Goal: Task Accomplishment & Management: Complete application form

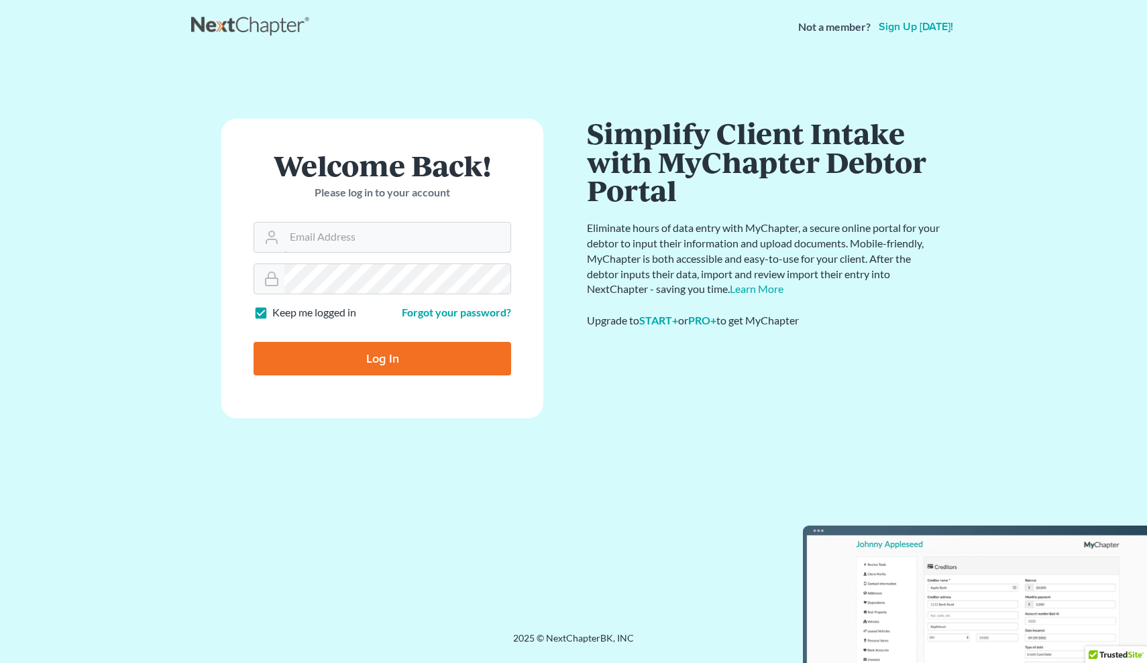
type input "paul@paulgrecolaw.com"
click at [382, 357] on input "Log In" at bounding box center [383, 359] width 258 height 34
type input "Thinking..."
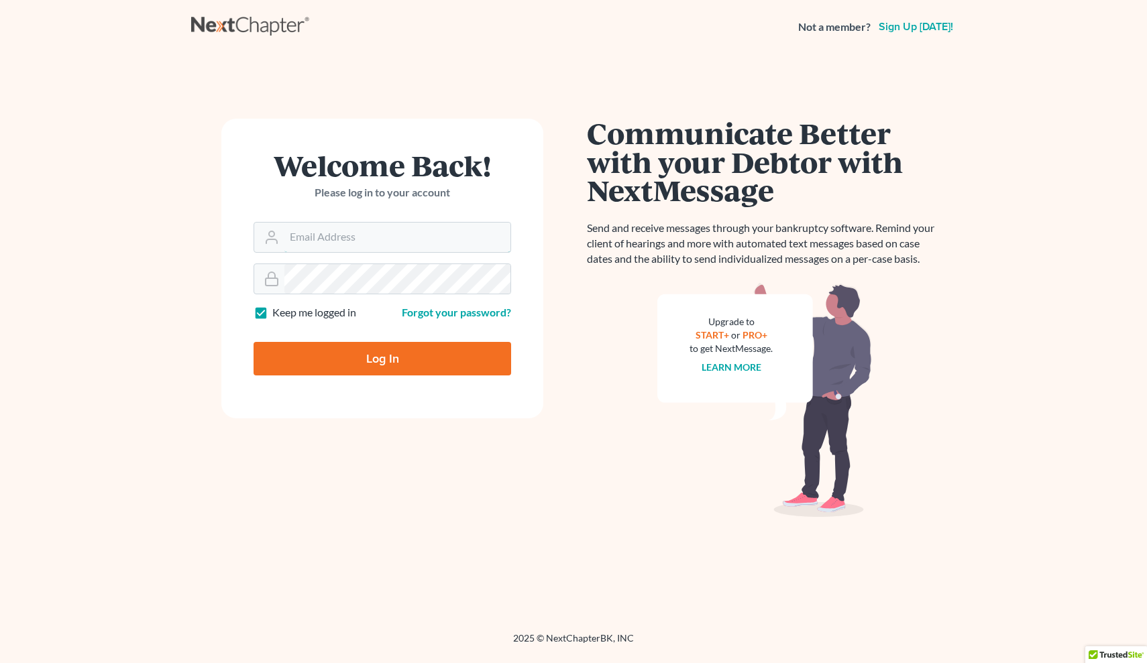
type input "[PERSON_NAME][EMAIL_ADDRESS][DOMAIN_NAME]"
click at [348, 369] on input "Log In" at bounding box center [383, 359] width 258 height 34
type input "Thinking..."
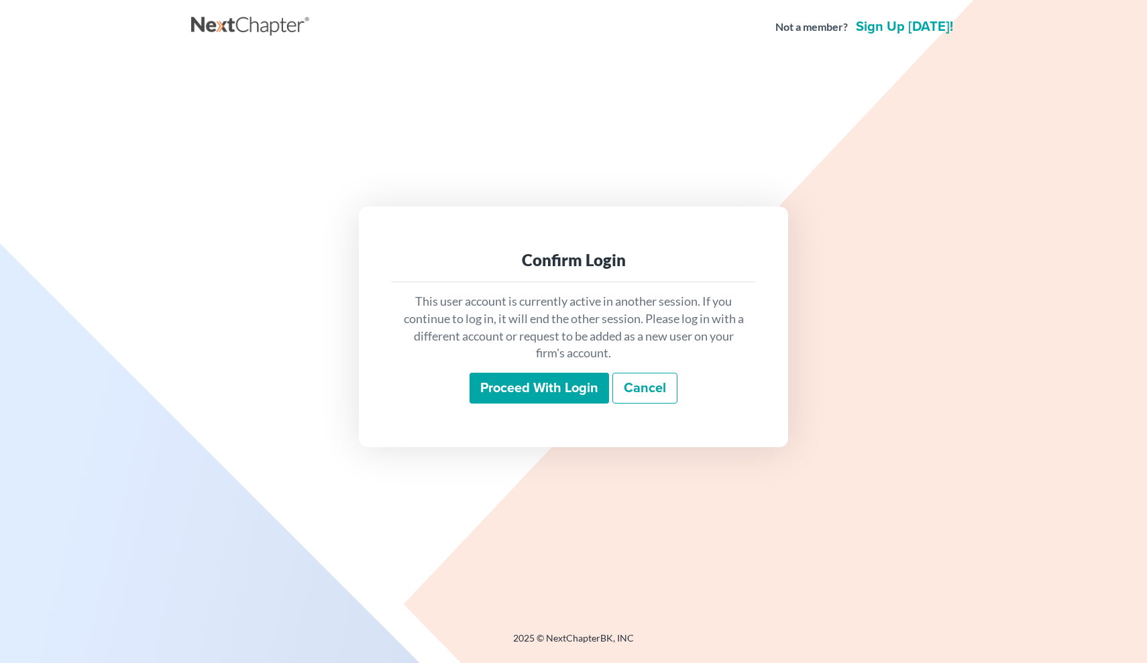
click at [510, 392] on input "Proceed with login" at bounding box center [538, 388] width 139 height 31
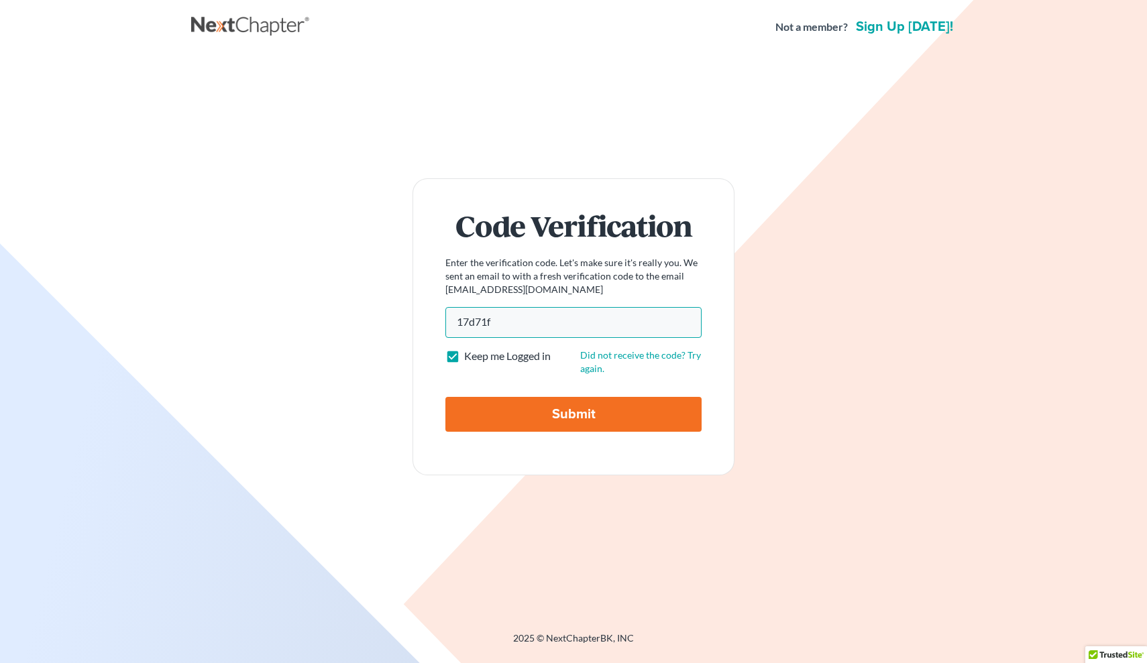
type input "17d71f"
click at [547, 421] on input "Submit" at bounding box center [573, 414] width 256 height 35
type input "Thinking..."
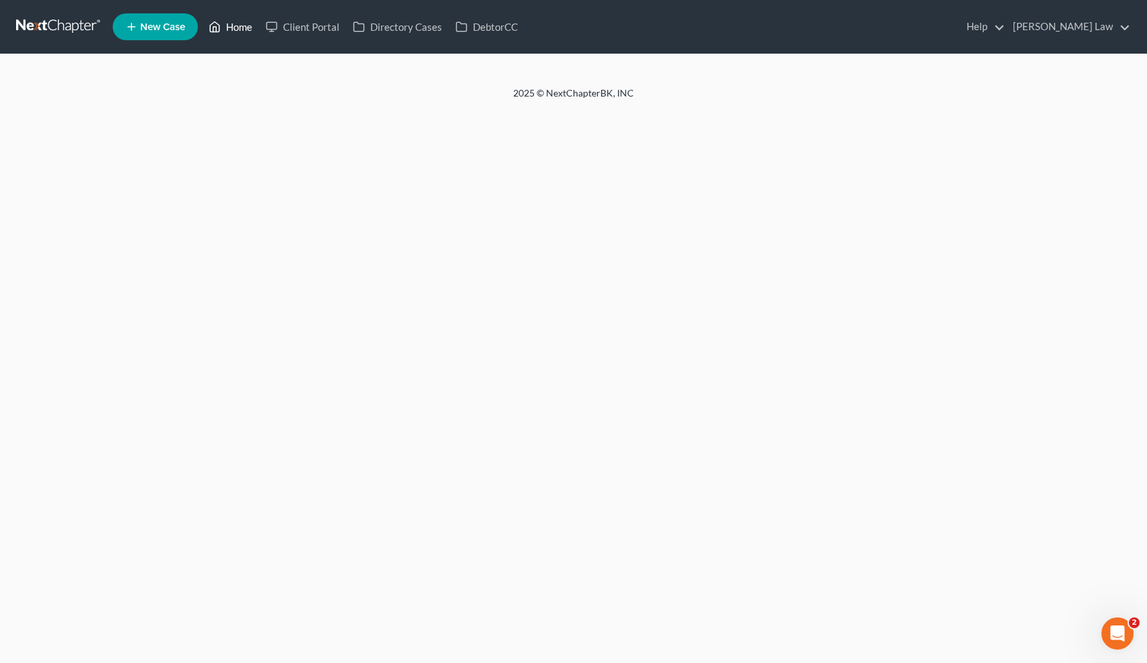
click at [239, 38] on link "Home" at bounding box center [230, 27] width 57 height 24
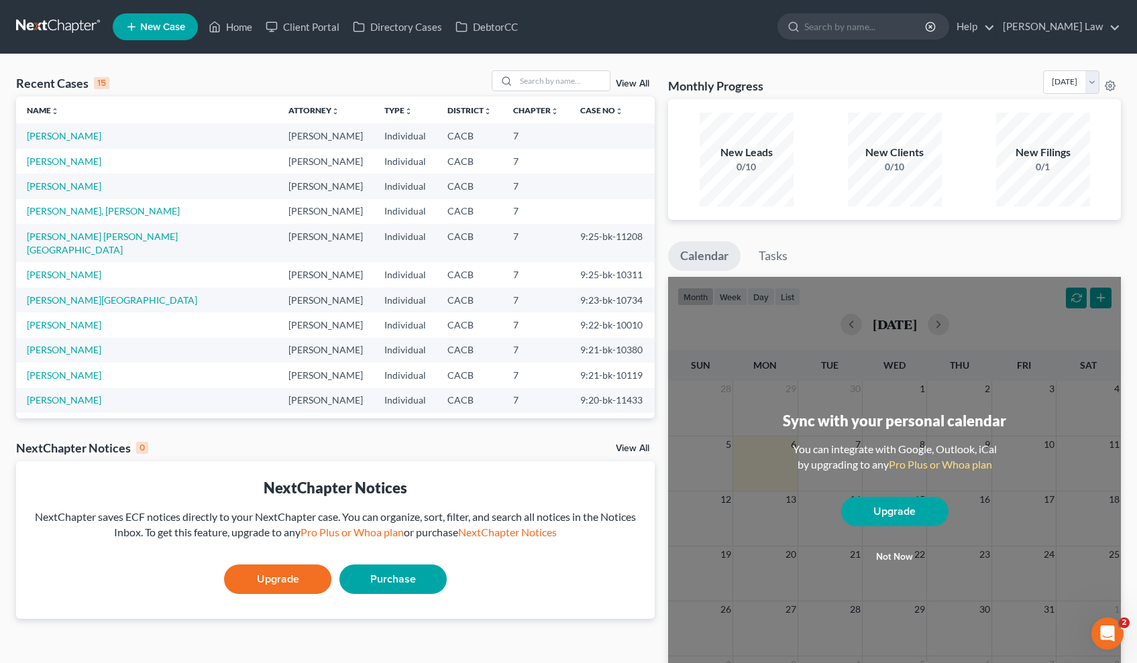
click at [866, 245] on ul "Calendar Tasks" at bounding box center [894, 259] width 453 height 36
click at [113, 213] on link "[PERSON_NAME], [PERSON_NAME]" at bounding box center [103, 210] width 153 height 11
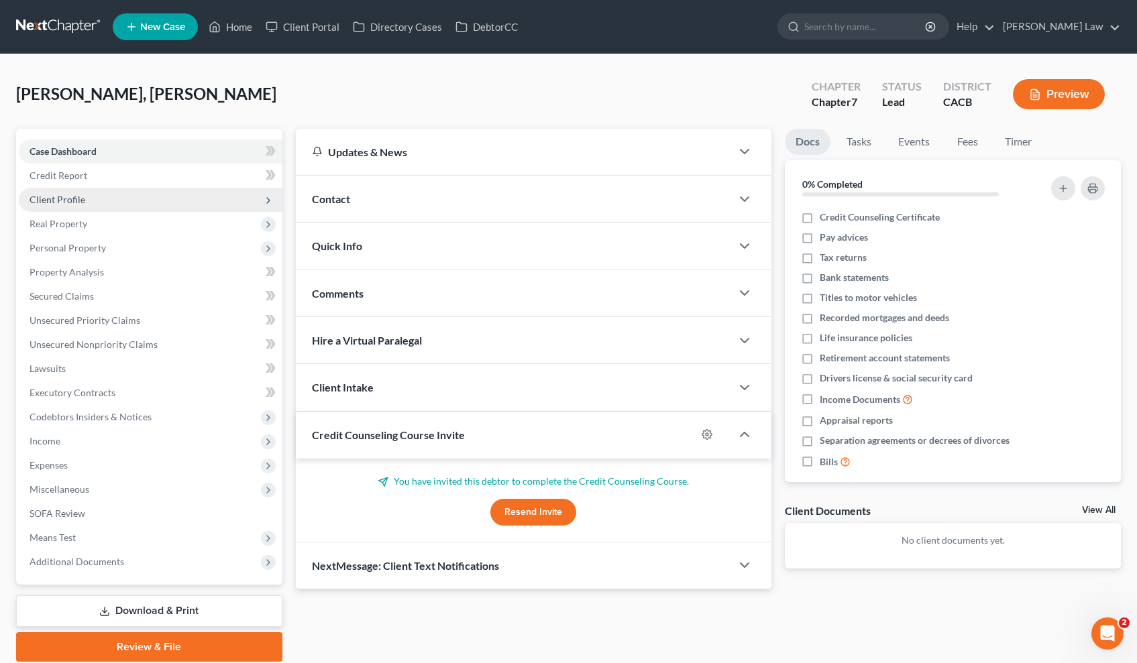
click at [81, 194] on span "Client Profile" at bounding box center [58, 199] width 56 height 11
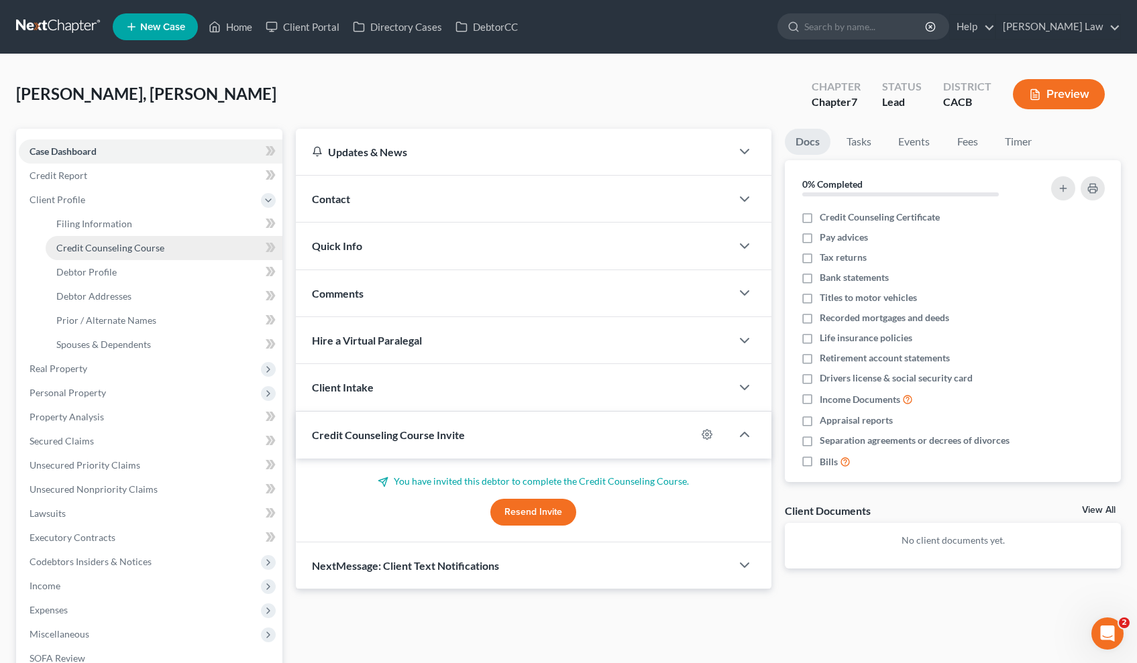
click at [87, 247] on span "Credit Counseling Course" at bounding box center [110, 247] width 108 height 11
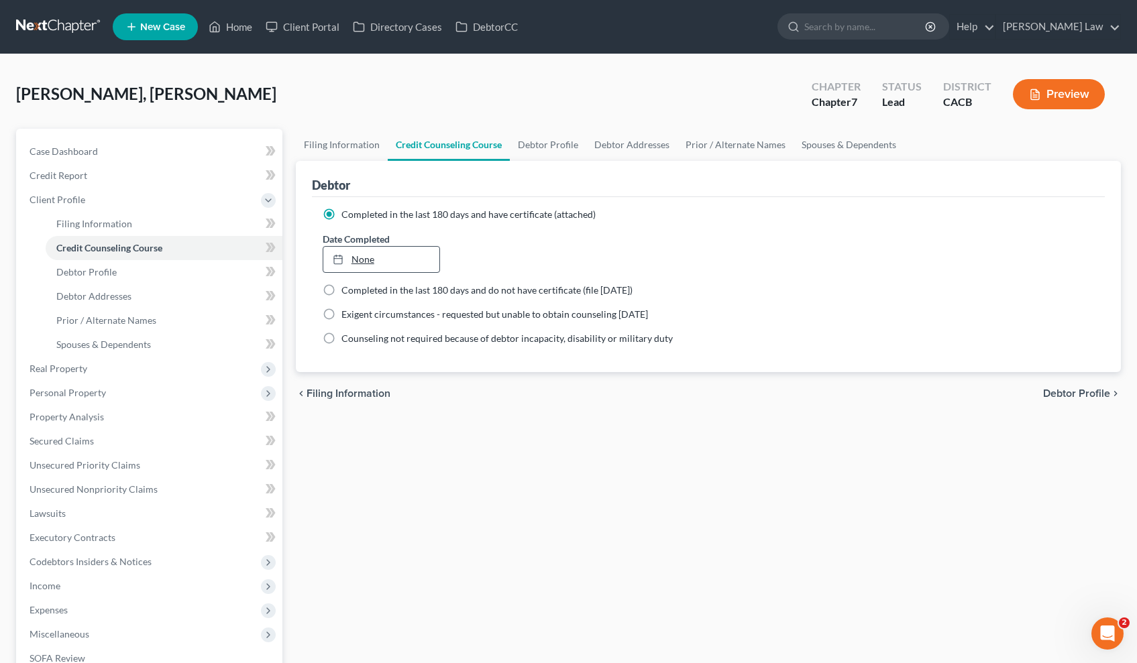
click at [376, 262] on link "None" at bounding box center [381, 259] width 116 height 25
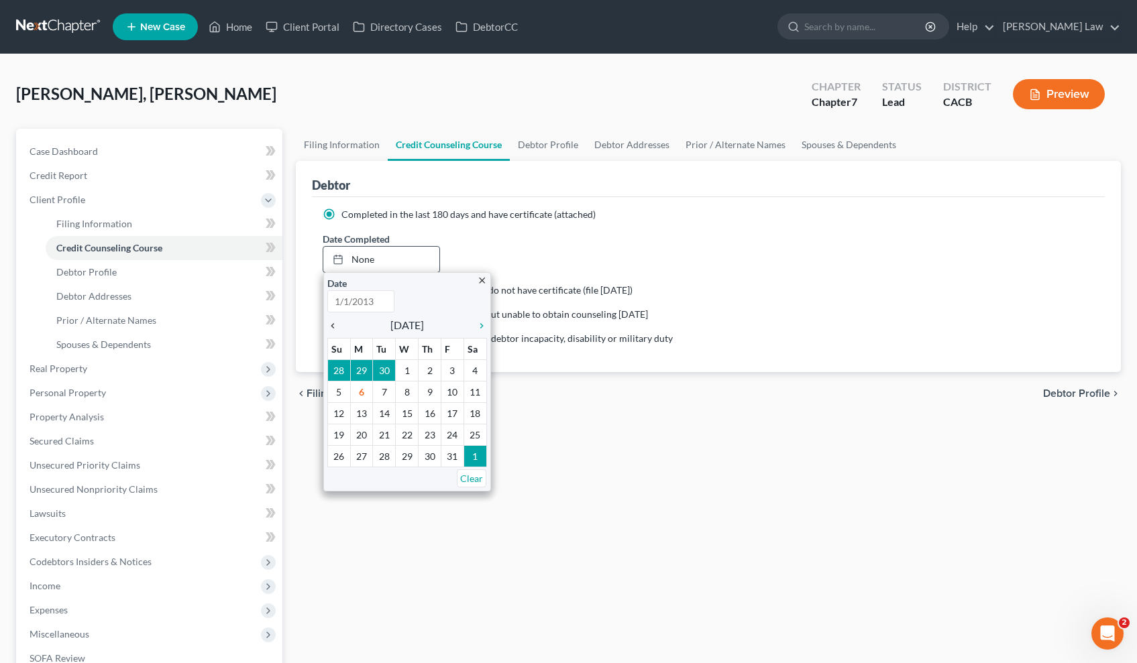
type input "[DATE]"
click at [329, 329] on icon "chevron_left" at bounding box center [335, 326] width 17 height 11
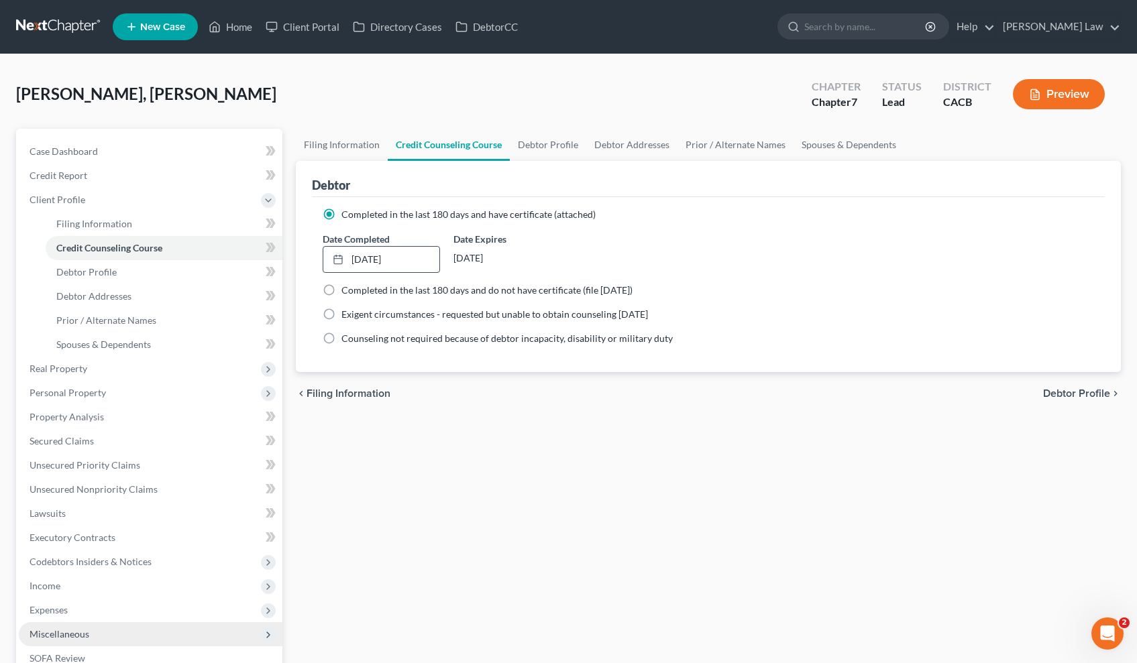
scroll to position [194, 0]
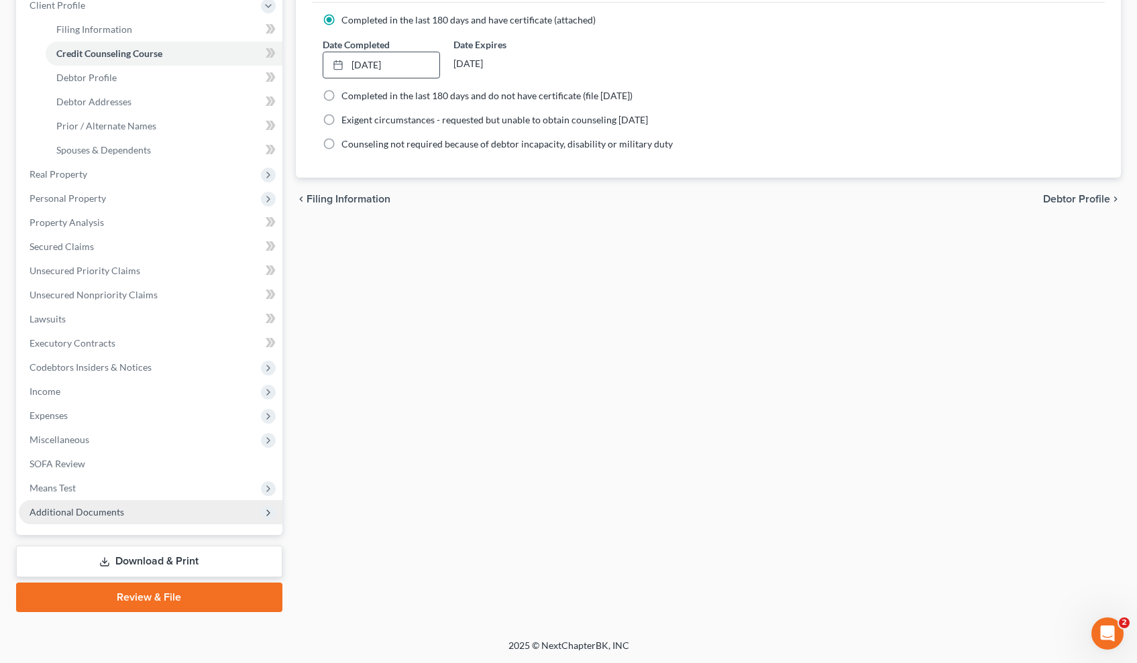
click at [165, 515] on span "Additional Documents" at bounding box center [151, 512] width 264 height 24
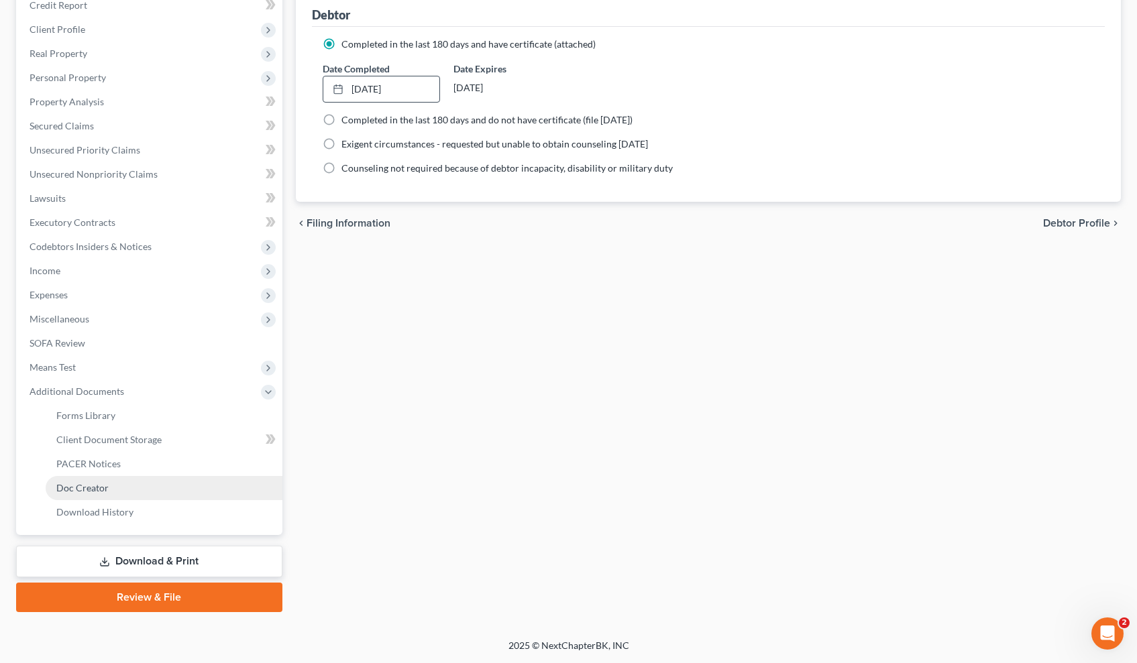
scroll to position [170, 0]
click at [147, 443] on span "Client Document Storage" at bounding box center [108, 439] width 105 height 11
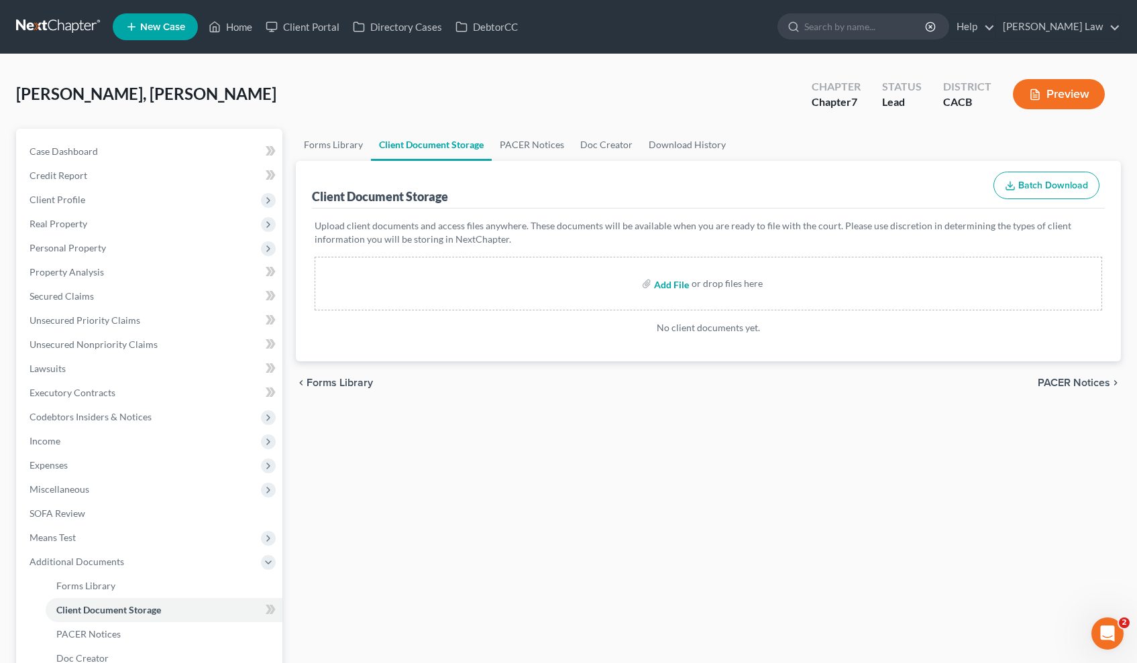
click at [662, 287] on input "file" at bounding box center [670, 284] width 32 height 24
type input "C:\fakepath\15725-CAC-CC-040102055.pdf"
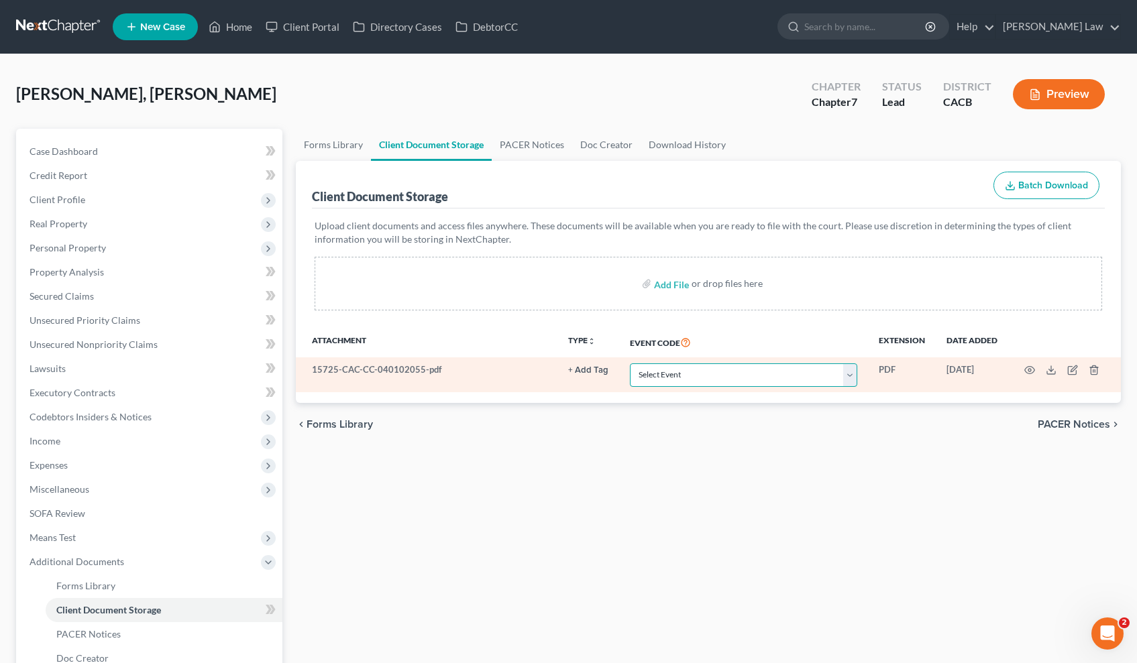
select select "10"
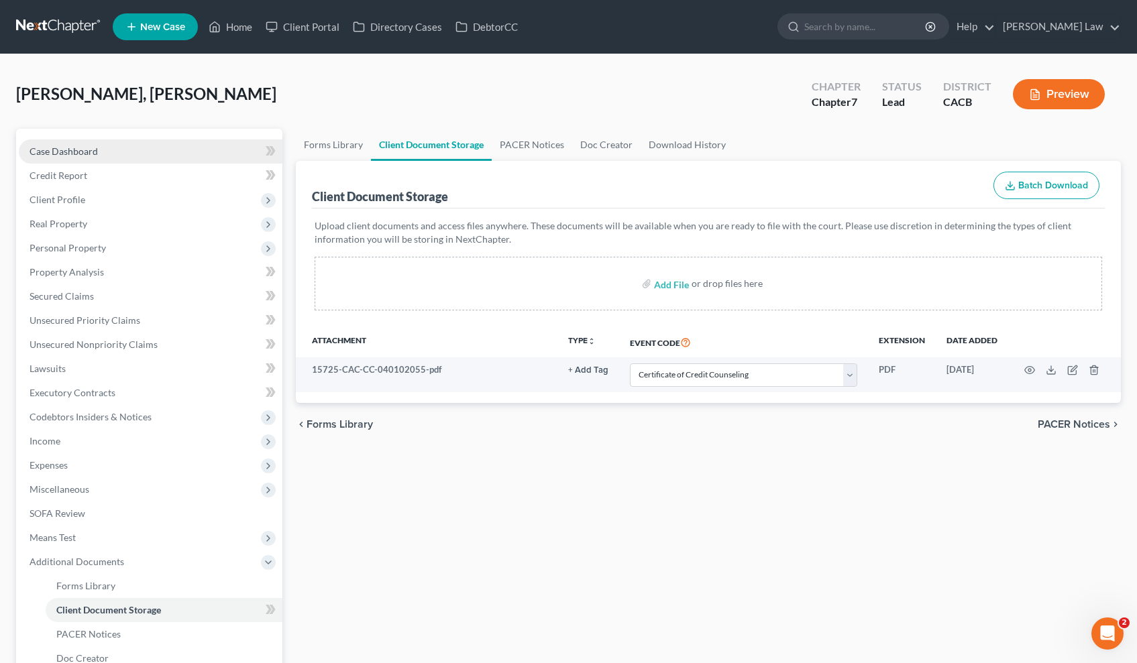
click at [99, 152] on link "Case Dashboard" at bounding box center [151, 151] width 264 height 24
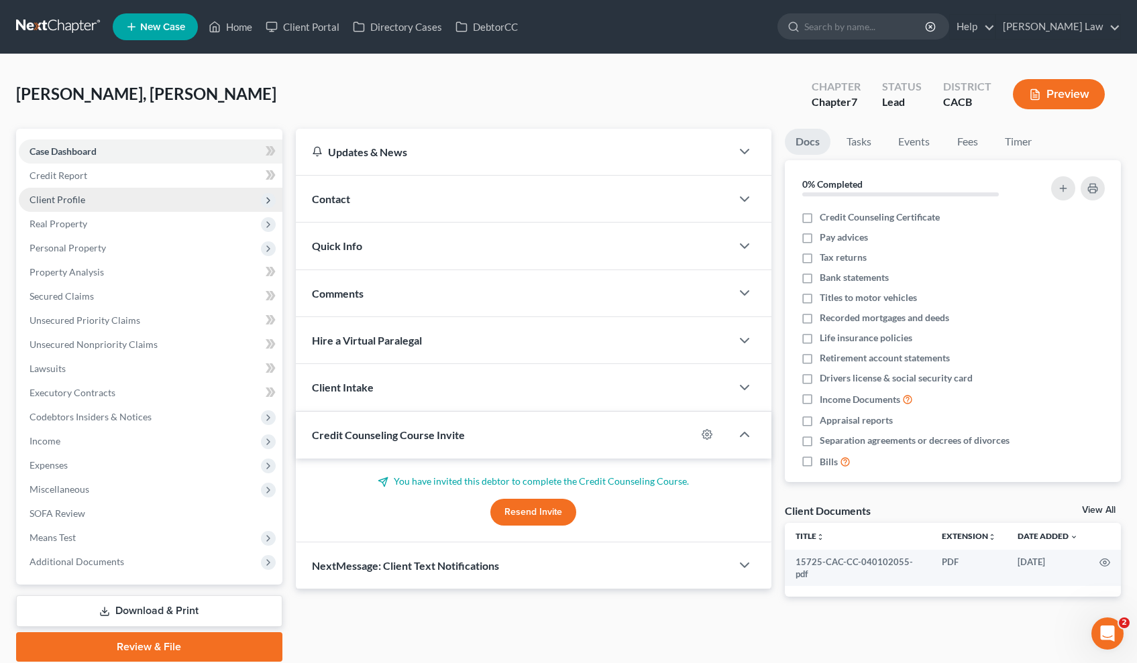
click at [102, 202] on span "Client Profile" at bounding box center [151, 200] width 264 height 24
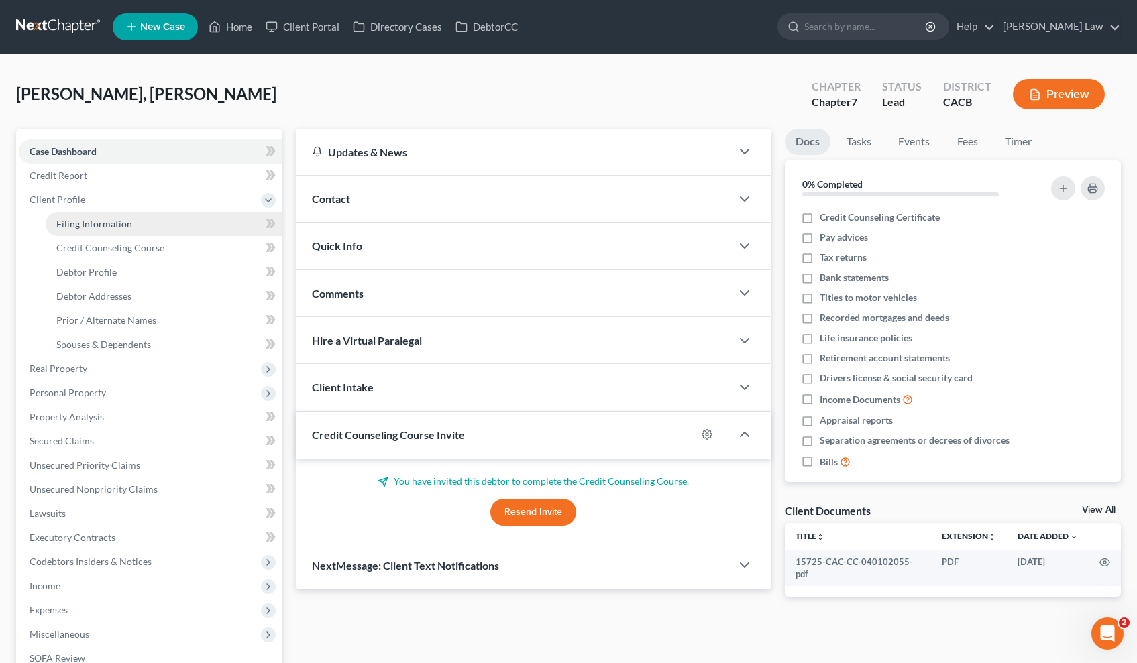
click at [106, 229] on link "Filing Information" at bounding box center [164, 224] width 237 height 24
select select "1"
select select "0"
select select "4"
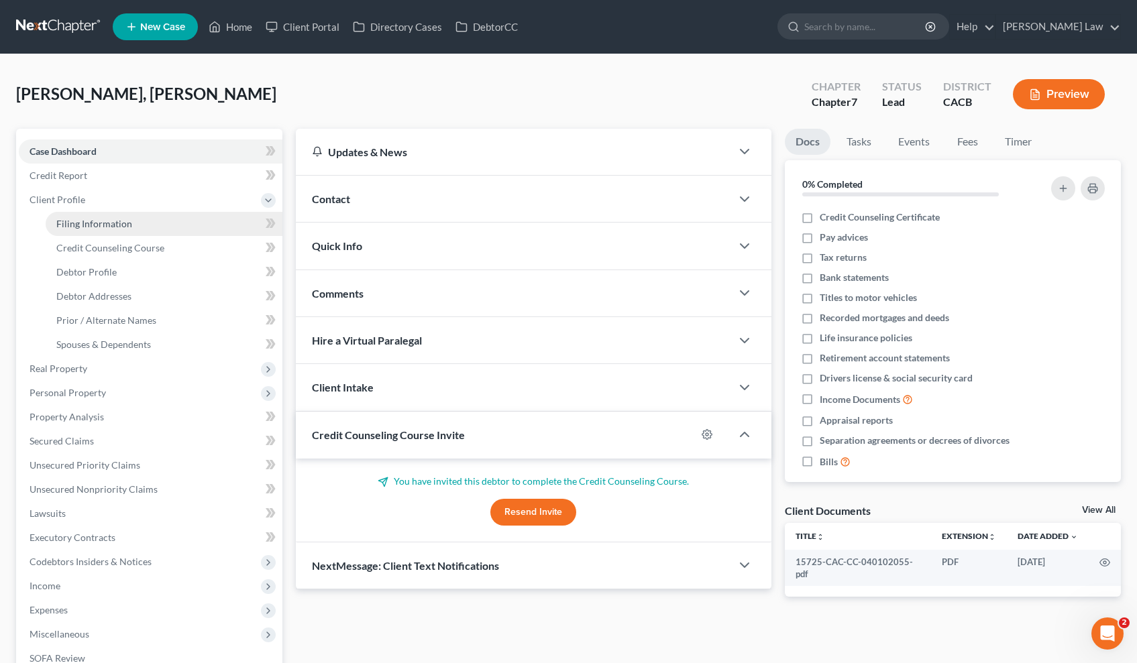
select select "0"
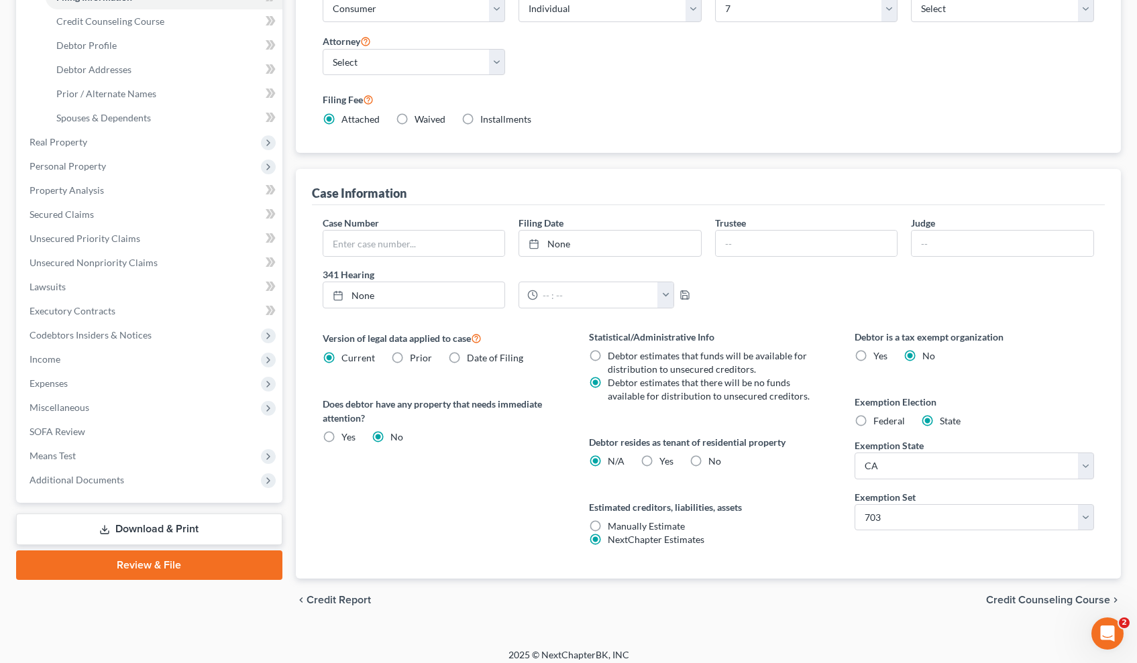
scroll to position [236, 0]
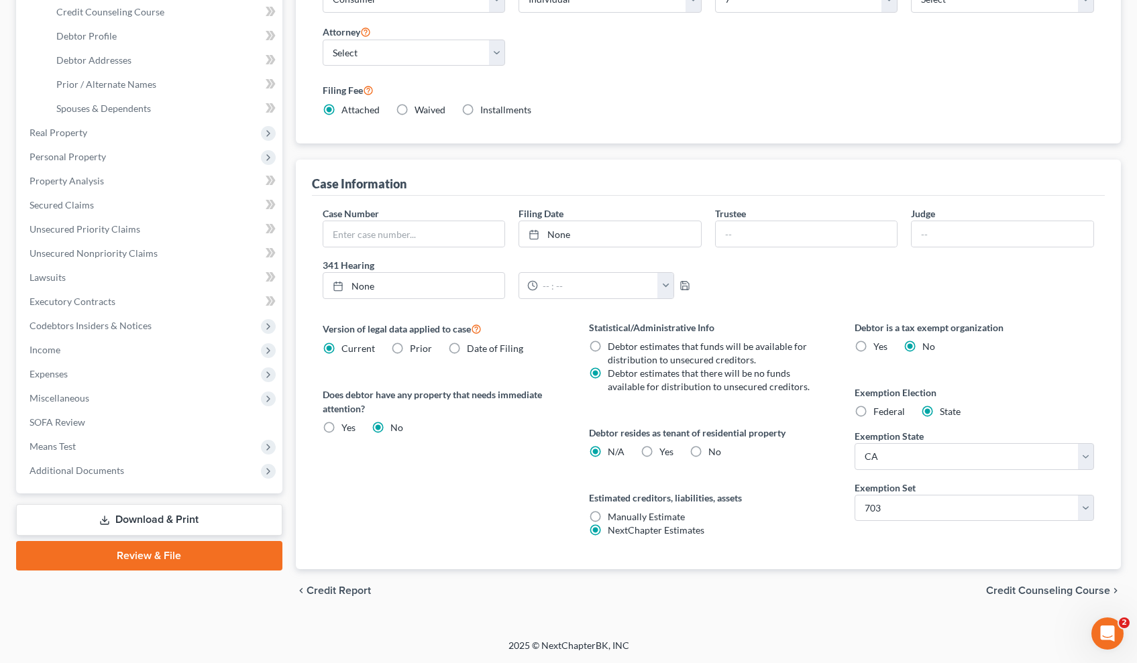
click at [1010, 585] on span "Credit Counseling Course" at bounding box center [1048, 590] width 124 height 11
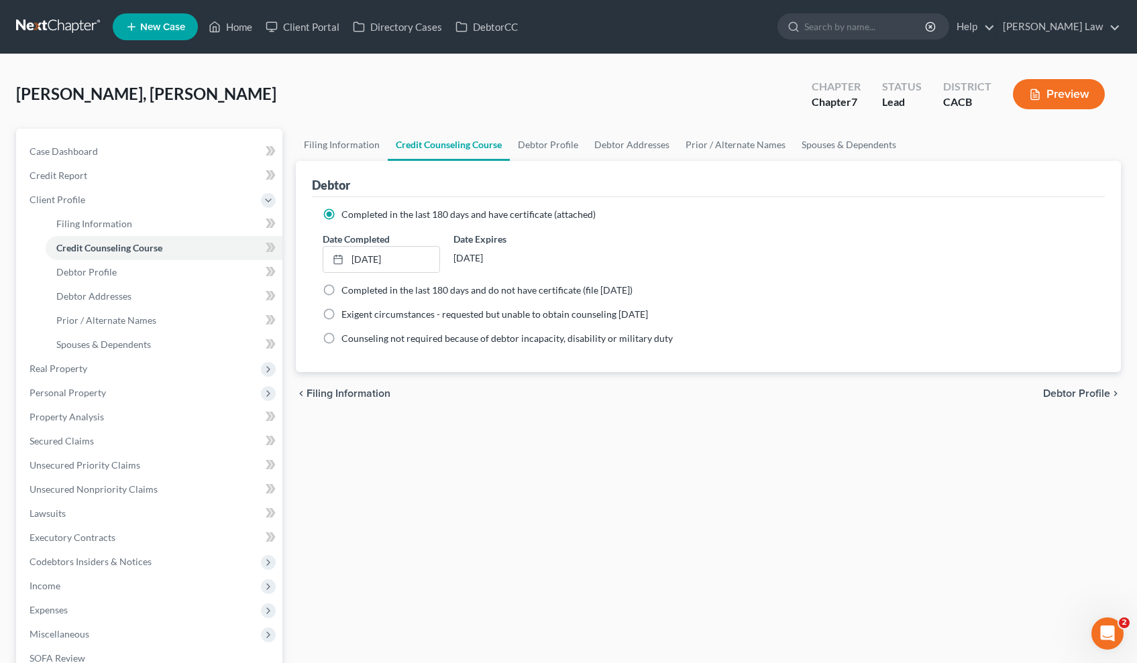
click at [1078, 385] on div "chevron_left Filing Information Debtor Profile chevron_right" at bounding box center [708, 393] width 825 height 43
click at [1076, 390] on span "Debtor Profile" at bounding box center [1076, 393] width 67 height 11
select select "1"
select select "6"
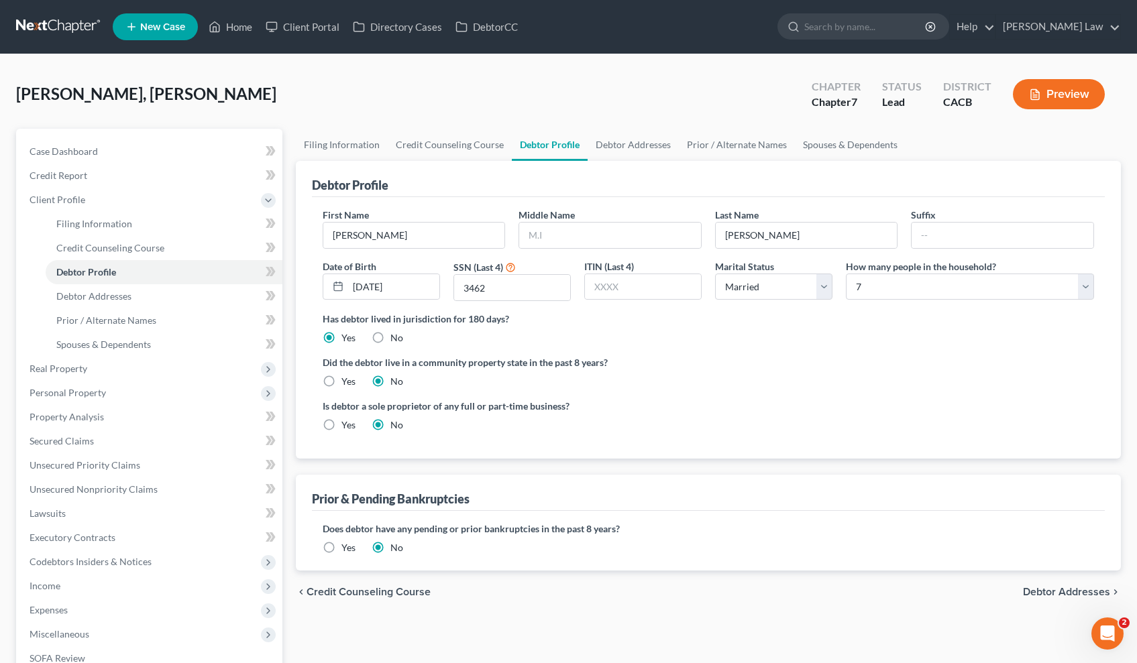
click at [341, 382] on label "Yes" at bounding box center [348, 381] width 14 height 13
click at [347, 382] on input "Yes" at bounding box center [351, 379] width 9 height 9
radio input "true"
radio input "false"
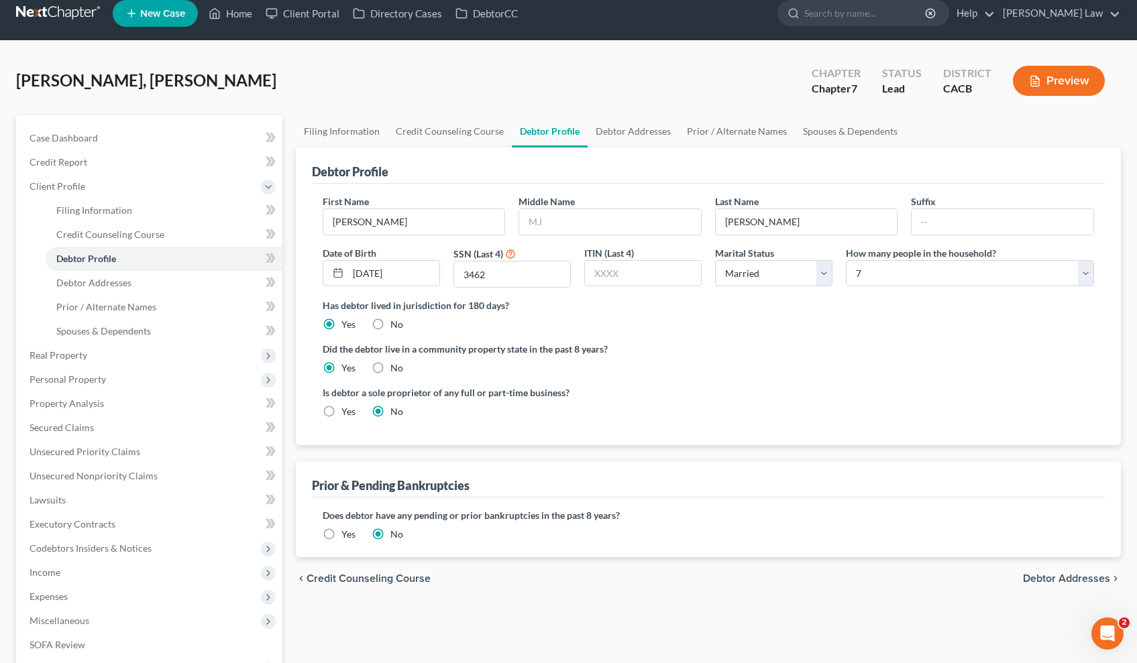
scroll to position [29, 0]
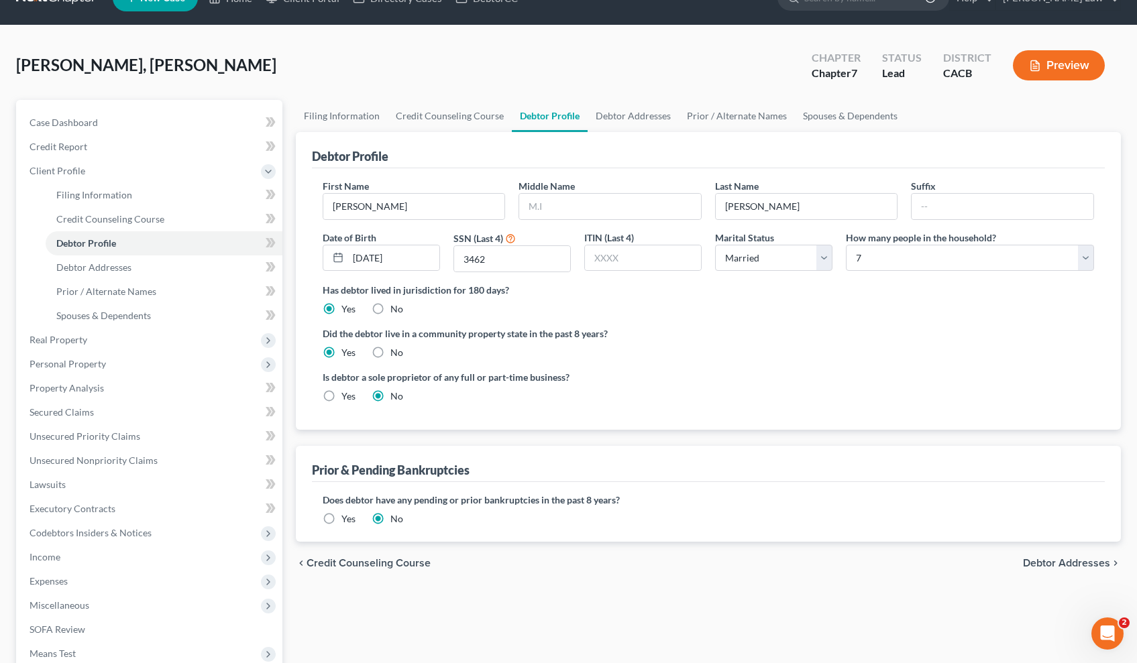
click at [1052, 565] on span "Debtor Addresses" at bounding box center [1066, 563] width 87 height 11
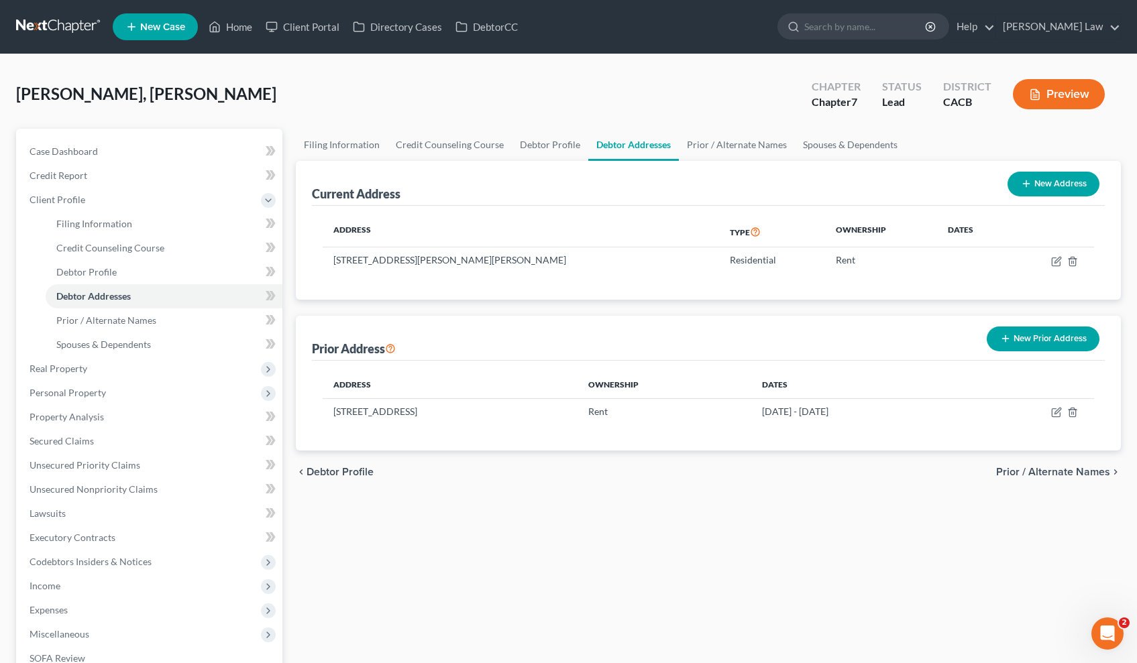
scroll to position [3, 0]
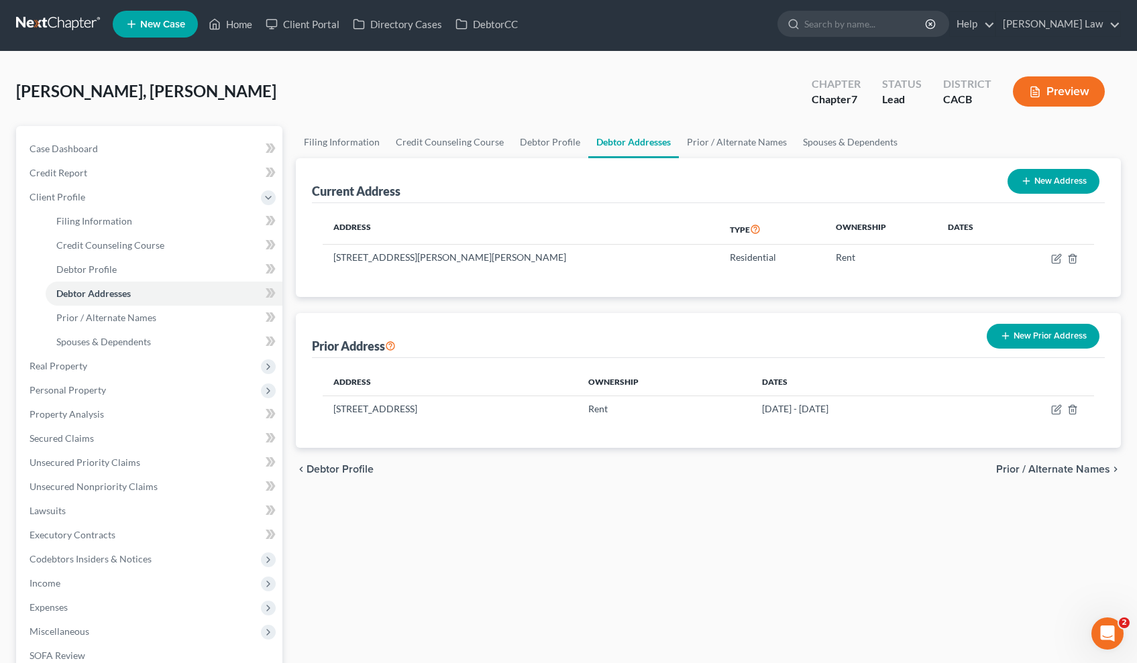
click at [1076, 466] on span "Prior / Alternate Names" at bounding box center [1053, 469] width 114 height 11
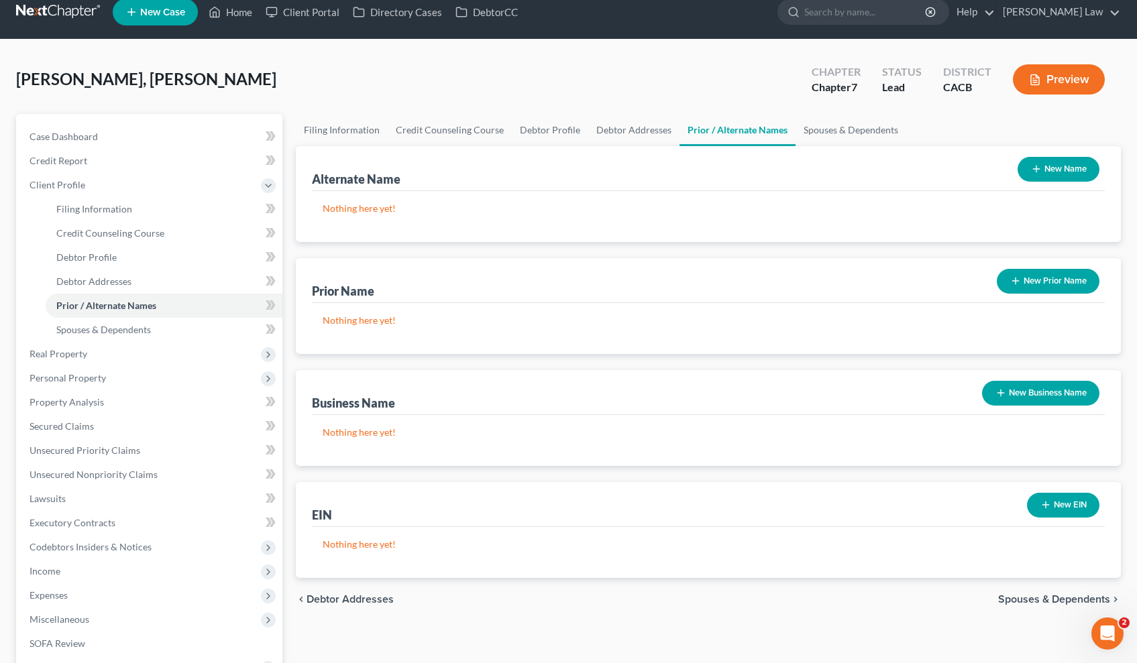
scroll to position [164, 0]
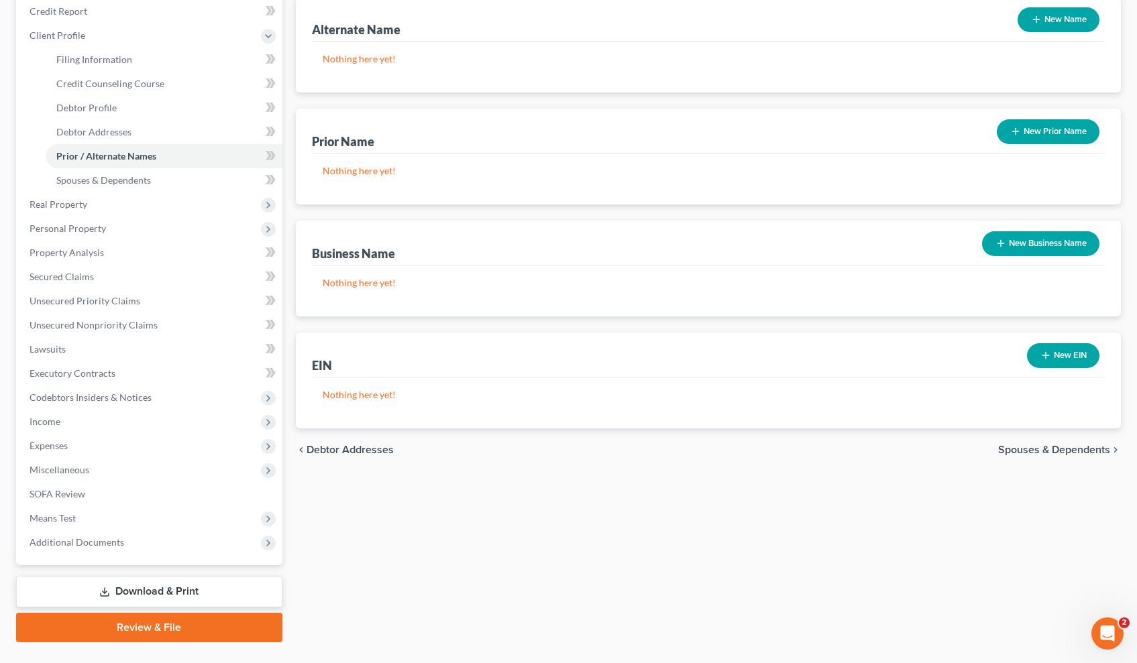
click at [1044, 441] on div "chevron_left Debtor Addresses Spouses & Dependents chevron_right" at bounding box center [708, 450] width 825 height 43
click at [1043, 449] on span "Spouses & Dependents" at bounding box center [1054, 450] width 112 height 11
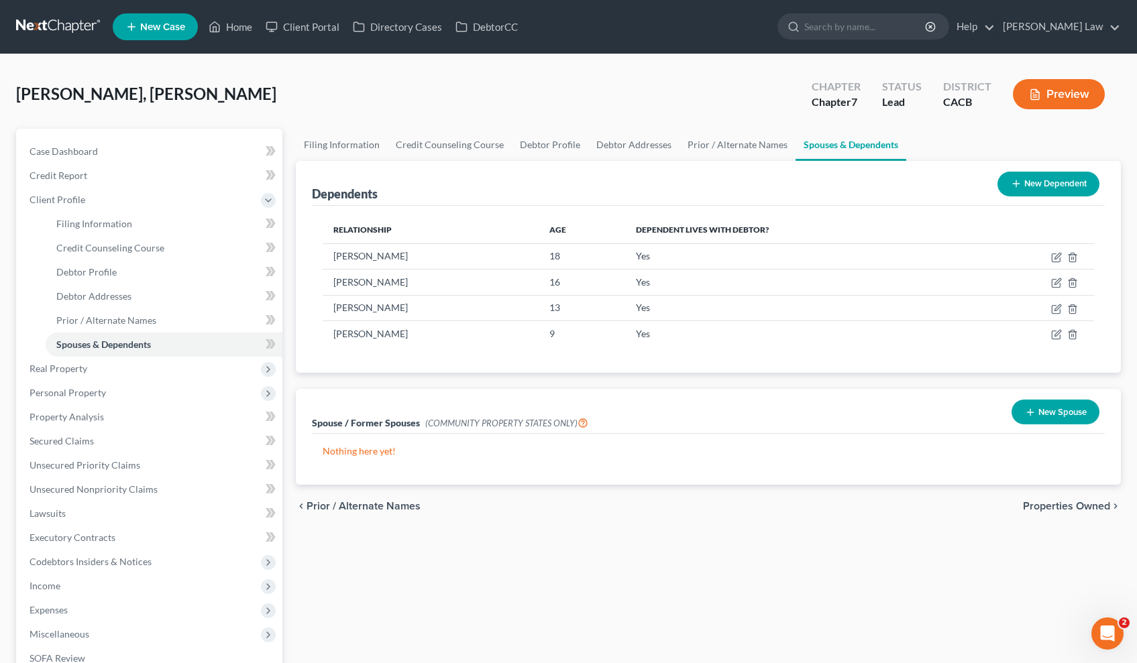
click at [394, 504] on span "Prior / Alternate Names" at bounding box center [363, 506] width 114 height 11
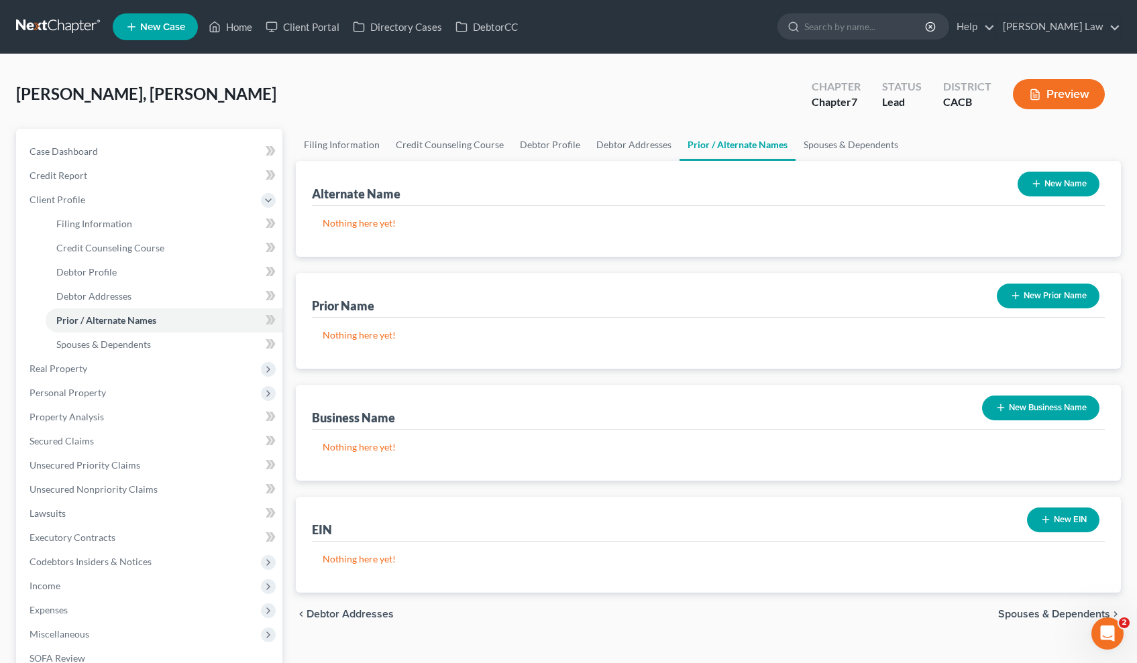
click at [361, 616] on span "Debtor Addresses" at bounding box center [349, 614] width 87 height 11
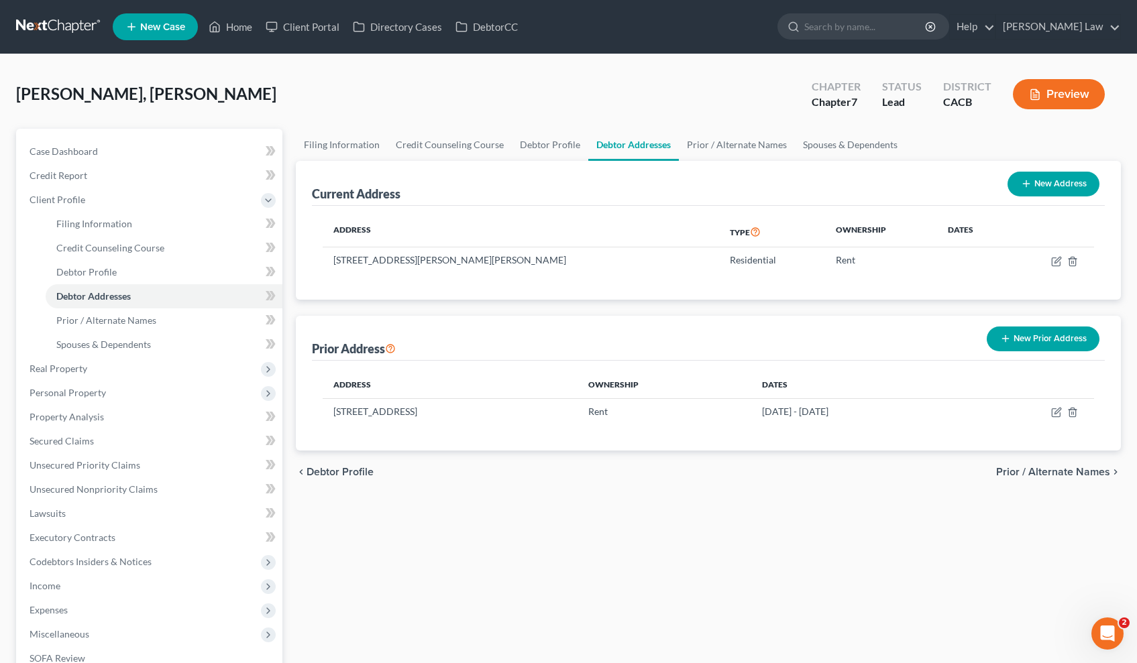
click at [342, 469] on span "Debtor Profile" at bounding box center [339, 472] width 67 height 11
select select "1"
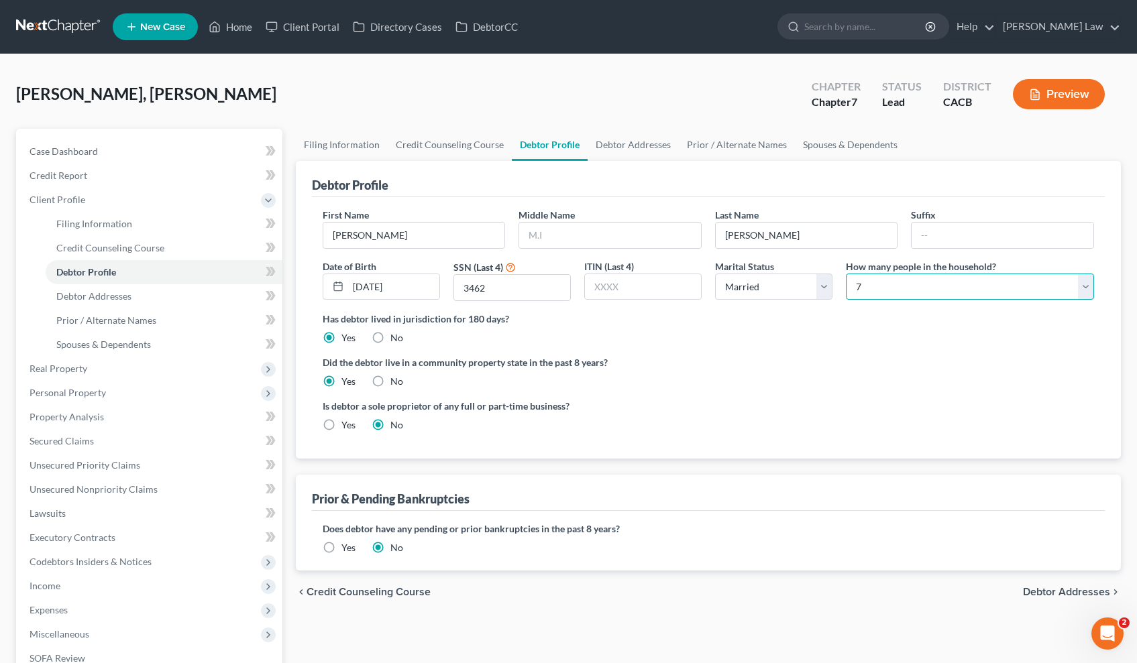
select select "4"
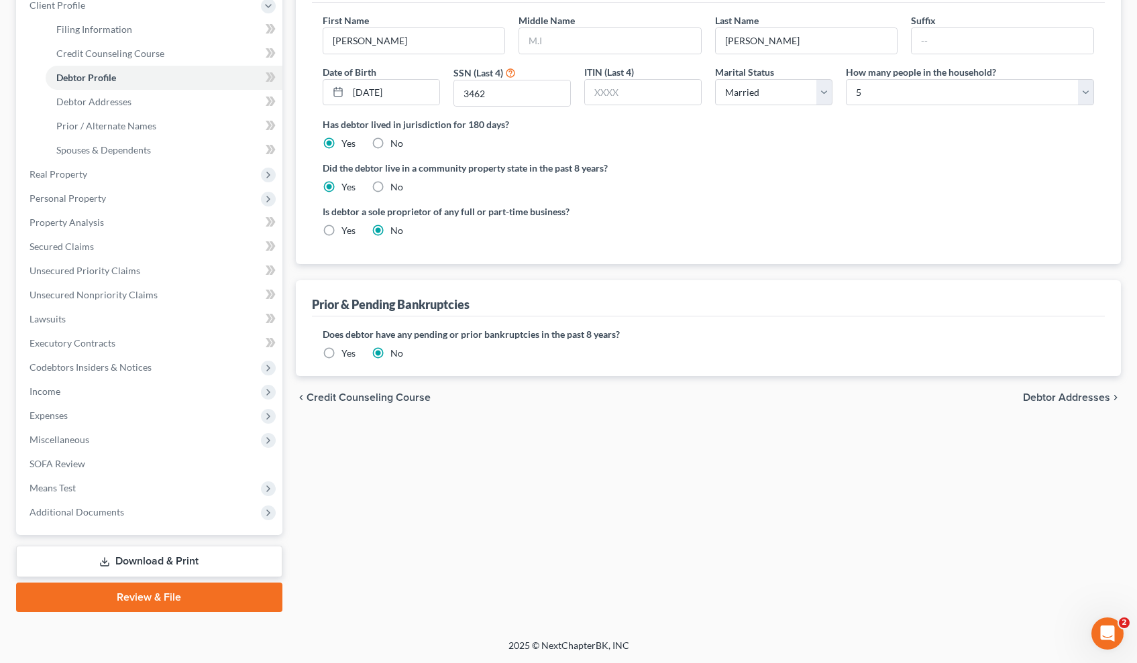
click at [1050, 402] on span "Debtor Addresses" at bounding box center [1066, 397] width 87 height 11
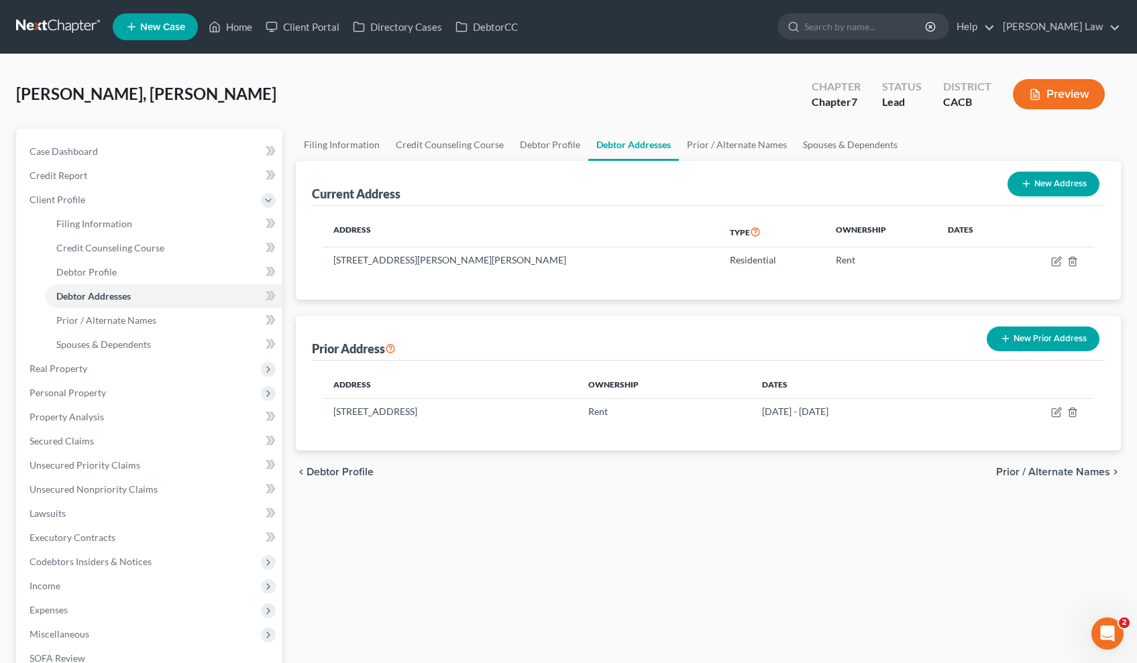
click at [1032, 477] on span "Prior / Alternate Names" at bounding box center [1053, 472] width 114 height 11
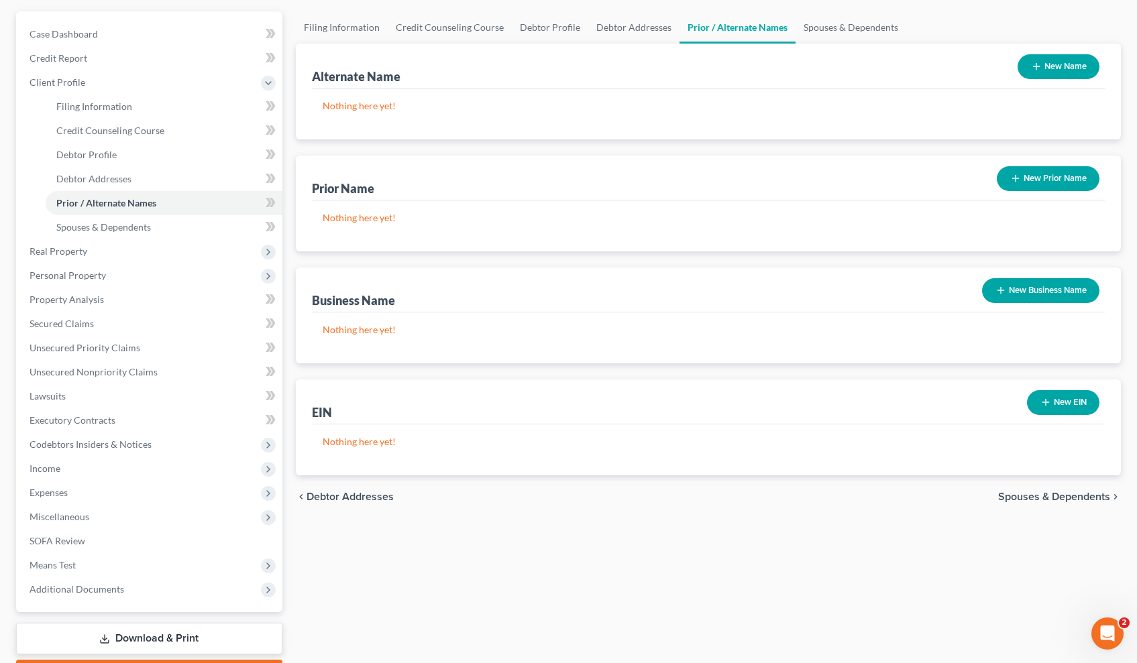
click at [1056, 502] on span "Spouses & Dependents" at bounding box center [1054, 497] width 112 height 11
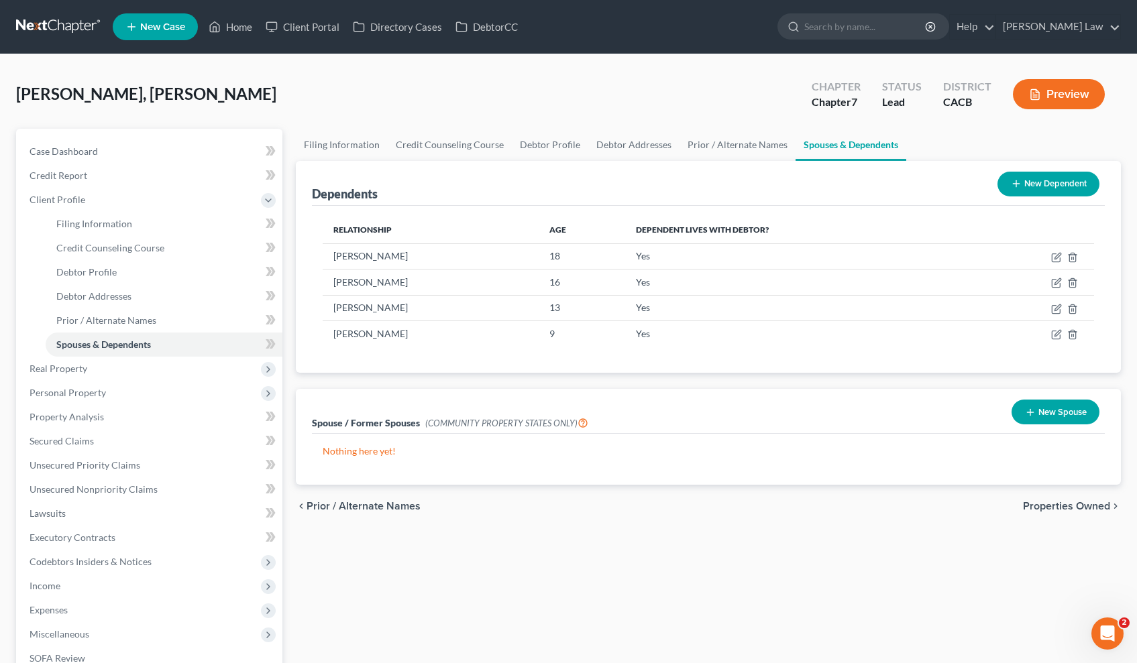
click at [1035, 514] on div "chevron_left Prior / Alternate Names Properties Owned chevron_right" at bounding box center [708, 506] width 825 height 43
click at [1036, 502] on span "Properties Owned" at bounding box center [1066, 506] width 87 height 11
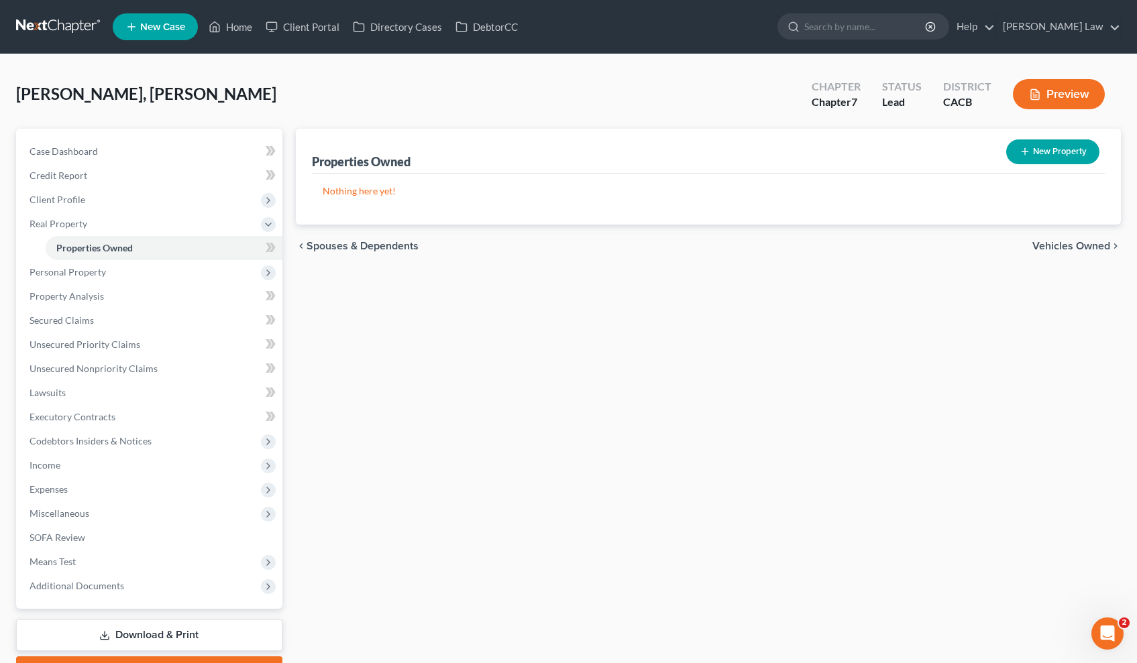
click at [1048, 249] on span "Vehicles Owned" at bounding box center [1071, 246] width 78 height 11
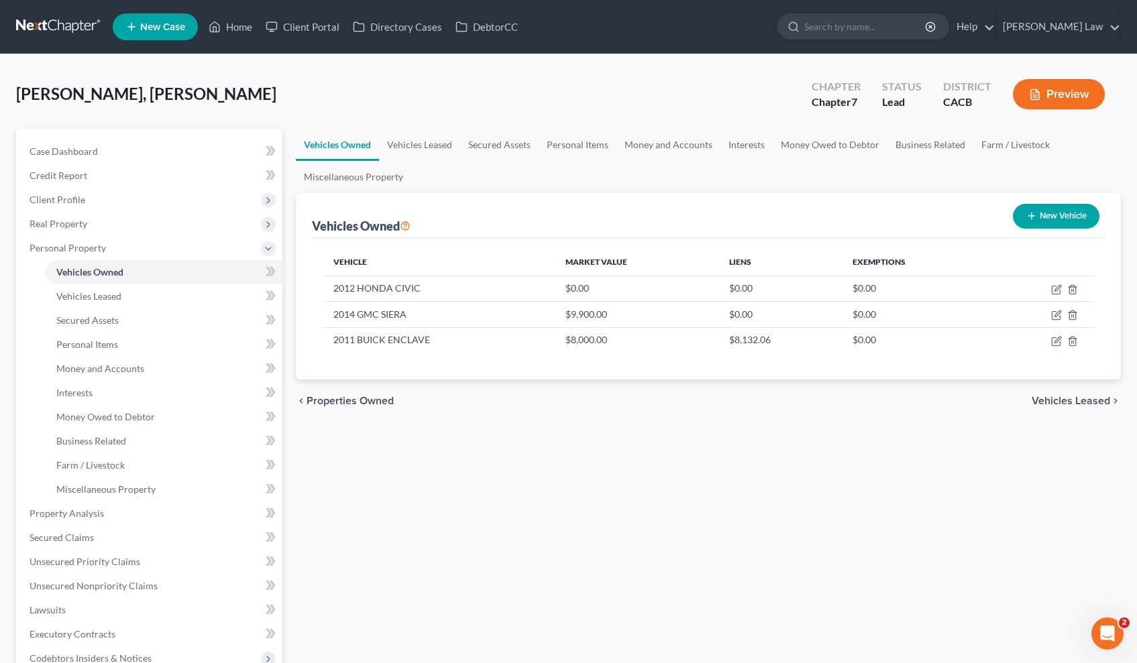
click at [1070, 399] on span "Vehicles Leased" at bounding box center [1070, 401] width 78 height 11
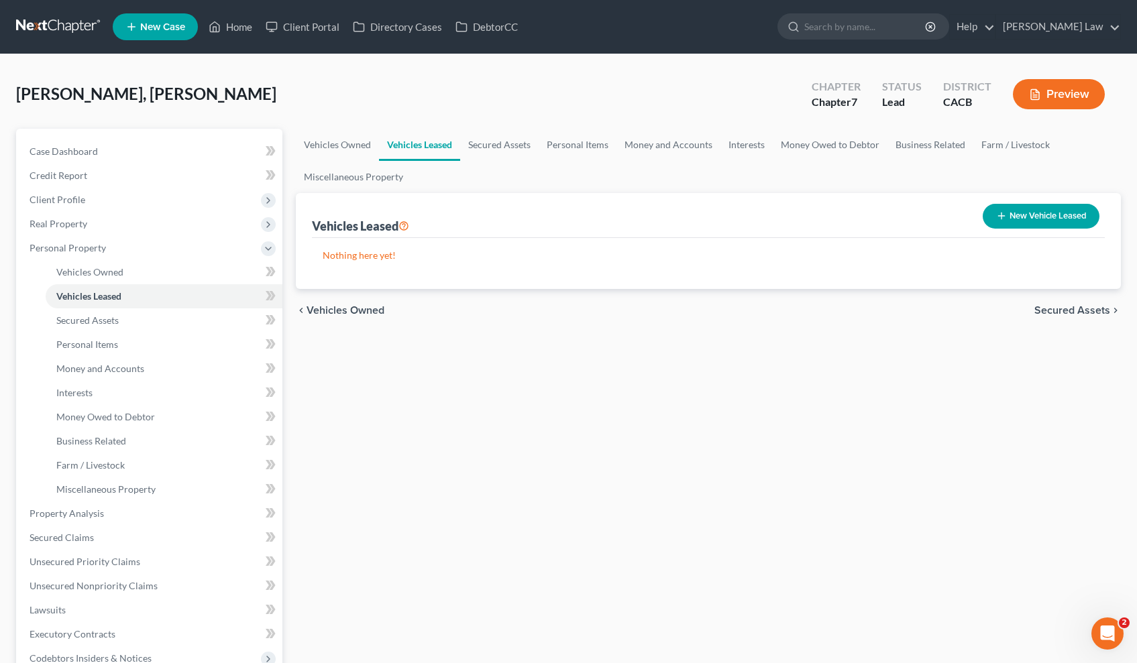
scroll to position [3, 0]
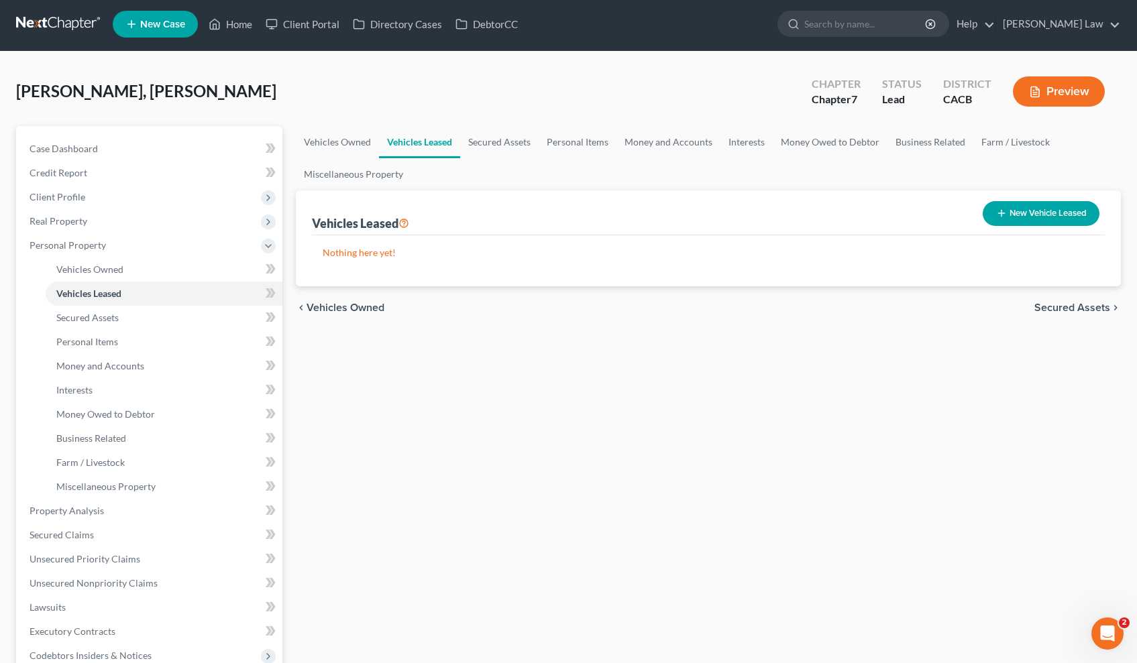
click at [1074, 304] on span "Secured Assets" at bounding box center [1072, 307] width 76 height 11
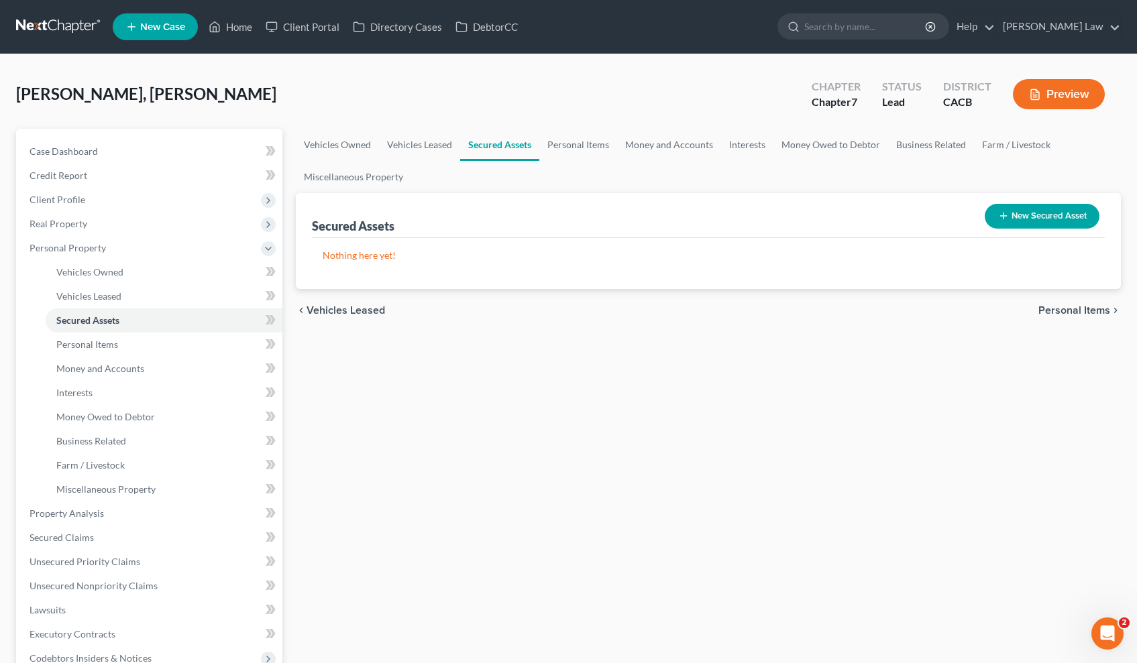
click at [1074, 305] on span "Personal Items" at bounding box center [1074, 310] width 72 height 11
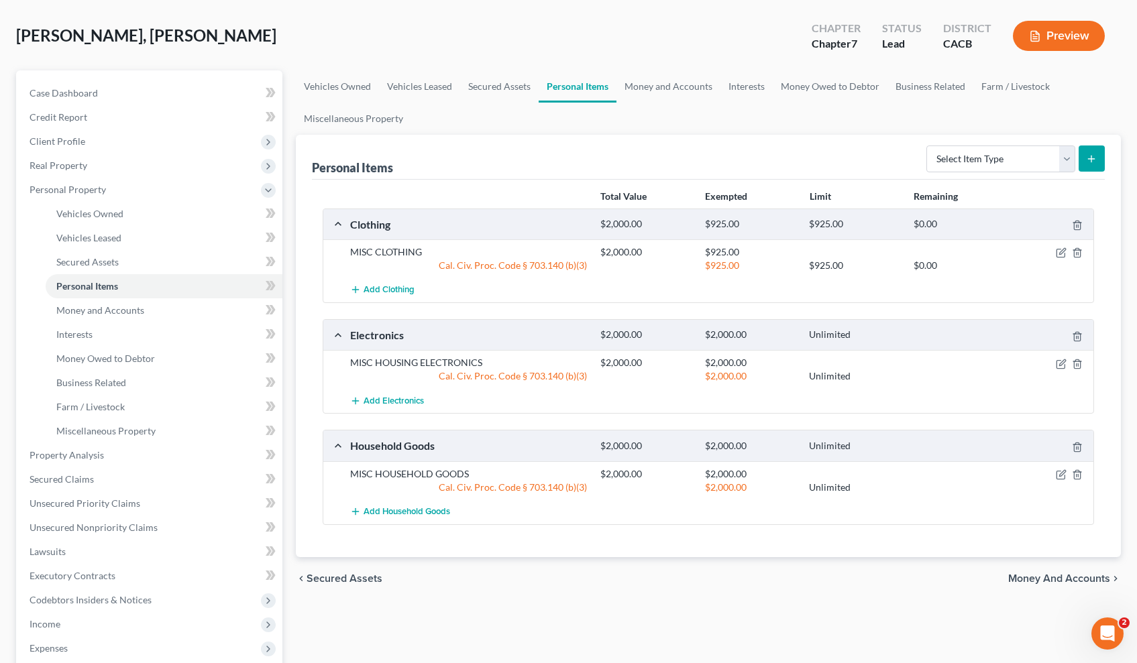
scroll to position [291, 0]
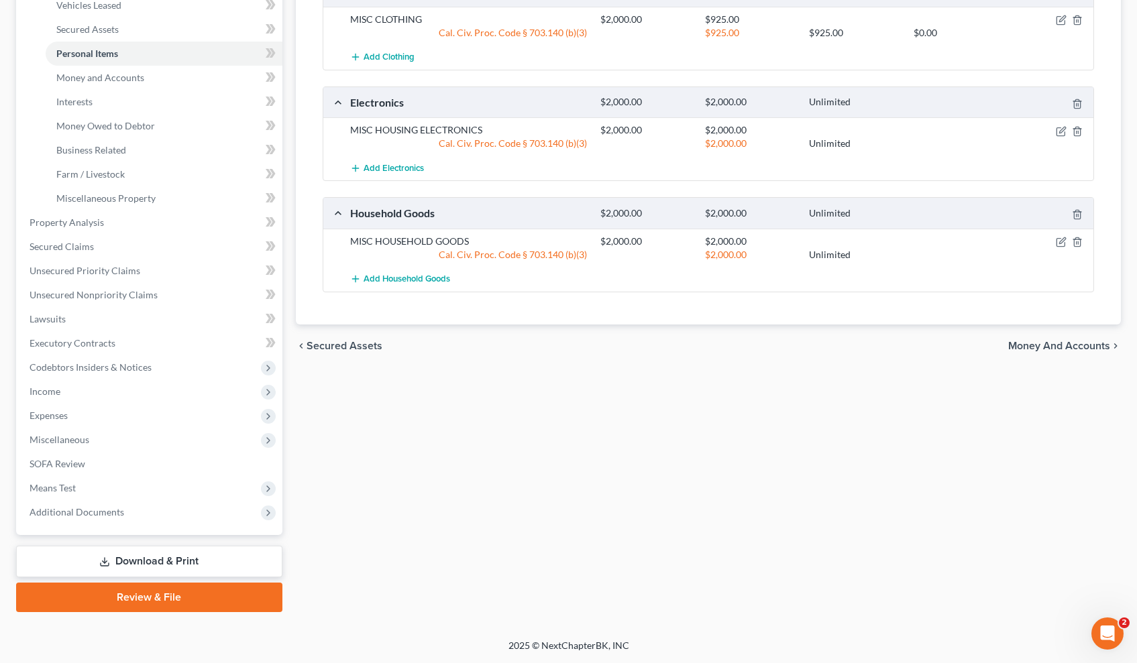
click at [1080, 346] on span "Money and Accounts" at bounding box center [1059, 346] width 102 height 11
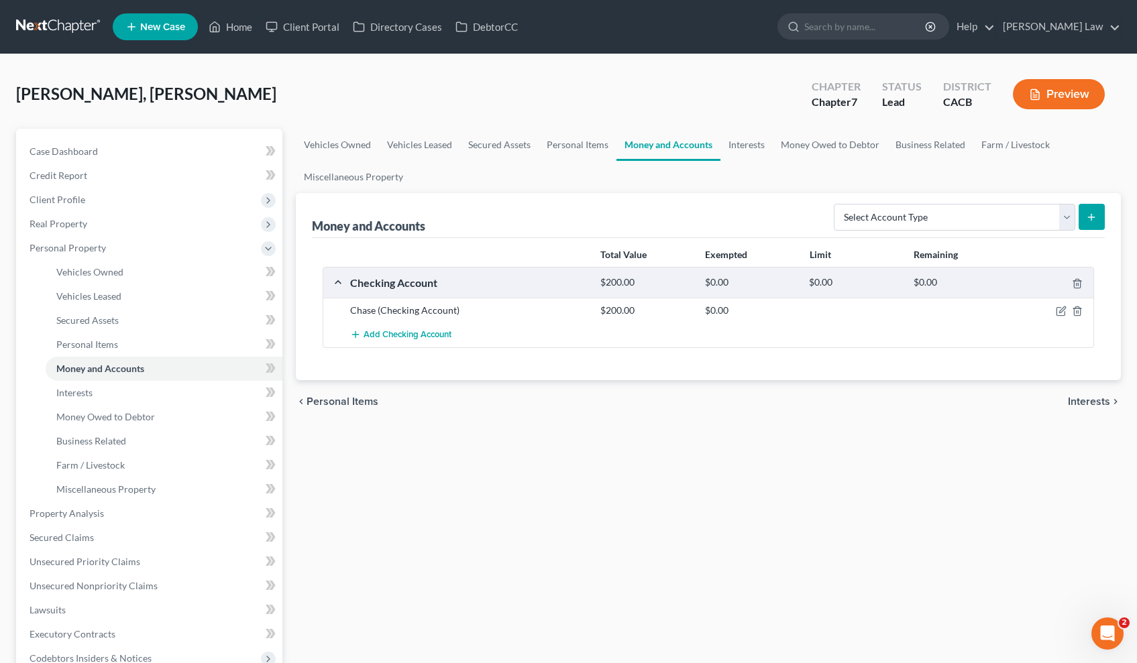
click at [340, 400] on span "Personal Items" at bounding box center [342, 401] width 72 height 11
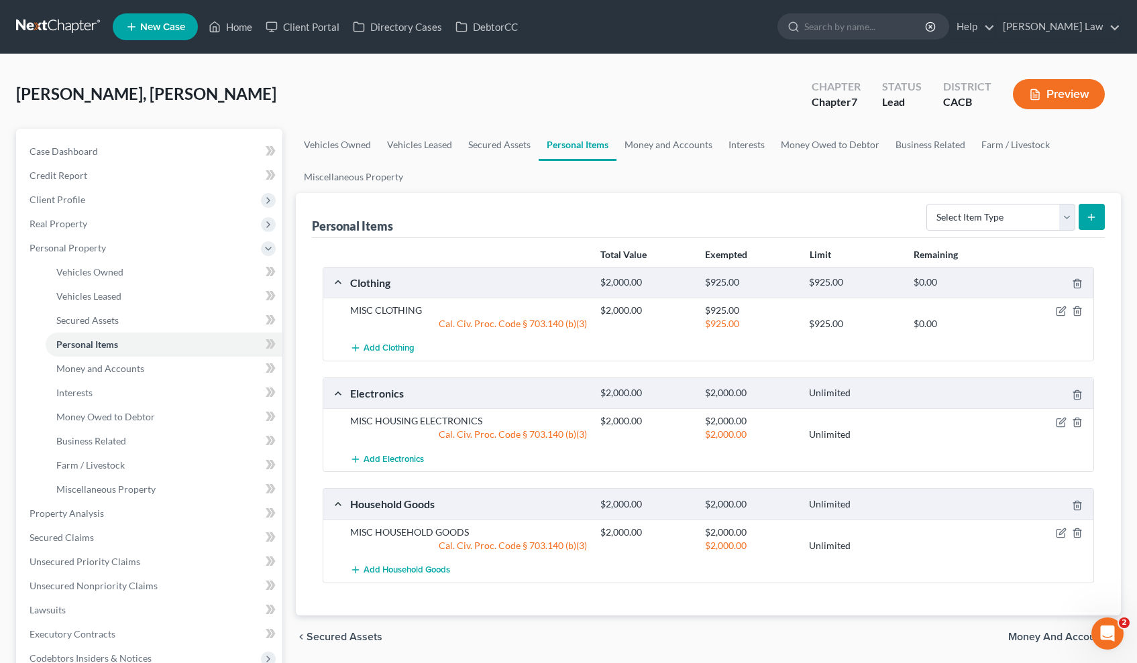
click at [346, 400] on div "Electronics $2,000.00 $2,000.00 Unlimited" at bounding box center [705, 393] width 765 height 30
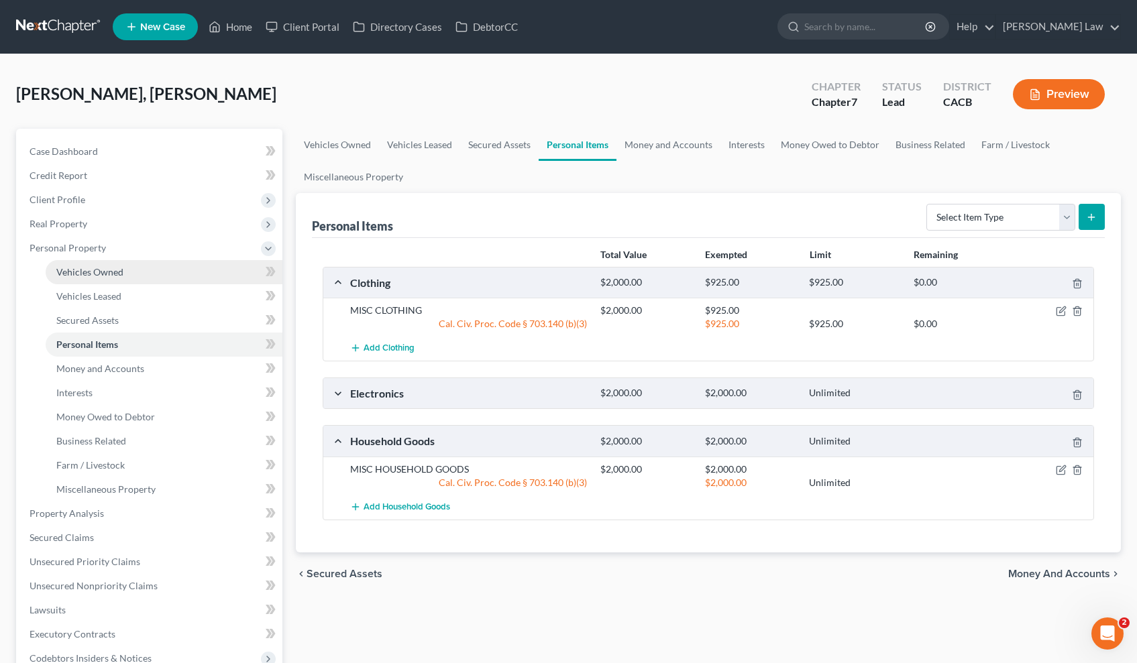
click at [107, 274] on span "Vehicles Owned" at bounding box center [89, 271] width 67 height 11
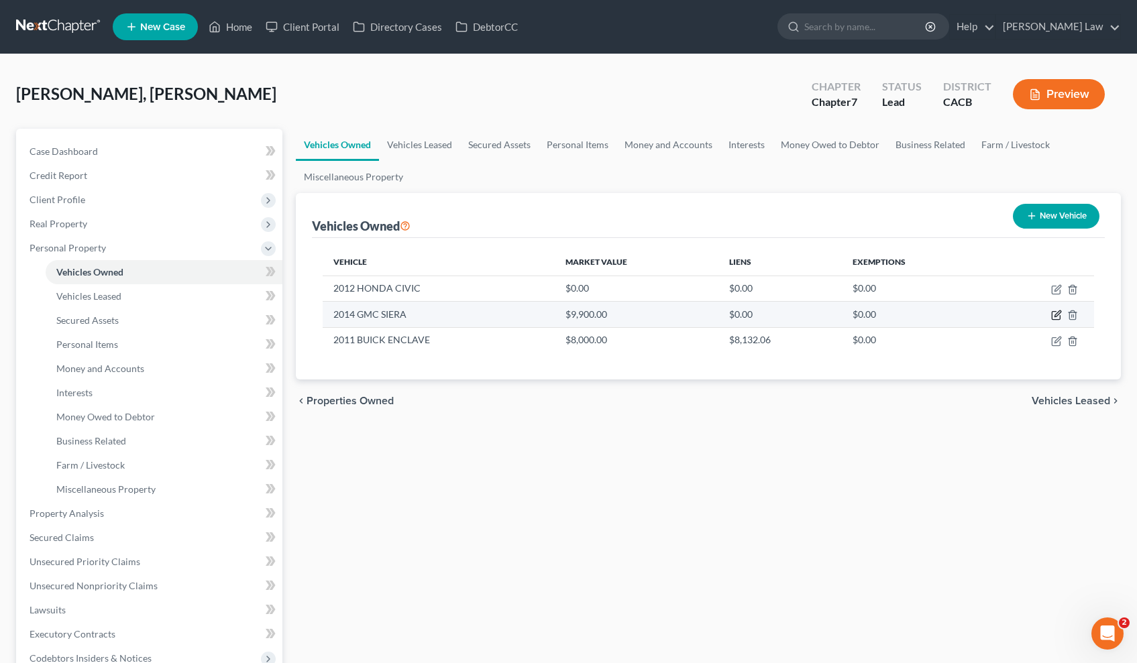
click at [1058, 317] on icon "button" at bounding box center [1056, 315] width 11 height 11
select select "0"
select select "12"
select select "2"
select select "0"
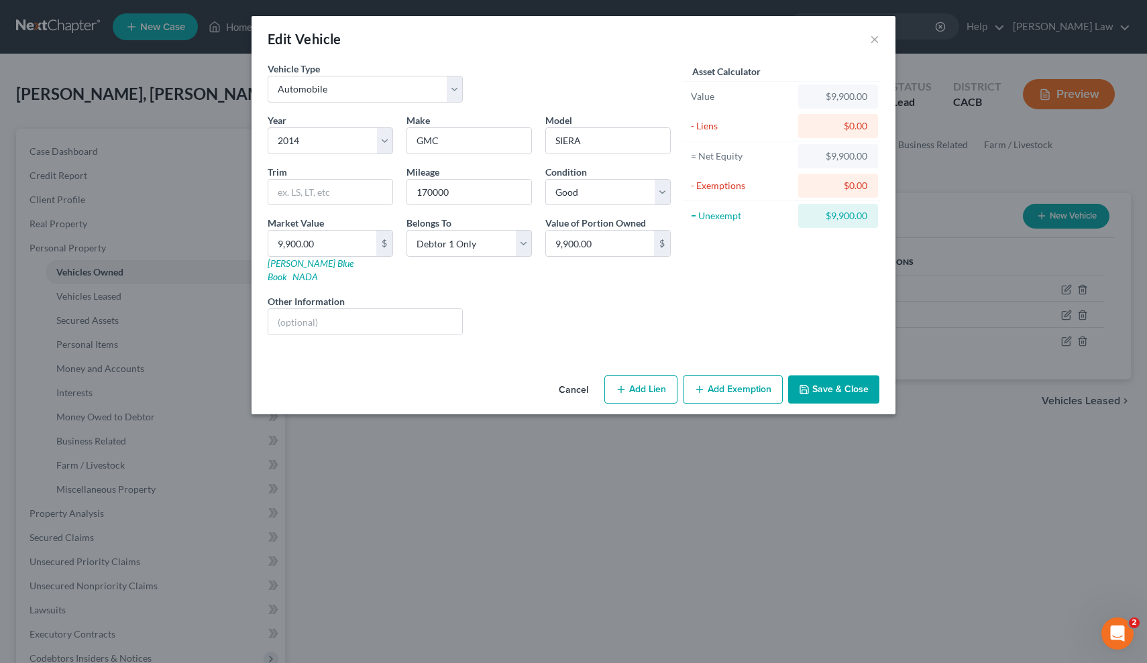
click at [730, 376] on button "Add Exemption" at bounding box center [733, 390] width 100 height 28
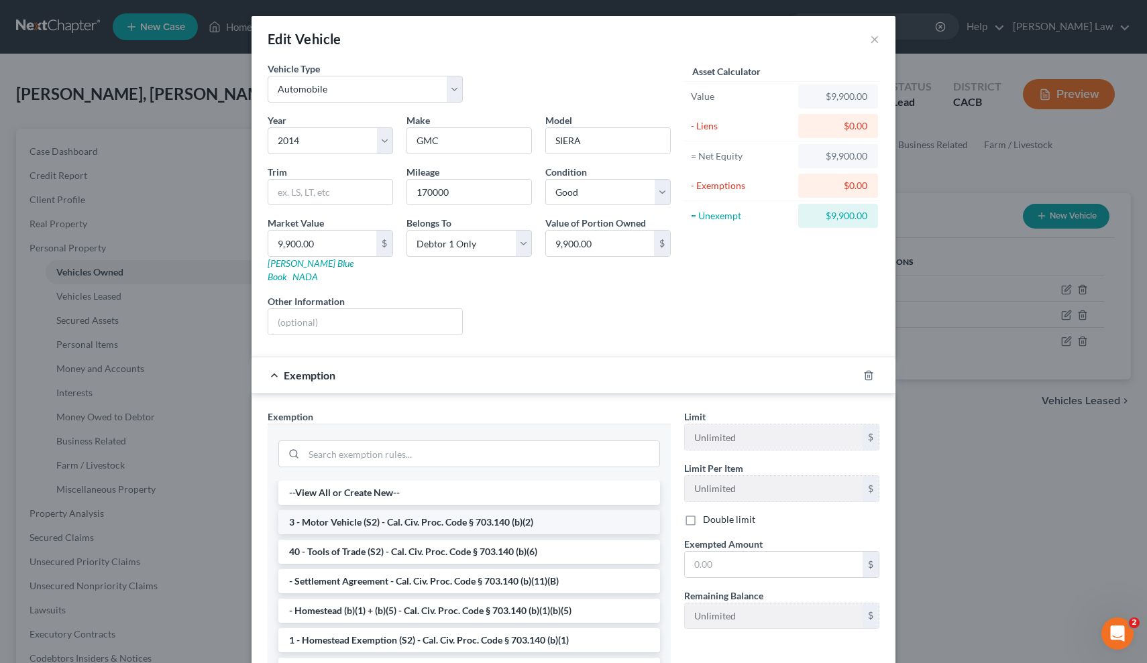
click at [517, 510] on li "3 - Motor Vehicle (S2) - Cal. Civ. Proc. Code § 703.140 (b)(2)" at bounding box center [469, 522] width 382 height 24
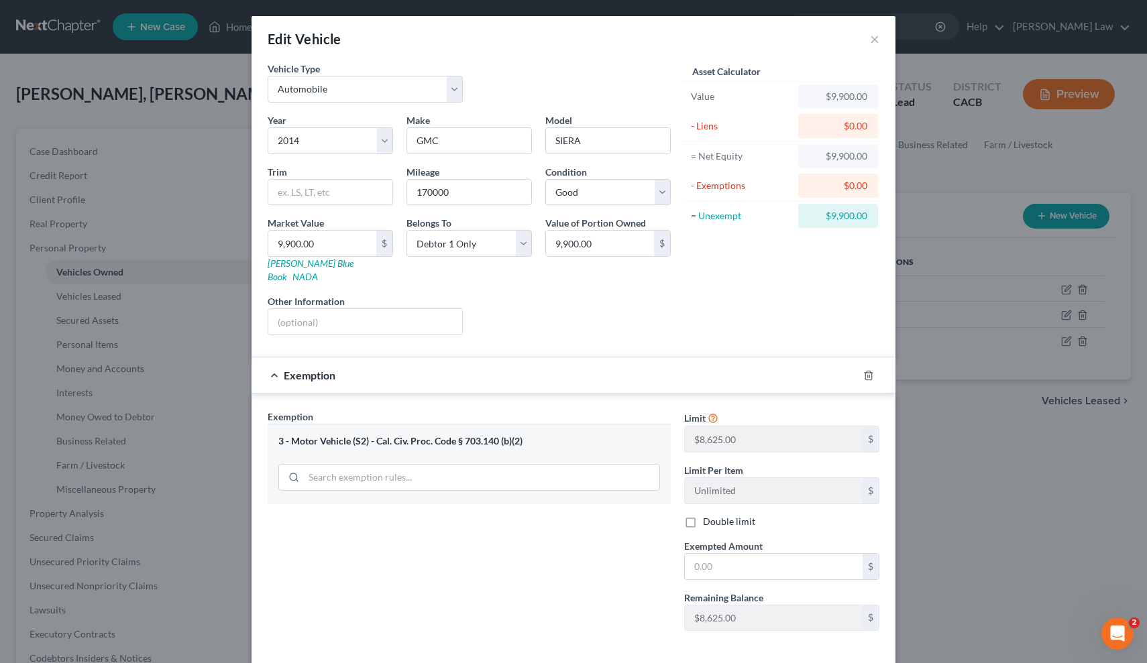
scroll to position [50, 0]
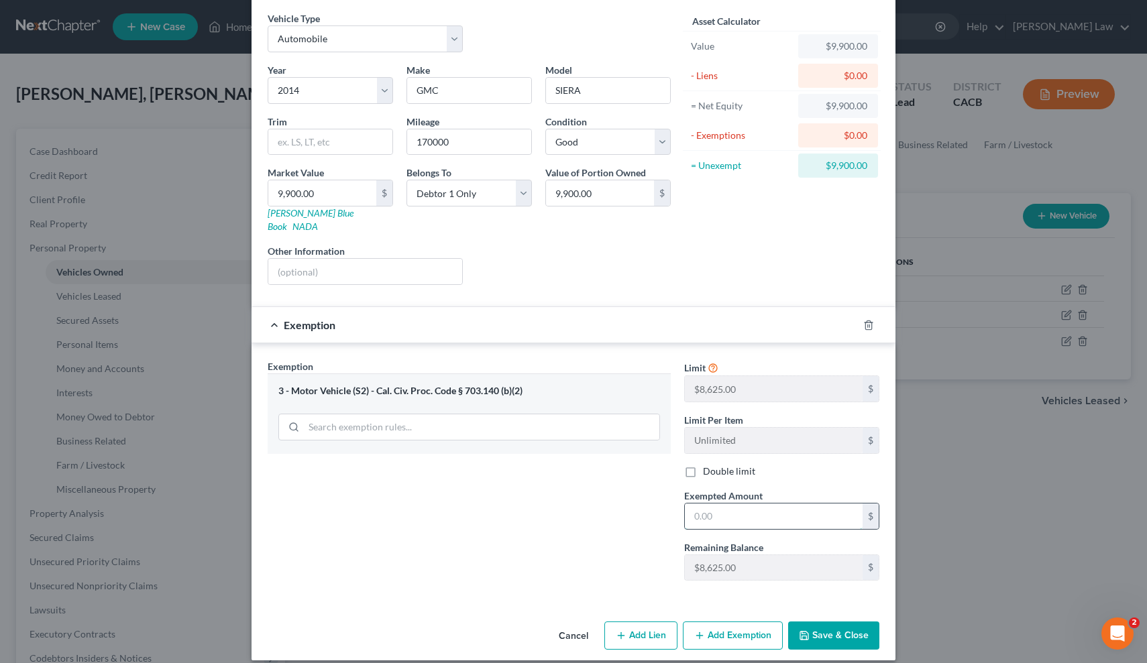
click at [728, 506] on input "text" at bounding box center [774, 516] width 178 height 25
type input "8,625"
click at [833, 624] on button "Save & Close" at bounding box center [833, 636] width 91 height 28
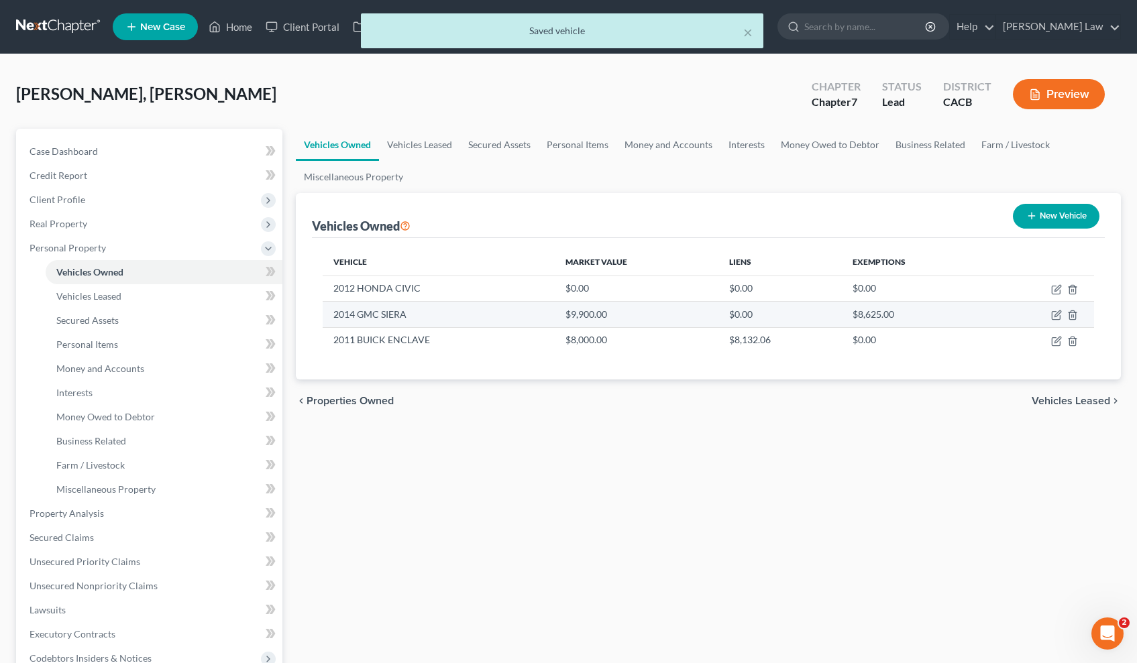
click at [465, 314] on td "2014 GMC SIERA" at bounding box center [439, 314] width 232 height 25
click at [491, 320] on td "2014 GMC SIERA" at bounding box center [439, 314] width 232 height 25
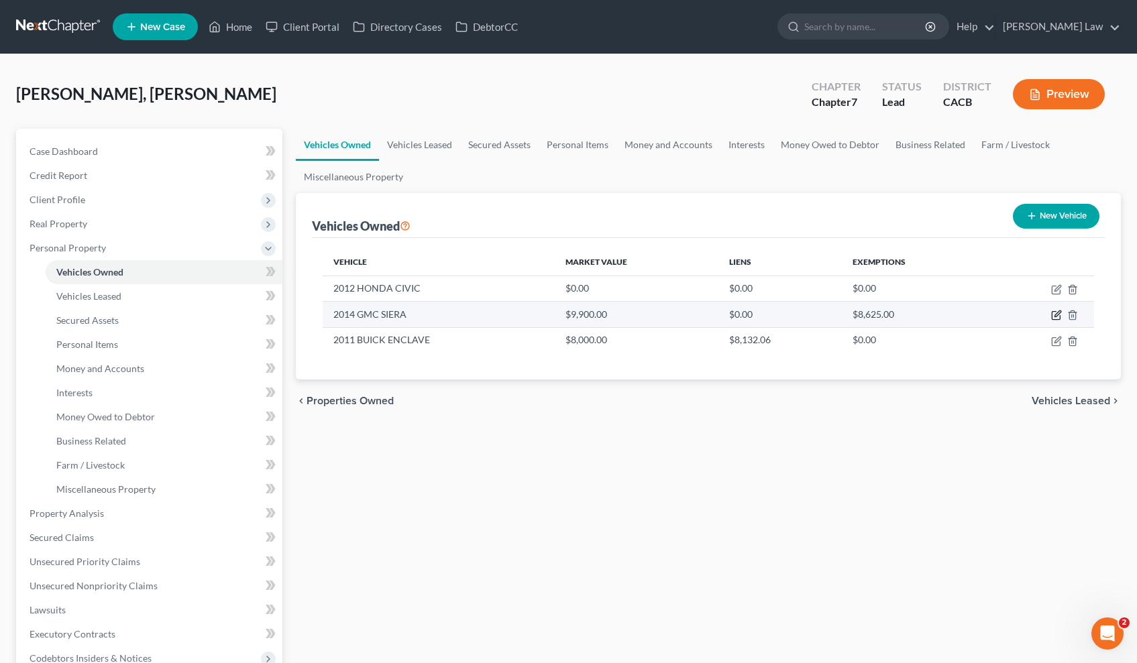
click at [1054, 314] on icon "button" at bounding box center [1056, 315] width 11 height 11
select select "0"
select select "12"
select select "2"
select select "0"
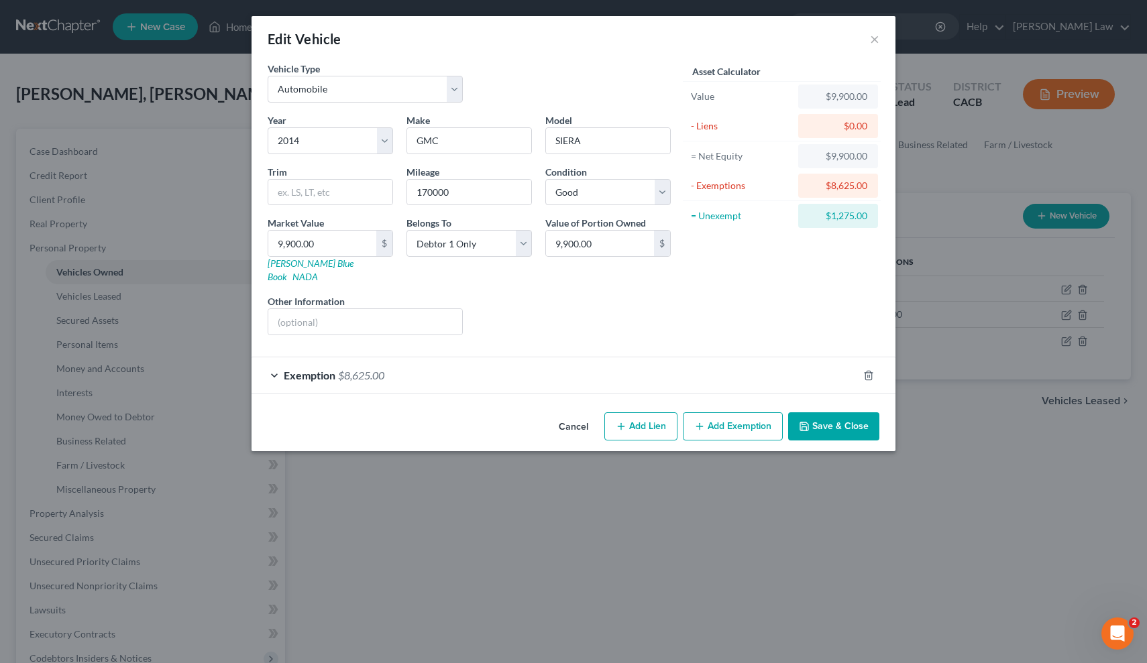
click at [714, 412] on button "Add Exemption" at bounding box center [733, 426] width 100 height 28
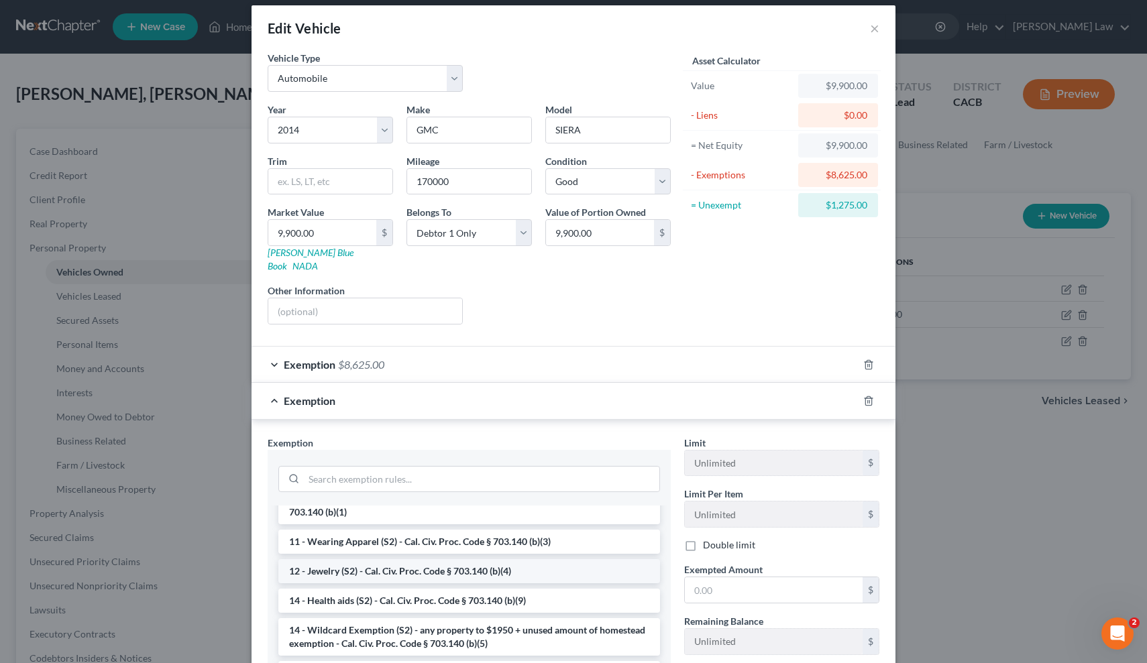
scroll to position [221, 0]
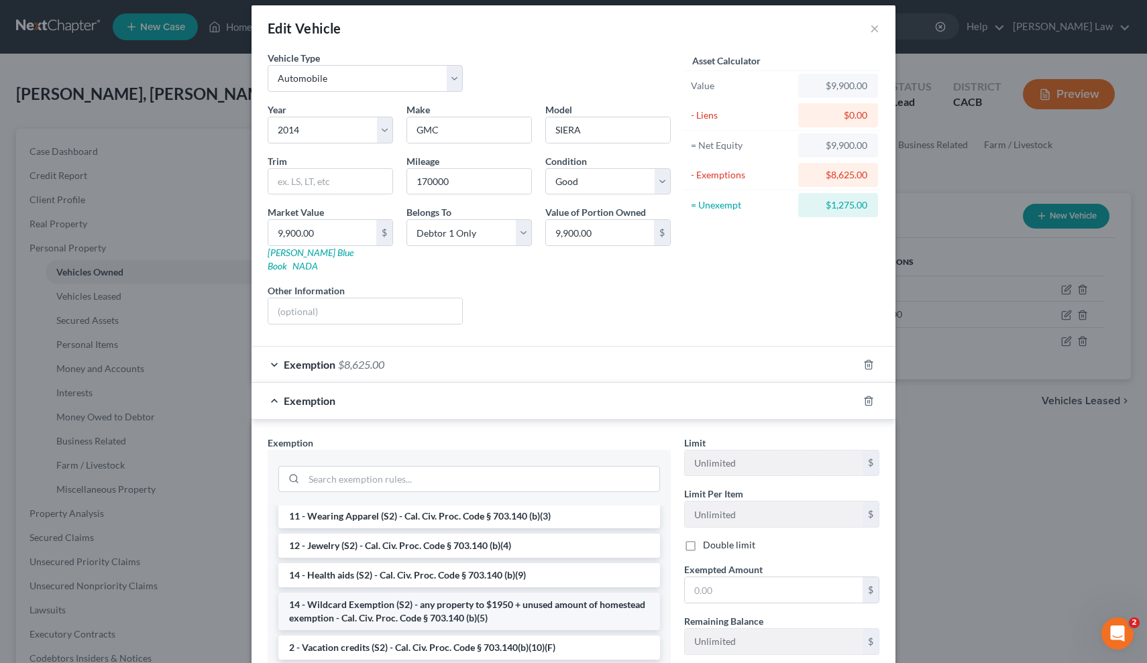
click at [567, 593] on li "14 - Wildcard Exemption (S2) - any property to $1950 + unused amount of homeste…" at bounding box center [469, 612] width 382 height 38
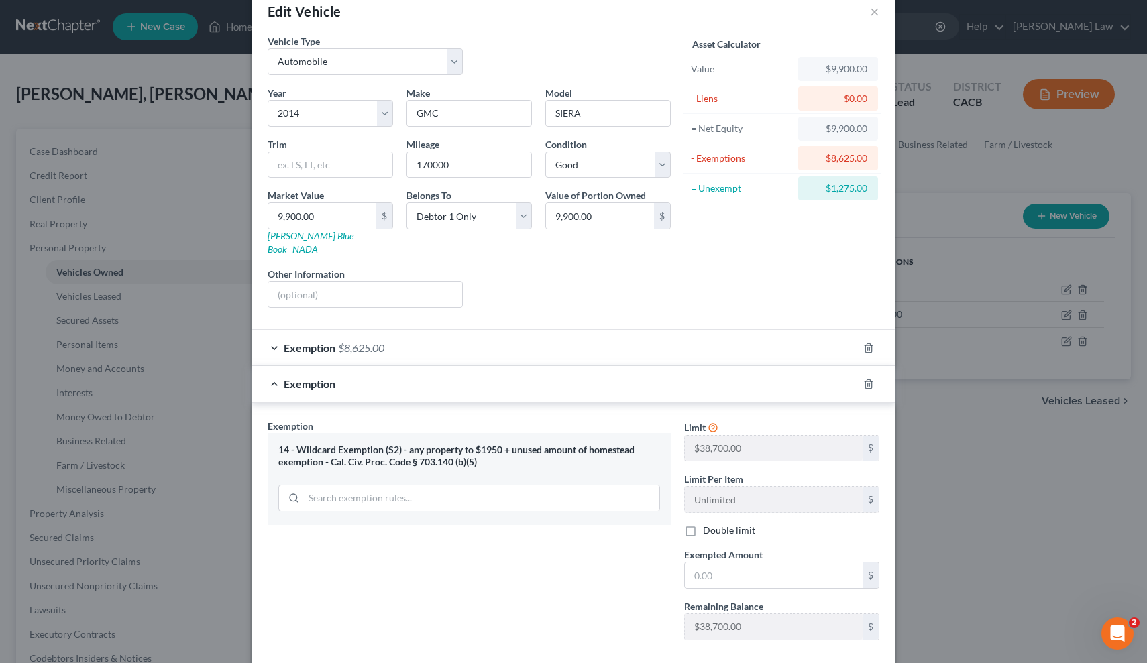
scroll to position [63, 0]
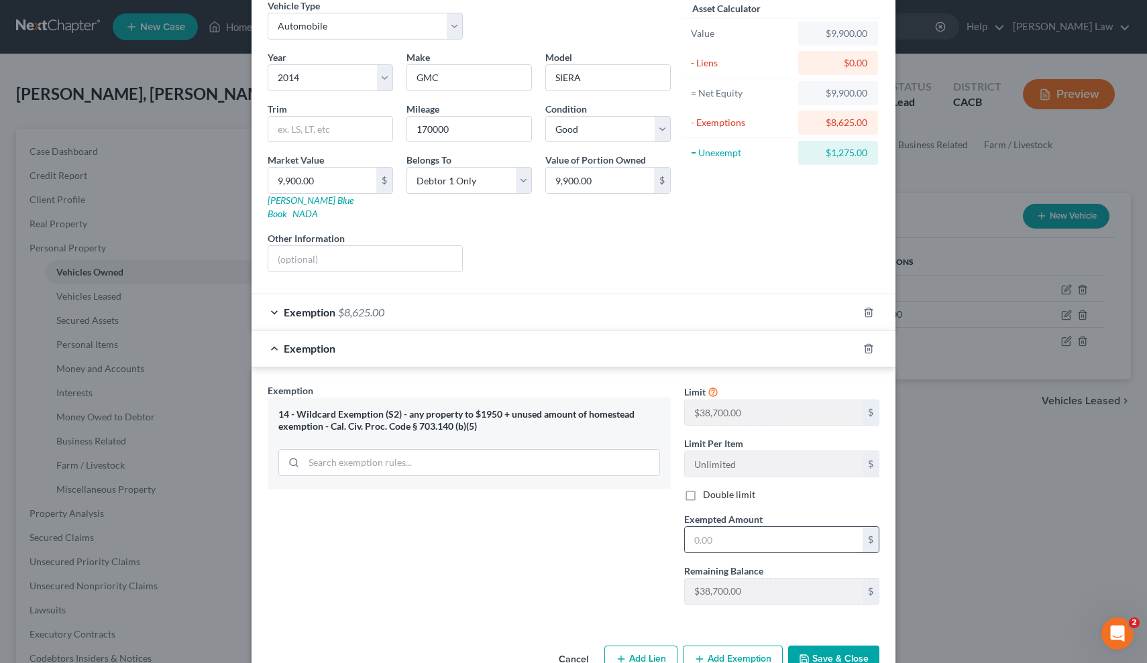
click at [733, 530] on input "text" at bounding box center [774, 539] width 178 height 25
drag, startPoint x: 768, startPoint y: 530, endPoint x: 592, endPoint y: 502, distance: 178.6
click at [592, 502] on div "Exemption Set must be selected for CA. Exemption * 14 - Wildcard Exemption (S2)…" at bounding box center [573, 500] width 625 height 233
type input "1,275"
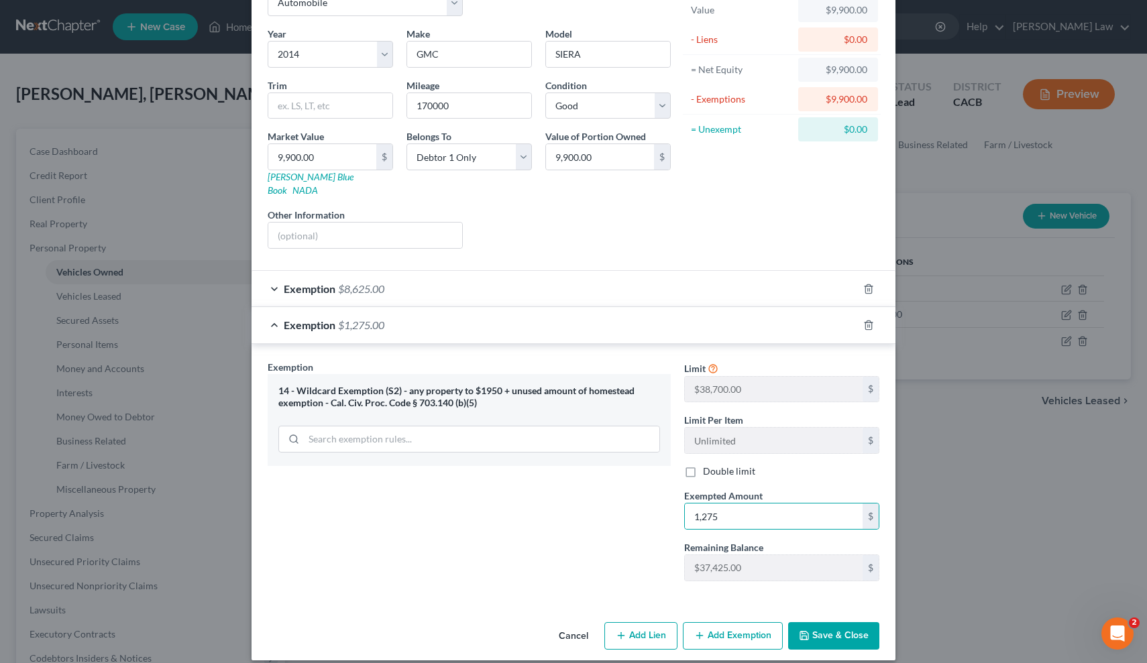
click at [820, 628] on button "Save & Close" at bounding box center [833, 636] width 91 height 28
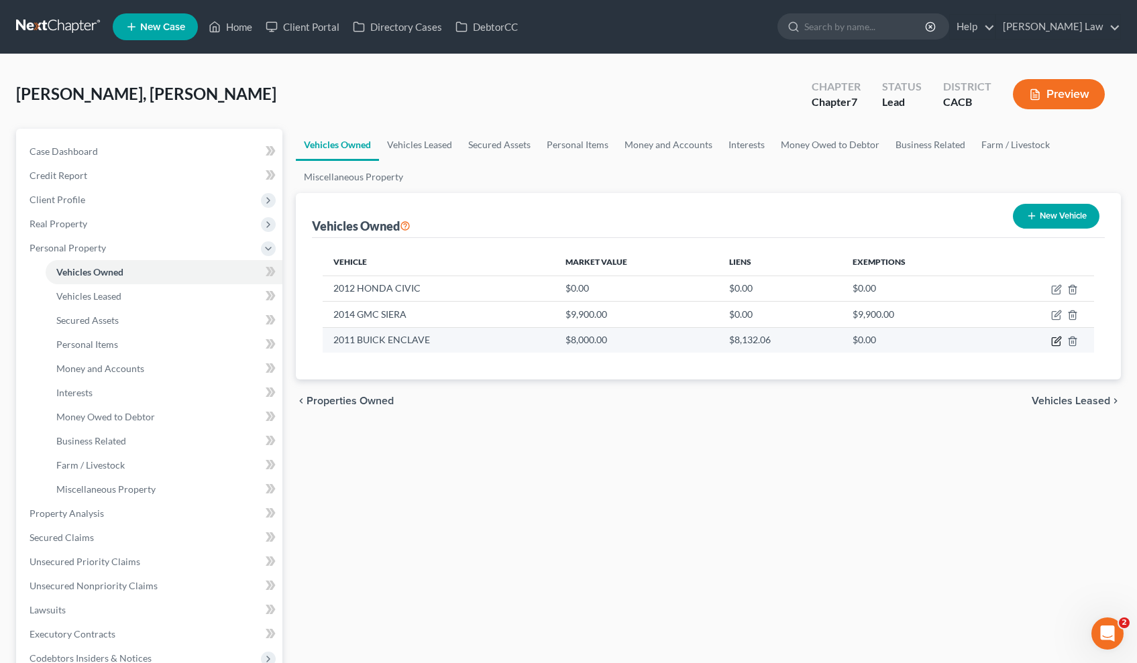
click at [1058, 343] on icon "button" at bounding box center [1056, 341] width 11 height 11
select select "0"
select select "15"
select select "2"
select select "0"
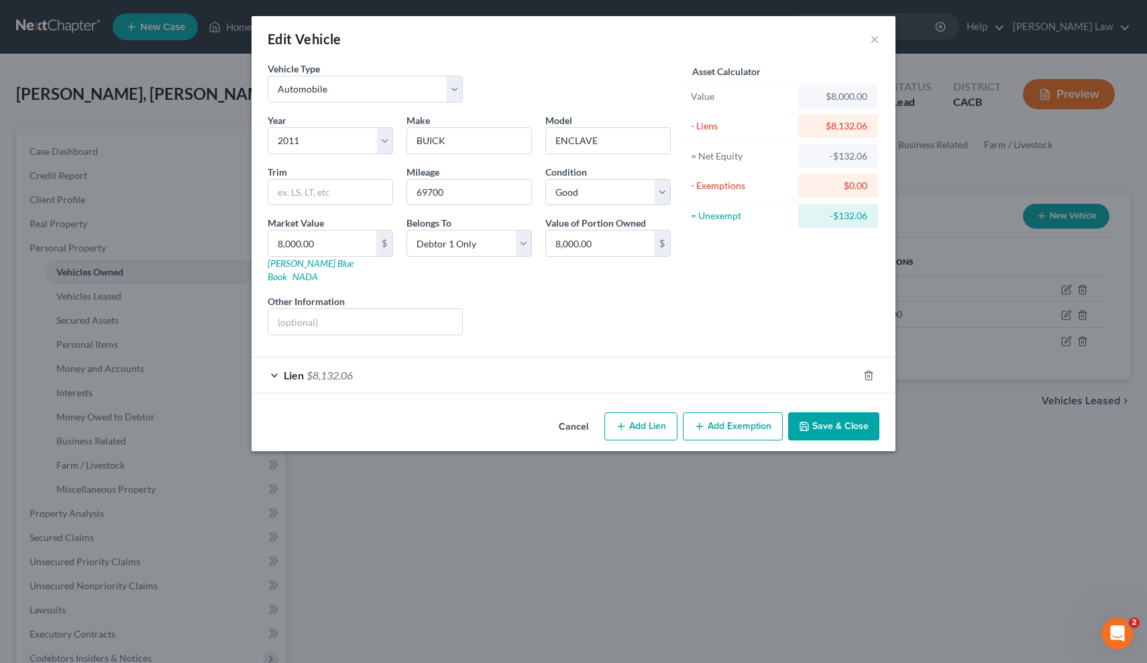
click at [479, 359] on div "Lien $8,132.06" at bounding box center [554, 375] width 606 height 36
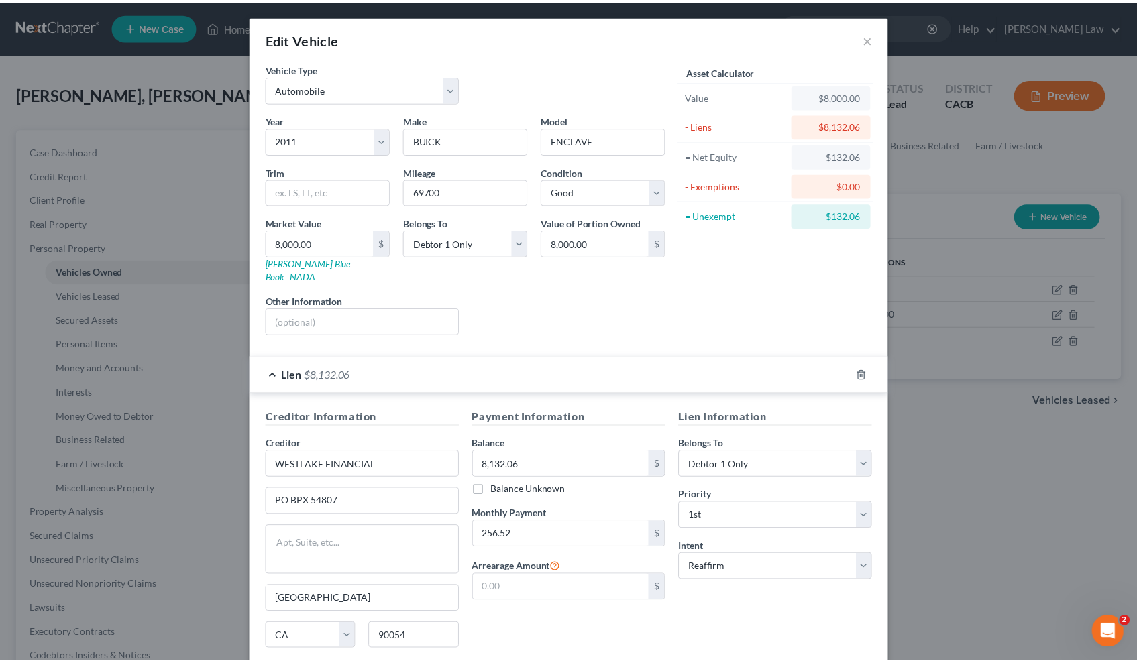
scroll to position [93, 0]
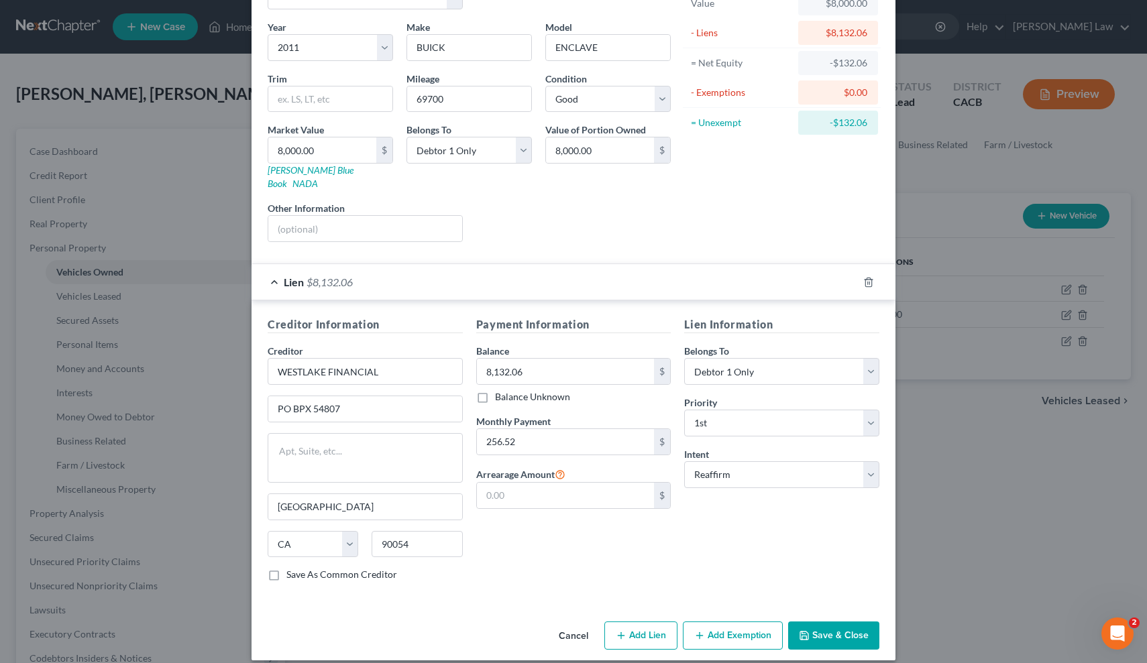
click at [839, 626] on button "Save & Close" at bounding box center [833, 636] width 91 height 28
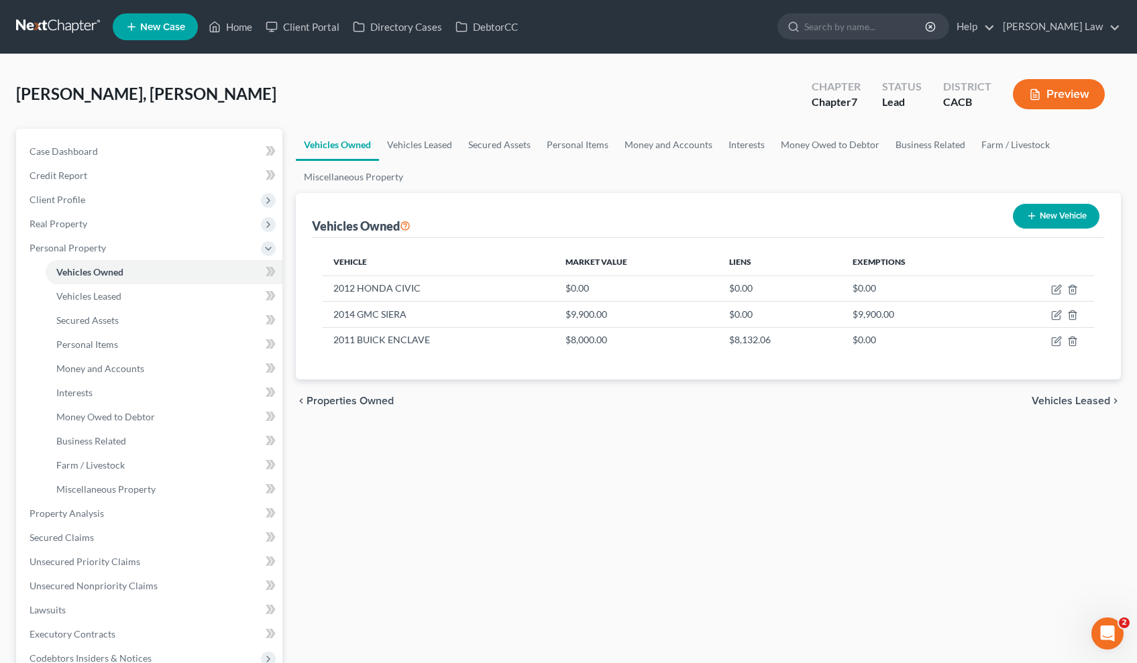
click at [1078, 406] on span "Vehicles Leased" at bounding box center [1070, 401] width 78 height 11
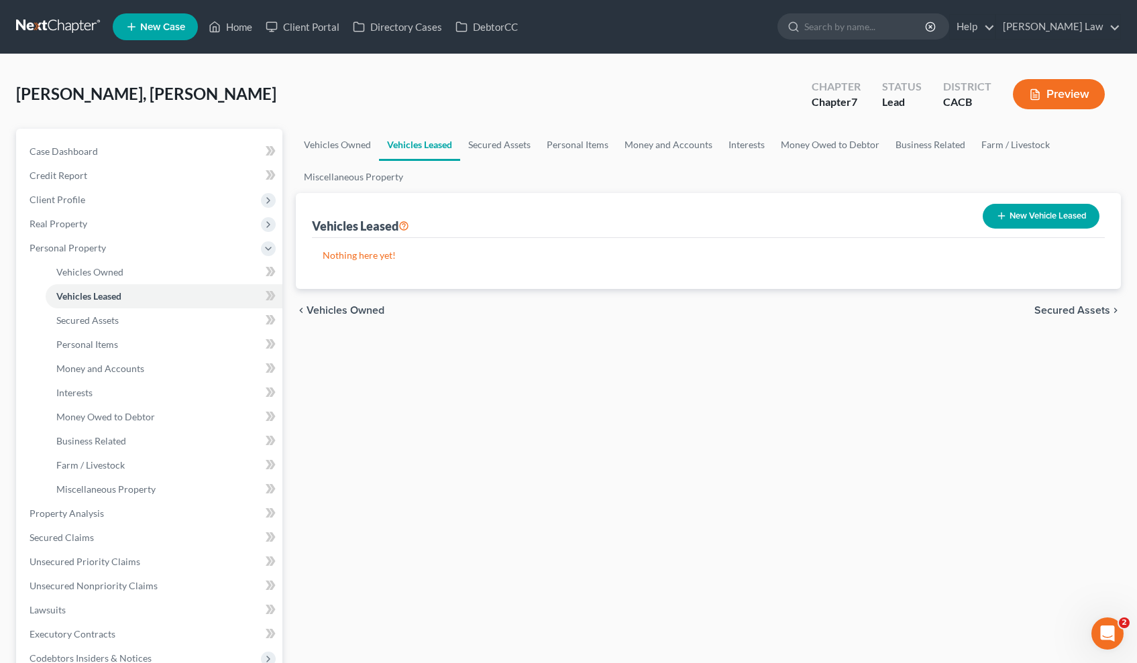
click at [1056, 305] on span "Secured Assets" at bounding box center [1072, 310] width 76 height 11
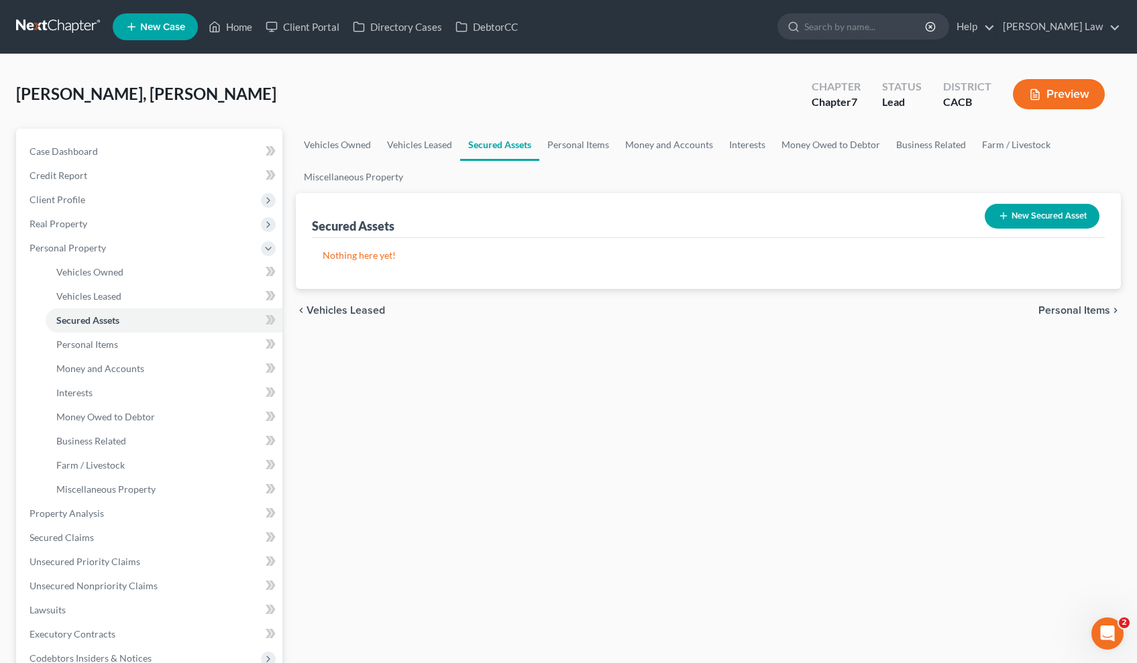
click at [1088, 316] on span "Personal Items" at bounding box center [1074, 310] width 72 height 11
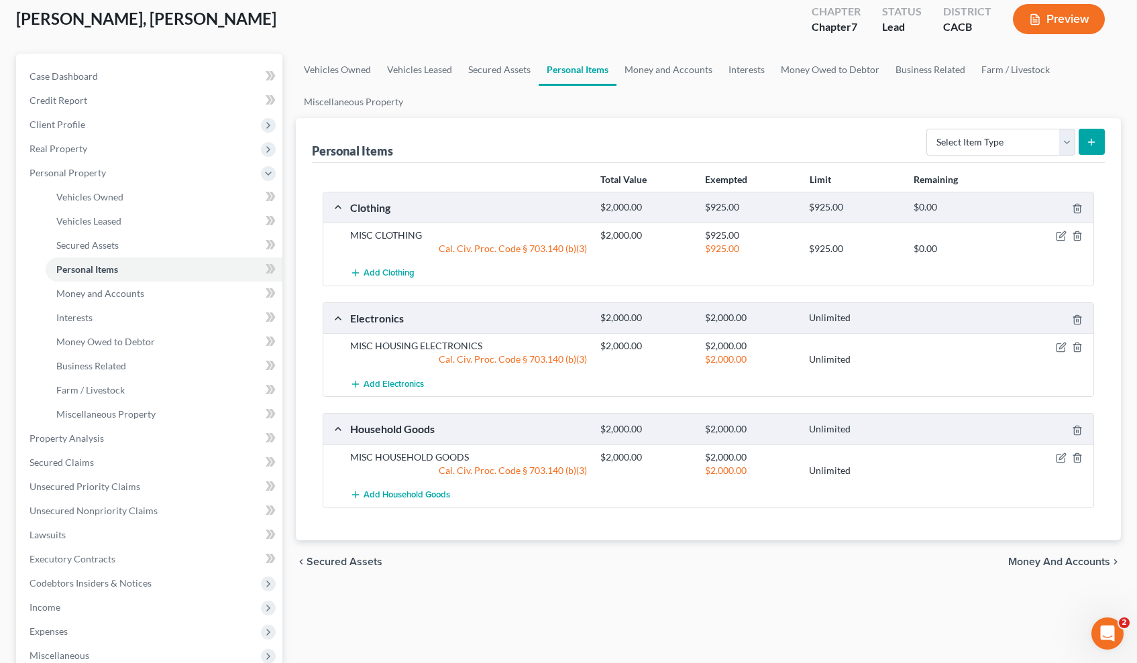
scroll to position [90, 0]
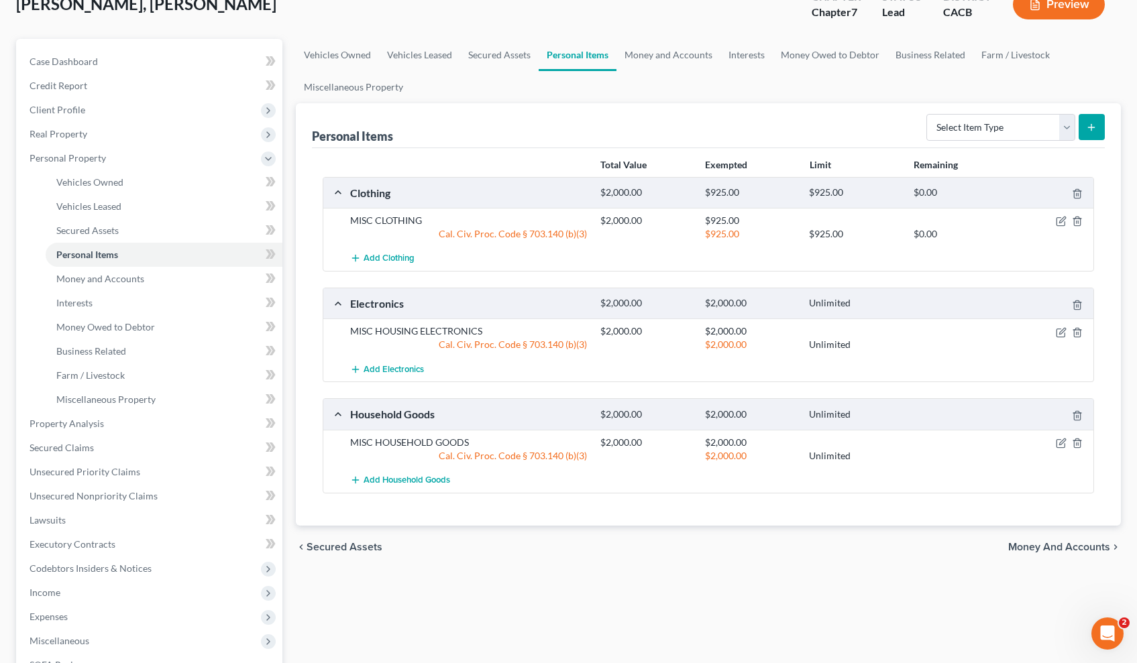
click at [1026, 545] on span "Money and Accounts" at bounding box center [1059, 547] width 102 height 11
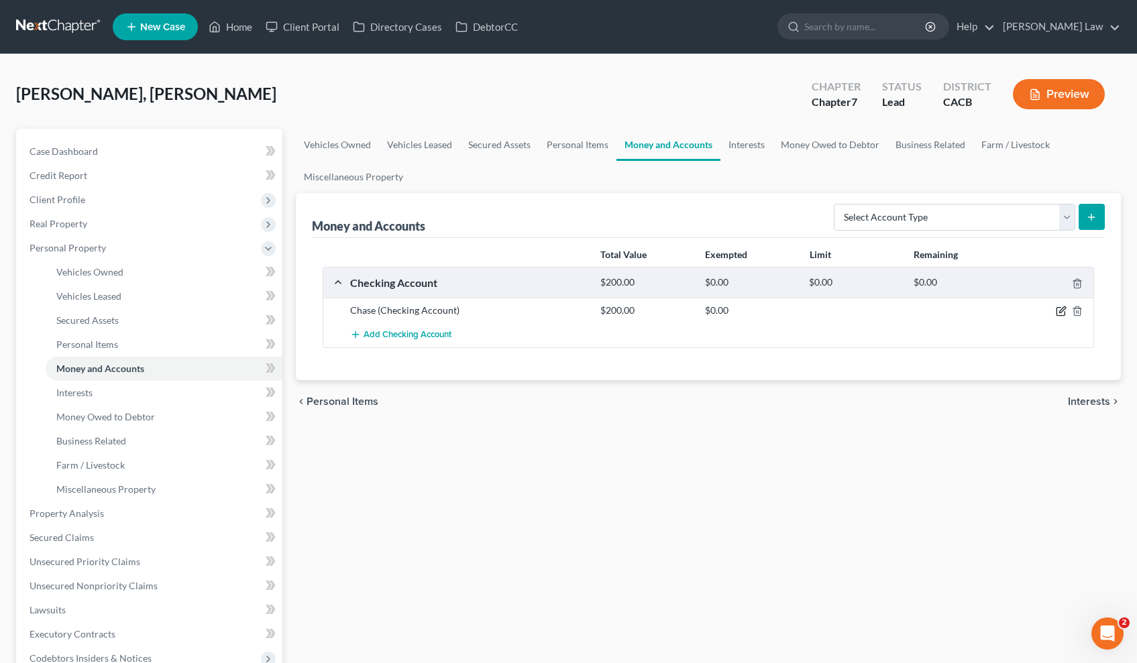
click at [1063, 314] on icon "button" at bounding box center [1061, 311] width 11 height 11
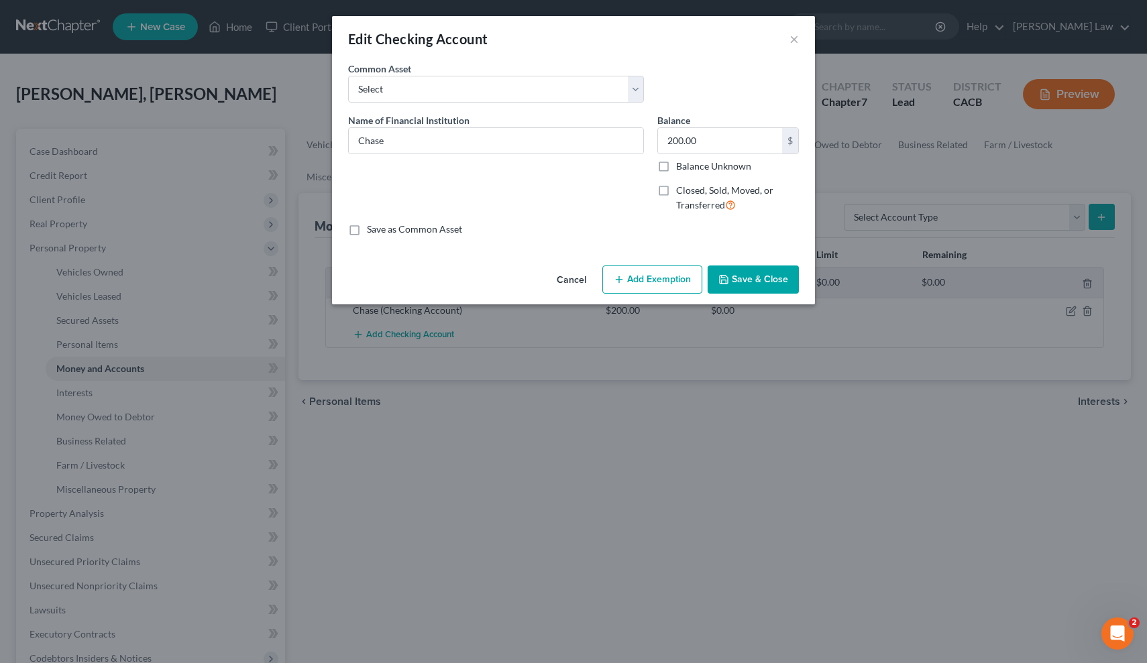
click at [666, 278] on button "Add Exemption" at bounding box center [652, 280] width 100 height 28
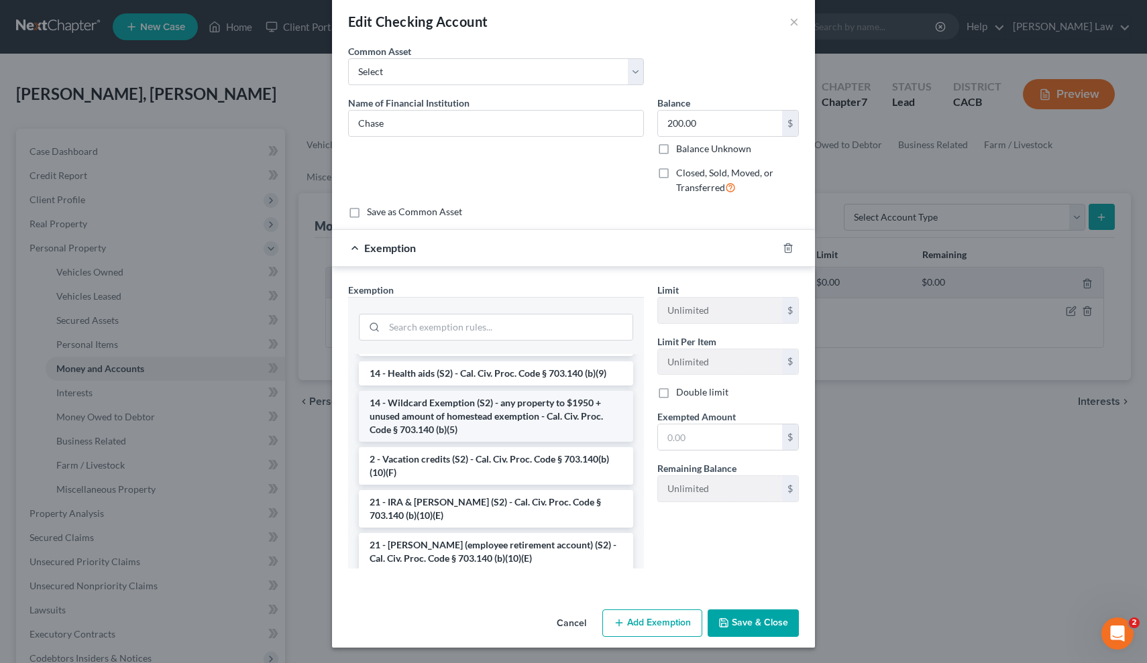
scroll to position [264, 0]
click at [549, 422] on li "14 - Wildcard Exemption (S2) - any property to $1950 + unused amount of homeste…" at bounding box center [496, 419] width 274 height 51
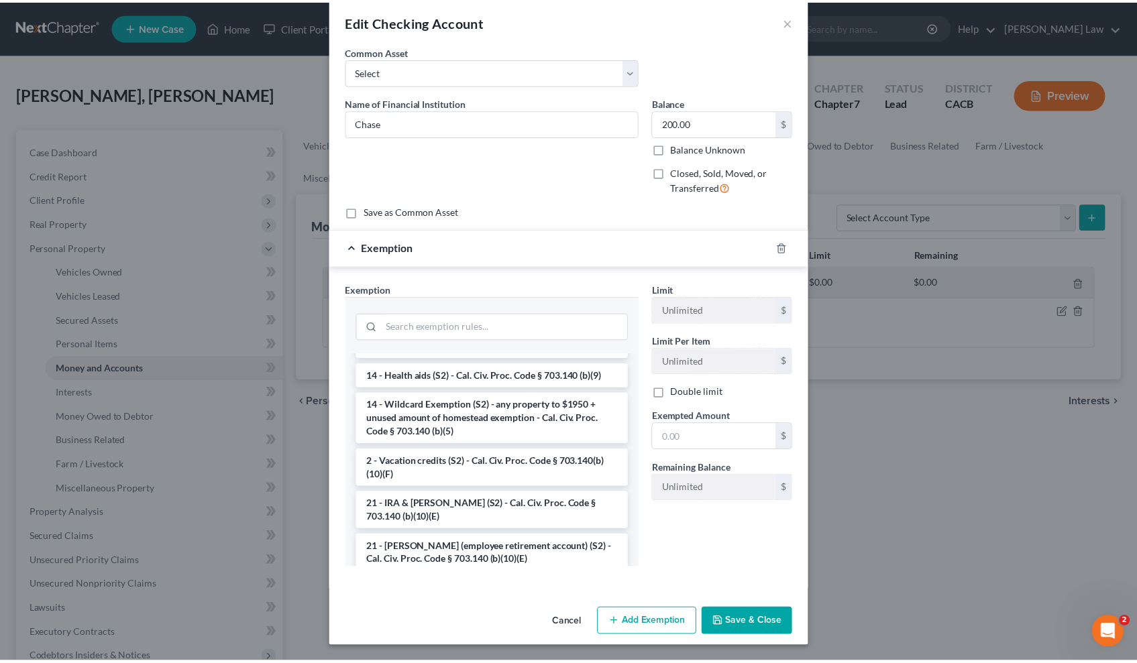
scroll to position [0, 0]
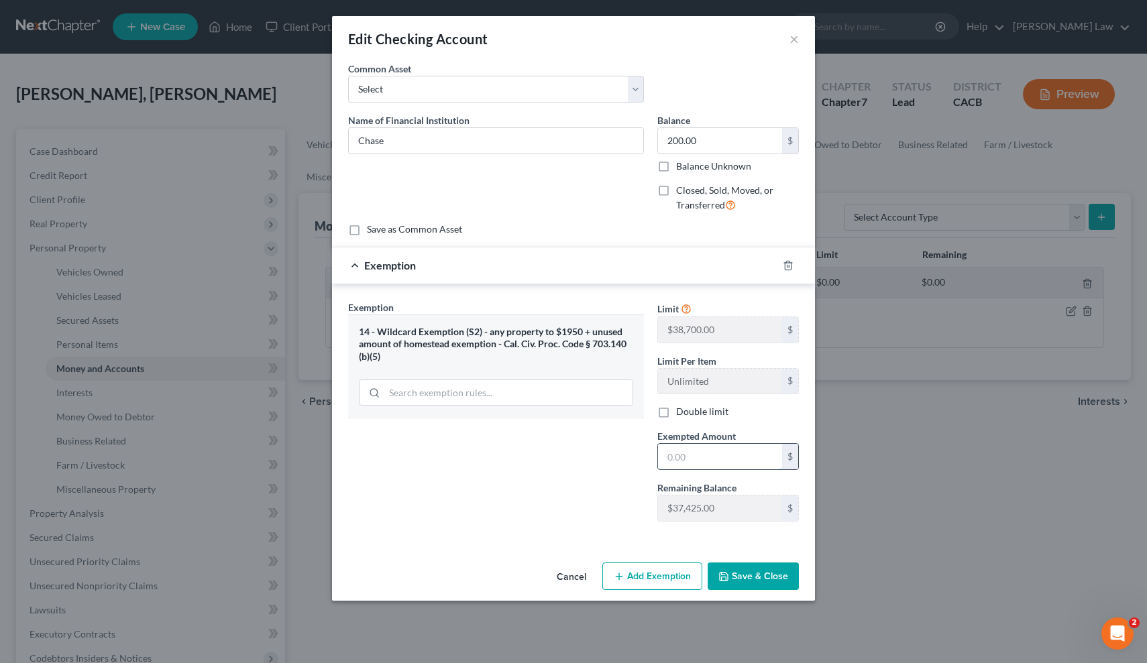
click at [699, 455] on input "text" at bounding box center [720, 456] width 124 height 25
type input "200"
click at [754, 577] on button "Save & Close" at bounding box center [753, 577] width 91 height 28
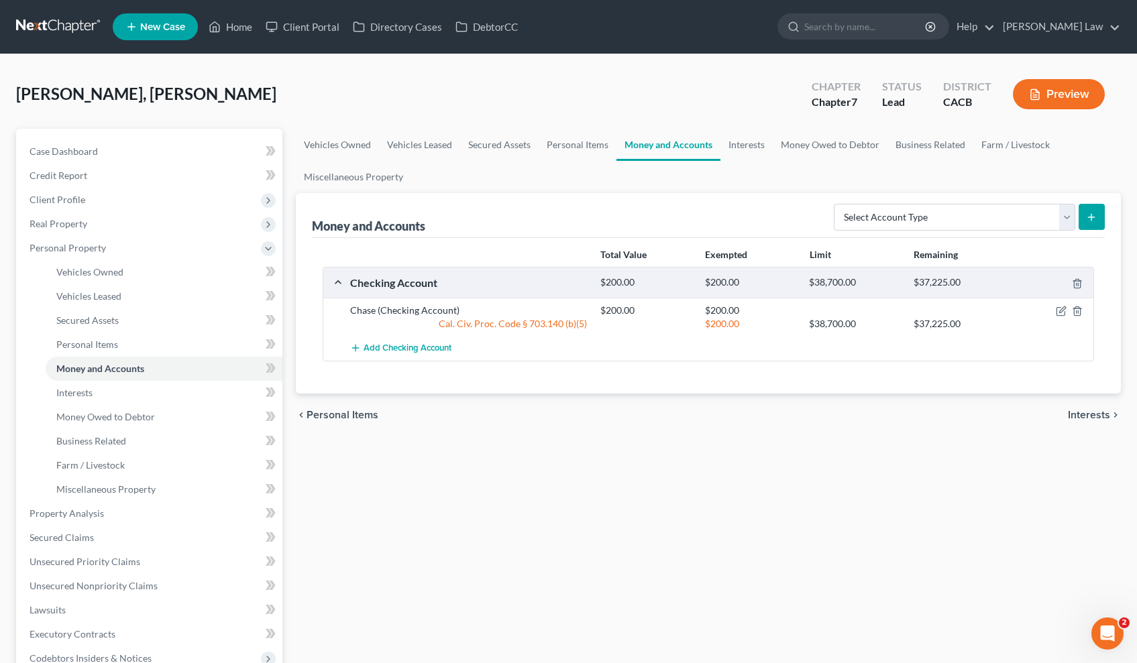
click at [1094, 412] on span "Interests" at bounding box center [1089, 415] width 42 height 11
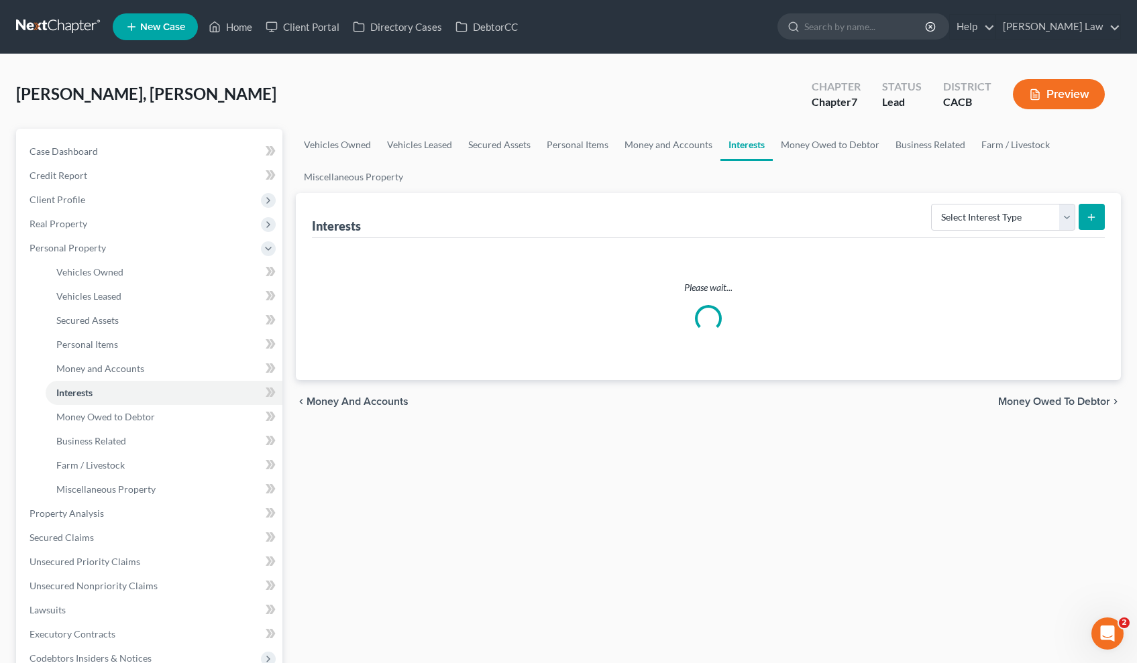
click at [1048, 402] on span "Money Owed to Debtor" at bounding box center [1054, 401] width 112 height 11
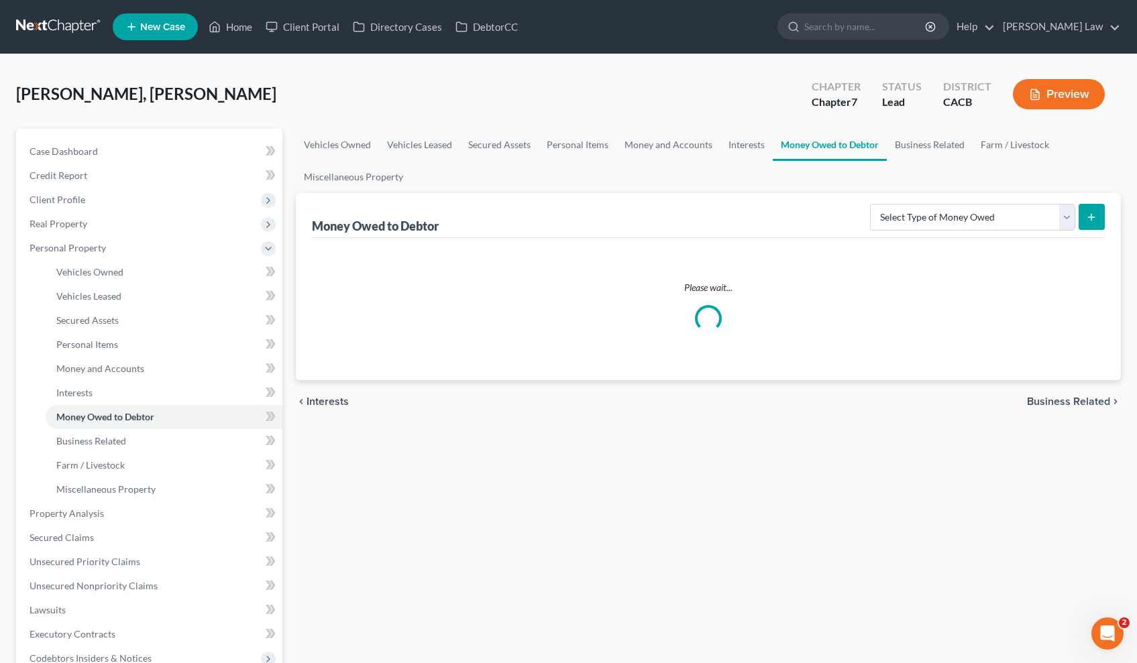
click at [1048, 402] on span "Business Related" at bounding box center [1068, 401] width 83 height 11
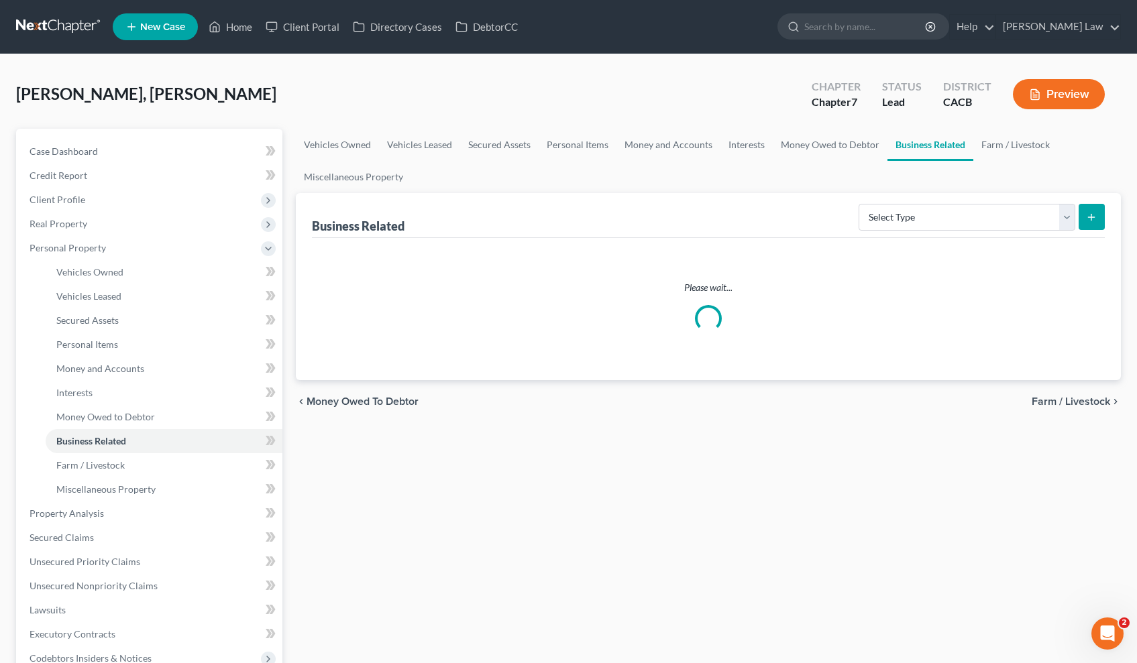
click at [1048, 402] on span "Farm / Livestock" at bounding box center [1070, 401] width 78 height 11
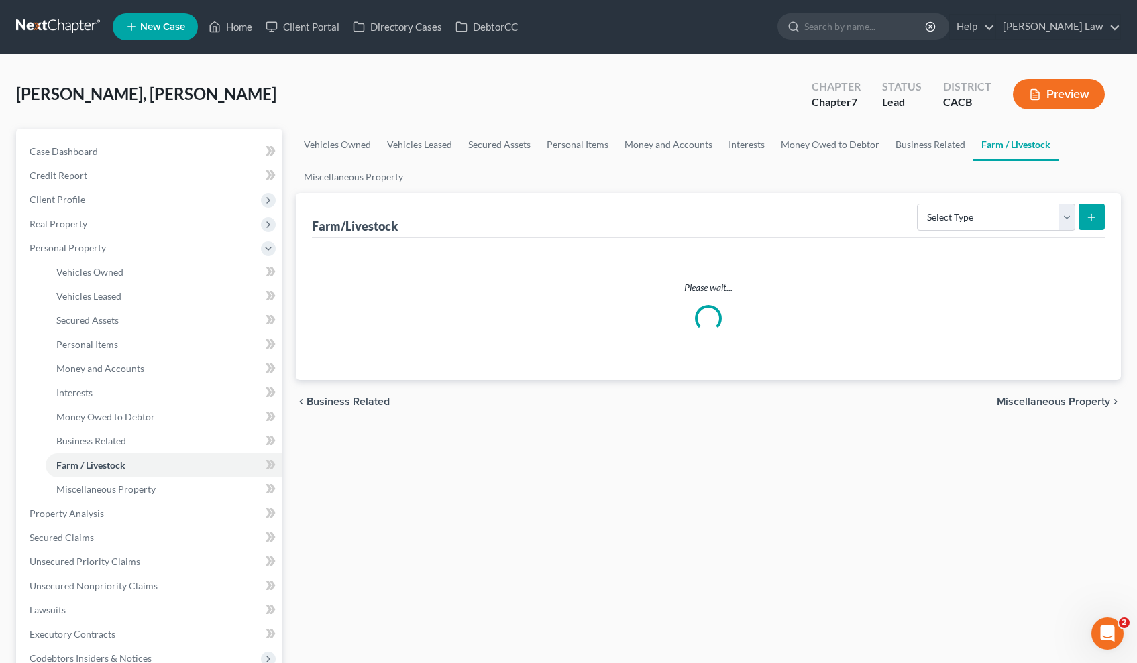
click at [1048, 402] on span "Miscellaneous Property" at bounding box center [1053, 401] width 113 height 11
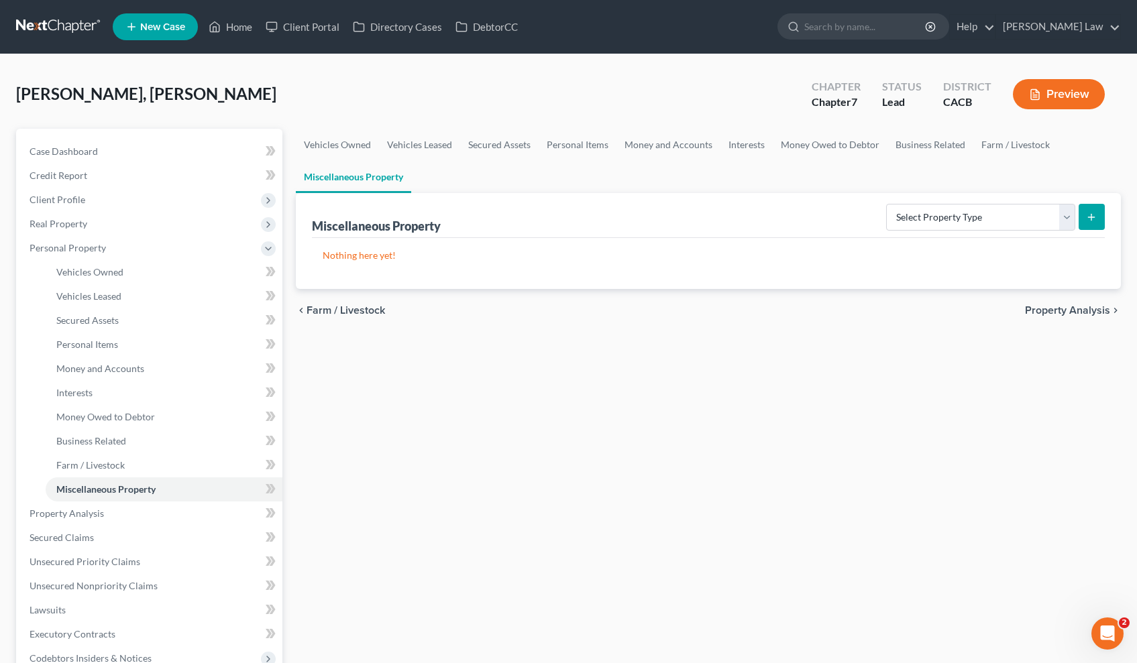
click at [1054, 312] on span "Property Analysis" at bounding box center [1067, 310] width 85 height 11
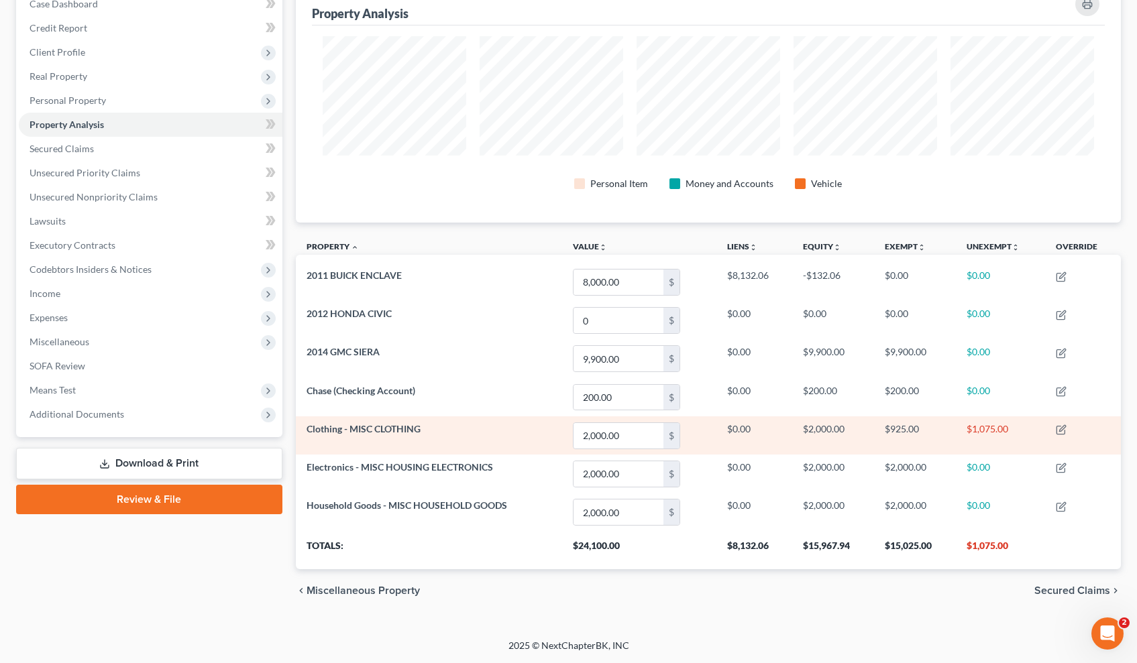
click at [387, 429] on span "Clothing - MISC CLOTHING" at bounding box center [363, 428] width 114 height 11
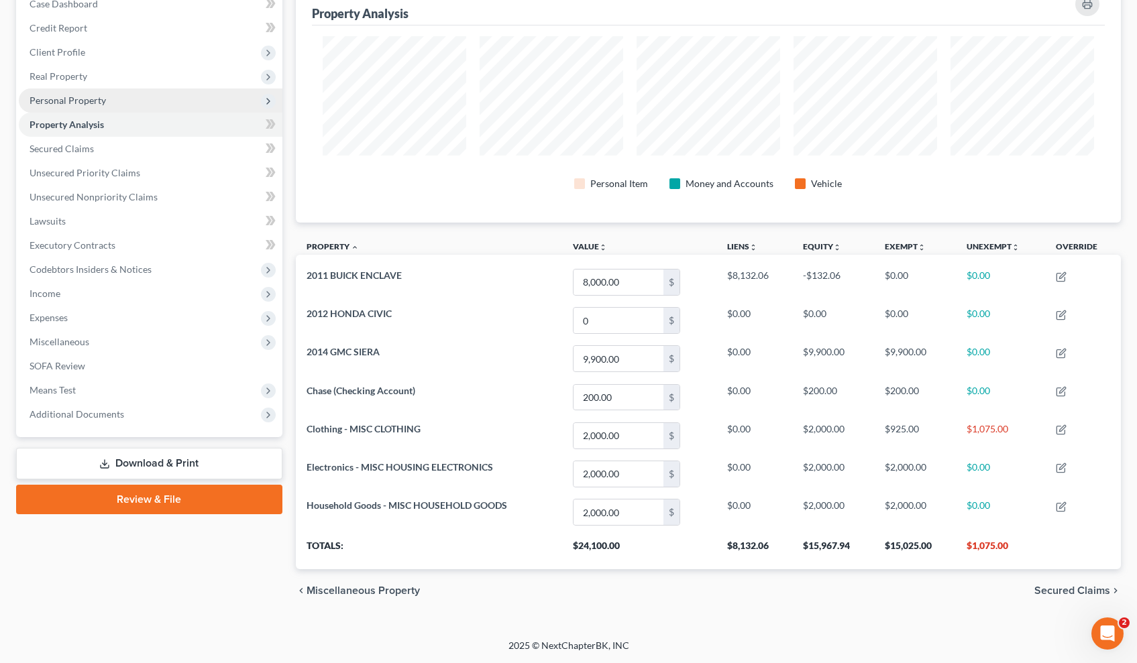
click at [116, 91] on span "Personal Property" at bounding box center [151, 101] width 264 height 24
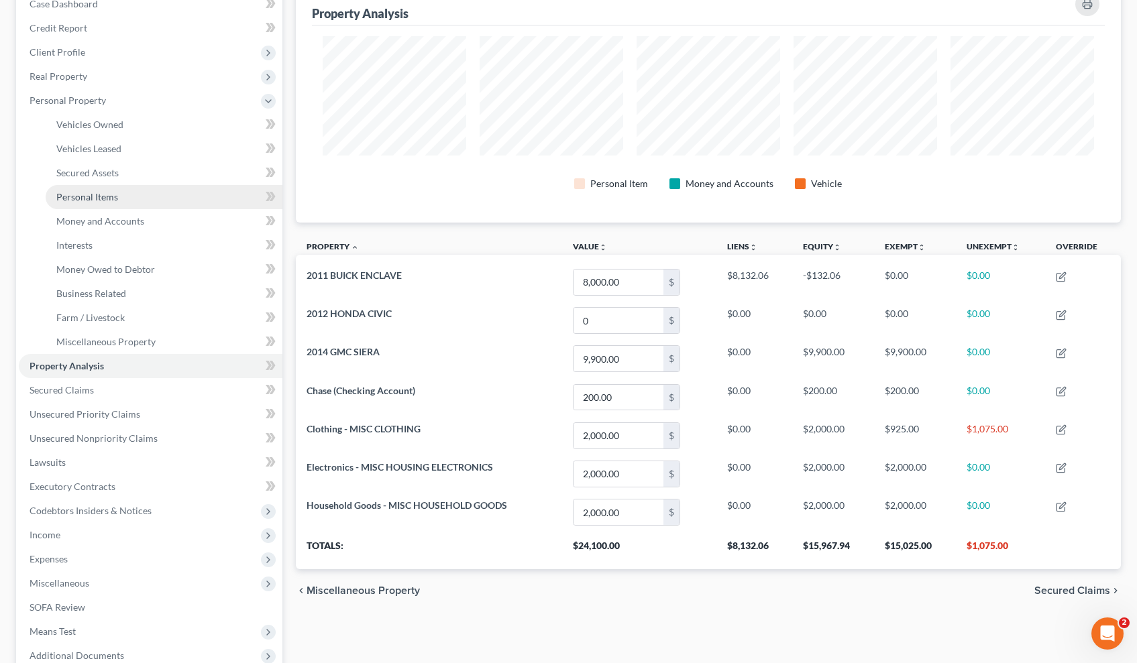
click at [101, 203] on link "Personal Items" at bounding box center [164, 197] width 237 height 24
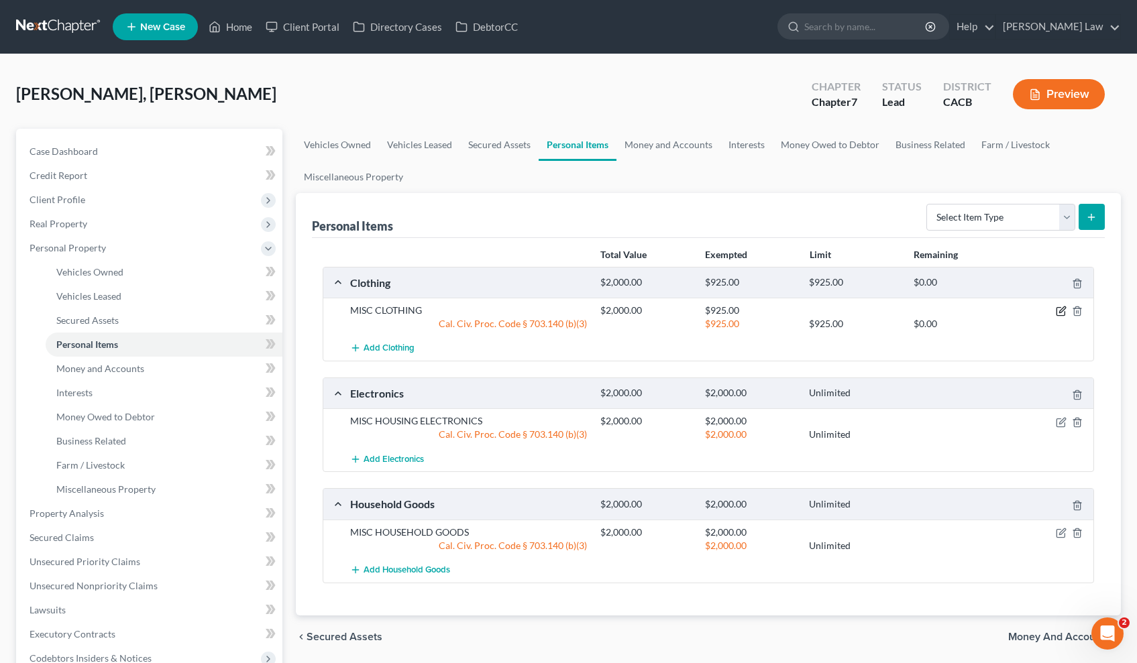
click at [1064, 308] on icon "button" at bounding box center [1061, 311] width 11 height 11
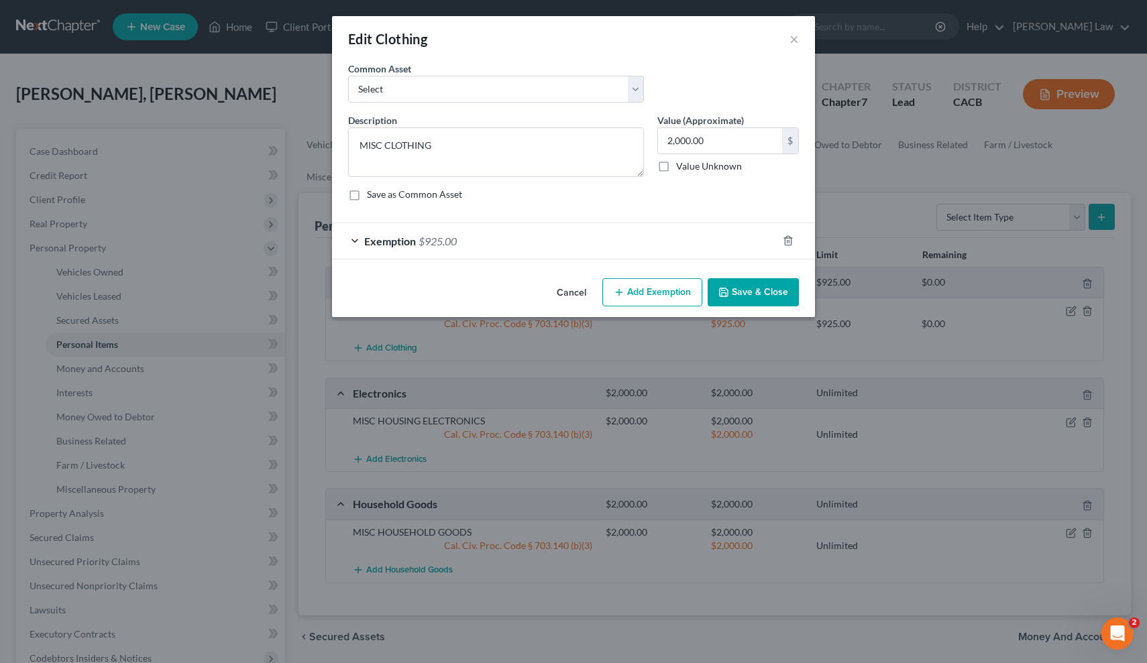
click at [663, 301] on button "Add Exemption" at bounding box center [652, 292] width 100 height 28
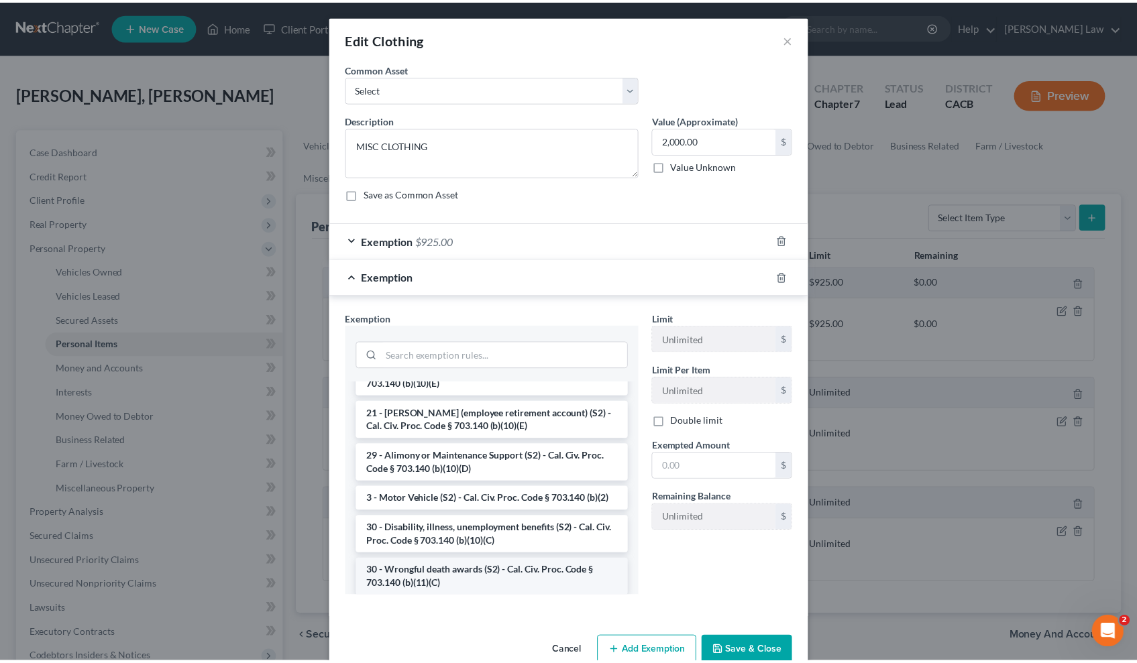
scroll to position [300, 0]
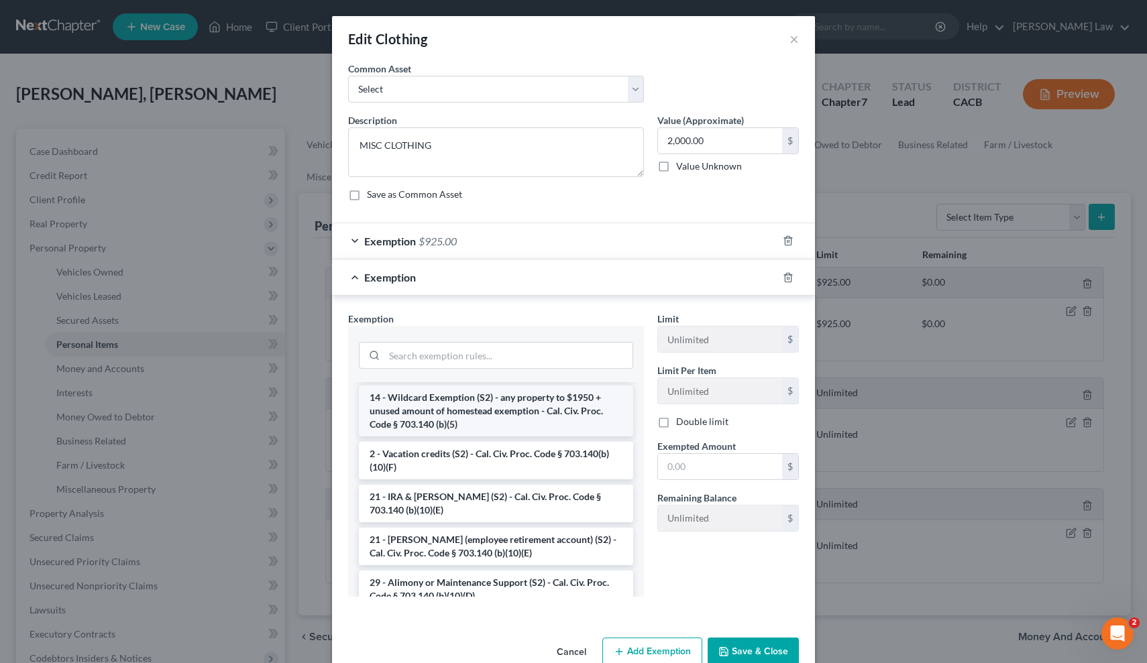
click at [526, 425] on li "14 - Wildcard Exemption (S2) - any property to $1950 + unused amount of homeste…" at bounding box center [496, 411] width 274 height 51
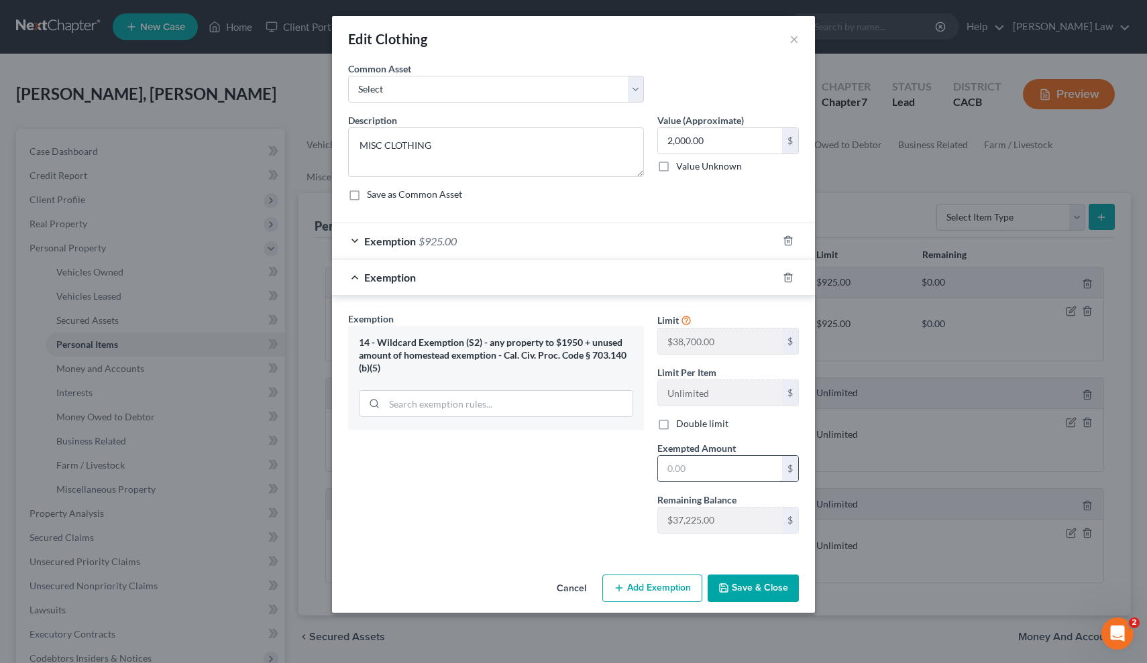
click at [722, 477] on input "text" at bounding box center [720, 468] width 124 height 25
click at [431, 235] on span "$925.00" at bounding box center [437, 241] width 38 height 13
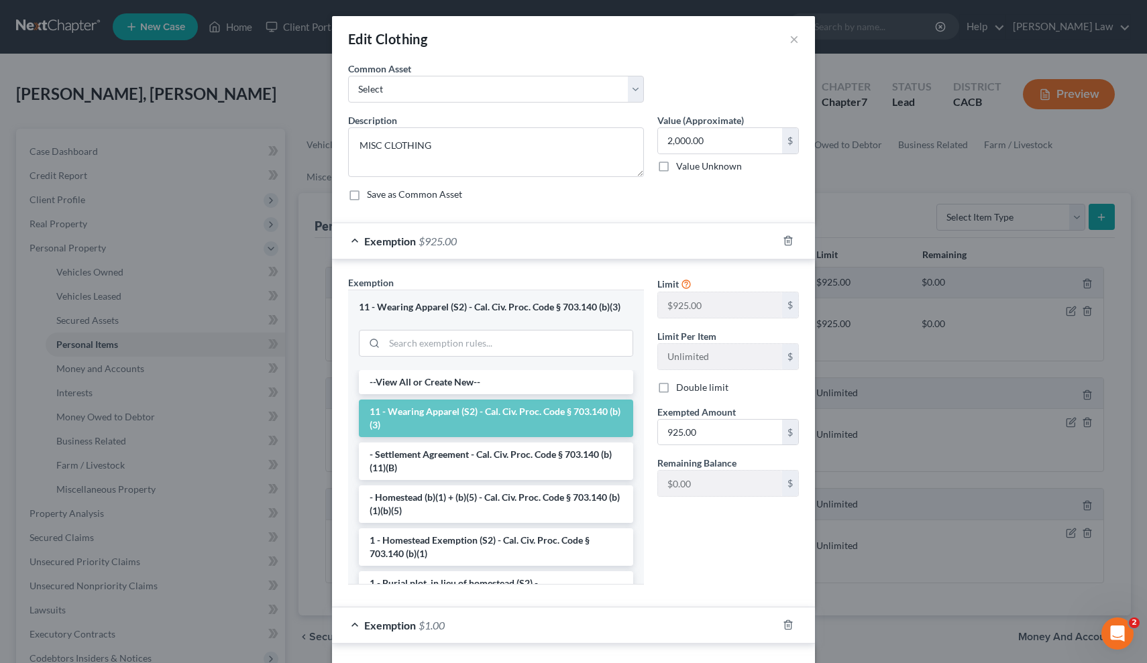
click at [431, 235] on span "$925.00" at bounding box center [437, 241] width 38 height 13
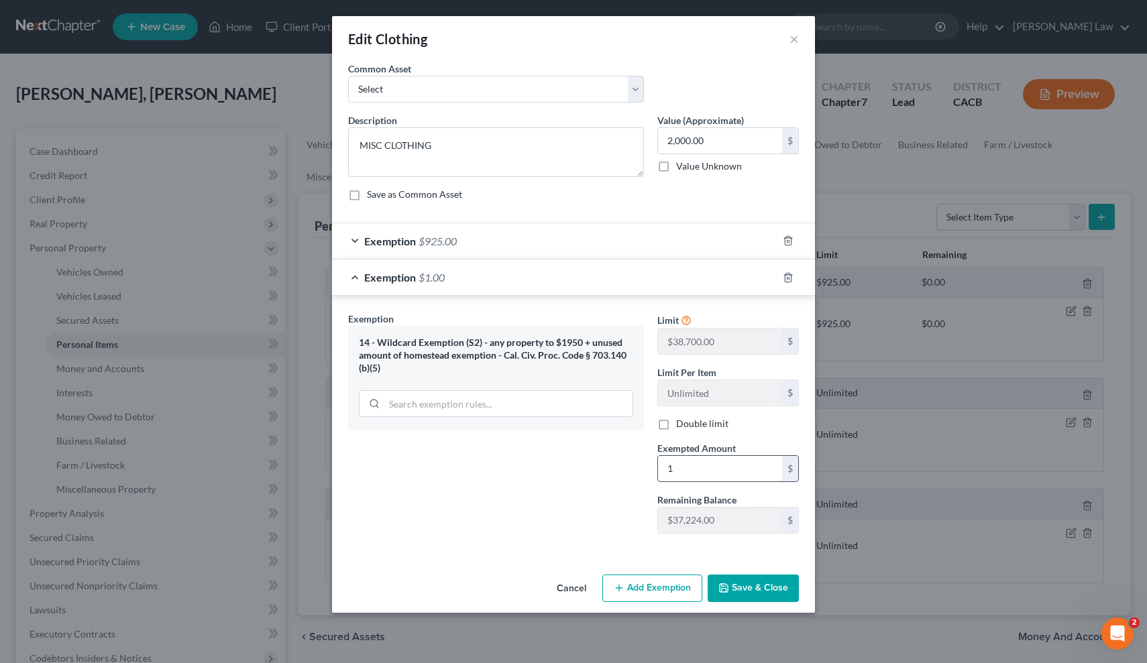
click at [729, 481] on input "1" at bounding box center [720, 468] width 124 height 25
type input "1,075"
click at [783, 592] on button "Save & Close" at bounding box center [753, 589] width 91 height 28
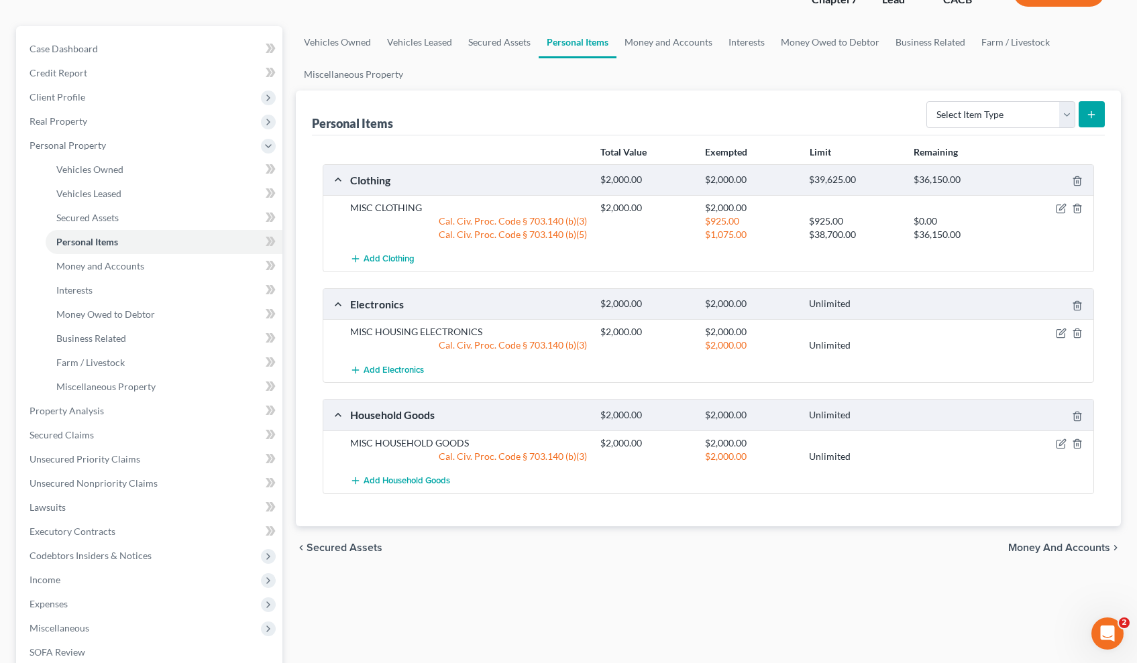
scroll to position [203, 0]
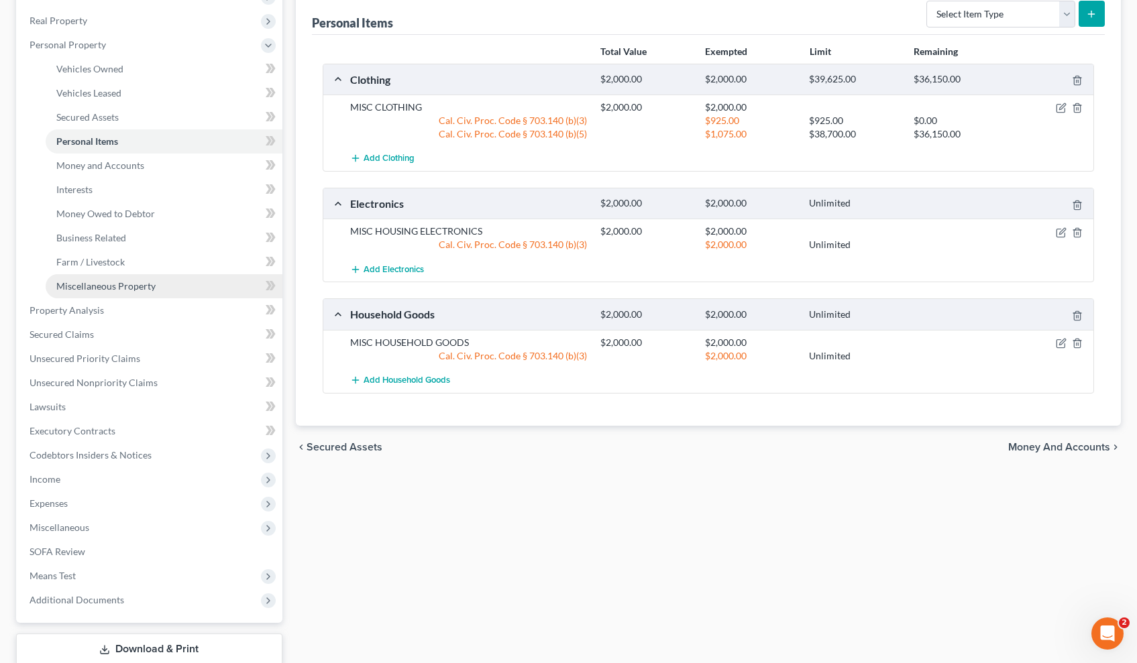
click at [154, 286] on span "Miscellaneous Property" at bounding box center [105, 285] width 99 height 11
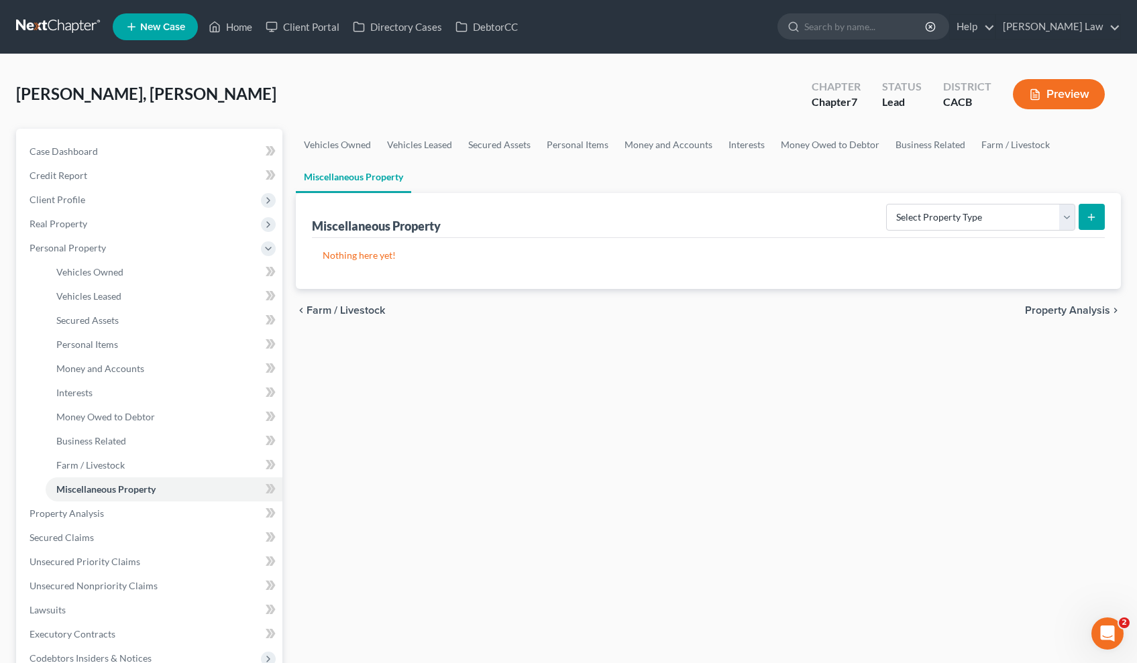
click at [1088, 311] on span "Property Analysis" at bounding box center [1067, 310] width 85 height 11
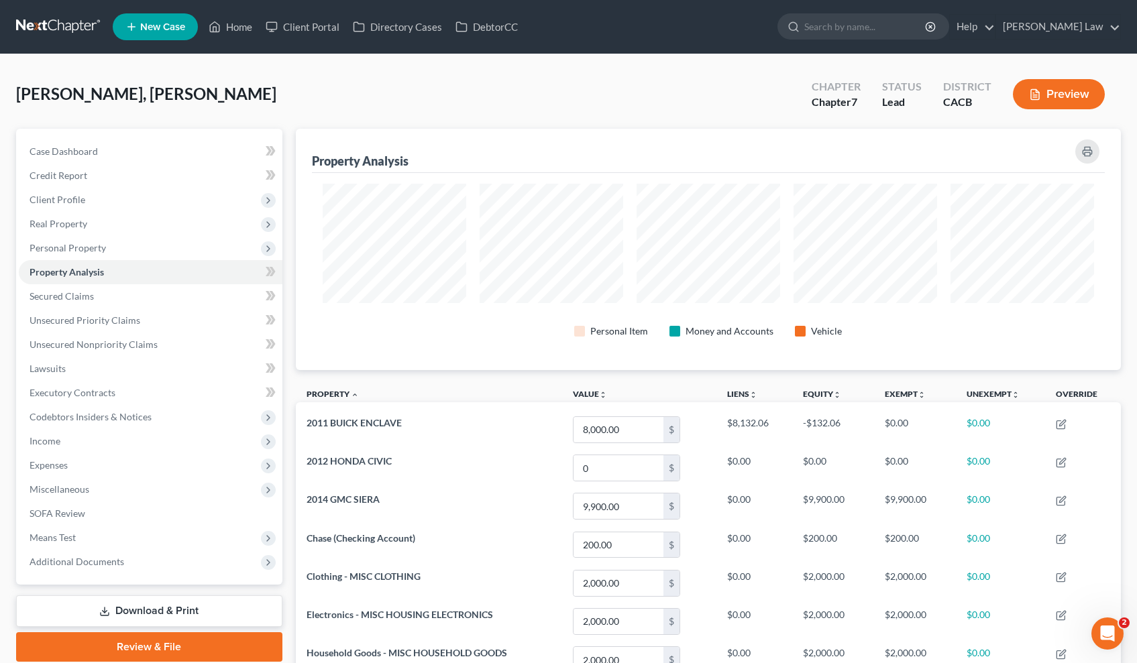
scroll to position [241, 826]
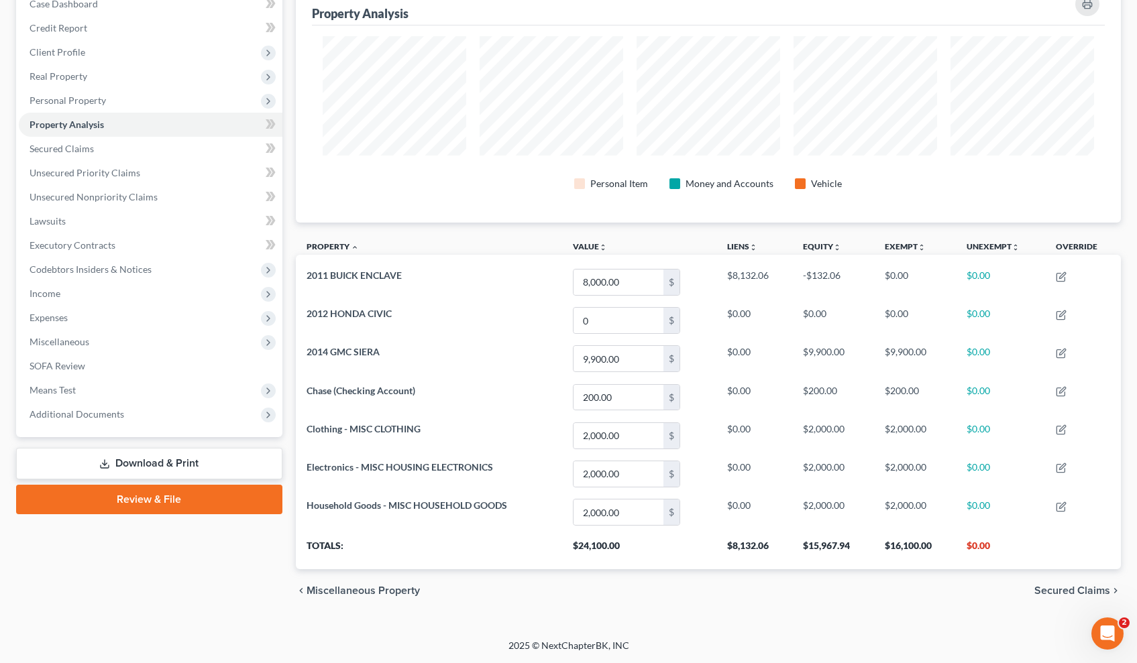
click at [1068, 585] on span "Secured Claims" at bounding box center [1072, 590] width 76 height 11
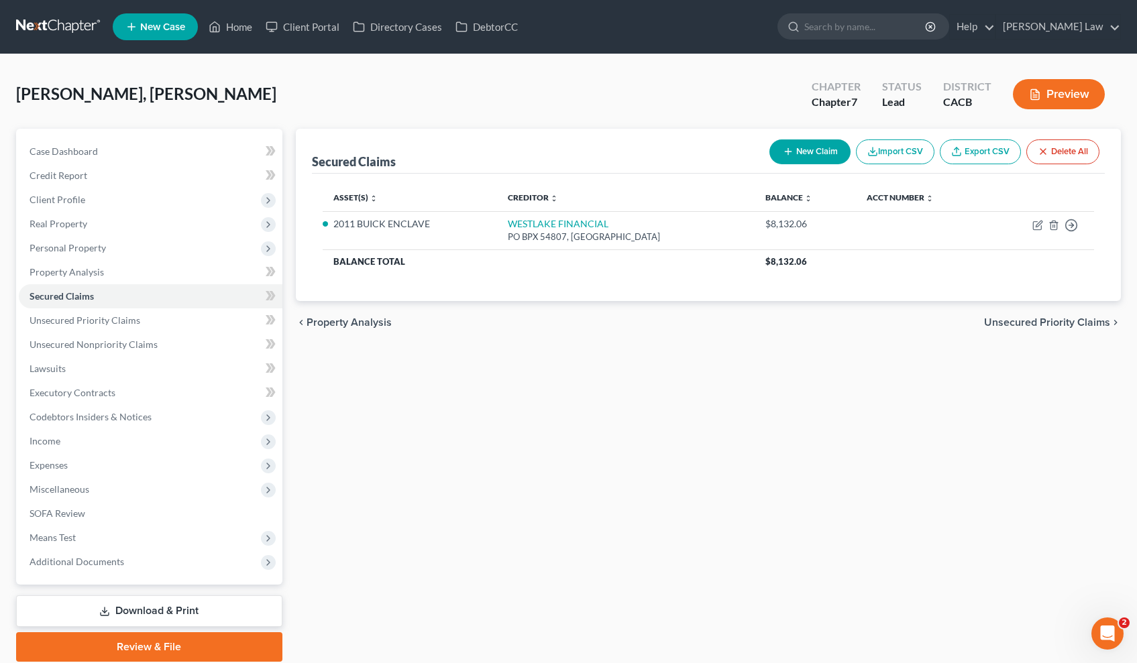
click at [1079, 325] on span "Unsecured Priority Claims" at bounding box center [1047, 322] width 126 height 11
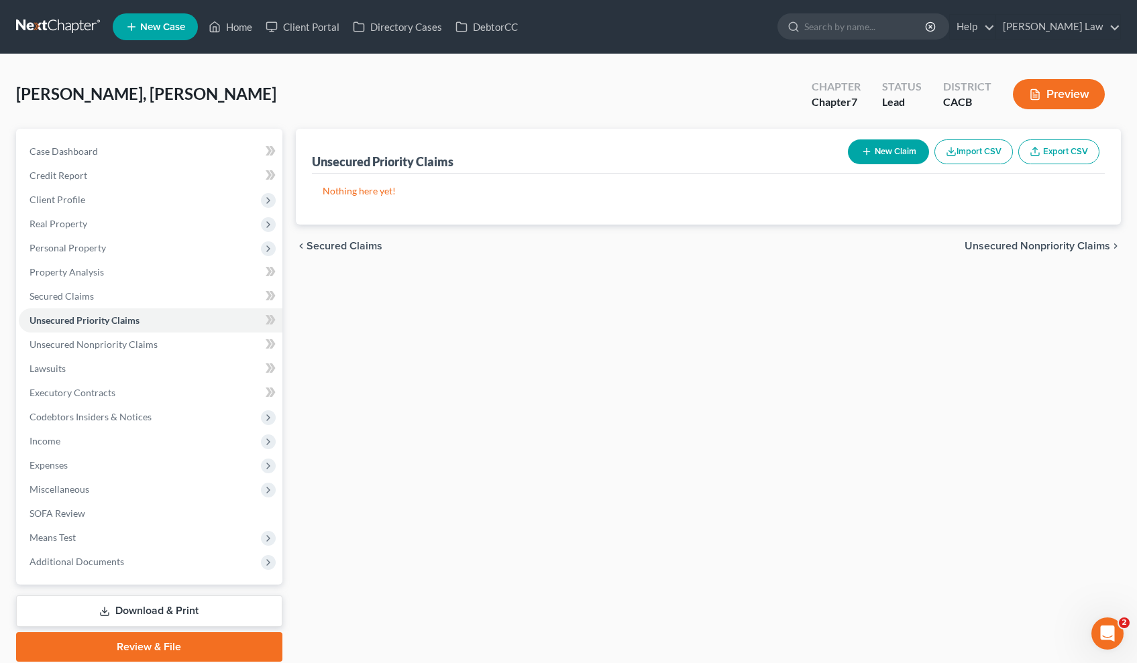
click at [1029, 241] on span "Unsecured Nonpriority Claims" at bounding box center [1037, 246] width 146 height 11
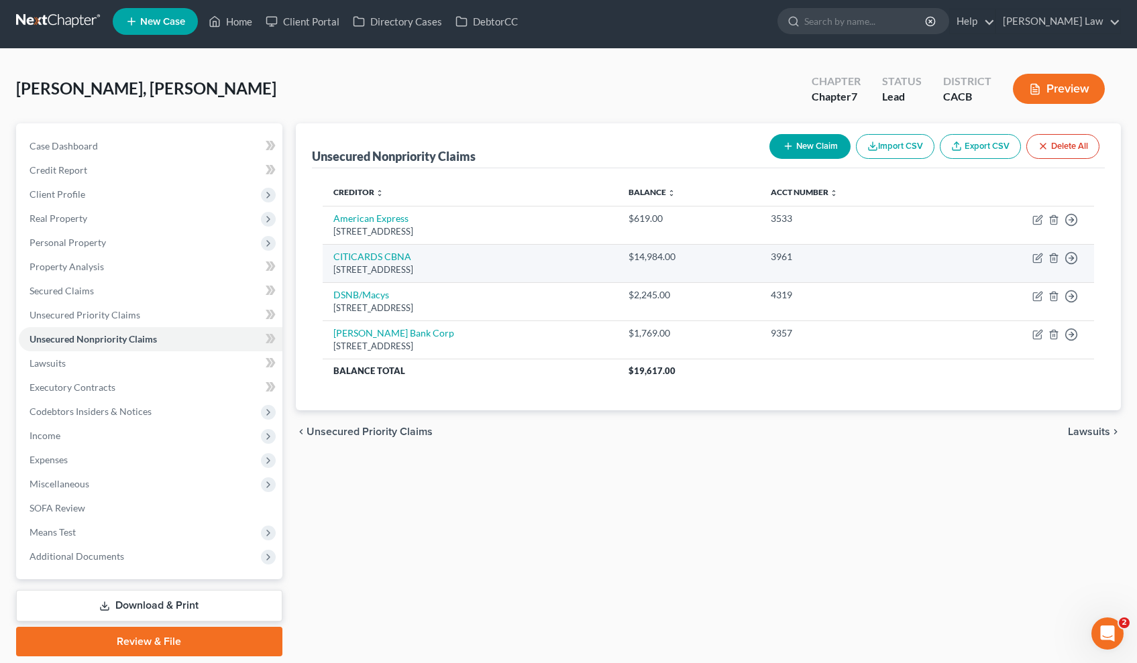
scroll to position [27, 0]
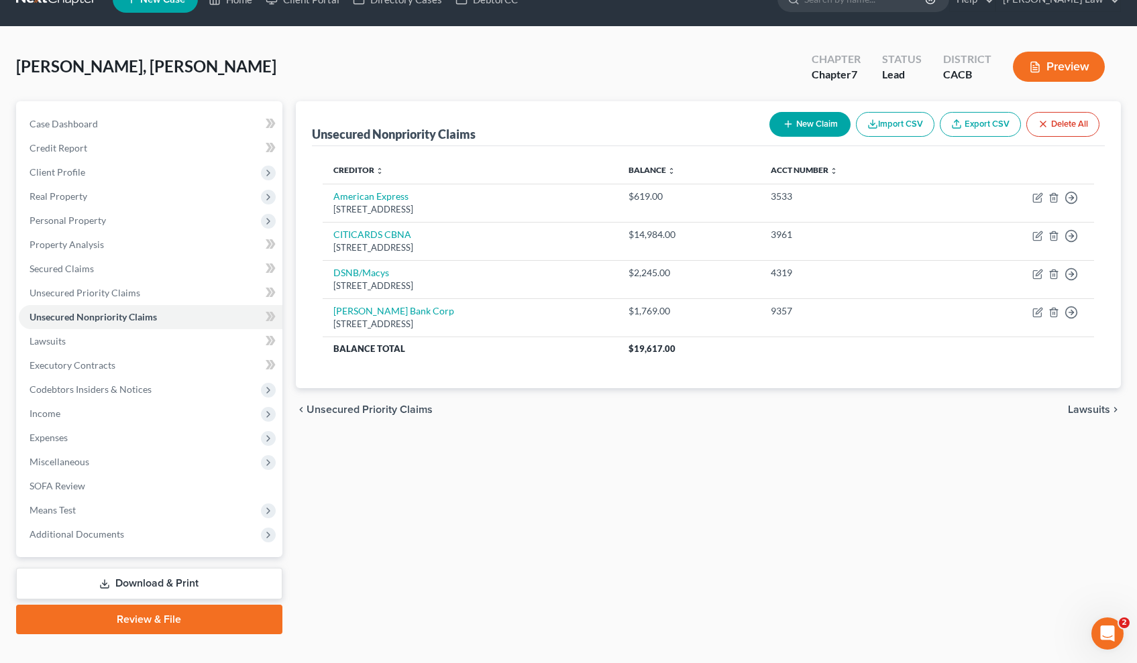
click at [1090, 411] on span "Lawsuits" at bounding box center [1089, 409] width 42 height 11
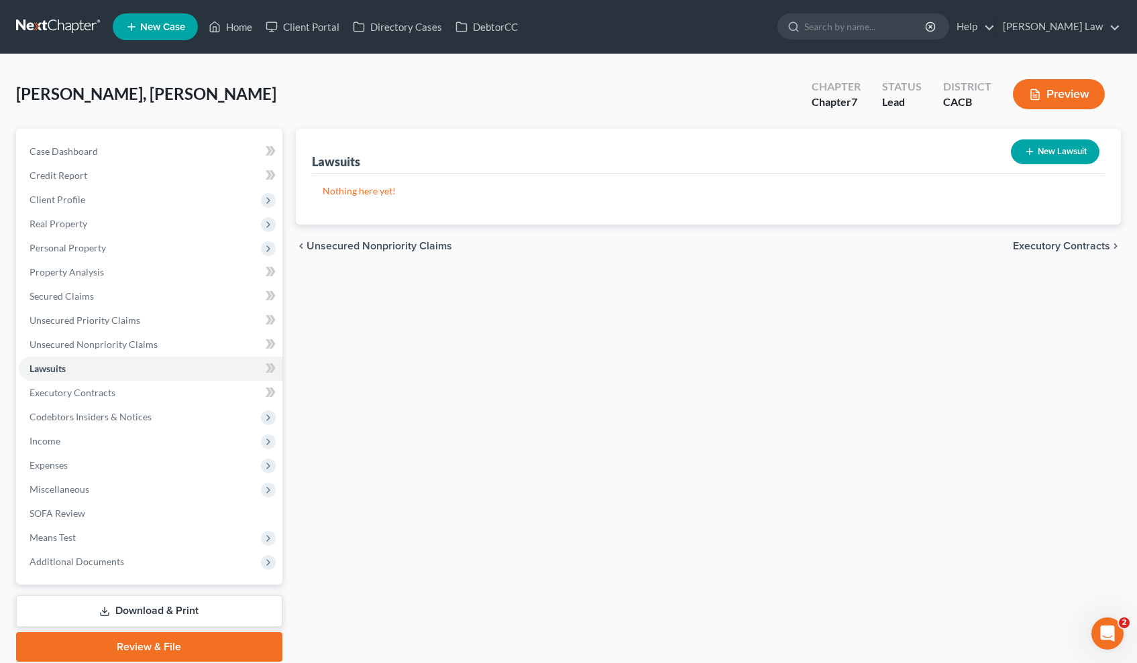
click at [1045, 249] on span "Executory Contracts" at bounding box center [1061, 246] width 97 height 11
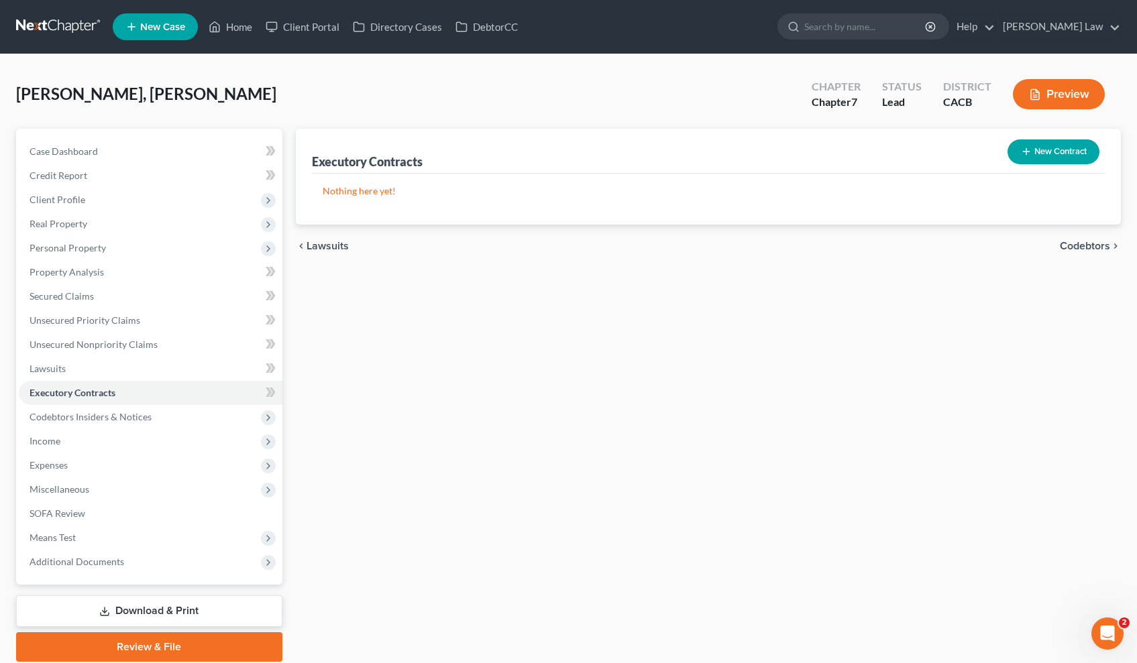
click at [1078, 251] on span "Codebtors" at bounding box center [1085, 246] width 50 height 11
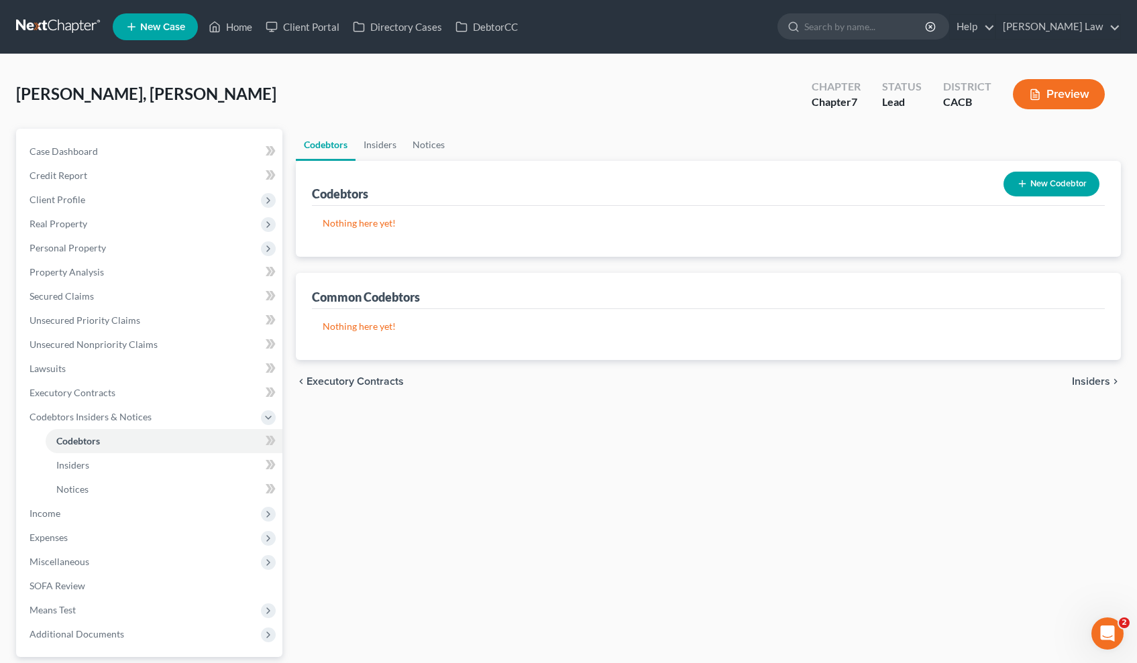
click at [1097, 385] on span "Insiders" at bounding box center [1091, 381] width 38 height 11
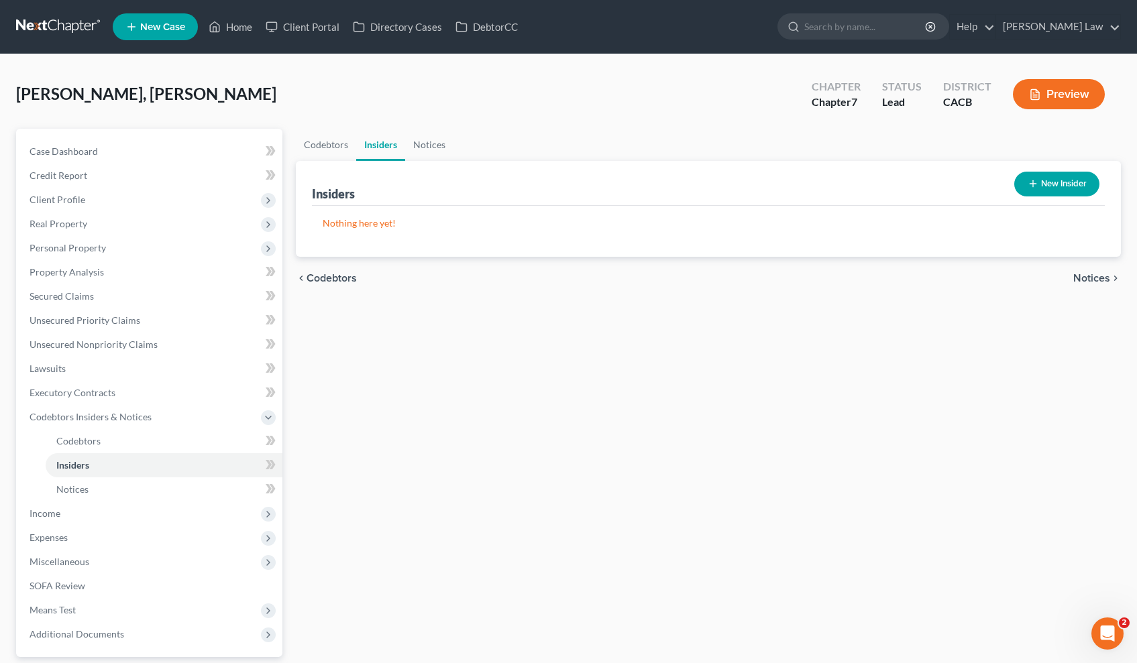
click at [1098, 285] on div "chevron_left Codebtors Notices chevron_right" at bounding box center [708, 278] width 825 height 43
click at [1091, 274] on span "Notices" at bounding box center [1091, 278] width 37 height 11
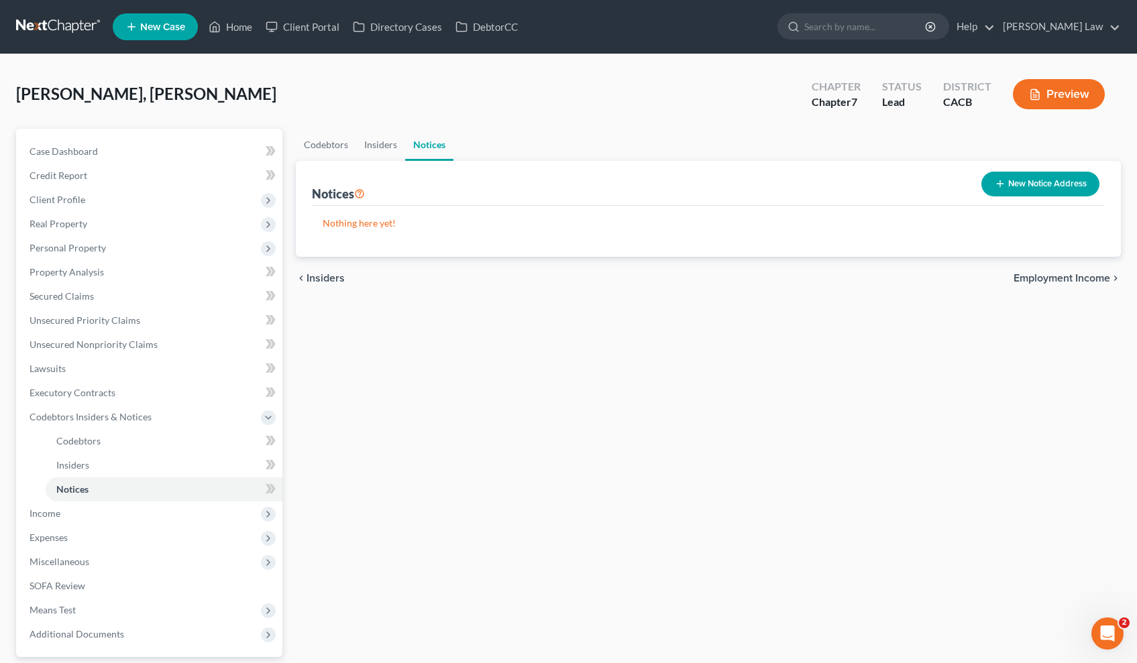
click at [1046, 277] on span "Employment Income" at bounding box center [1061, 278] width 97 height 11
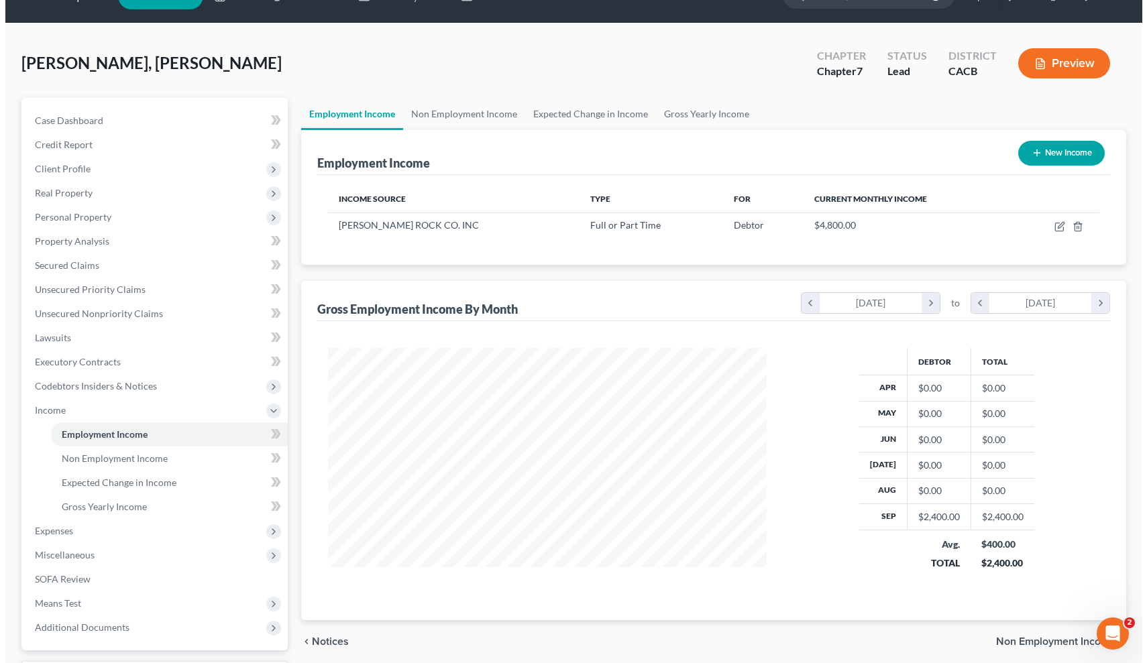
scroll to position [34, 0]
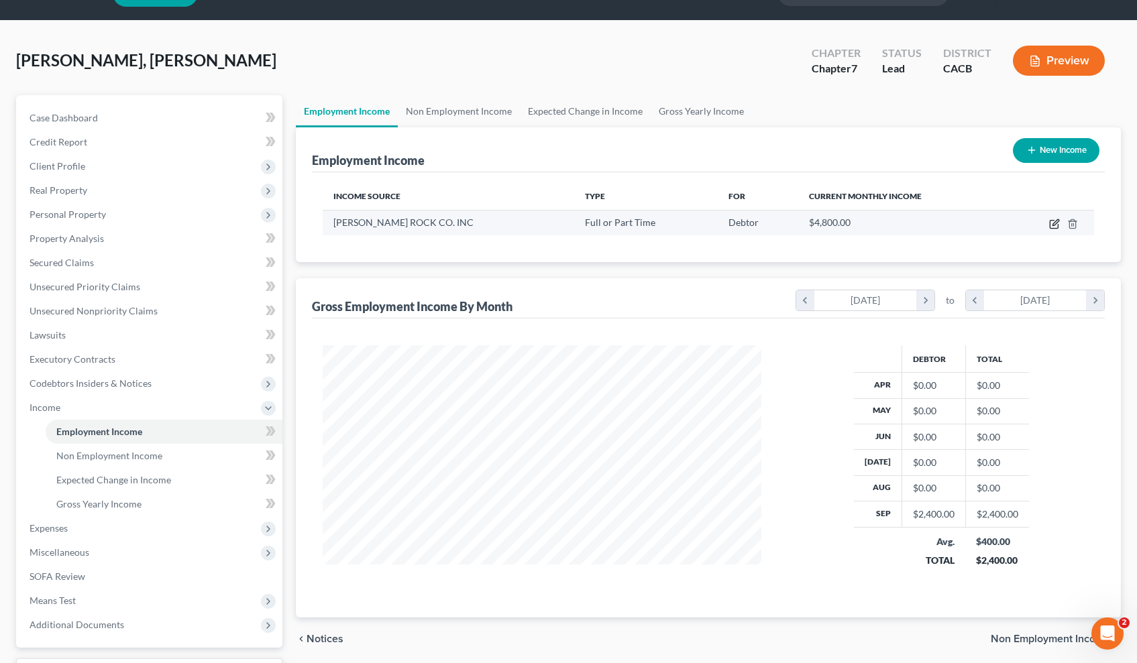
click at [1052, 219] on icon "button" at bounding box center [1054, 224] width 11 height 11
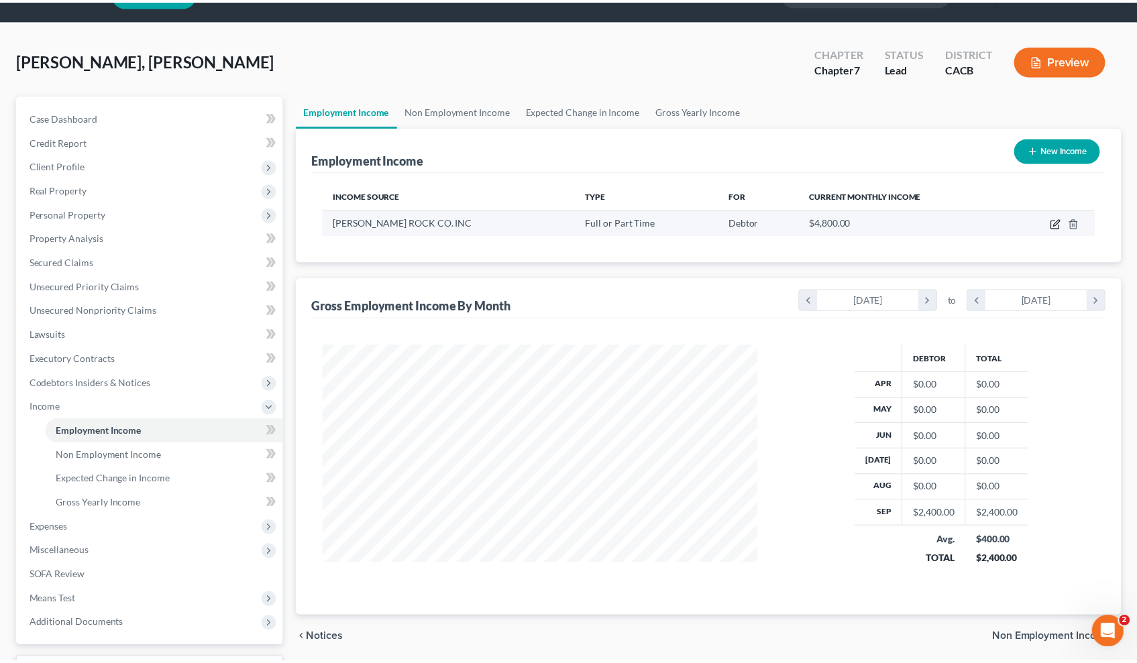
scroll to position [240, 470]
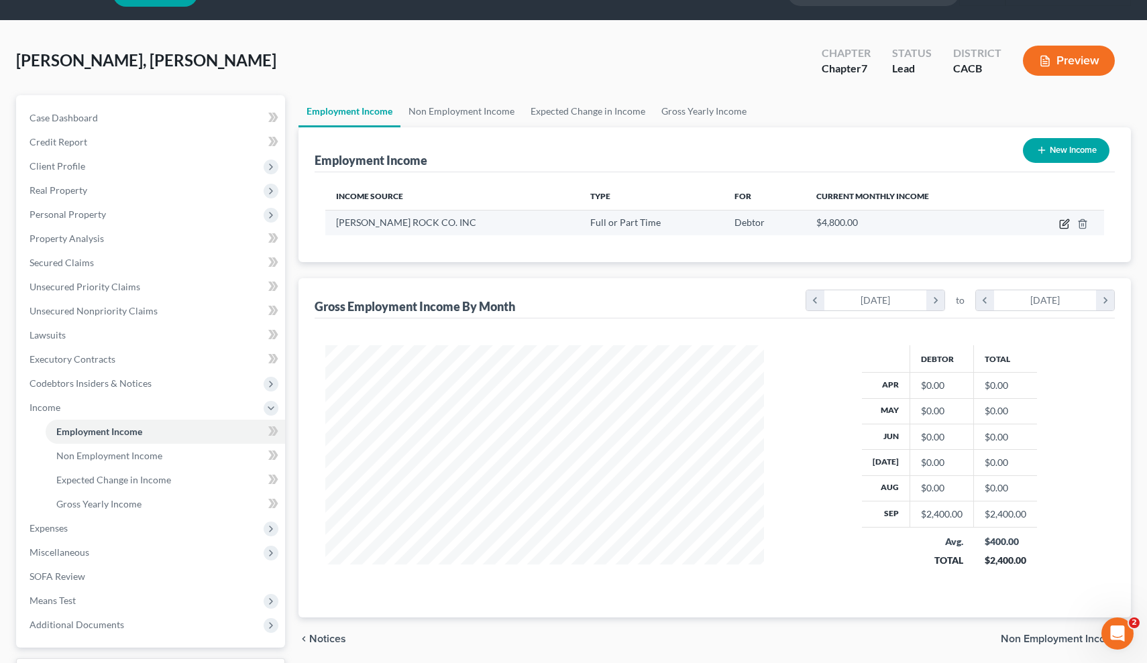
select select "0"
select select "4"
select select "1"
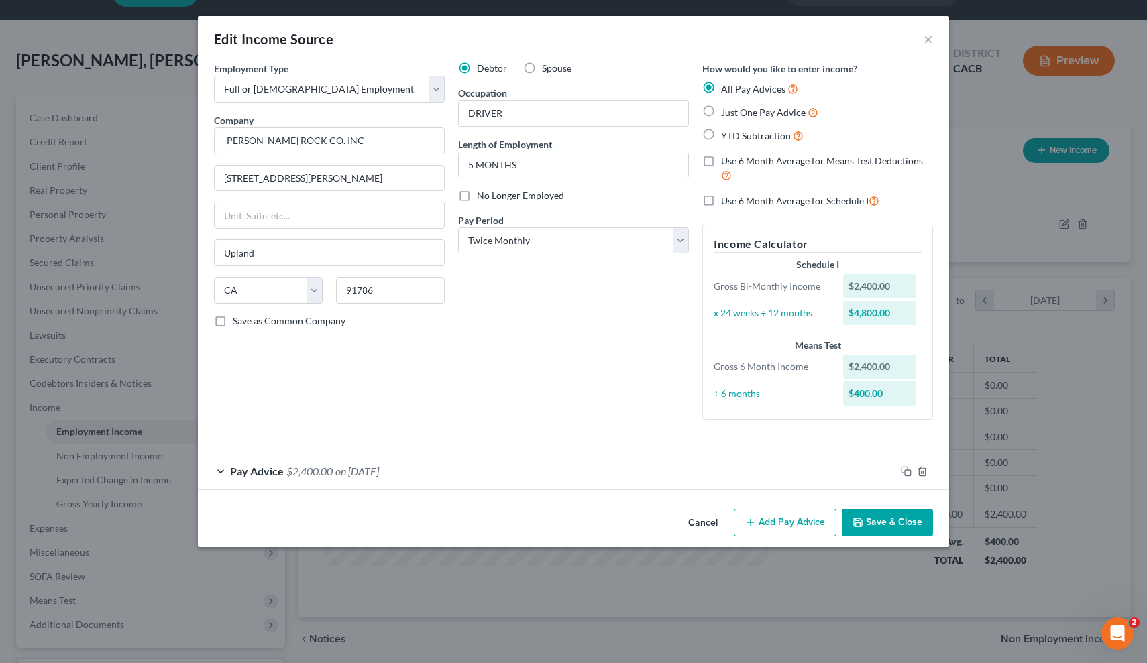
click at [721, 111] on label "Just One Pay Advice" at bounding box center [769, 112] width 97 height 15
click at [726, 111] on input "Just One Pay Advice" at bounding box center [730, 109] width 9 height 9
radio input "true"
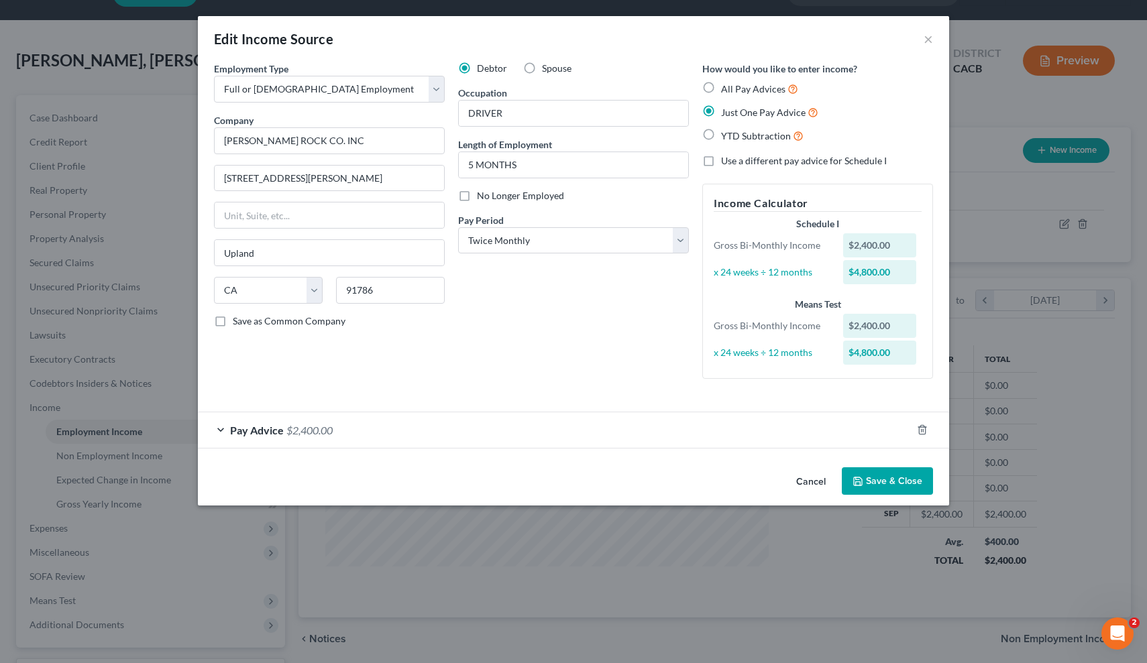
click at [721, 90] on label "All Pay Advices" at bounding box center [759, 88] width 77 height 15
click at [726, 90] on input "All Pay Advices" at bounding box center [730, 85] width 9 height 9
radio input "true"
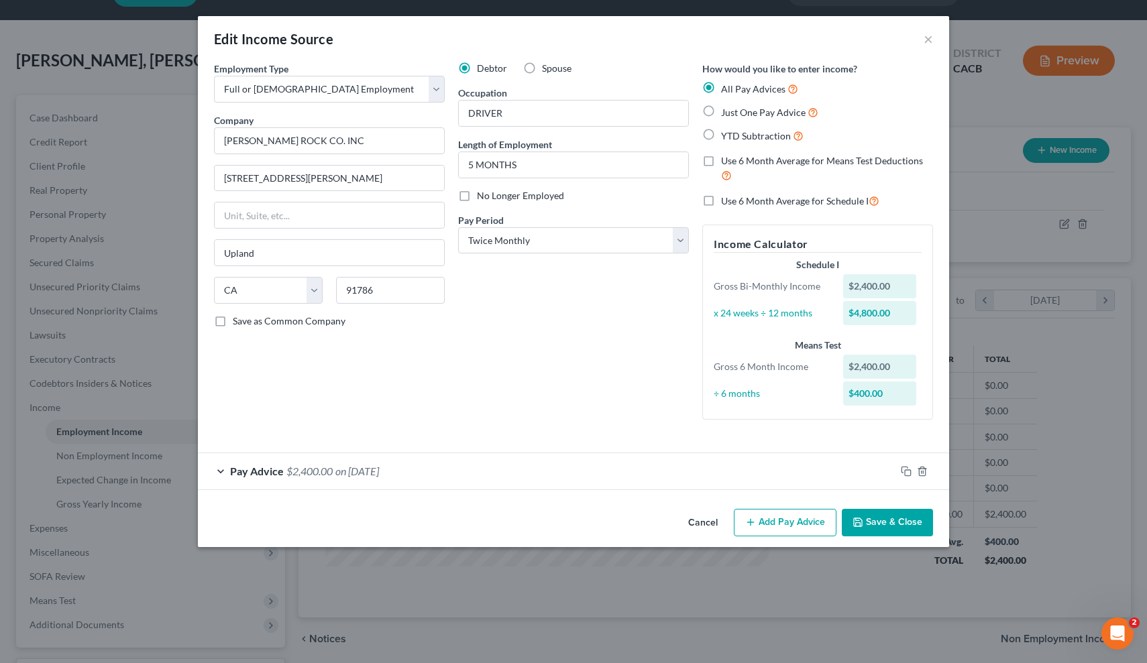
click at [721, 159] on label "Use 6 Month Average for Means Test Deductions" at bounding box center [827, 168] width 212 height 29
click at [726, 159] on input "Use 6 Month Average for Means Test Deductions" at bounding box center [730, 158] width 9 height 9
checkbox input "true"
click at [721, 203] on label "Use 6 Month Average for Schedule I" at bounding box center [800, 200] width 158 height 15
click at [726, 202] on input "Use 6 Month Average for Schedule I" at bounding box center [730, 197] width 9 height 9
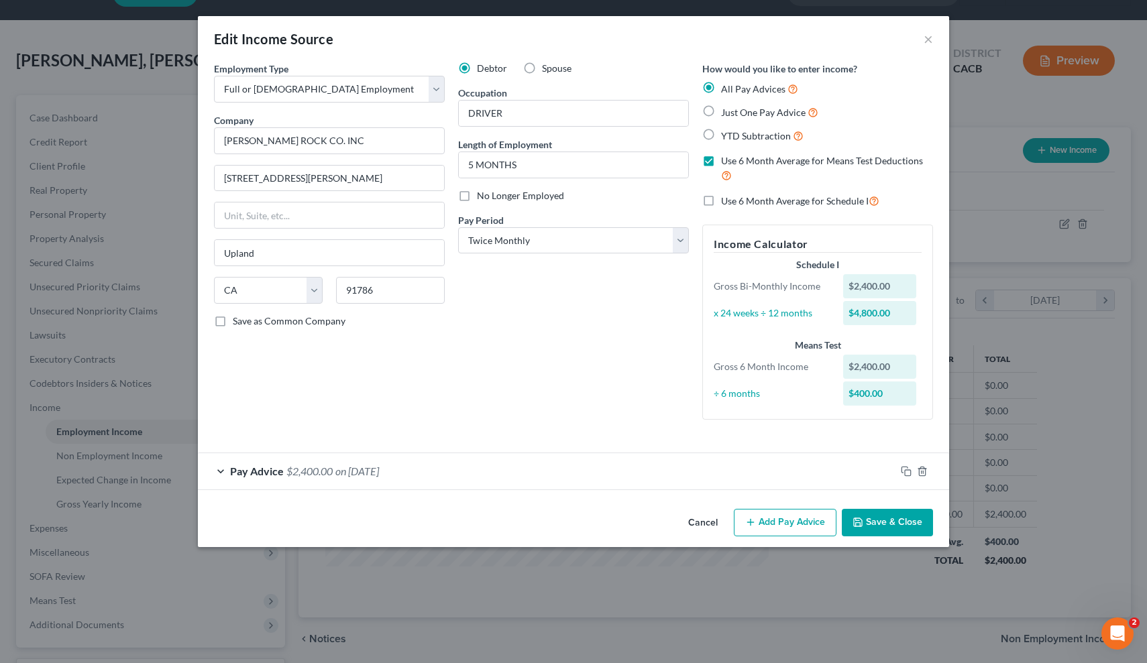
checkbox input "true"
click at [721, 113] on label "Just One Pay Advice" at bounding box center [769, 112] width 97 height 15
click at [726, 113] on input "Just One Pay Advice" at bounding box center [730, 109] width 9 height 9
radio input "true"
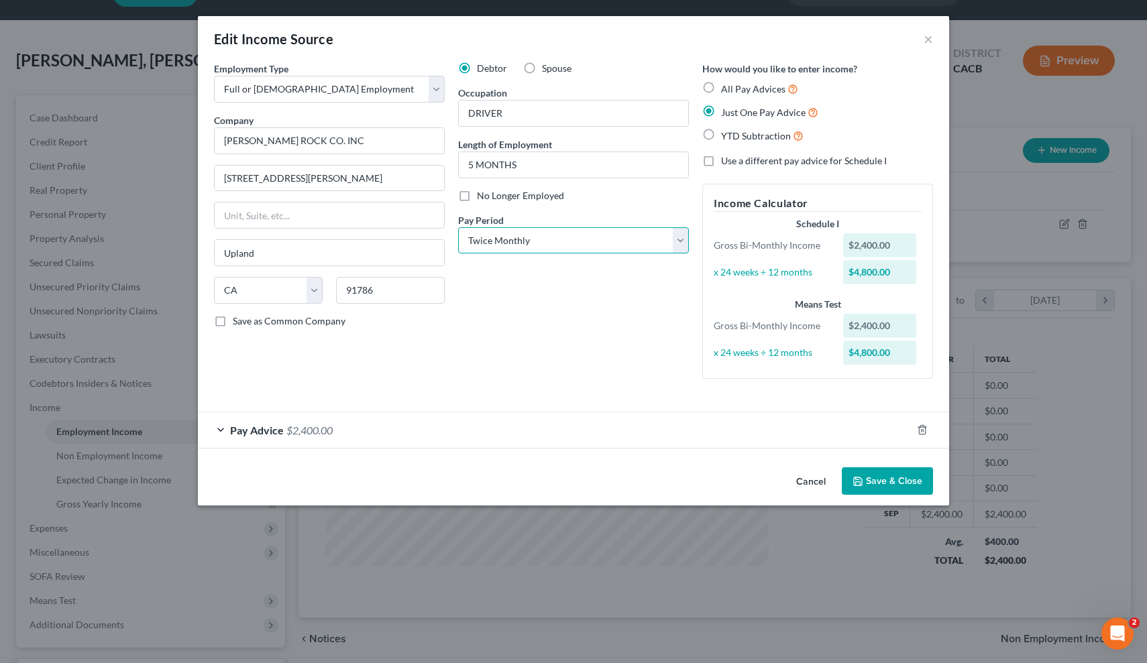
select select "2"
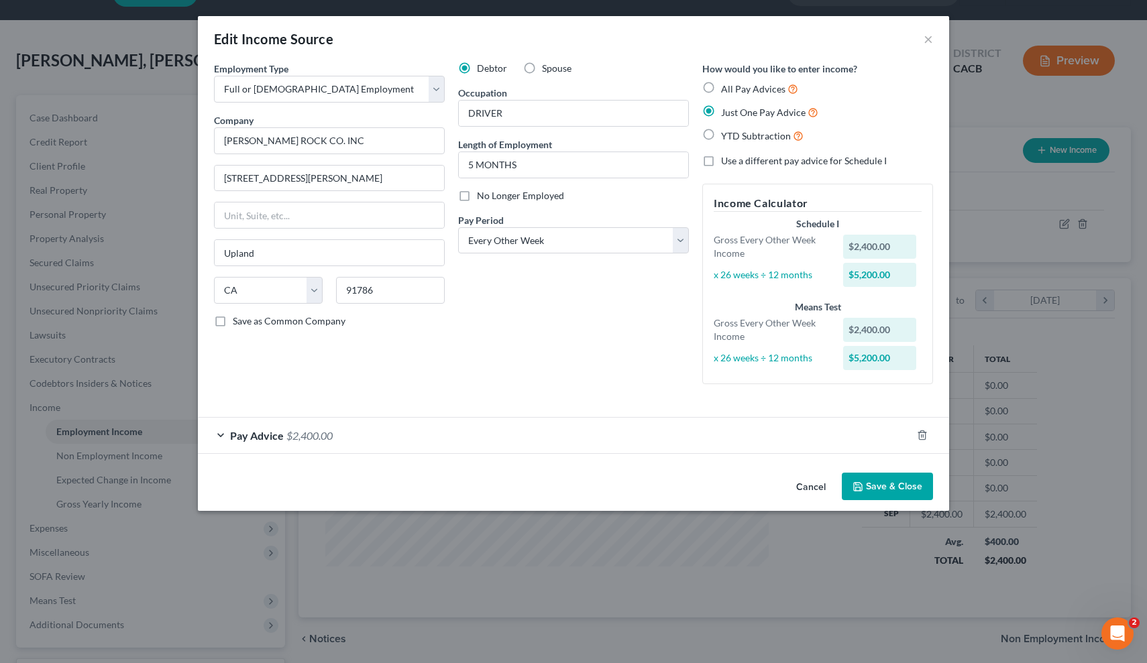
click at [873, 484] on button "Save & Close" at bounding box center [887, 487] width 91 height 28
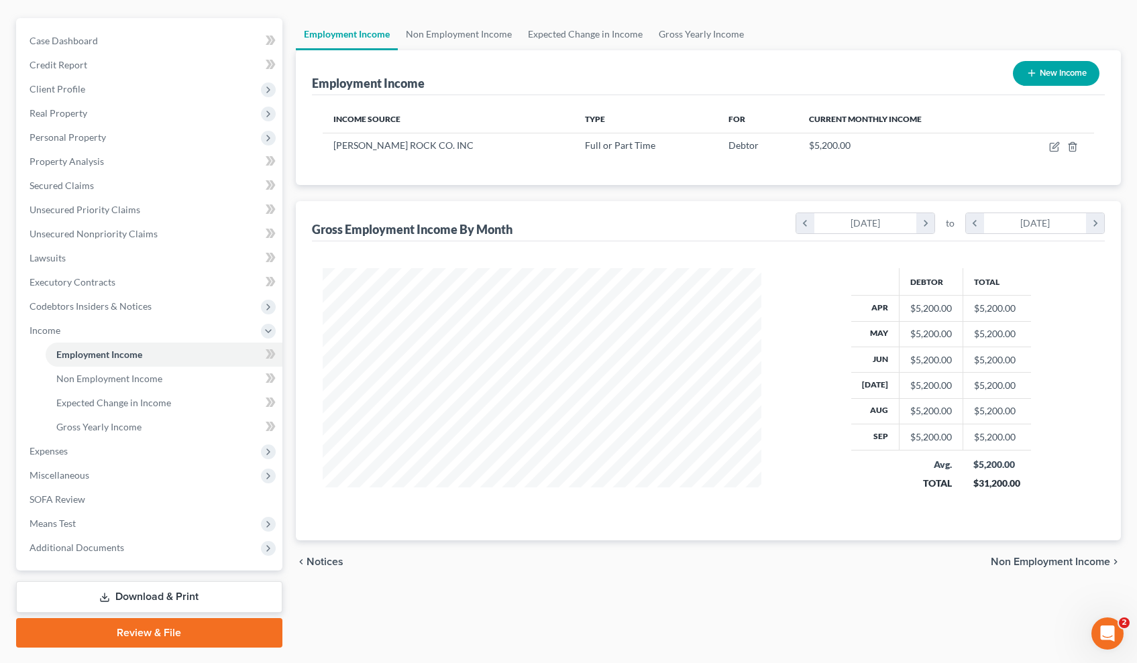
scroll to position [44, 0]
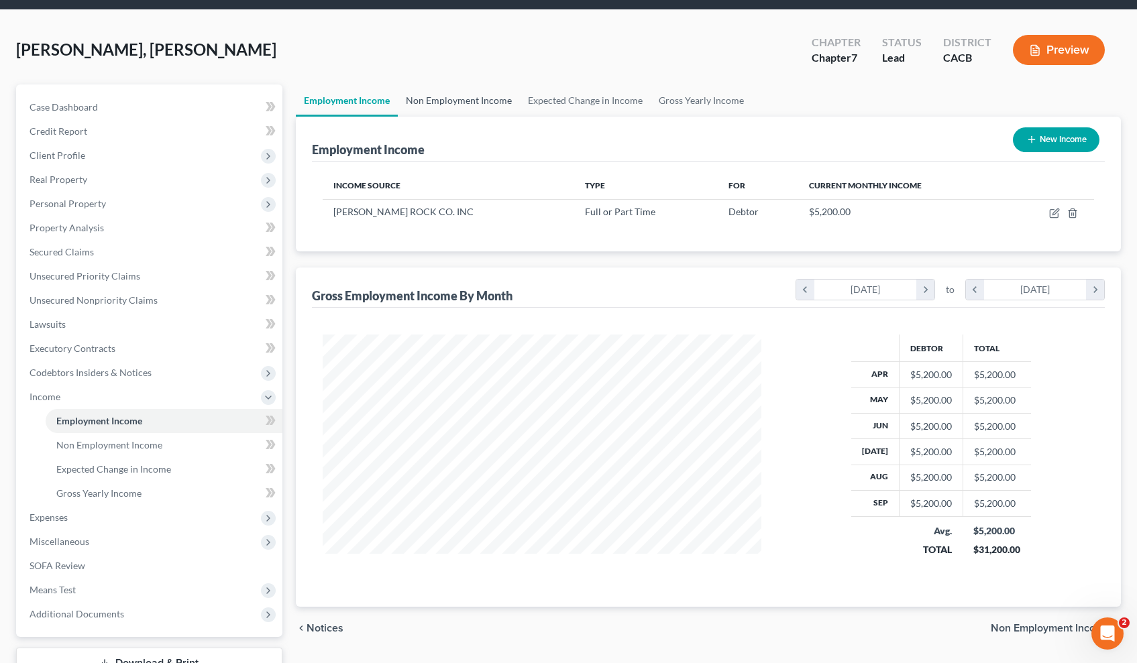
click at [442, 102] on link "Non Employment Income" at bounding box center [459, 101] width 122 height 32
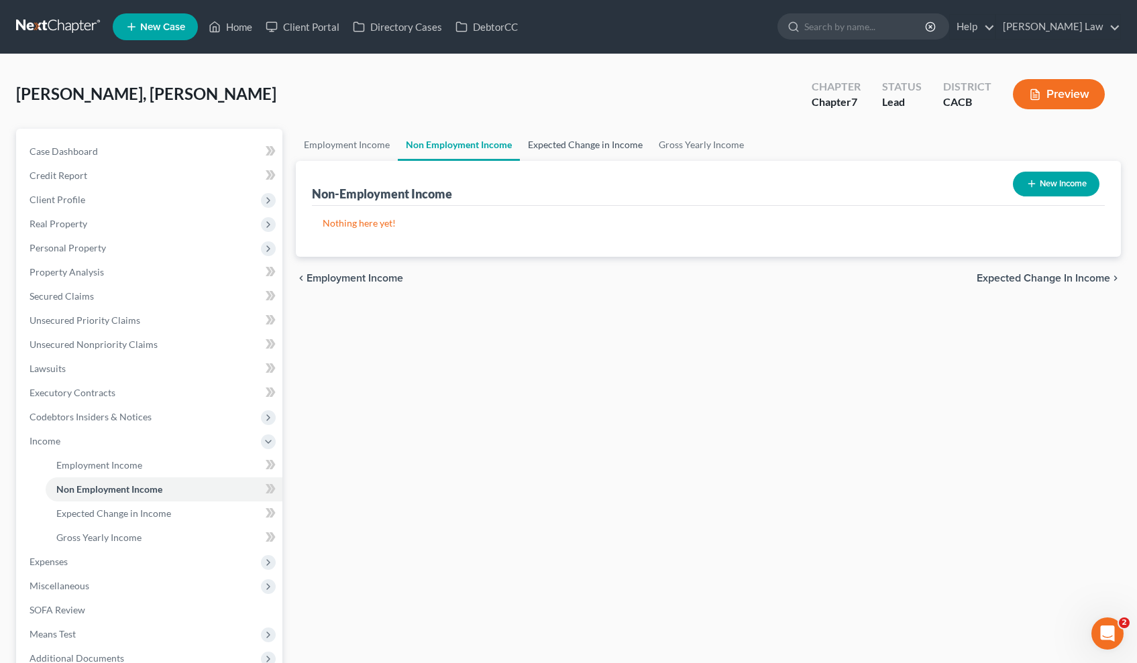
click at [581, 144] on link "Expected Change in Income" at bounding box center [585, 145] width 131 height 32
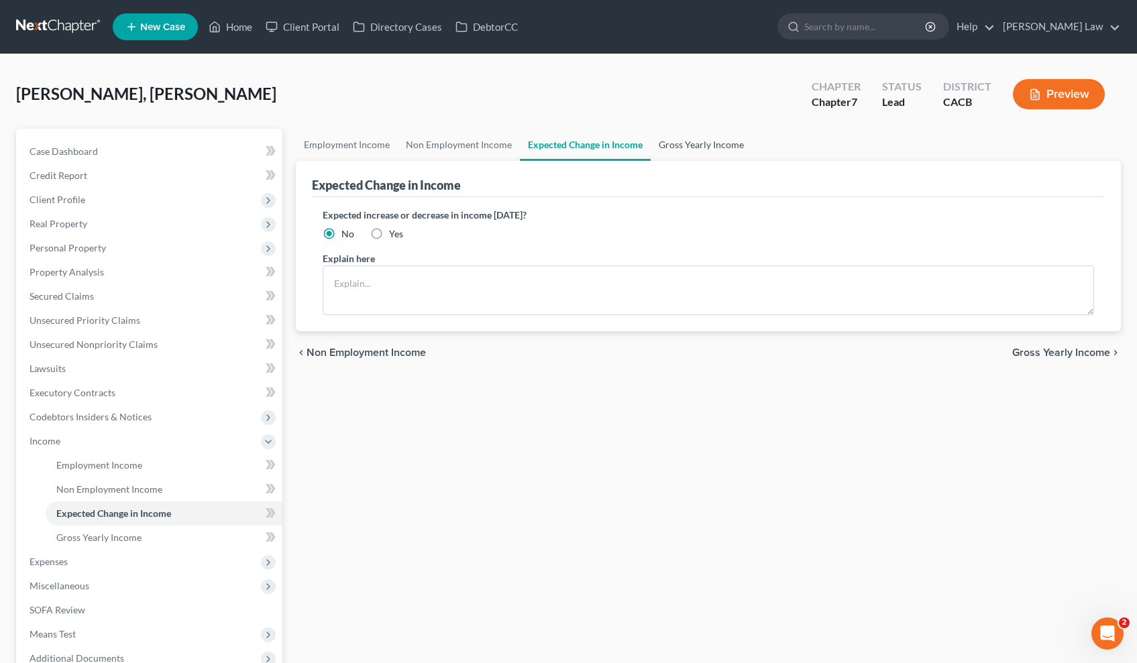
click at [689, 146] on link "Gross Yearly Income" at bounding box center [701, 145] width 101 height 32
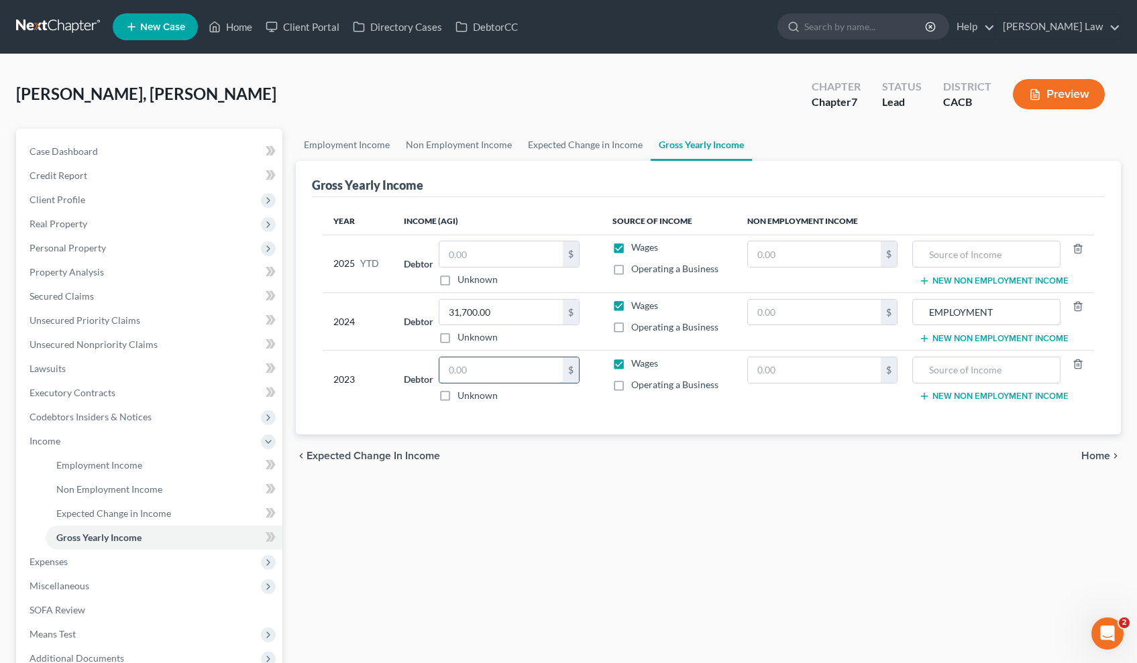
click at [517, 368] on input "text" at bounding box center [500, 369] width 123 height 25
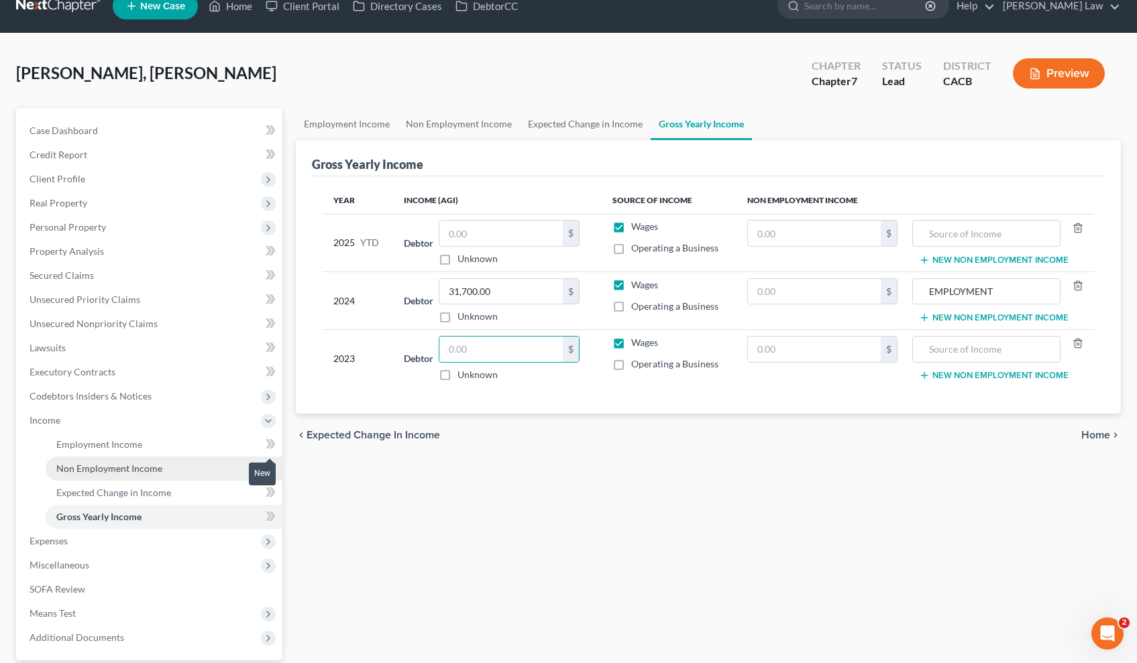
scroll to position [146, 0]
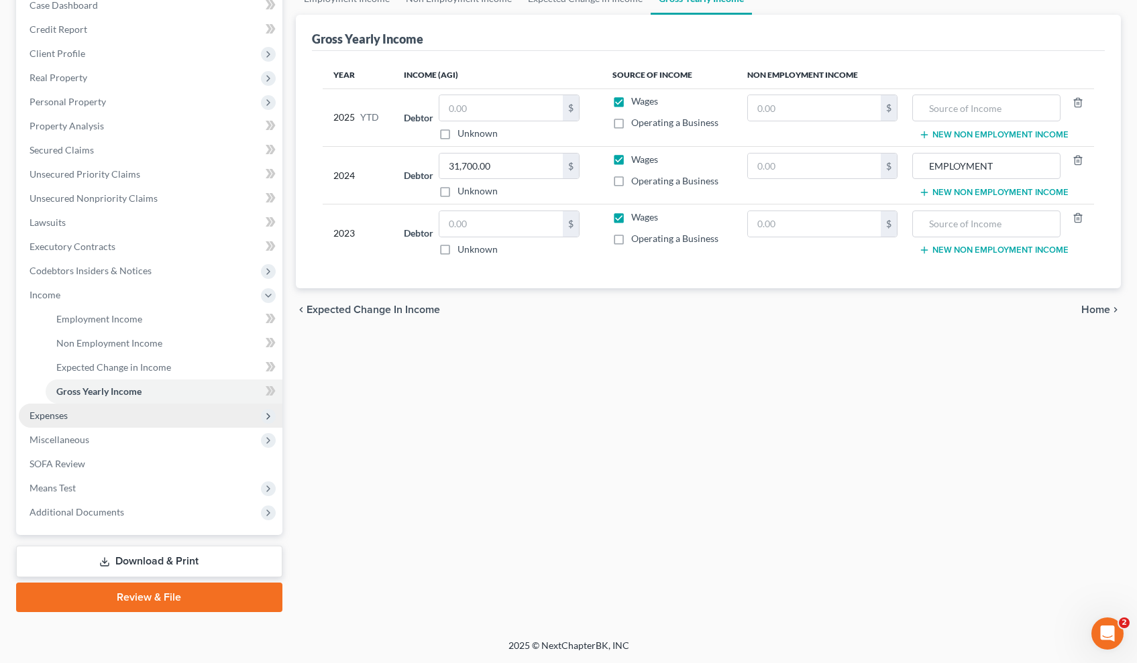
click at [140, 418] on span "Expenses" at bounding box center [151, 416] width 264 height 24
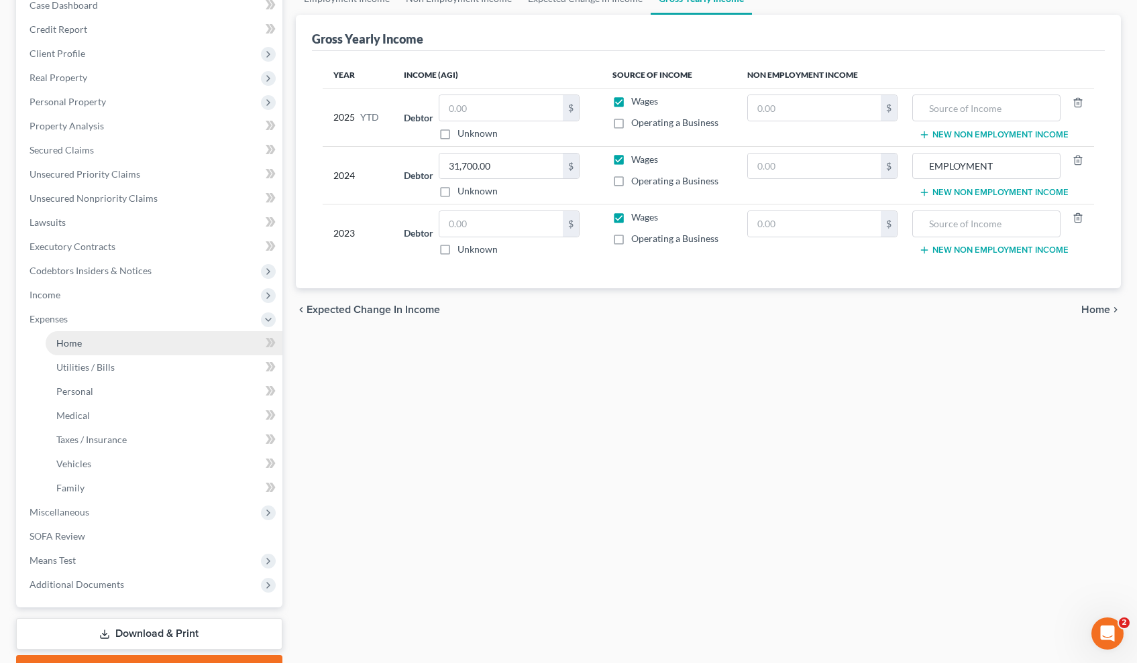
click at [117, 348] on link "Home" at bounding box center [164, 343] width 237 height 24
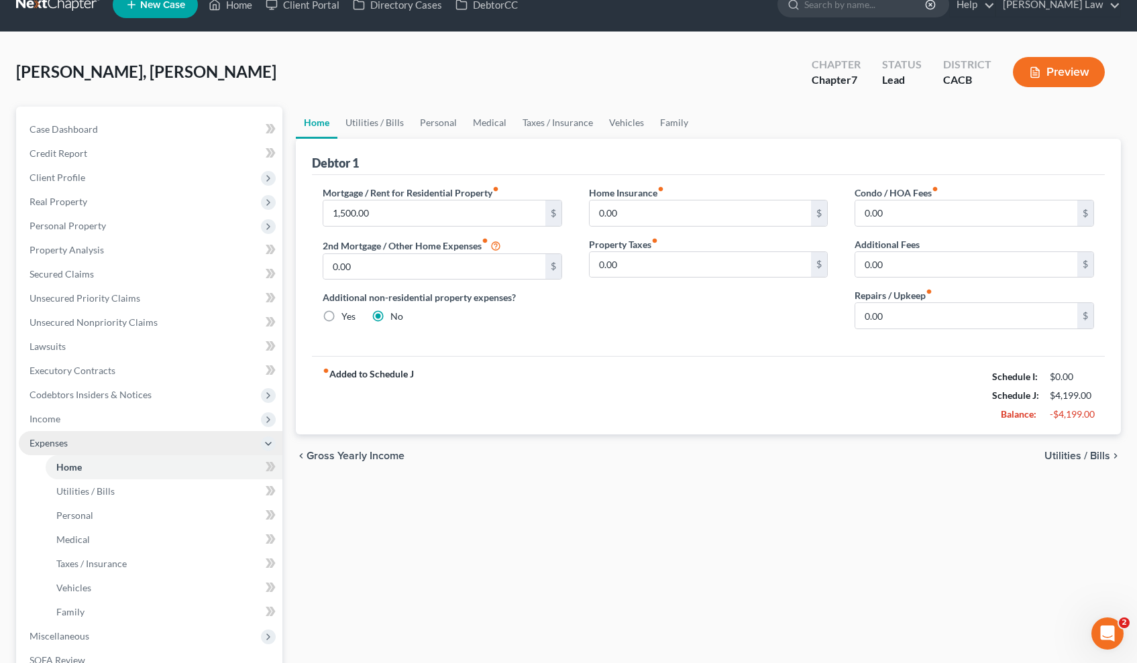
scroll to position [85, 0]
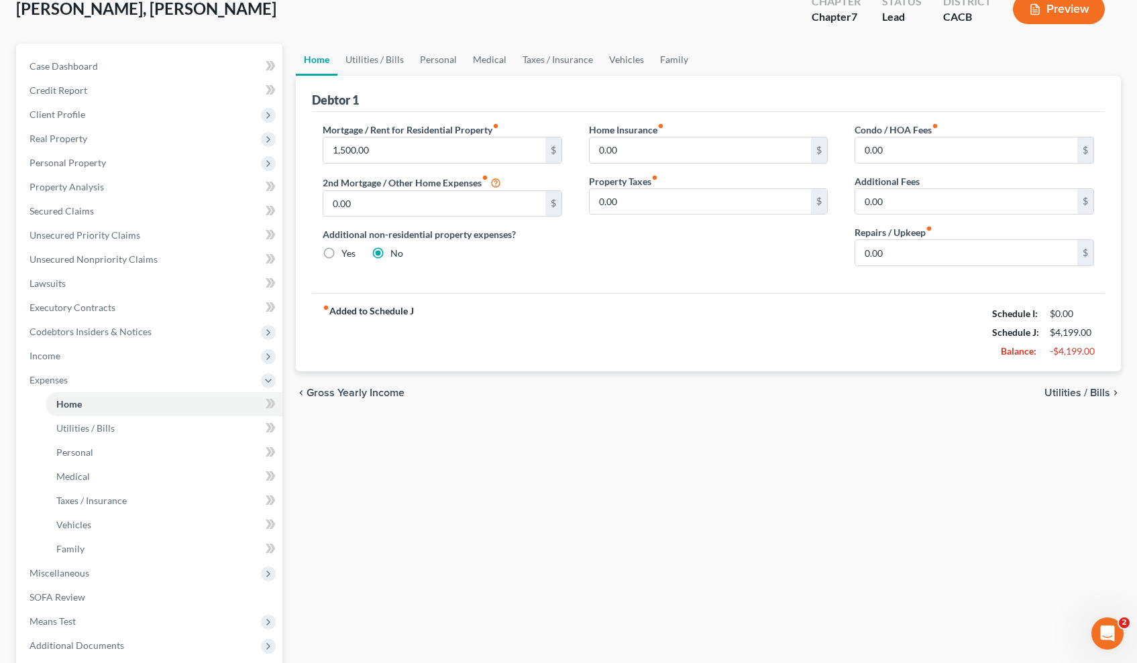
click at [1092, 390] on span "Utilities / Bills" at bounding box center [1077, 393] width 66 height 11
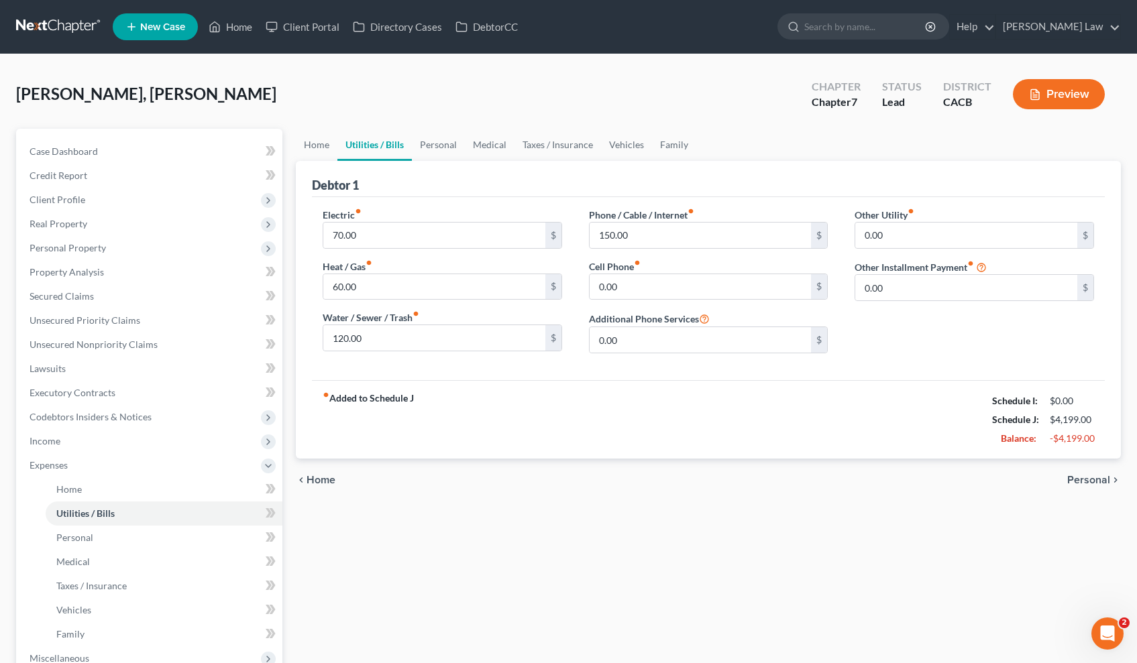
scroll to position [3, 0]
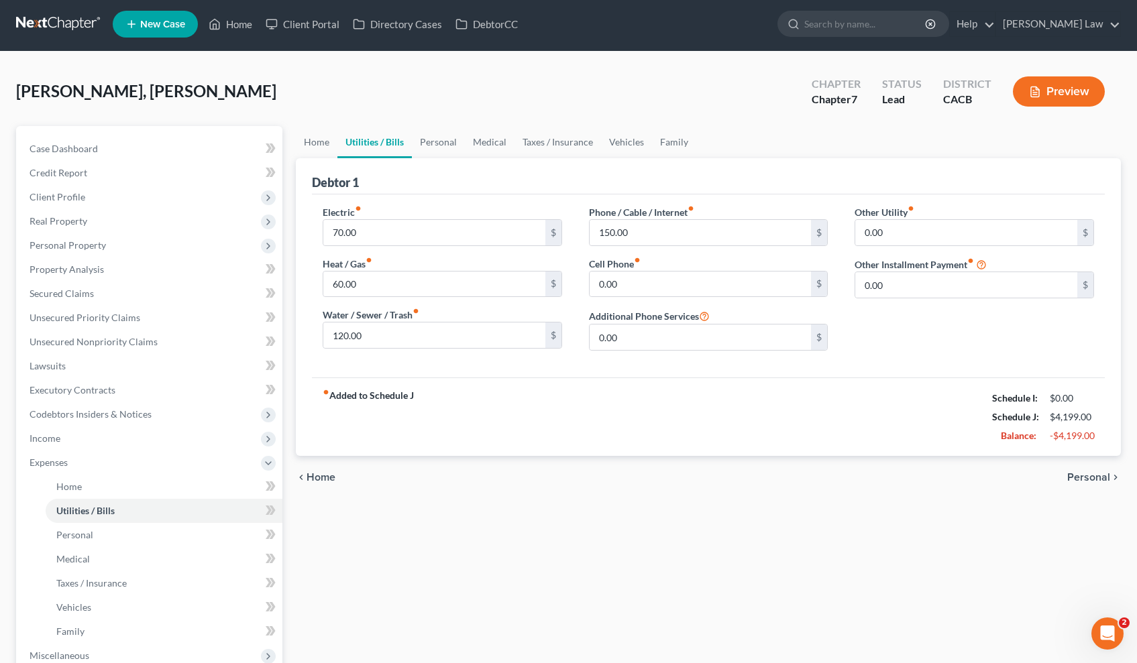
click at [1078, 474] on span "Personal" at bounding box center [1088, 477] width 43 height 11
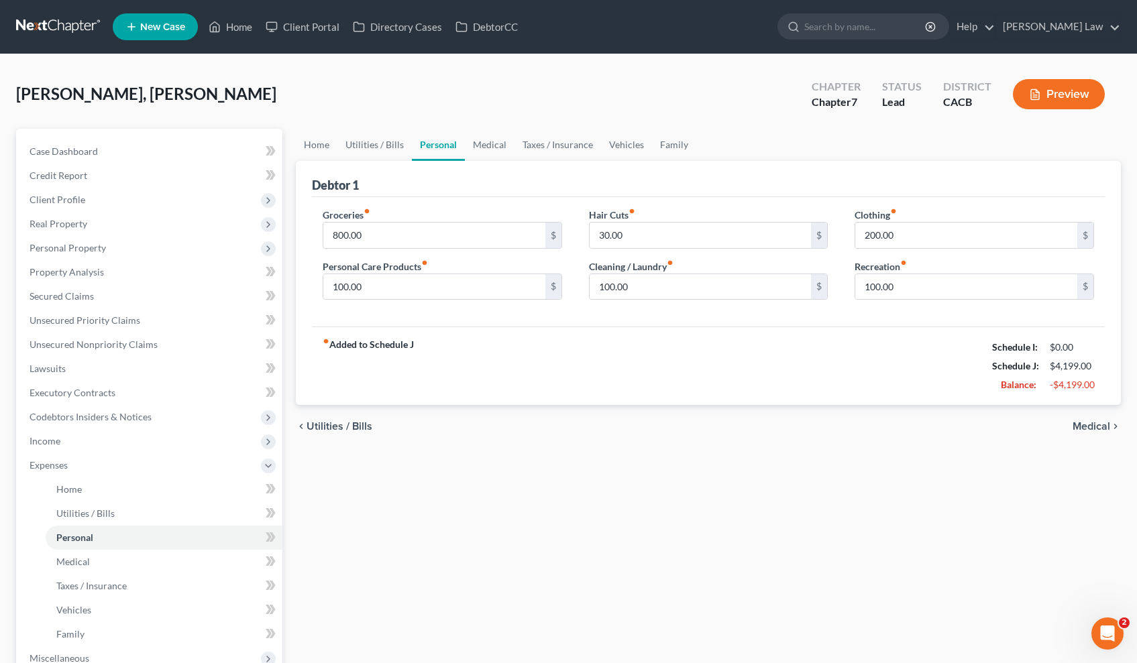
click at [1084, 425] on span "Medical" at bounding box center [1091, 426] width 38 height 11
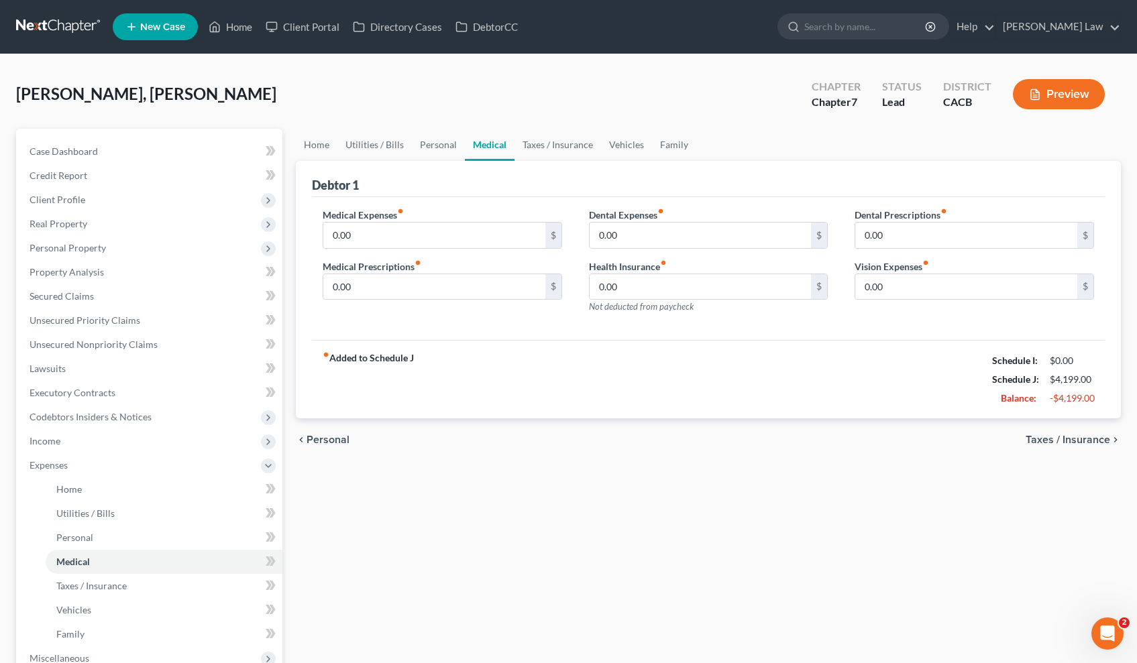
click at [1080, 443] on span "Taxes / Insurance" at bounding box center [1067, 440] width 85 height 11
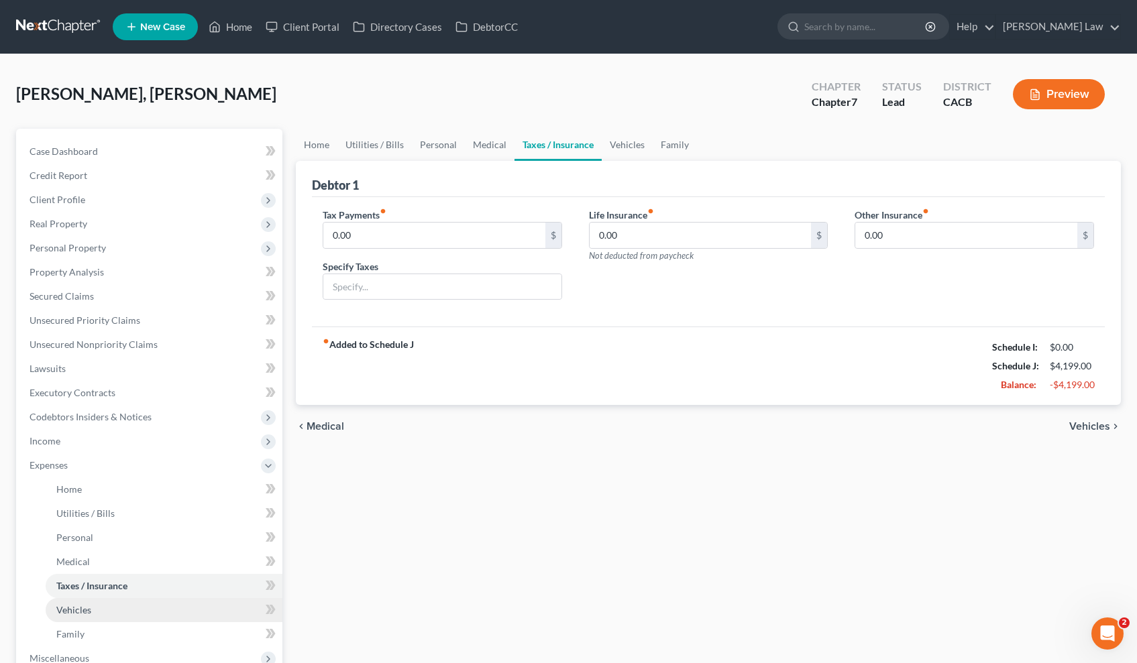
scroll to position [113, 0]
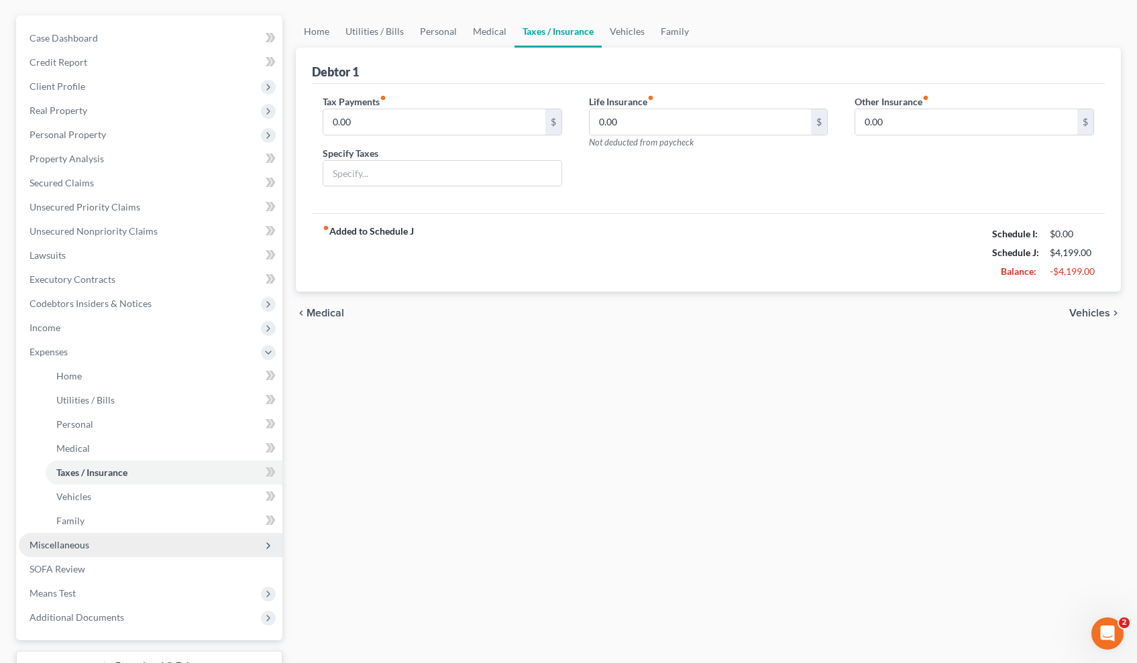
click at [127, 546] on span "Miscellaneous" at bounding box center [151, 545] width 264 height 24
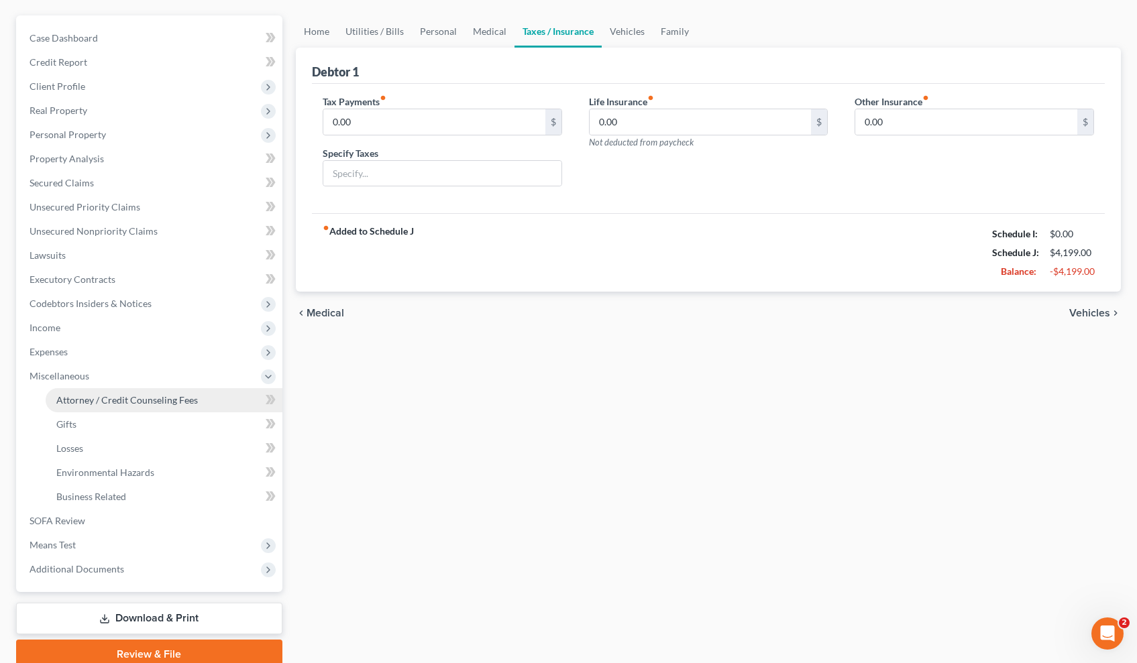
click at [138, 399] on span "Attorney / Credit Counseling Fees" at bounding box center [127, 399] width 142 height 11
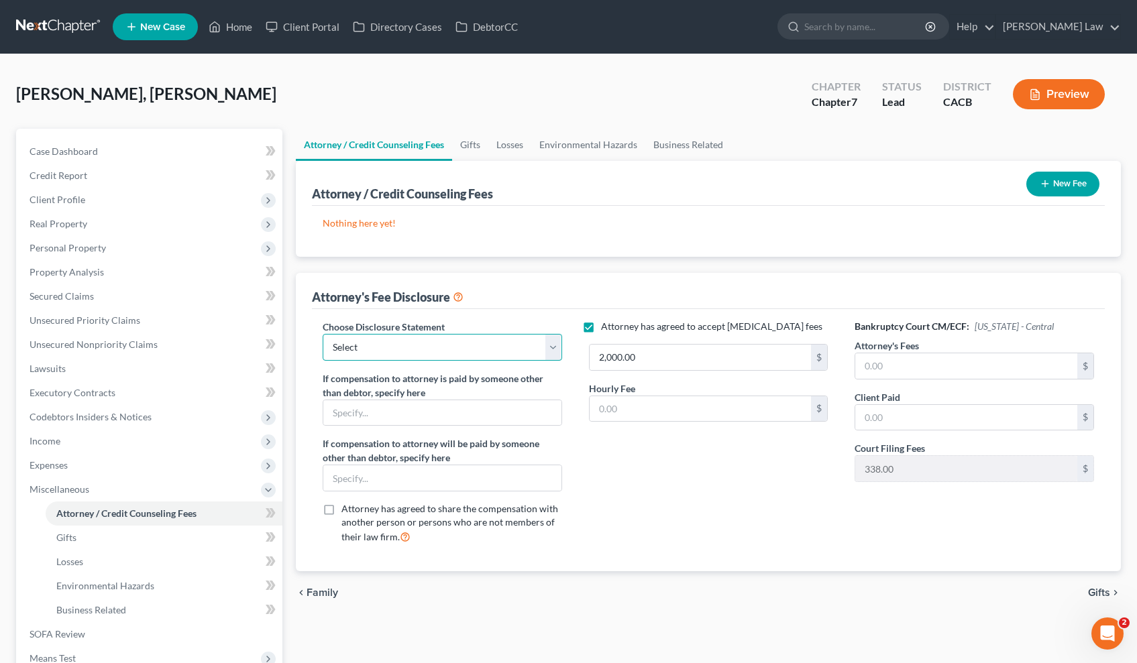
select select "0"
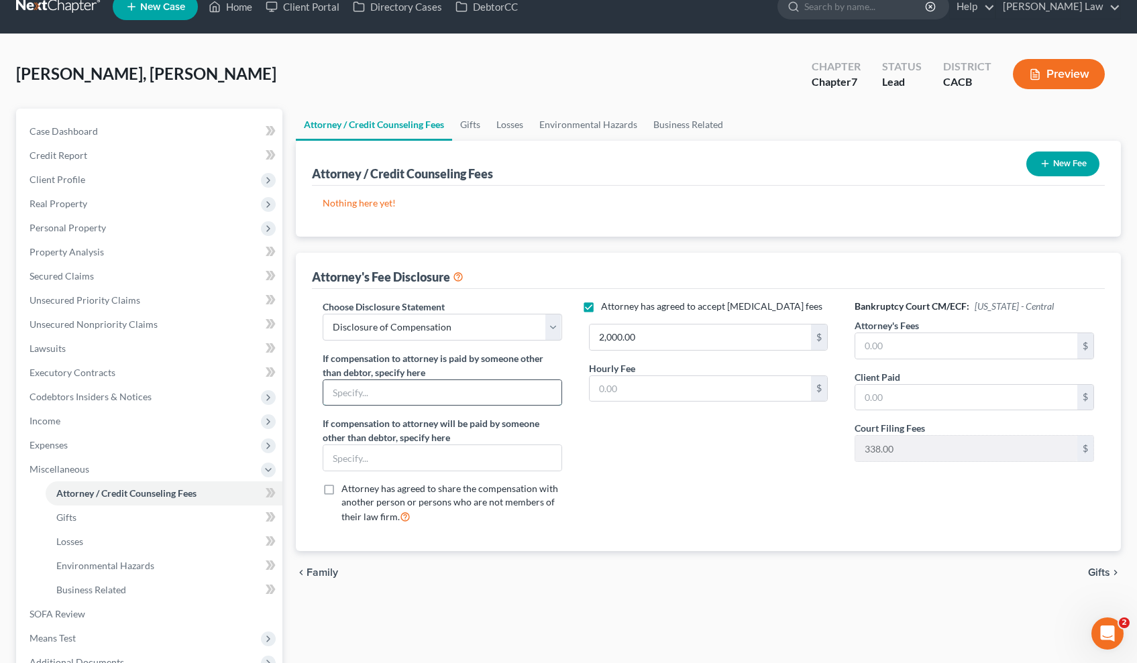
click at [522, 388] on input "text" at bounding box center [442, 392] width 238 height 25
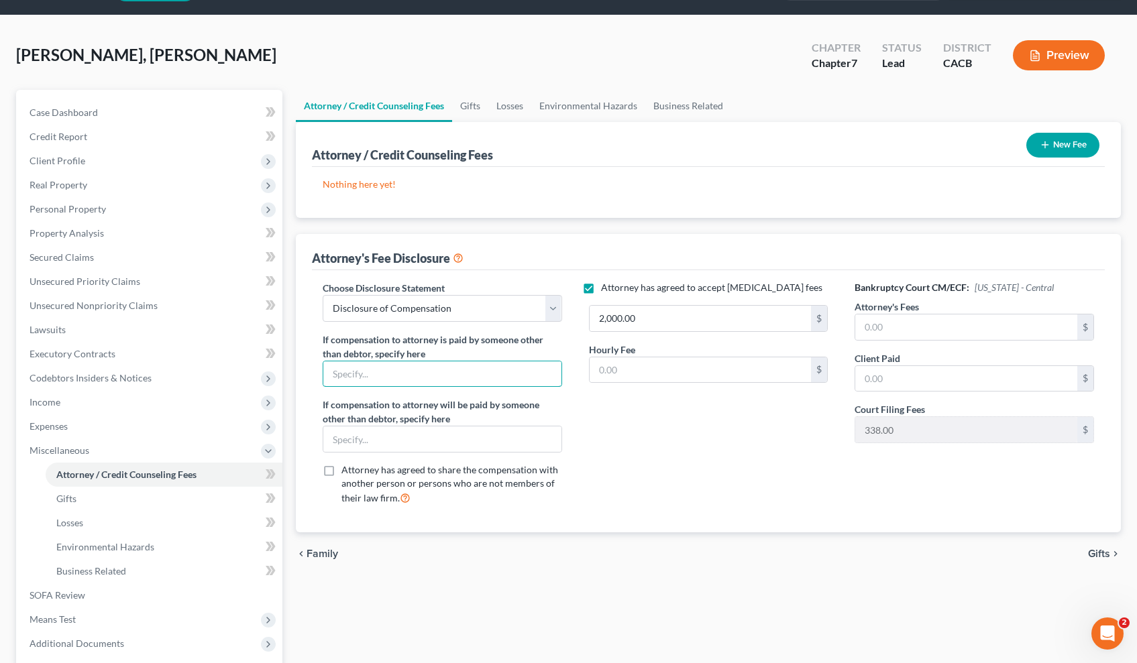
scroll to position [36, 0]
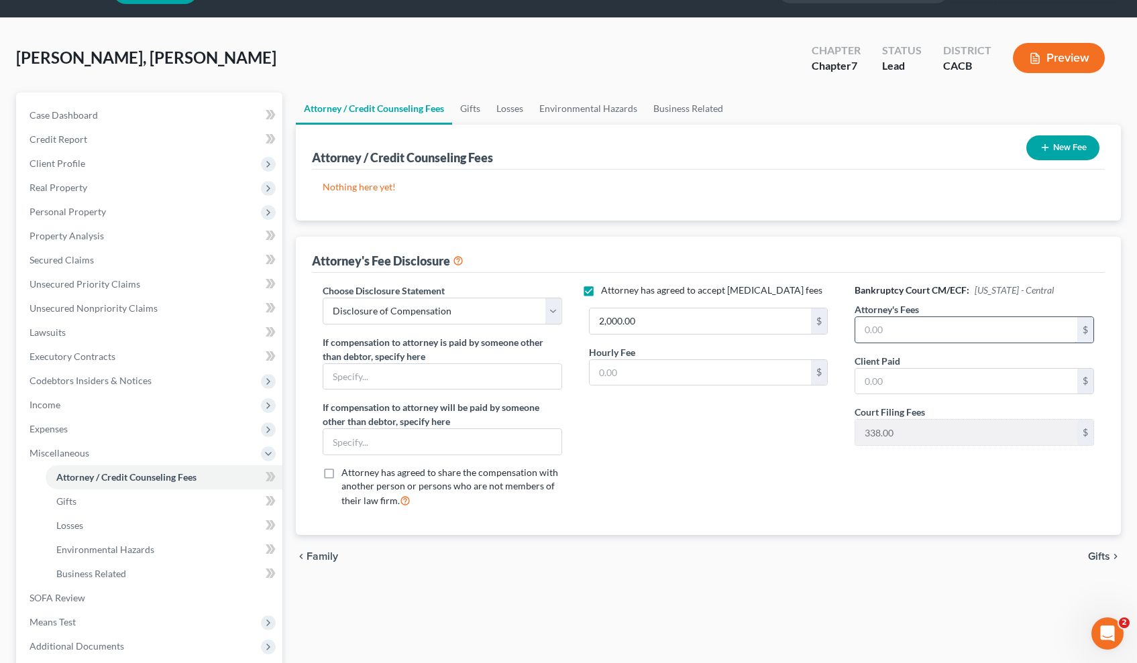
drag, startPoint x: 1011, startPoint y: 338, endPoint x: 976, endPoint y: 333, distance: 35.3
click at [976, 333] on input "text" at bounding box center [966, 329] width 222 height 25
type input "2,000"
click at [601, 297] on label "Attorney has agreed to accept [MEDICAL_DATA] fees" at bounding box center [711, 290] width 221 height 13
click at [606, 292] on input "Attorney has agreed to accept [MEDICAL_DATA] fees" at bounding box center [610, 288] width 9 height 9
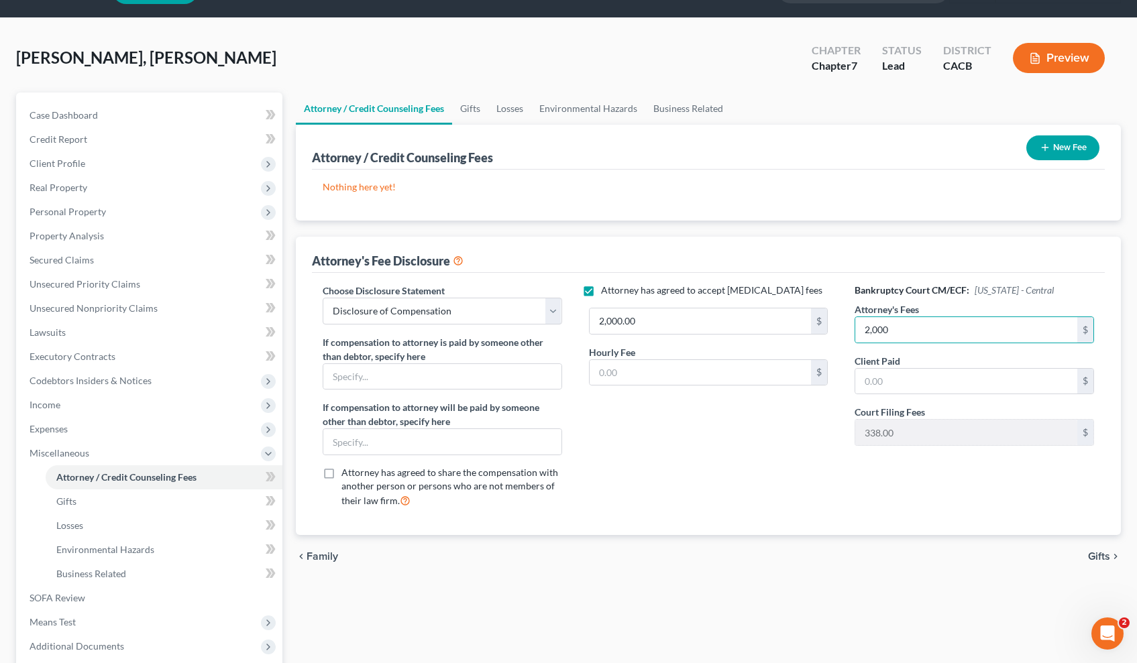
checkbox input "false"
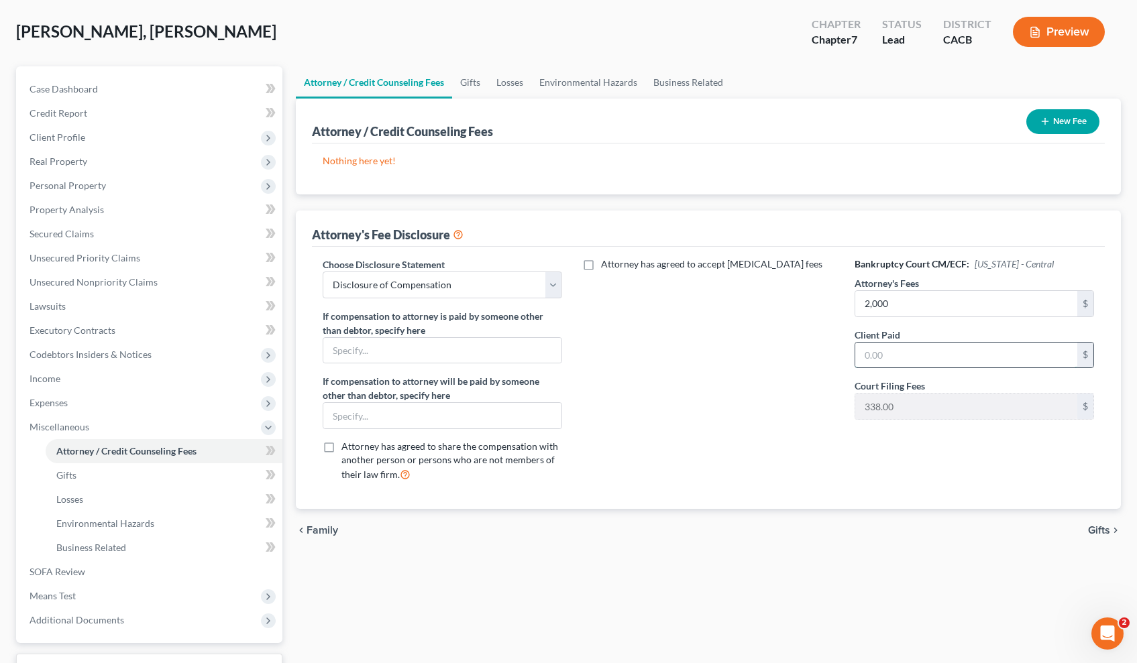
click at [915, 353] on input "text" at bounding box center [966, 355] width 222 height 25
type input "2,338"
click at [791, 450] on div "Attorney has agreed to accept [MEDICAL_DATA] fees" at bounding box center [708, 375] width 266 height 235
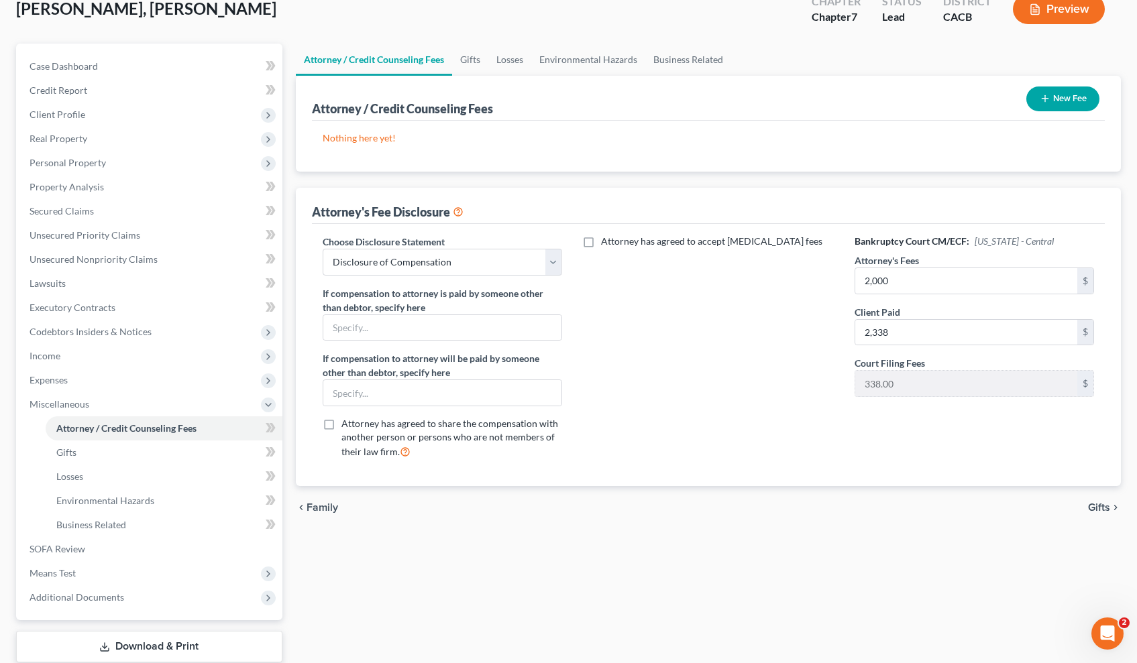
click at [1104, 507] on span "Gifts" at bounding box center [1099, 507] width 22 height 11
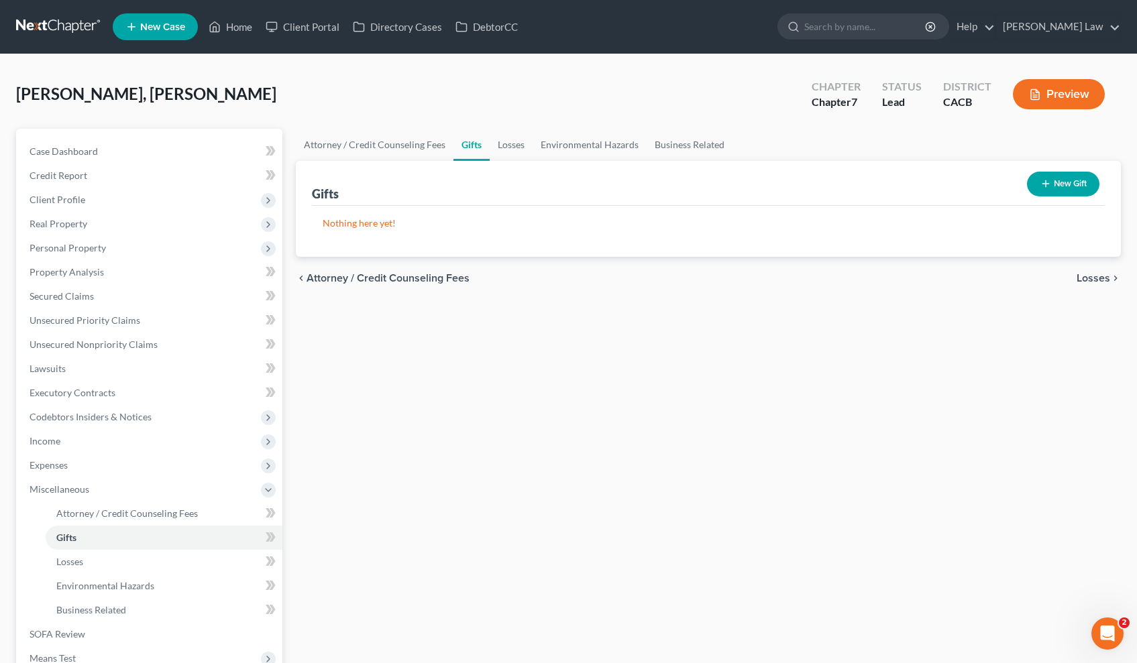
click at [1082, 276] on span "Losses" at bounding box center [1093, 278] width 34 height 11
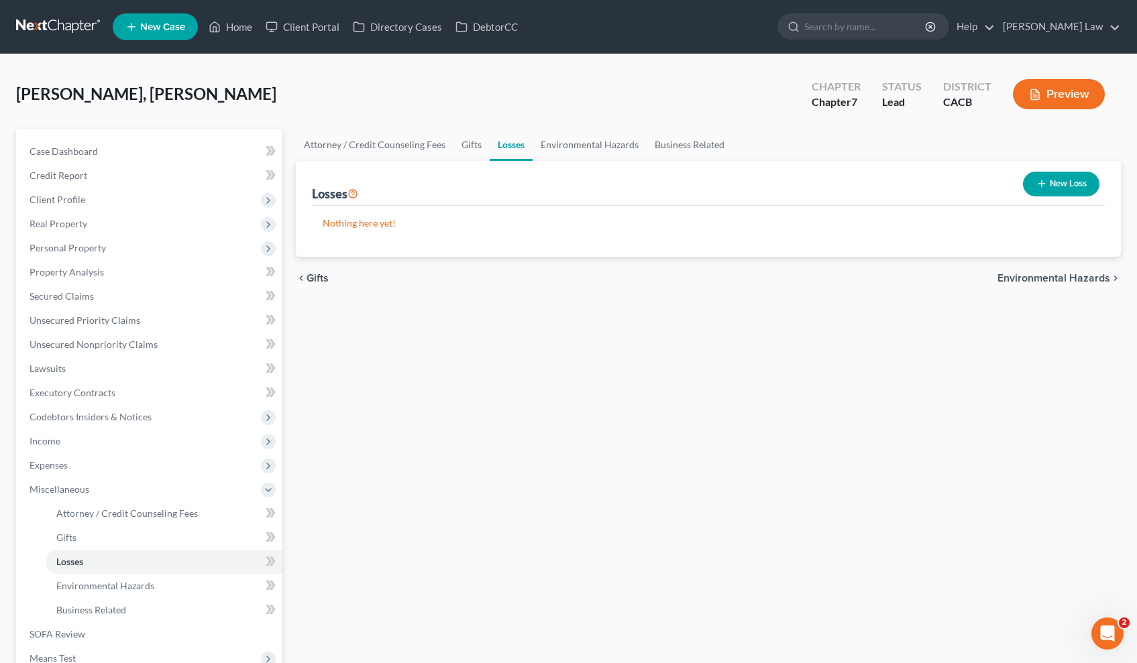
click at [1084, 278] on span "Environmental Hazards" at bounding box center [1053, 278] width 113 height 11
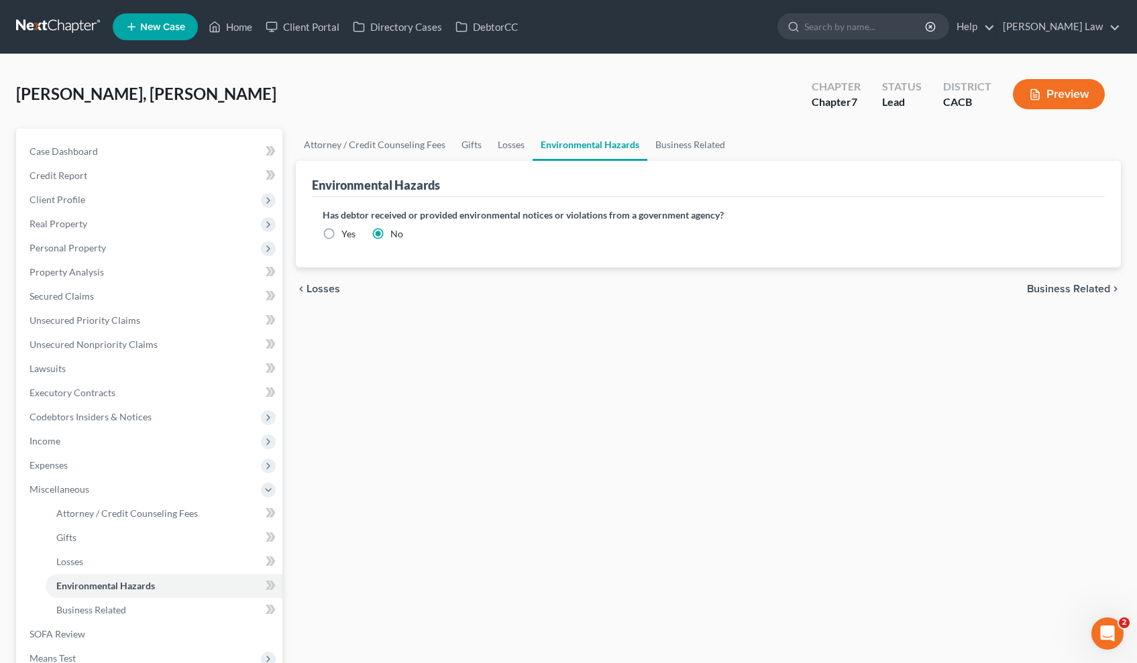
click at [1084, 284] on span "Business Related" at bounding box center [1068, 289] width 83 height 11
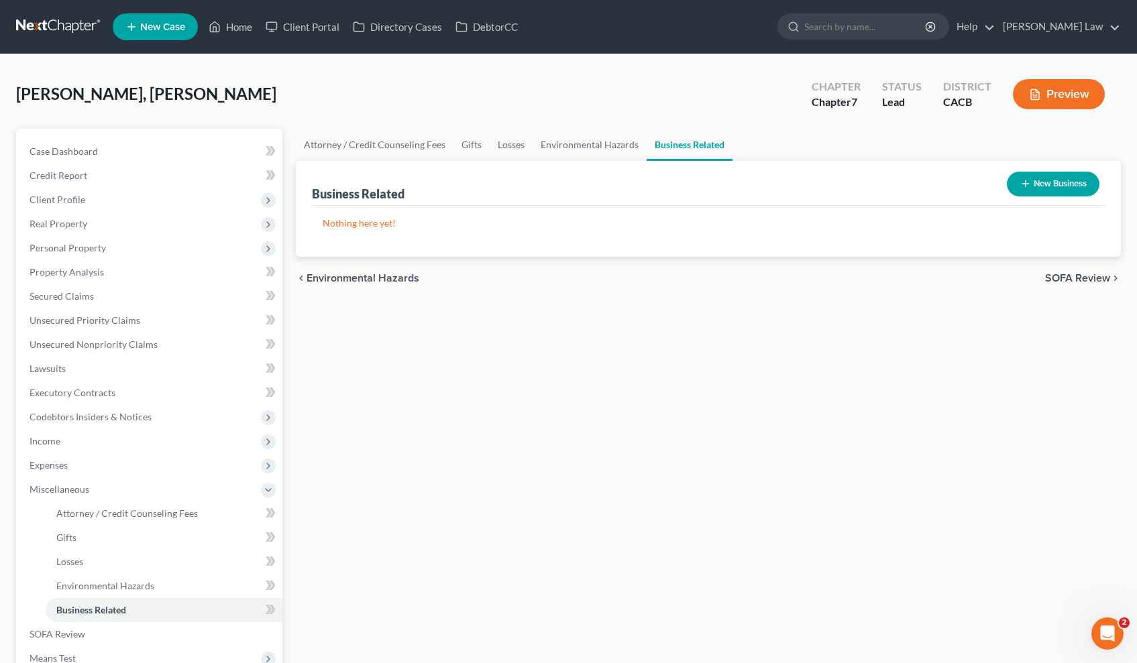
click at [1081, 286] on div "chevron_left Environmental Hazards SOFA Review chevron_right" at bounding box center [708, 278] width 825 height 43
click at [1082, 282] on span "SOFA Review" at bounding box center [1077, 278] width 65 height 11
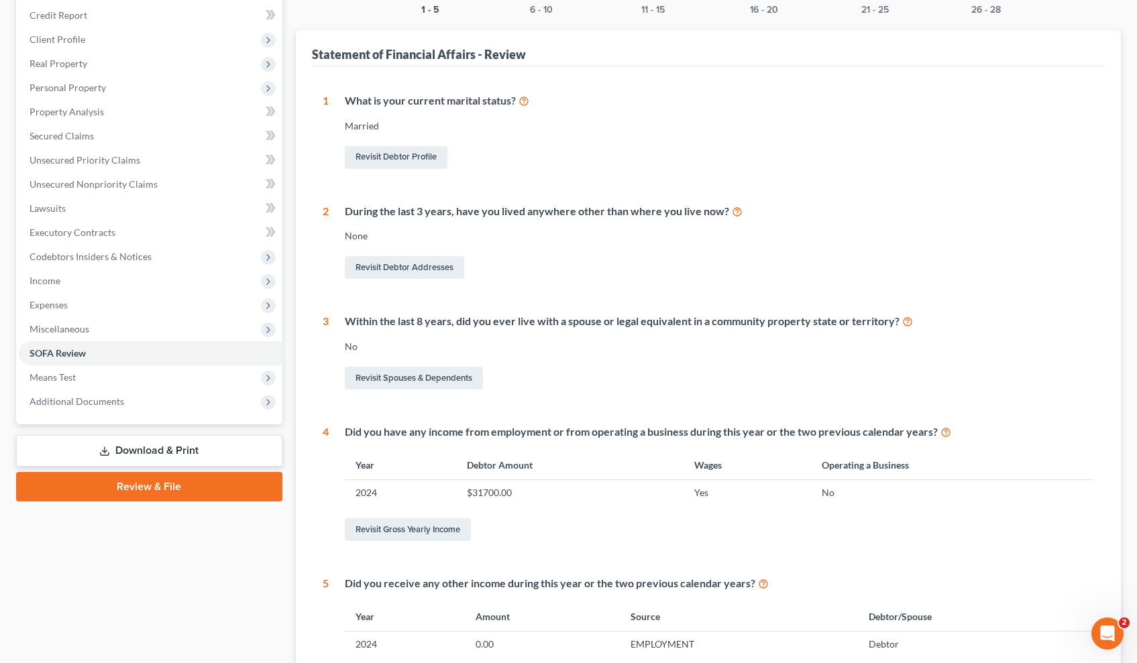
scroll to position [51, 0]
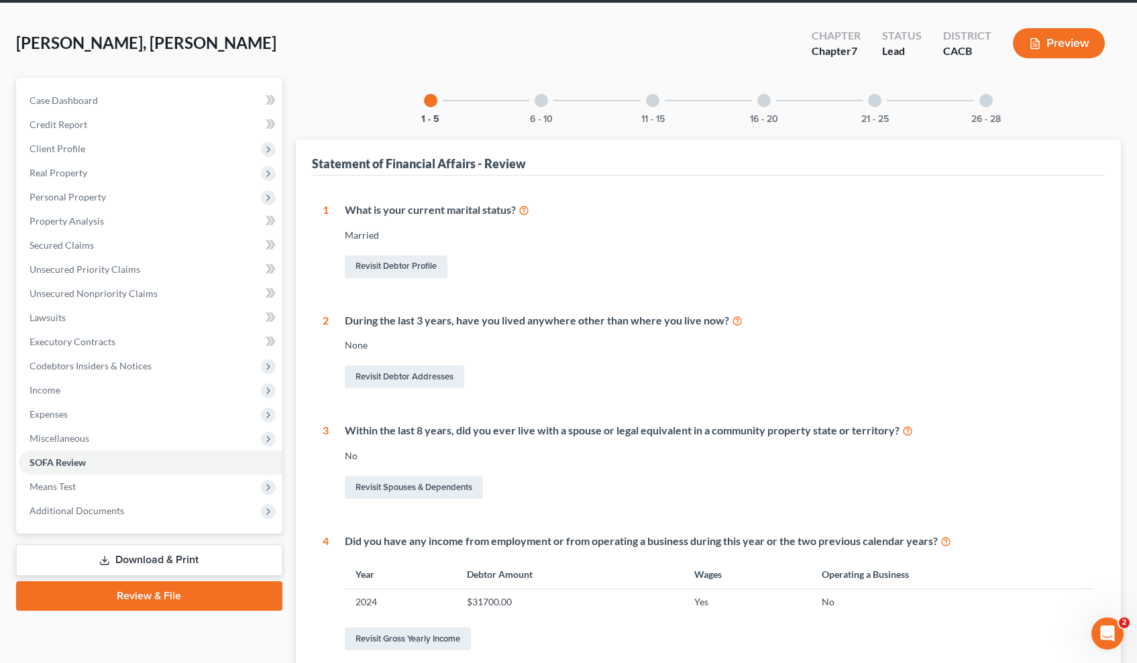
click at [526, 208] on icon at bounding box center [523, 209] width 11 height 13
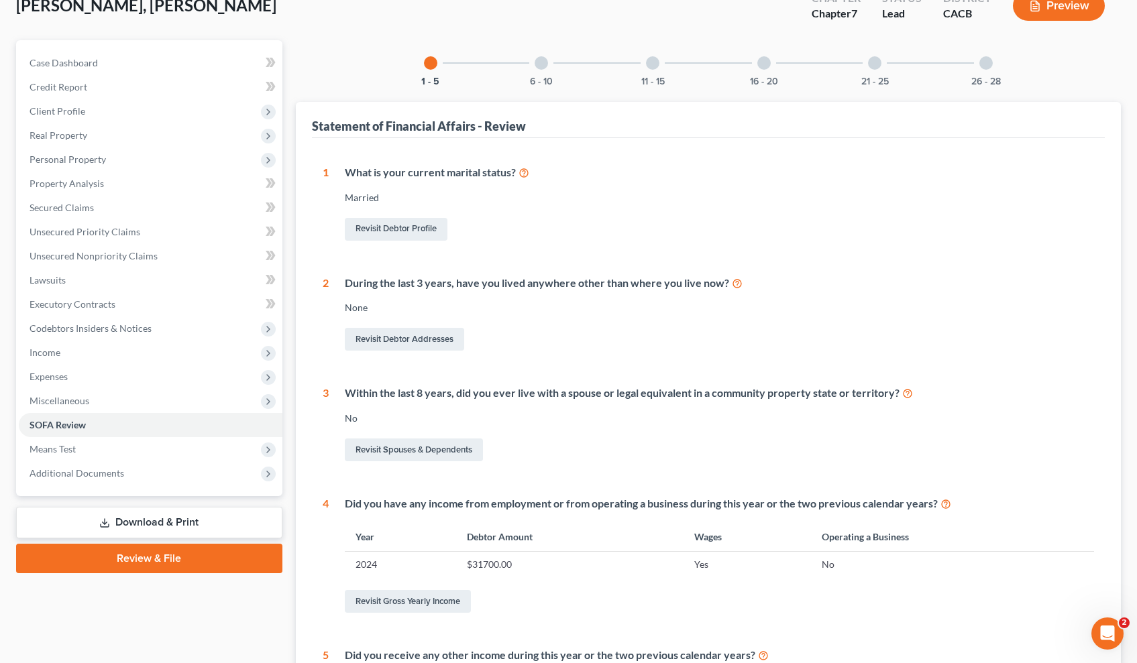
scroll to position [161, 0]
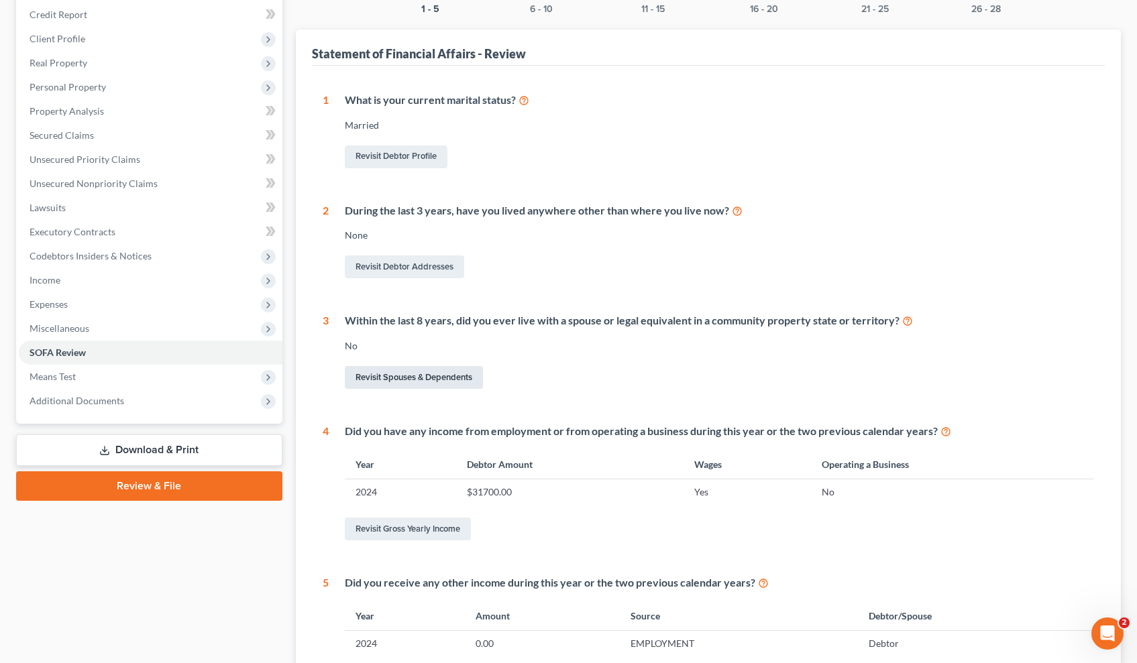
click at [427, 367] on link "Revisit Spouses & Dependents" at bounding box center [414, 377] width 138 height 23
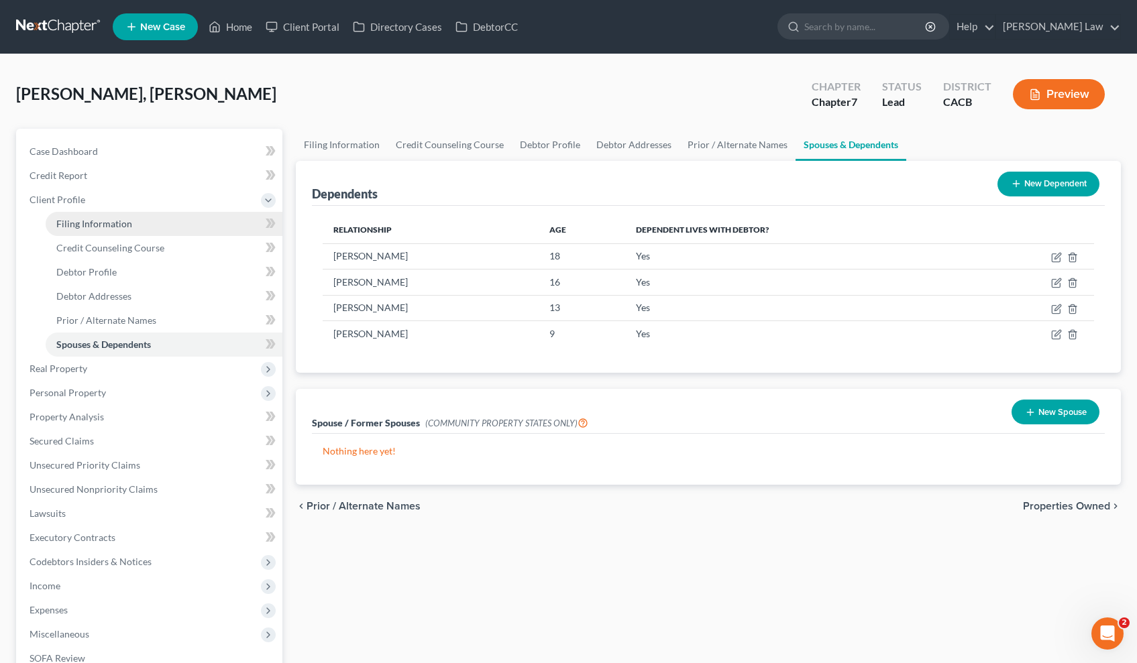
click at [85, 220] on span "Filing Information" at bounding box center [94, 223] width 76 height 11
select select "1"
select select "0"
select select "7"
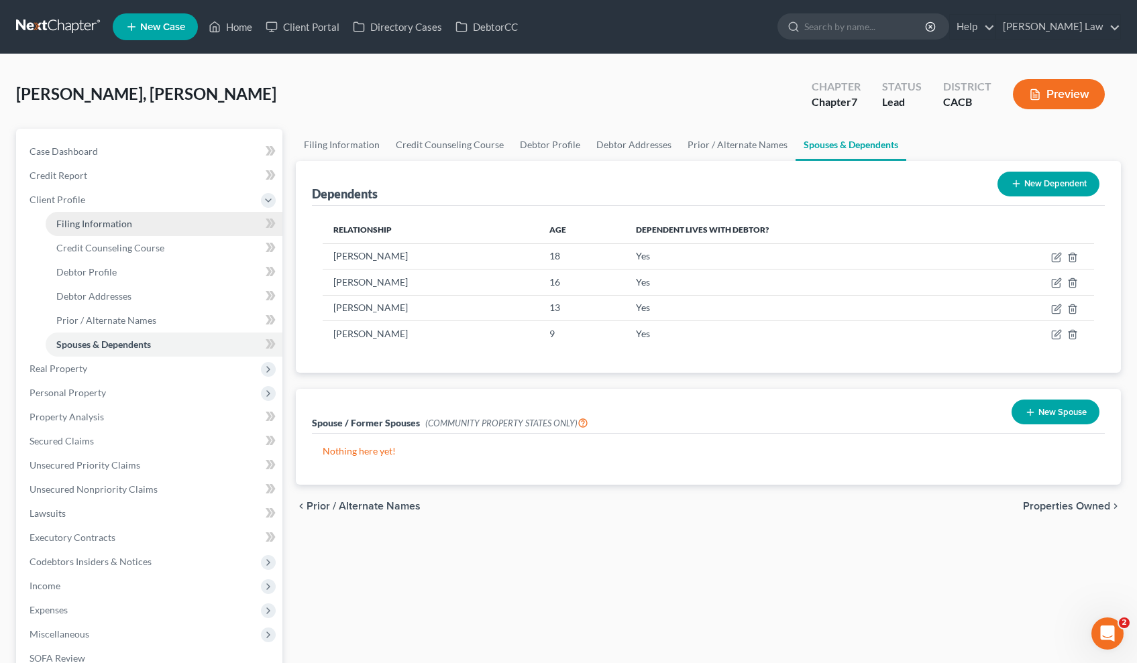
select select "0"
select select "4"
select select "0"
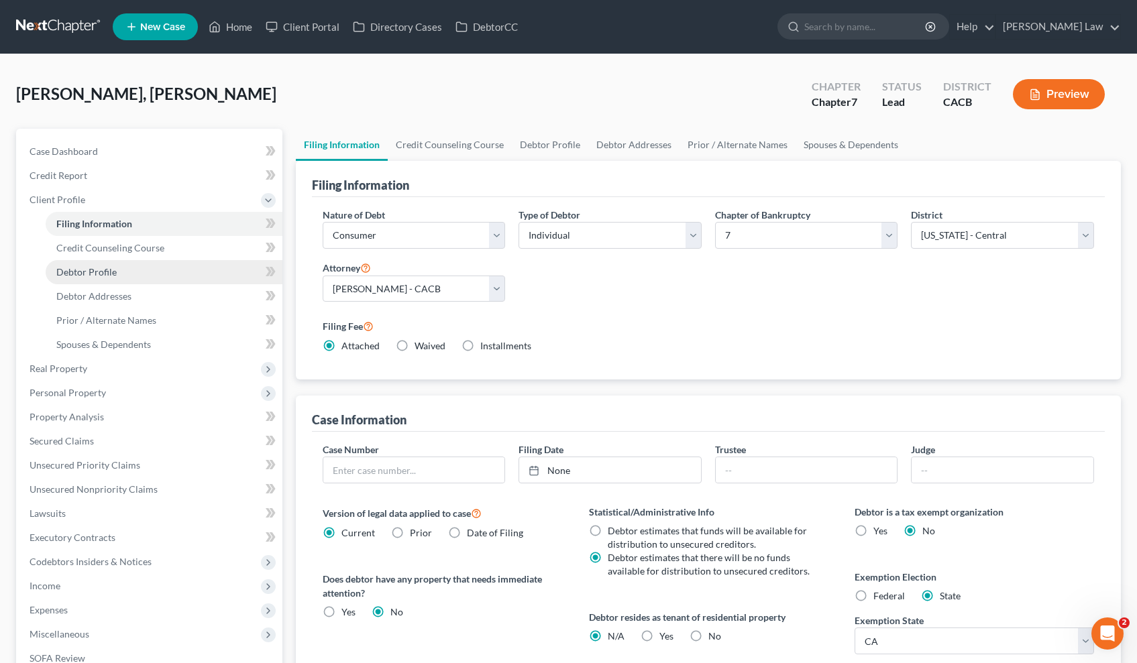
click at [131, 268] on link "Debtor Profile" at bounding box center [164, 272] width 237 height 24
select select "1"
select select "4"
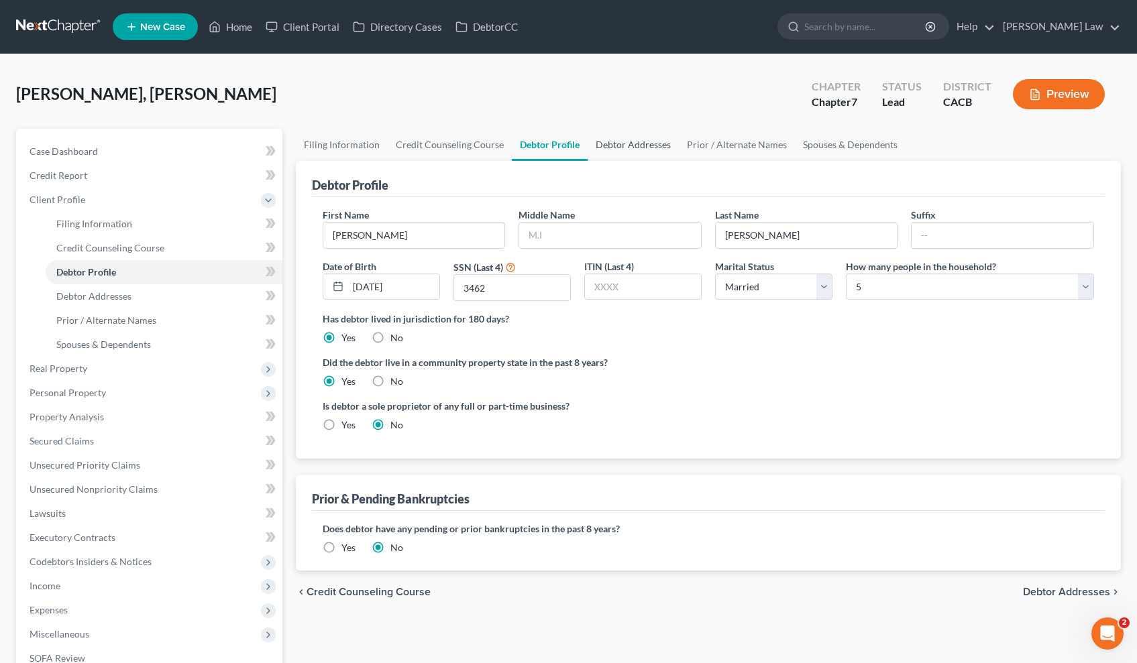
click at [618, 152] on link "Debtor Addresses" at bounding box center [632, 145] width 91 height 32
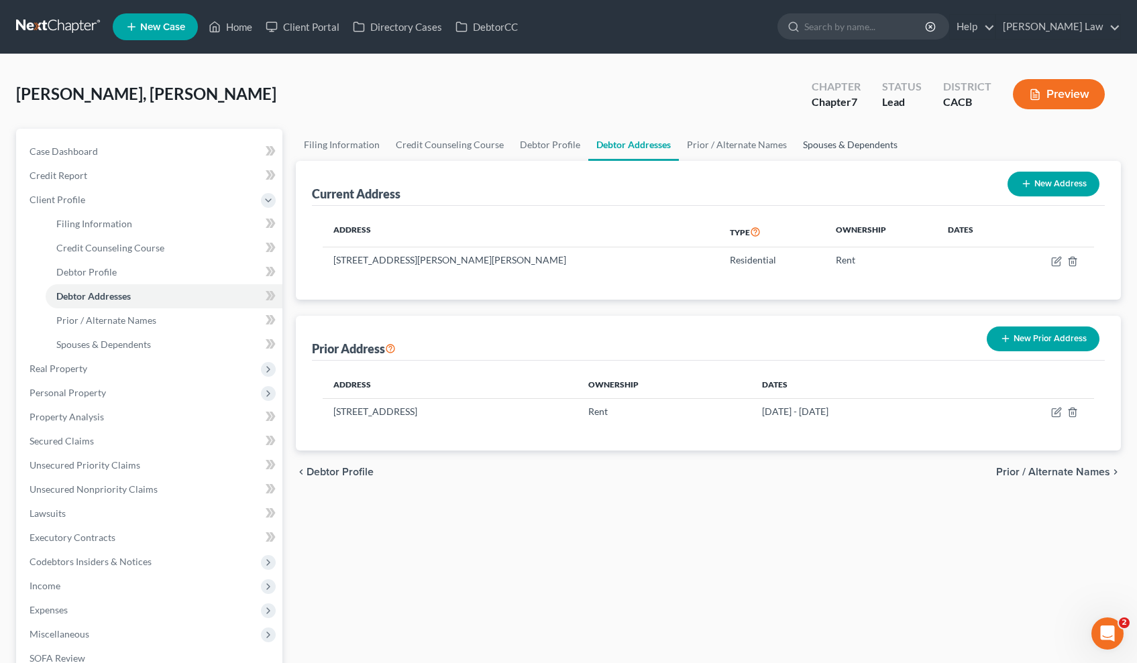
click at [826, 149] on link "Spouses & Dependents" at bounding box center [850, 145] width 111 height 32
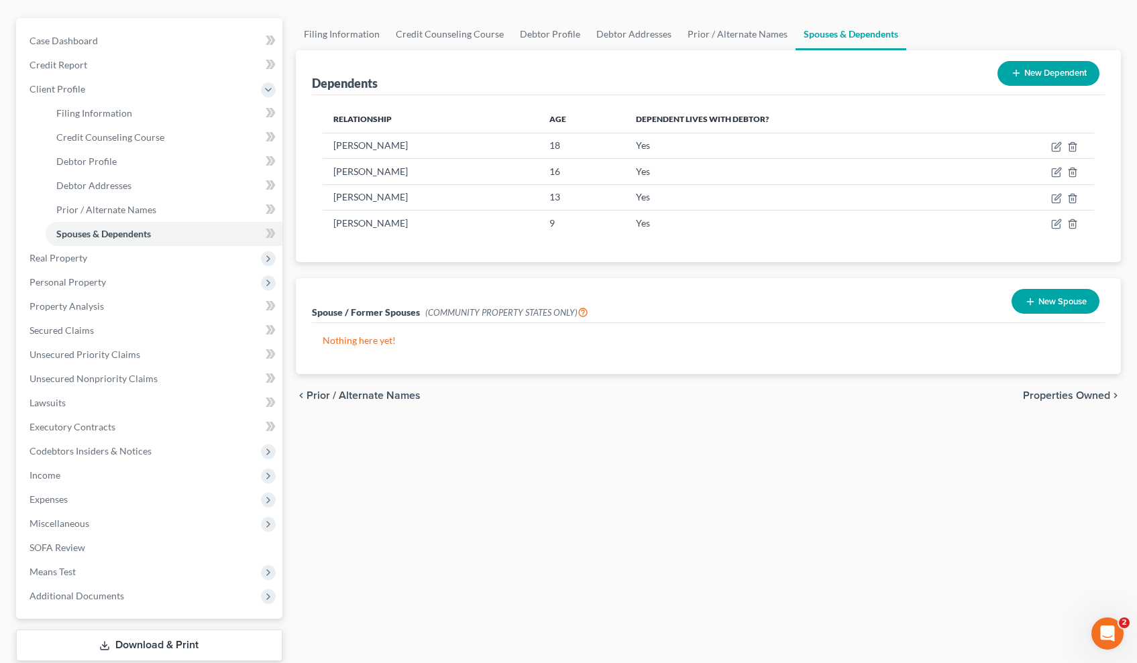
scroll to position [23, 0]
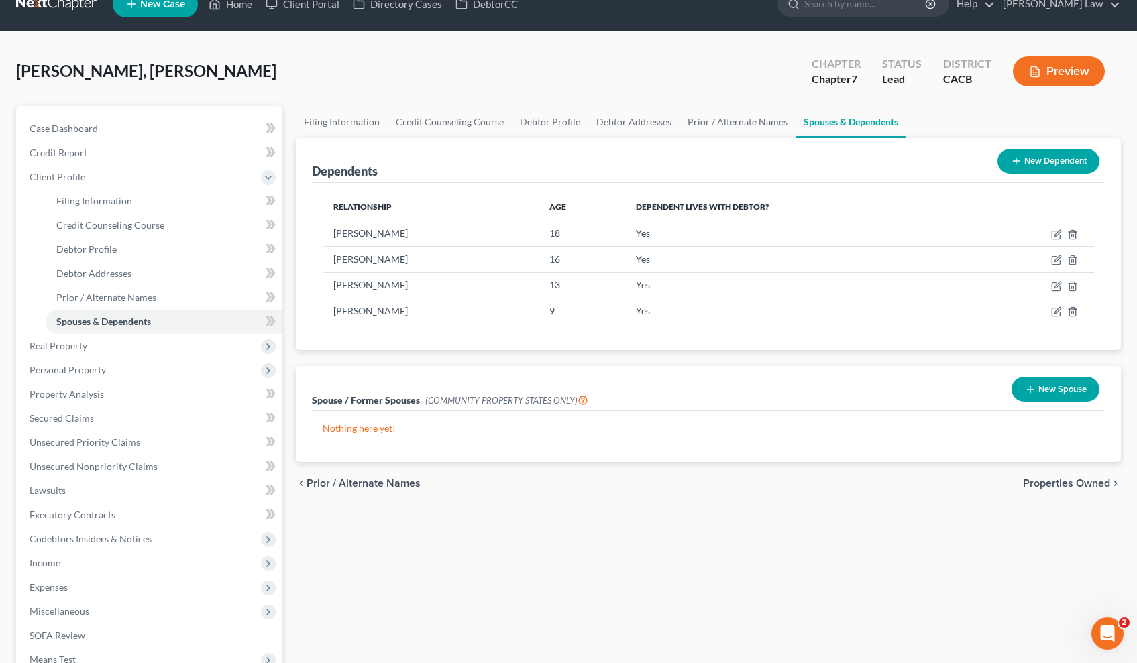
click at [1072, 153] on button "New Dependent" at bounding box center [1048, 161] width 102 height 25
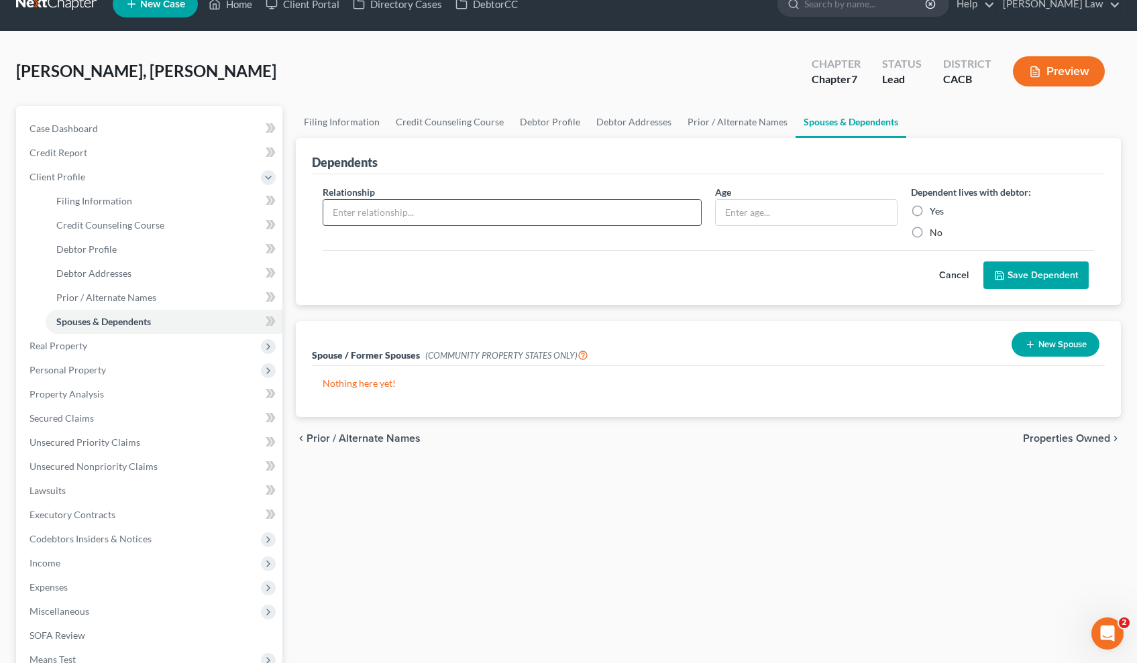
click at [450, 217] on input "text" at bounding box center [512, 212] width 378 height 25
click at [588, 221] on input "text" at bounding box center [512, 212] width 378 height 25
click at [739, 211] on input "text" at bounding box center [807, 212] width 182 height 25
type input "3"
click at [930, 215] on label "Yes" at bounding box center [937, 211] width 14 height 13
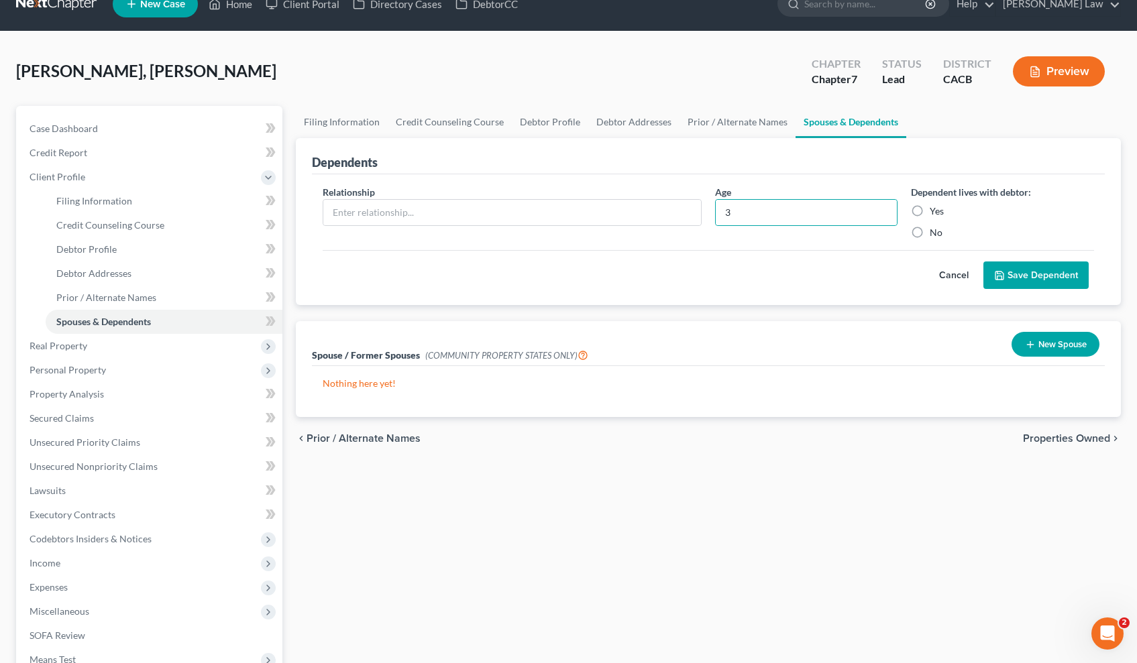
click at [935, 213] on input "Yes" at bounding box center [939, 209] width 9 height 9
radio input "true"
click at [563, 202] on input "text" at bounding box center [512, 212] width 378 height 25
type input "[PERSON_NAME]"
click at [1037, 272] on button "Save Dependent" at bounding box center [1035, 276] width 105 height 28
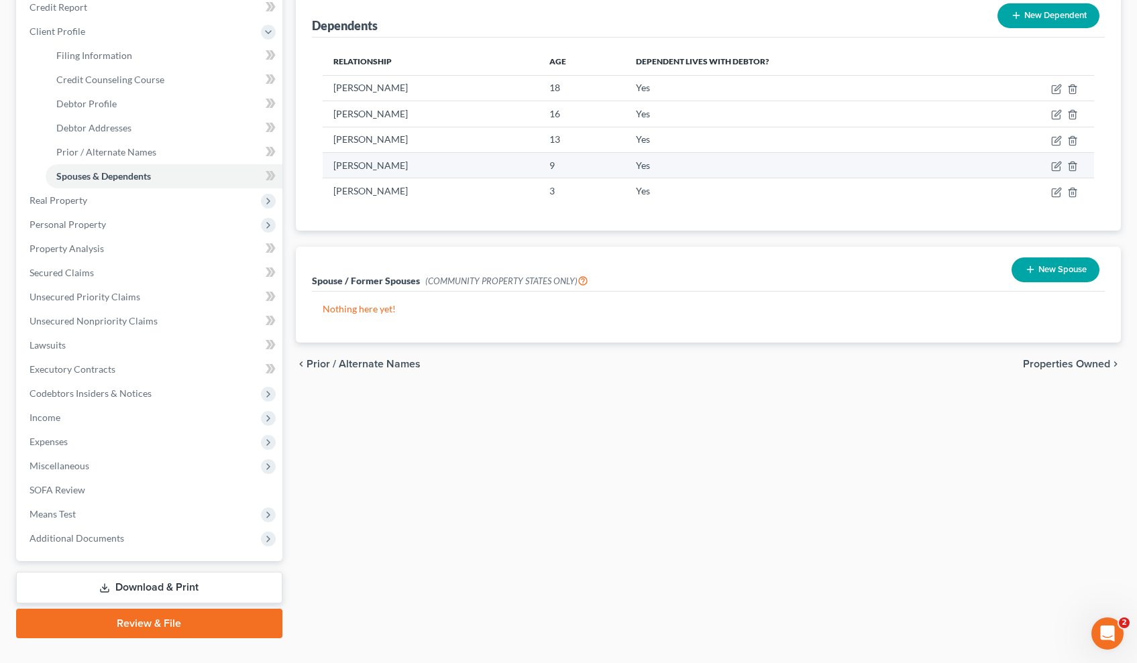
scroll to position [0, 0]
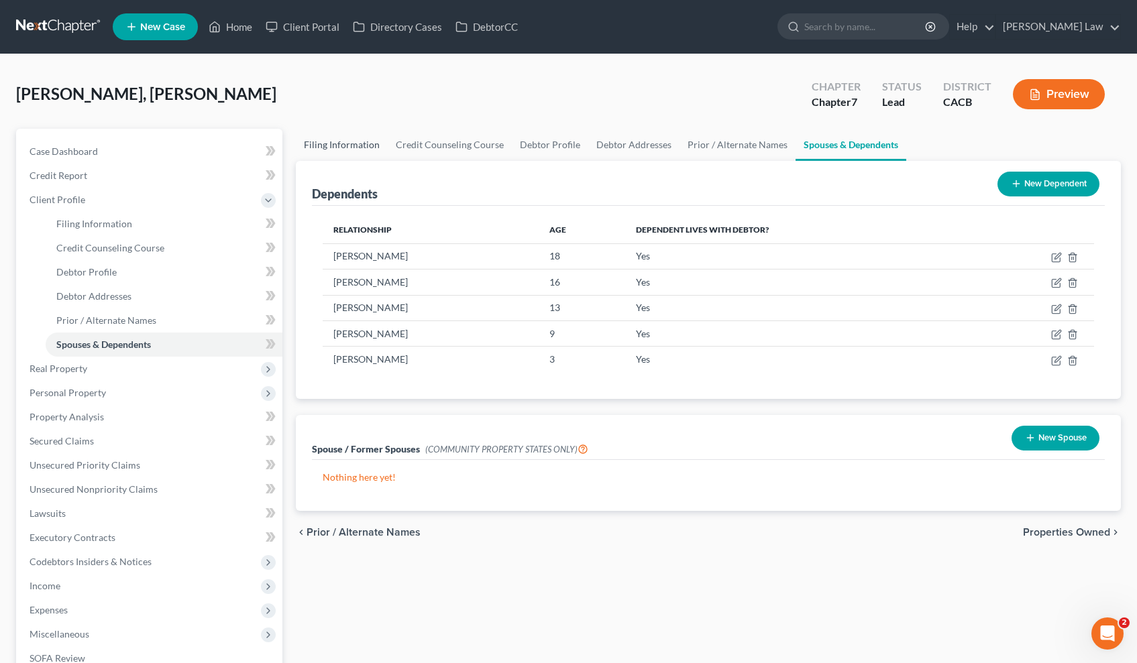
click at [354, 144] on link "Filing Information" at bounding box center [342, 145] width 92 height 32
select select "1"
select select "0"
select select "7"
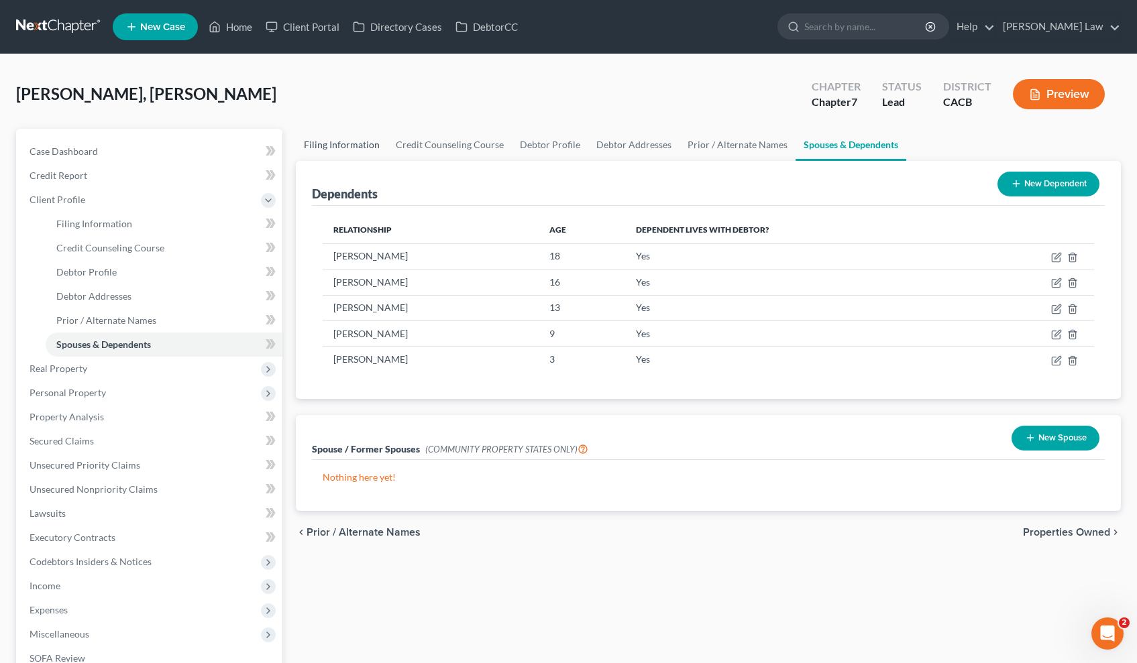
select select "0"
select select "4"
select select "0"
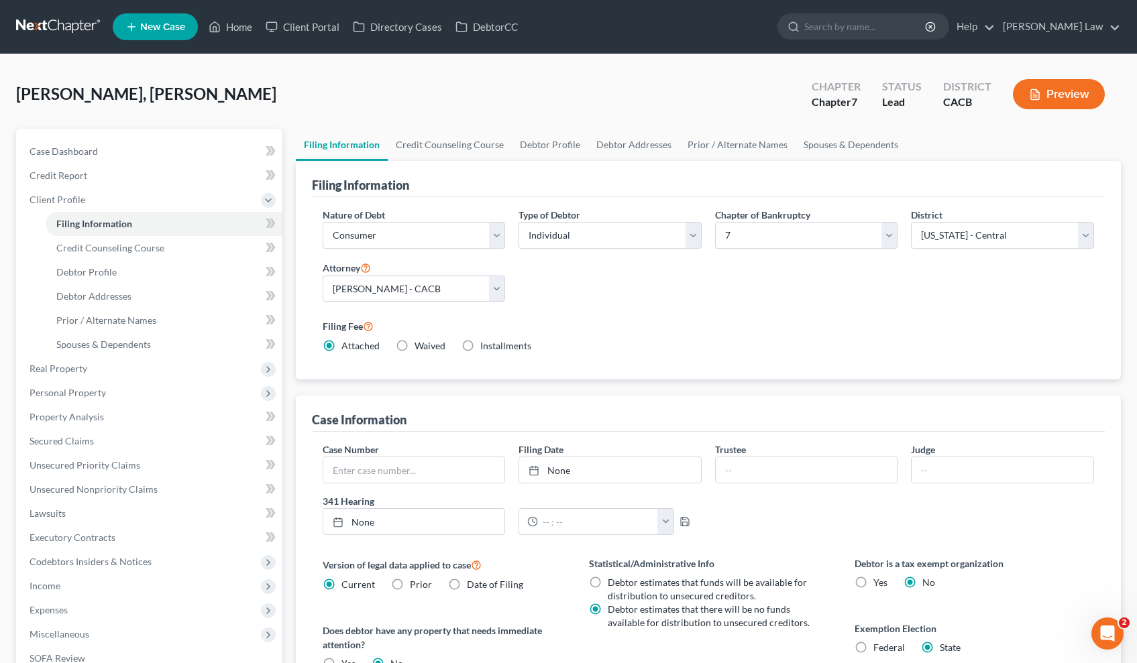
scroll to position [236, 0]
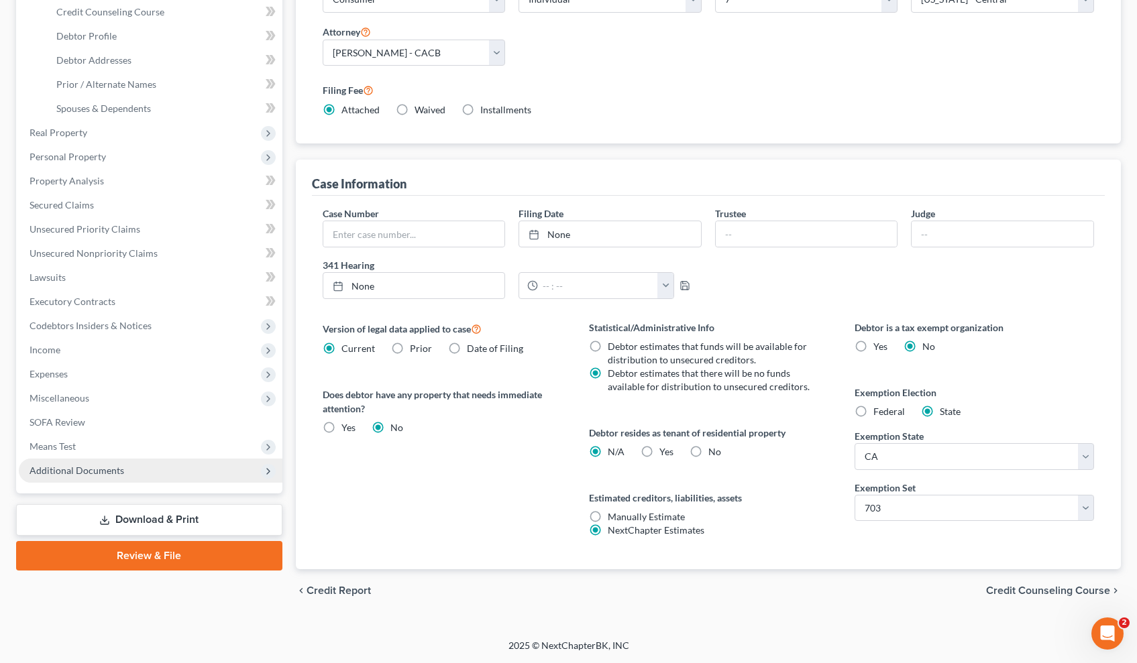
click at [178, 474] on span "Additional Documents" at bounding box center [151, 471] width 264 height 24
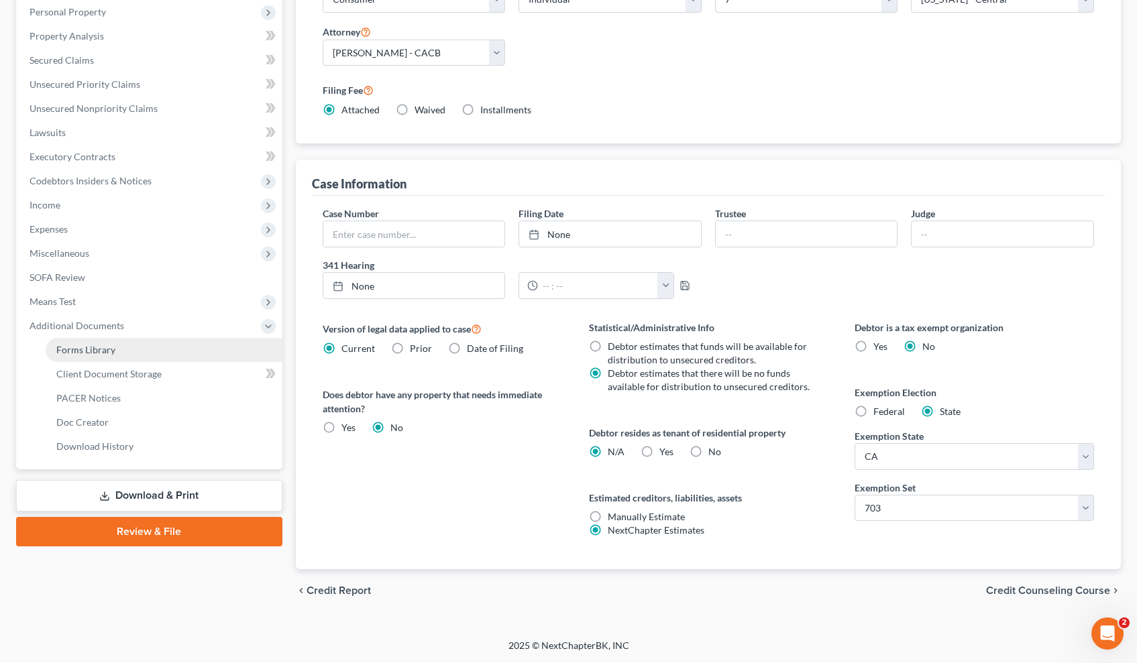
click at [126, 349] on link "Forms Library" at bounding box center [164, 350] width 237 height 24
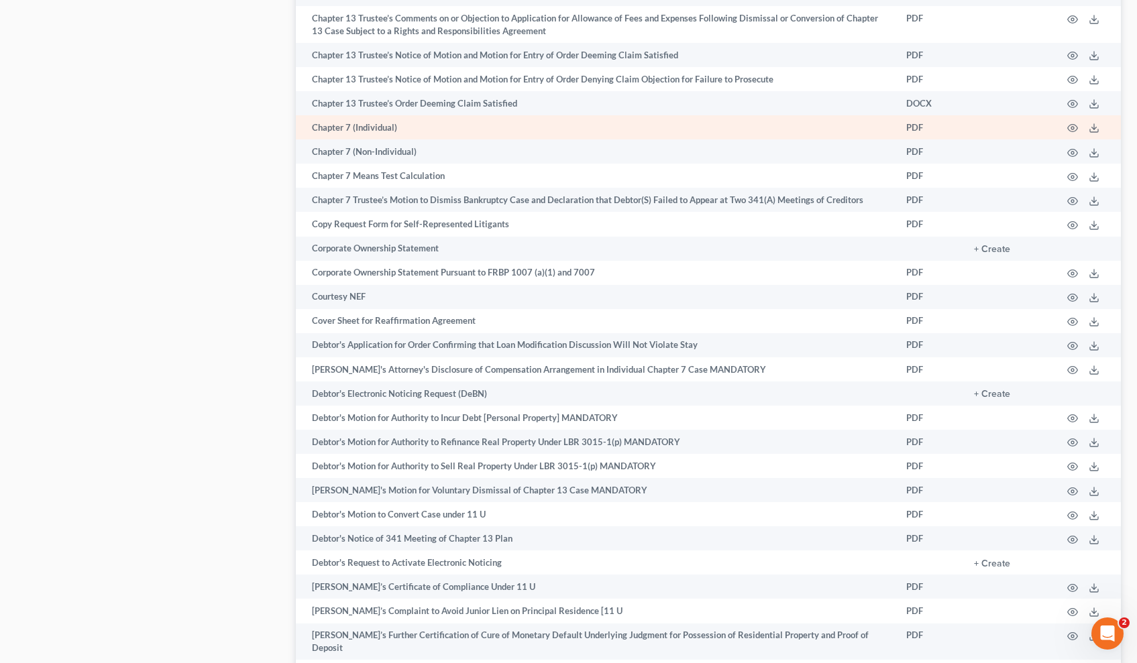
scroll to position [1492, 0]
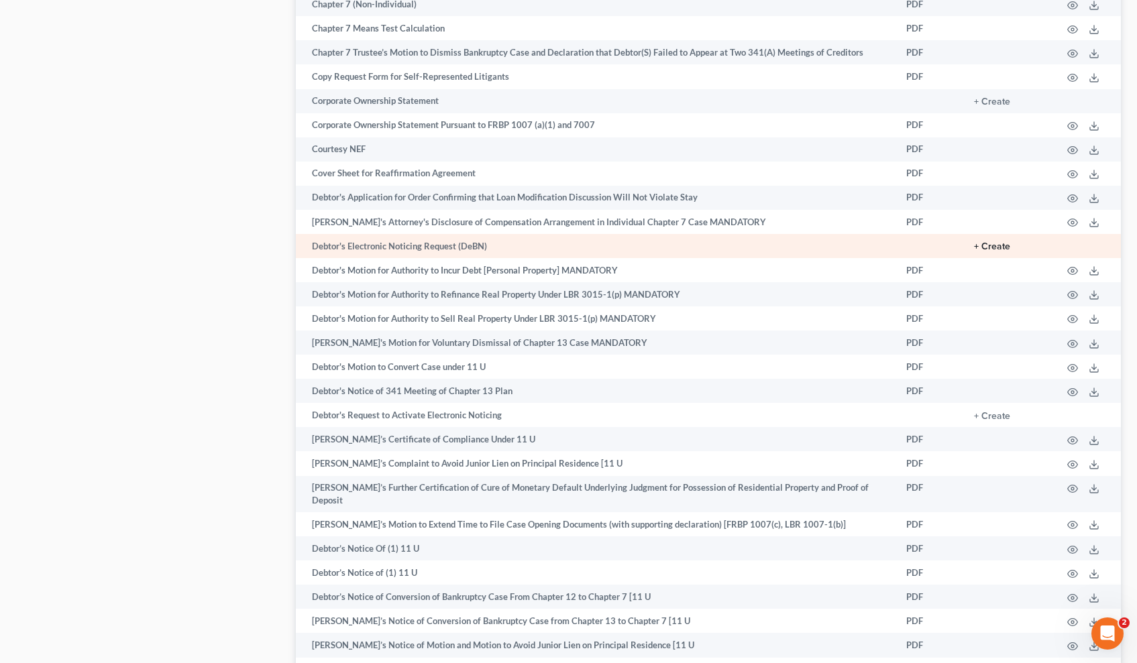
click at [991, 242] on button "+ Create" at bounding box center [992, 246] width 36 height 9
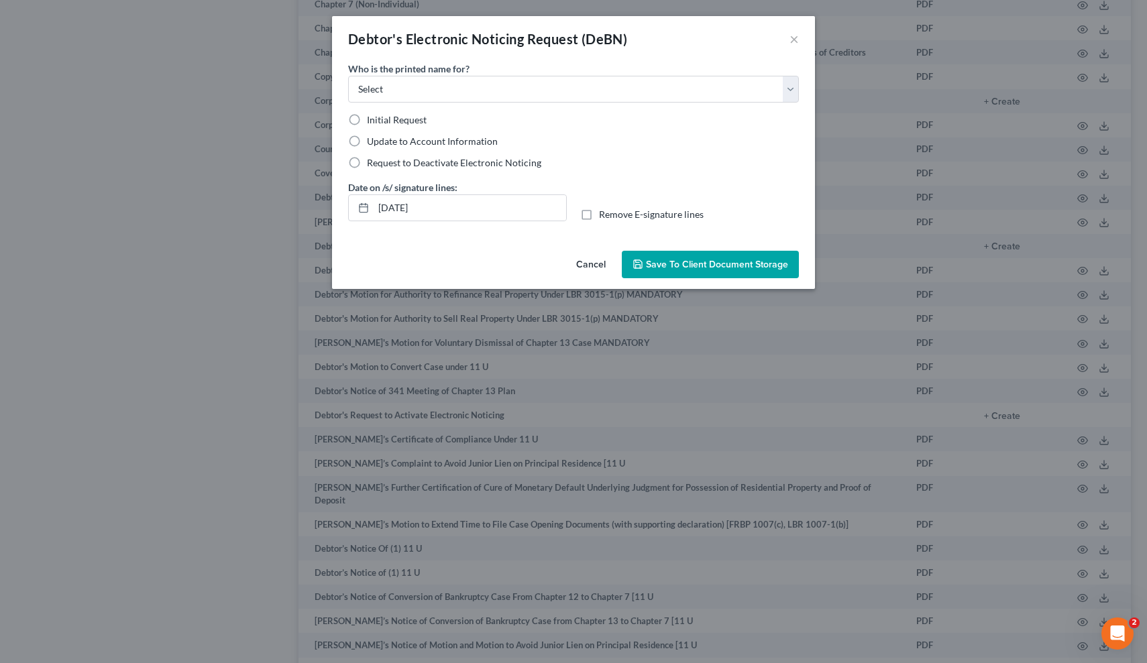
click at [368, 123] on span "Initial Request" at bounding box center [397, 119] width 60 height 11
click at [372, 122] on input "Initial Request" at bounding box center [376, 117] width 9 height 9
radio input "true"
click at [737, 262] on span "Save to Client Document Storage" at bounding box center [717, 264] width 142 height 11
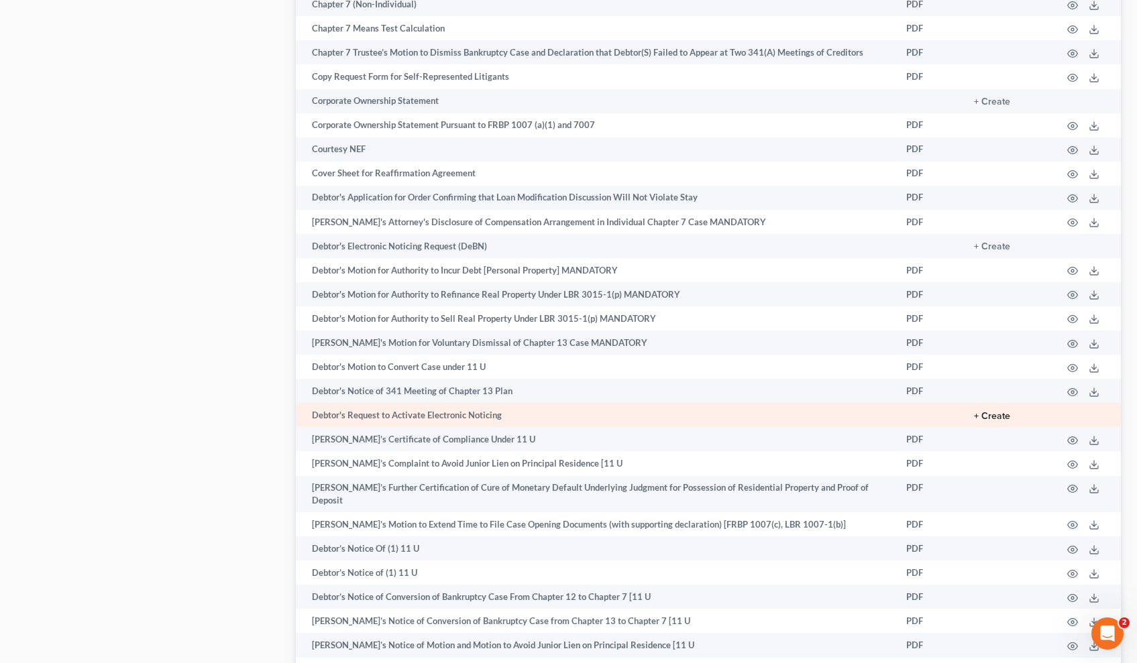
click at [989, 415] on button "+ Create" at bounding box center [992, 416] width 36 height 9
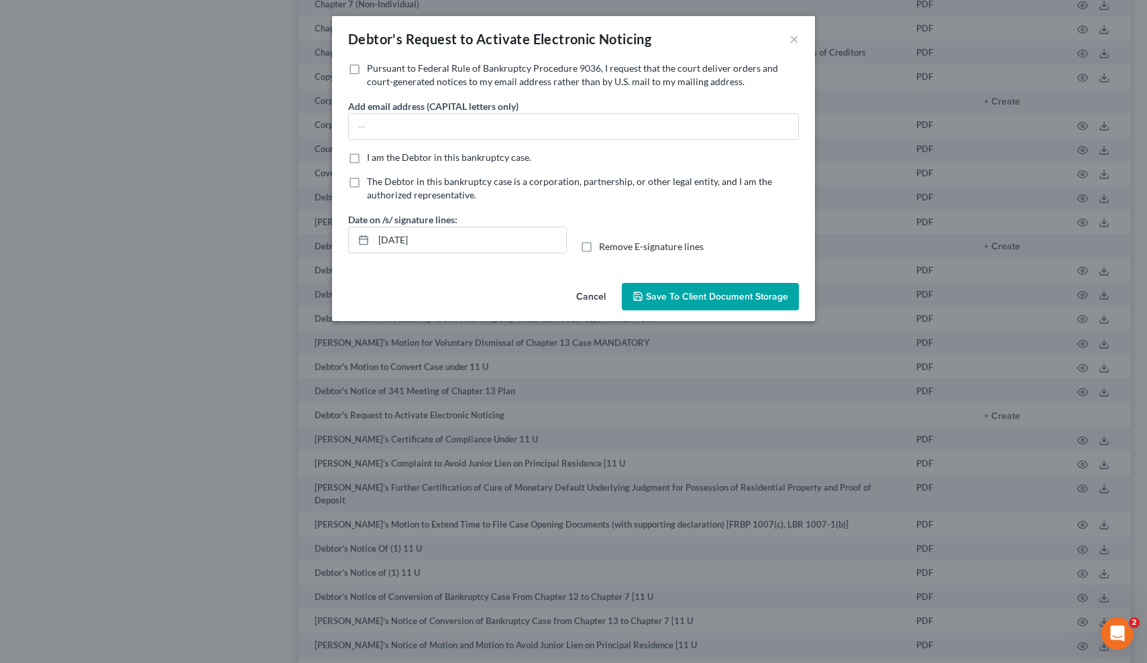
click at [366, 157] on div "I am the Debtor in this bankruptcy case." at bounding box center [573, 157] width 451 height 13
click at [367, 156] on label "I am the Debtor in this bankruptcy case." at bounding box center [449, 157] width 164 height 13
click at [372, 156] on input "I am the Debtor in this bankruptcy case." at bounding box center [376, 155] width 9 height 9
checkbox input "true"
click at [371, 122] on input "text" at bounding box center [573, 126] width 449 height 25
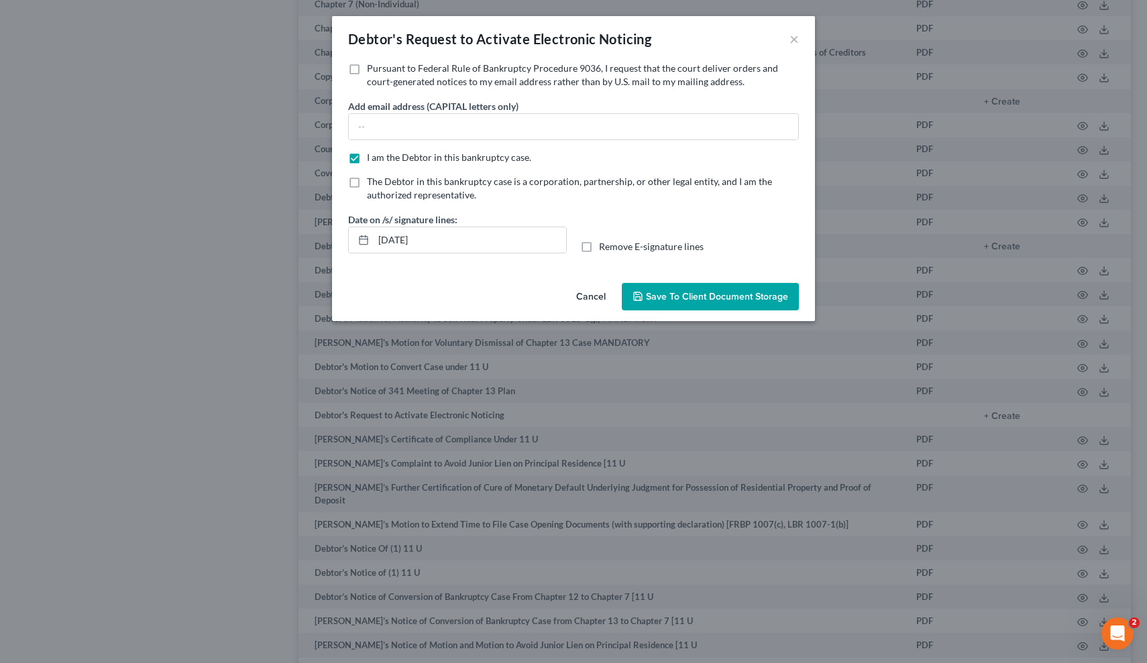
click at [367, 71] on label "Pursuant to Federal Rule of Bankruptcy Procedure 9036, I request that the court…" at bounding box center [583, 75] width 432 height 27
click at [372, 70] on input "Pursuant to Federal Rule of Bankruptcy Procedure 9036, I request that the court…" at bounding box center [376, 66] width 9 height 9
click at [381, 127] on input "text" at bounding box center [573, 126] width 449 height 25
click at [777, 62] on span "Pursuant to Federal Rule of Bankruptcy Procedure 9036, I request that the court…" at bounding box center [572, 74] width 411 height 25
click at [381, 62] on input "Pursuant to Federal Rule of Bankruptcy Procedure 9036, I request that the court…" at bounding box center [376, 66] width 9 height 9
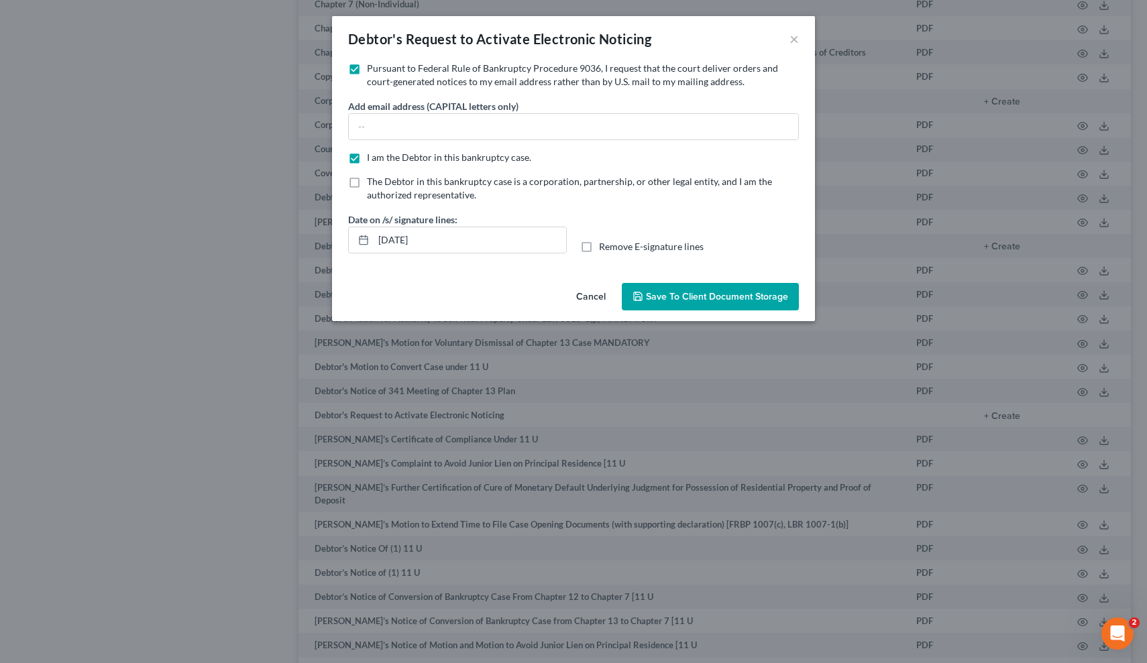
checkbox input "false"
click at [433, 128] on input "text" at bounding box center [573, 126] width 449 height 25
paste input "[EMAIL_ADDRESS][DOMAIN_NAME]"
type input "[EMAIL_ADDRESS][DOMAIN_NAME]"
click at [367, 70] on label "Pursuant to Federal Rule of Bankruptcy Procedure 9036, I request that the court…" at bounding box center [583, 75] width 432 height 27
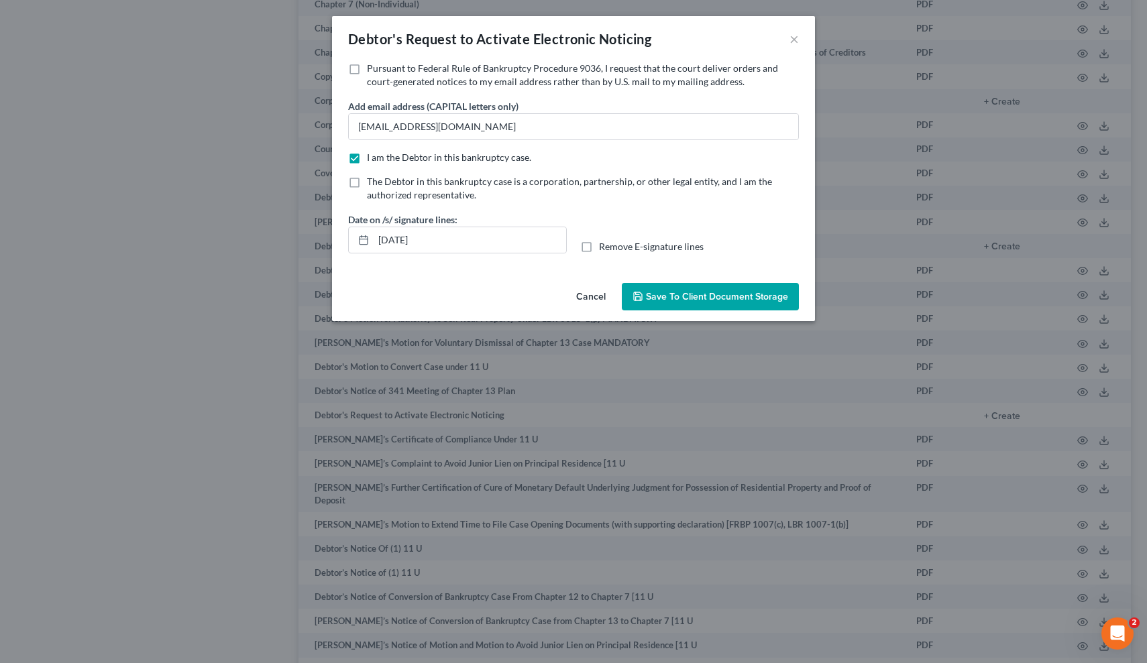
click at [372, 70] on input "Pursuant to Federal Rule of Bankruptcy Procedure 9036, I request that the court…" at bounding box center [376, 66] width 9 height 9
checkbox input "true"
click at [723, 301] on span "Save to Client Document Storage" at bounding box center [717, 296] width 142 height 11
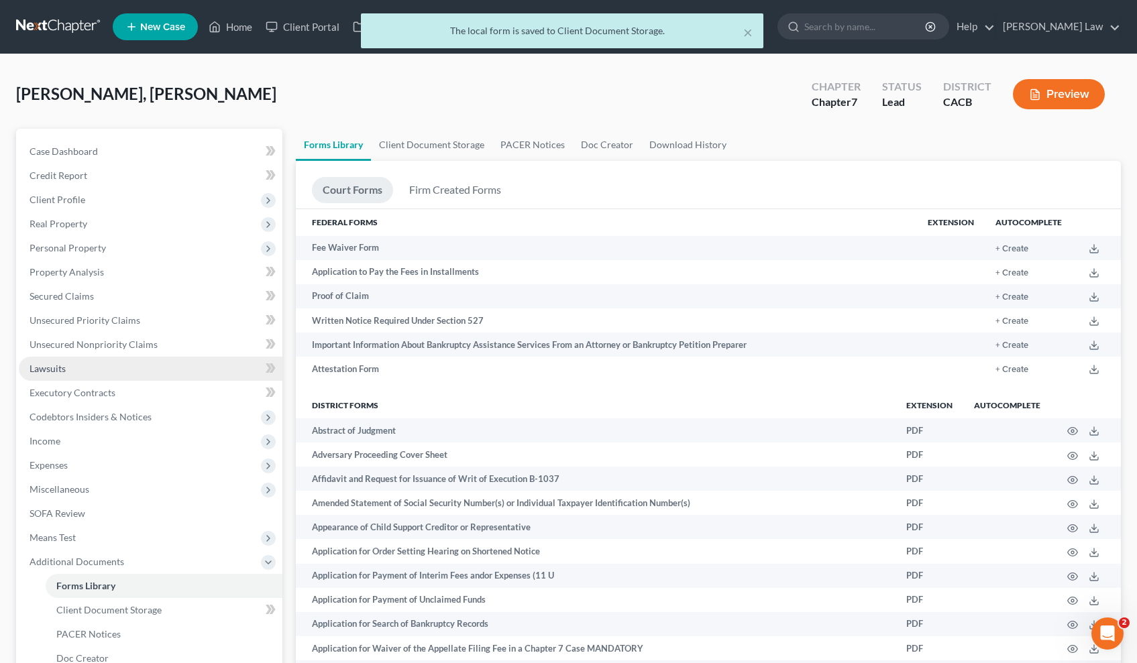
scroll to position [451, 0]
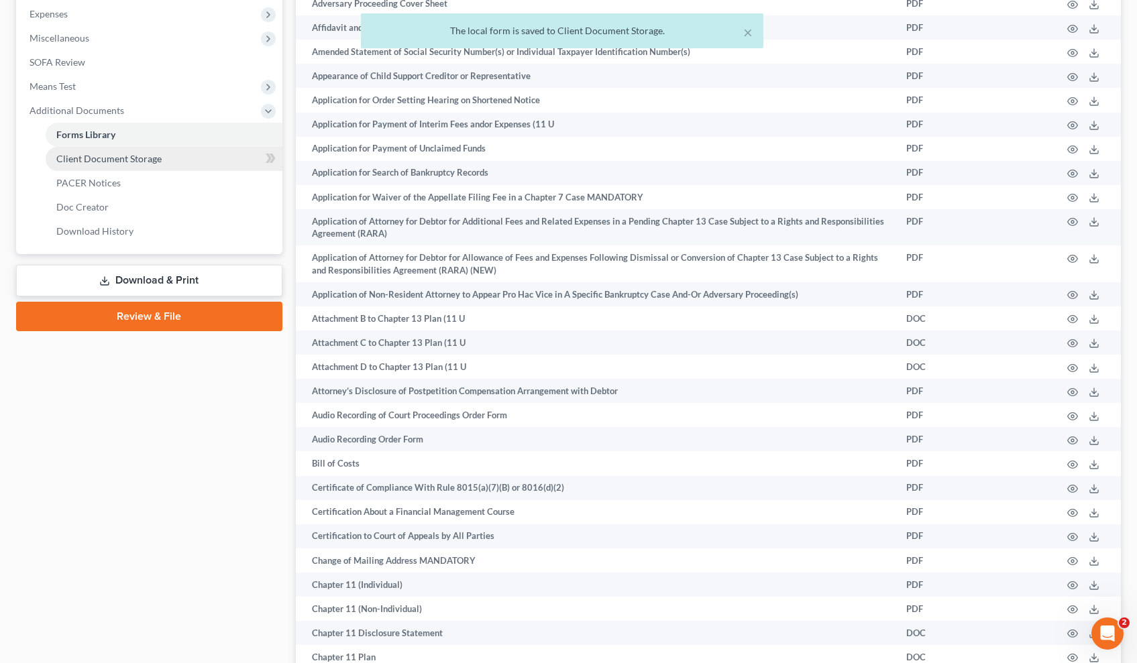
click at [137, 158] on span "Client Document Storage" at bounding box center [108, 158] width 105 height 11
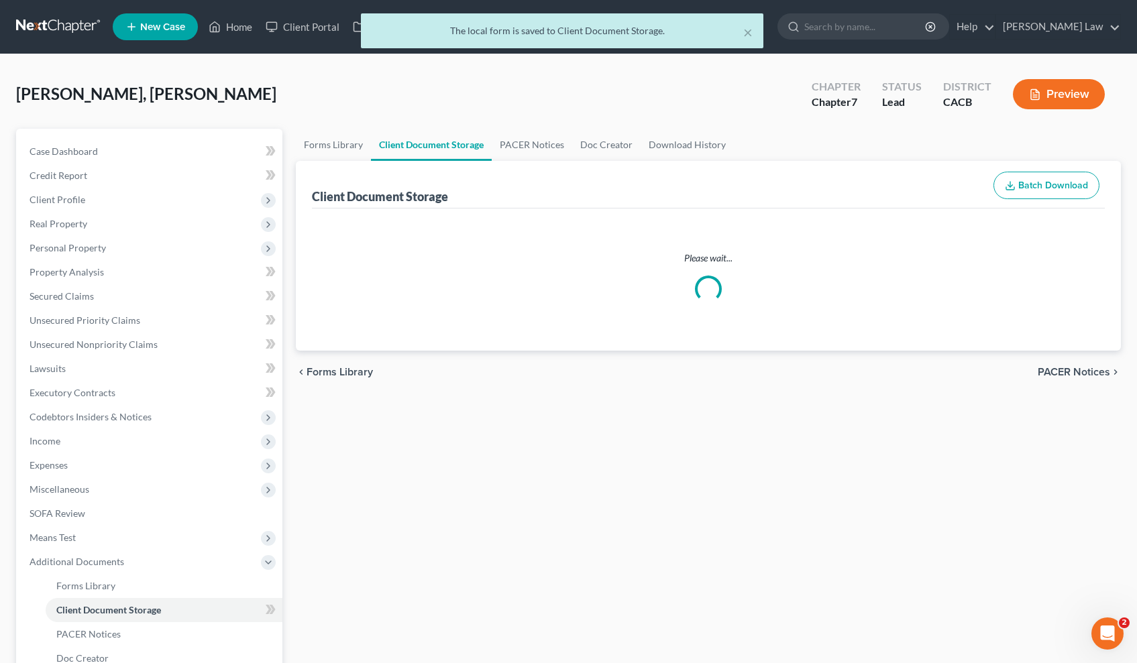
select select "10"
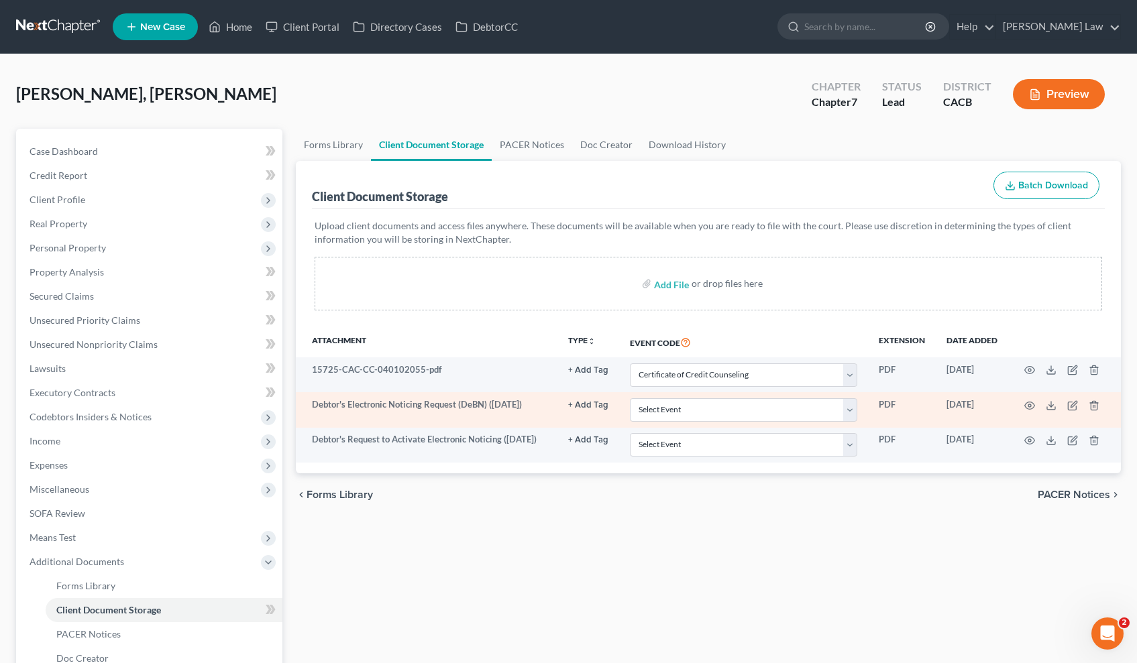
click at [1100, 406] on td at bounding box center [1064, 409] width 113 height 35
click at [1091, 408] on icon "button" at bounding box center [1093, 405] width 6 height 9
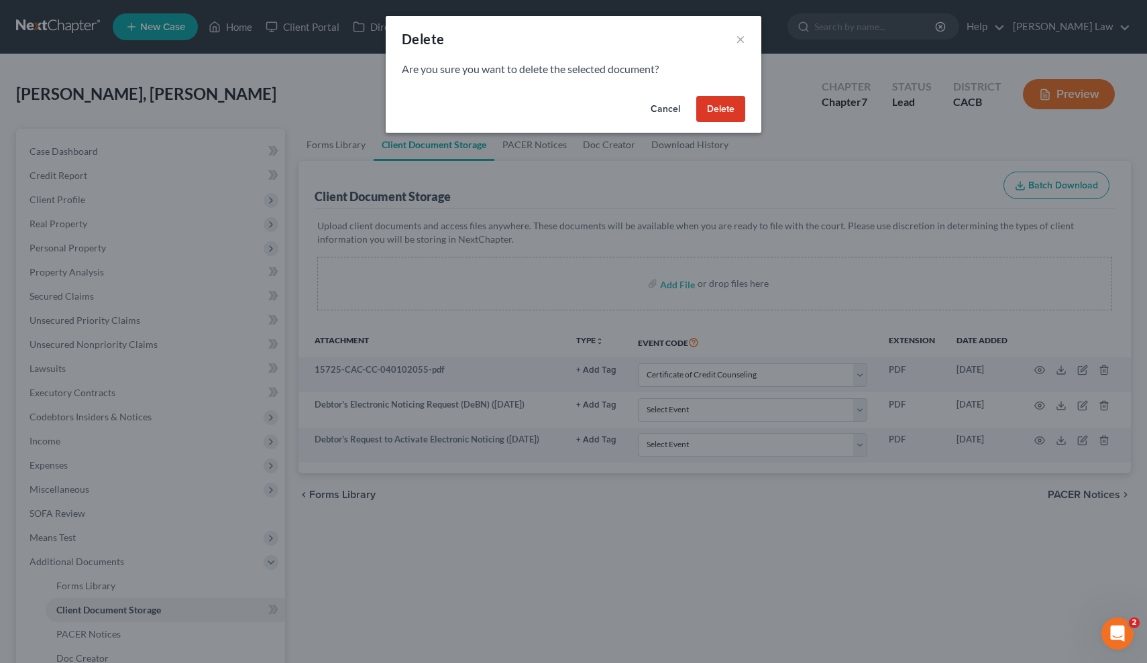
click at [710, 109] on button "Delete" at bounding box center [720, 109] width 49 height 27
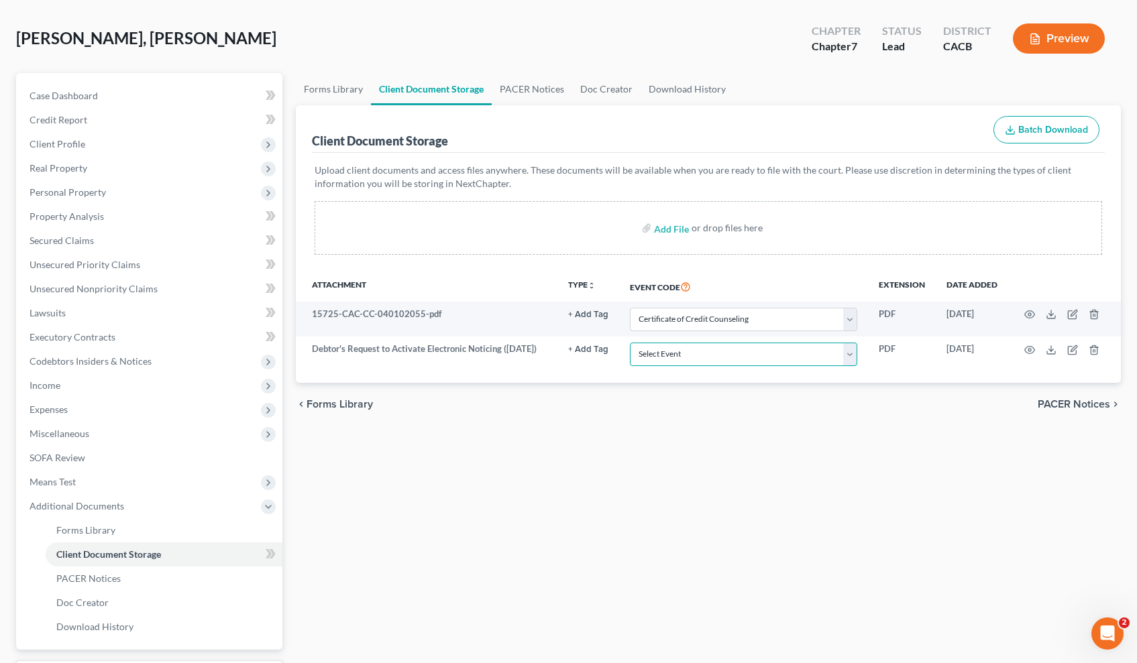
scroll to position [170, 0]
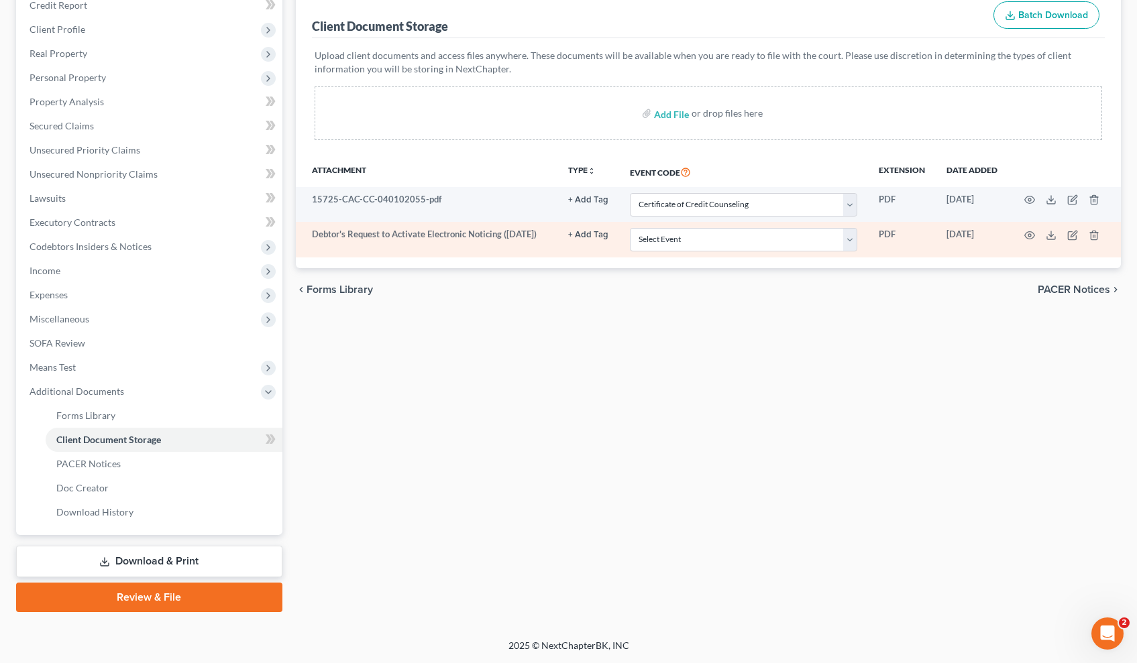
click at [1035, 237] on td at bounding box center [1064, 239] width 113 height 35
click at [1029, 234] on icon "button" at bounding box center [1029, 235] width 11 height 11
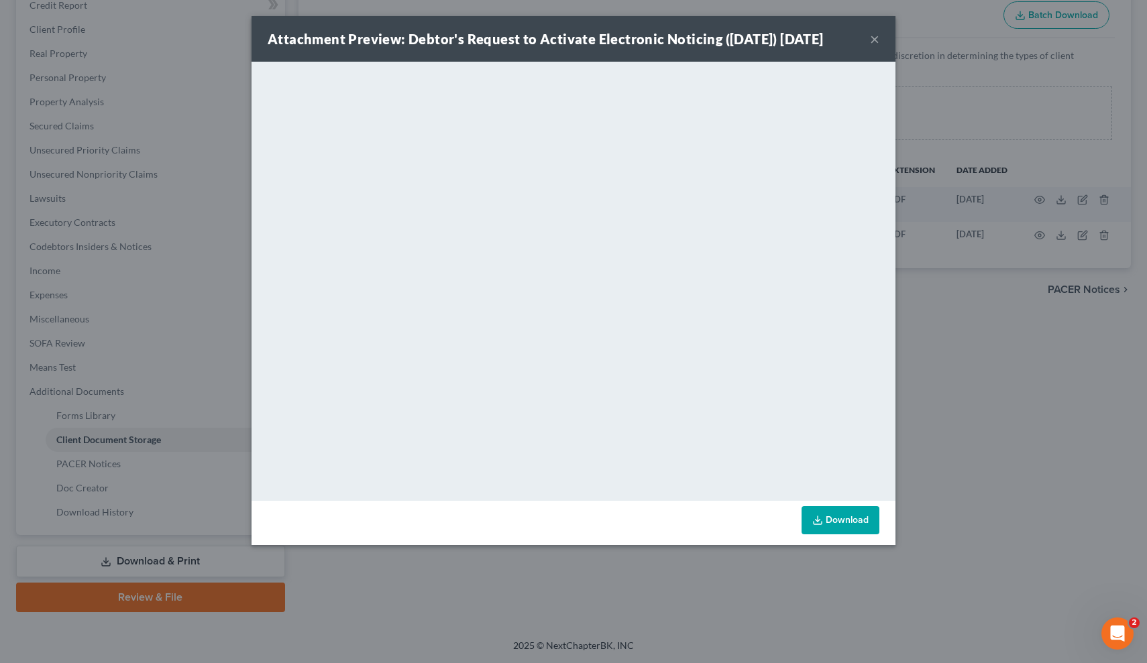
click at [841, 535] on link "Download" at bounding box center [840, 520] width 78 height 28
click at [877, 45] on button "×" at bounding box center [874, 39] width 9 height 16
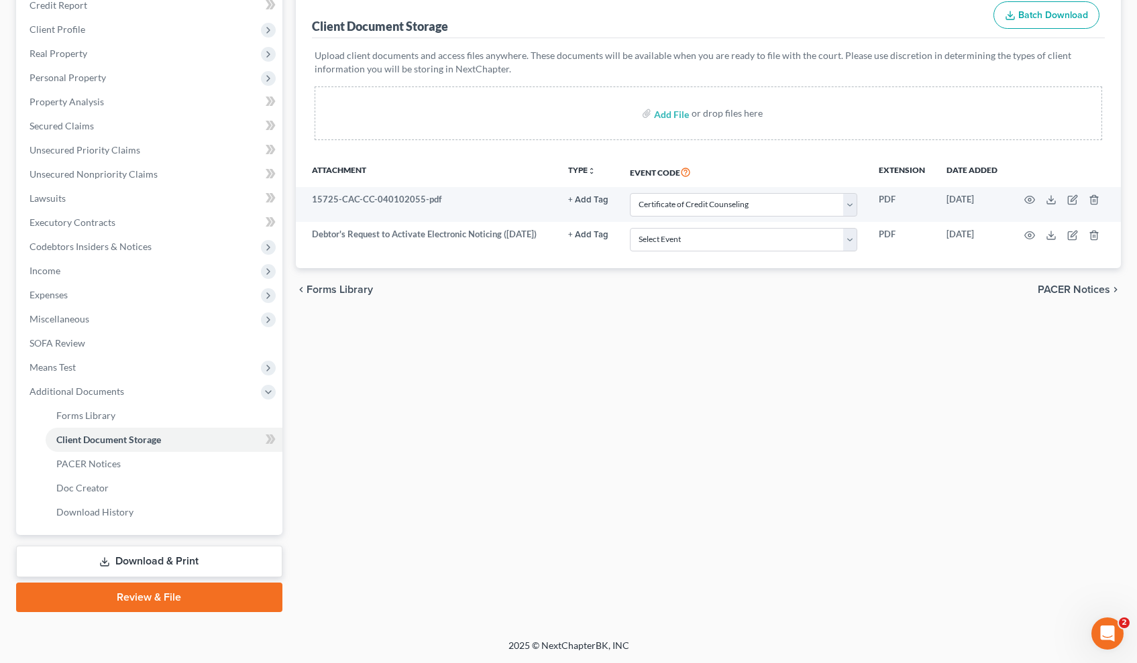
scroll to position [0, 0]
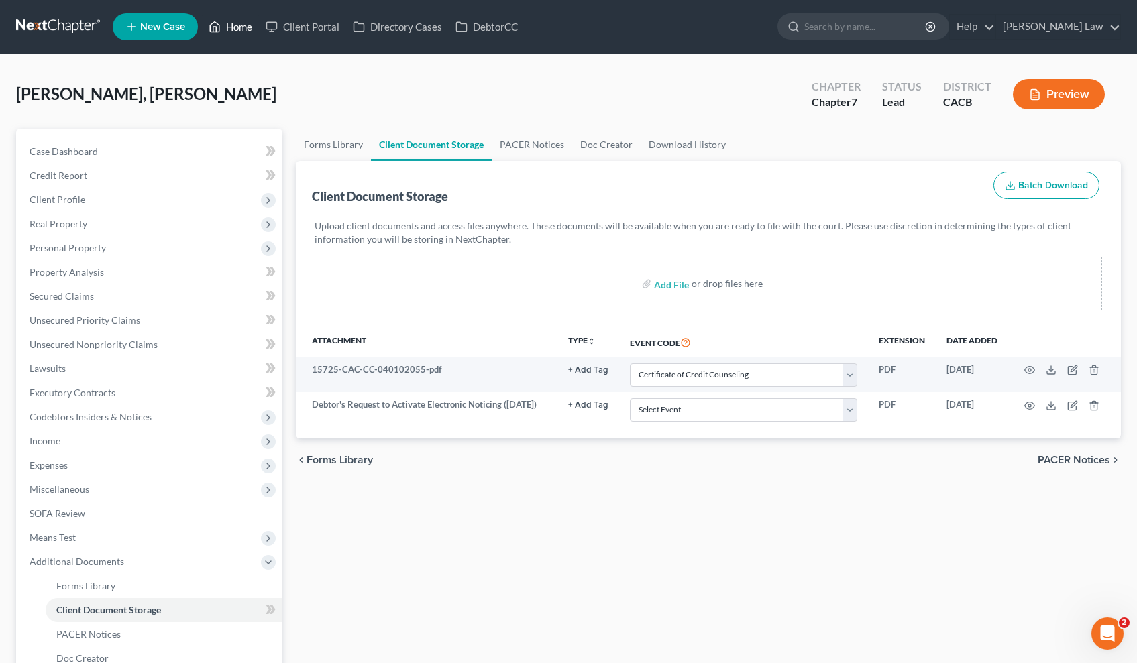
click at [223, 23] on link "Home" at bounding box center [230, 27] width 57 height 24
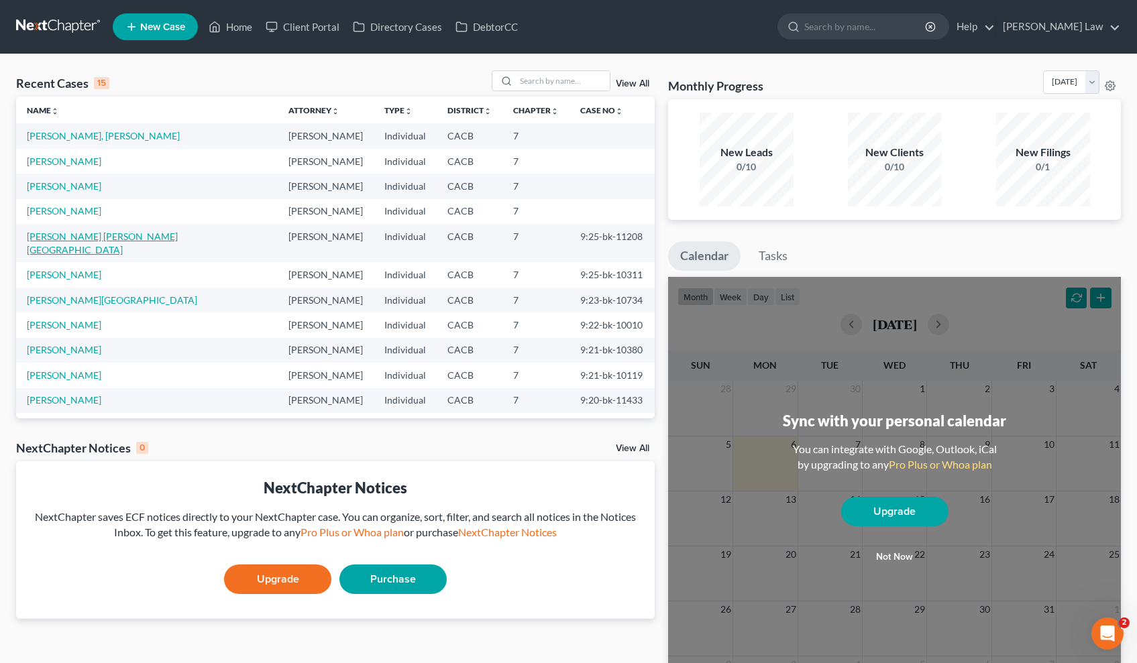
click at [75, 239] on link "[PERSON_NAME] [PERSON_NAME][GEOGRAPHIC_DATA]" at bounding box center [102, 243] width 151 height 25
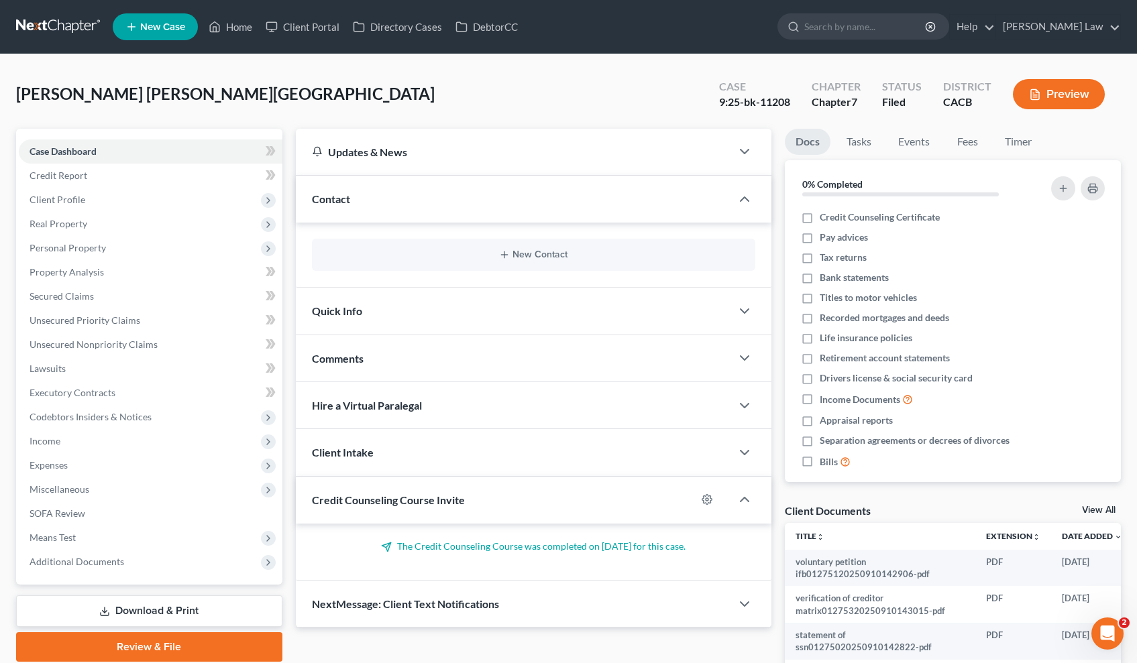
scroll to position [111, 0]
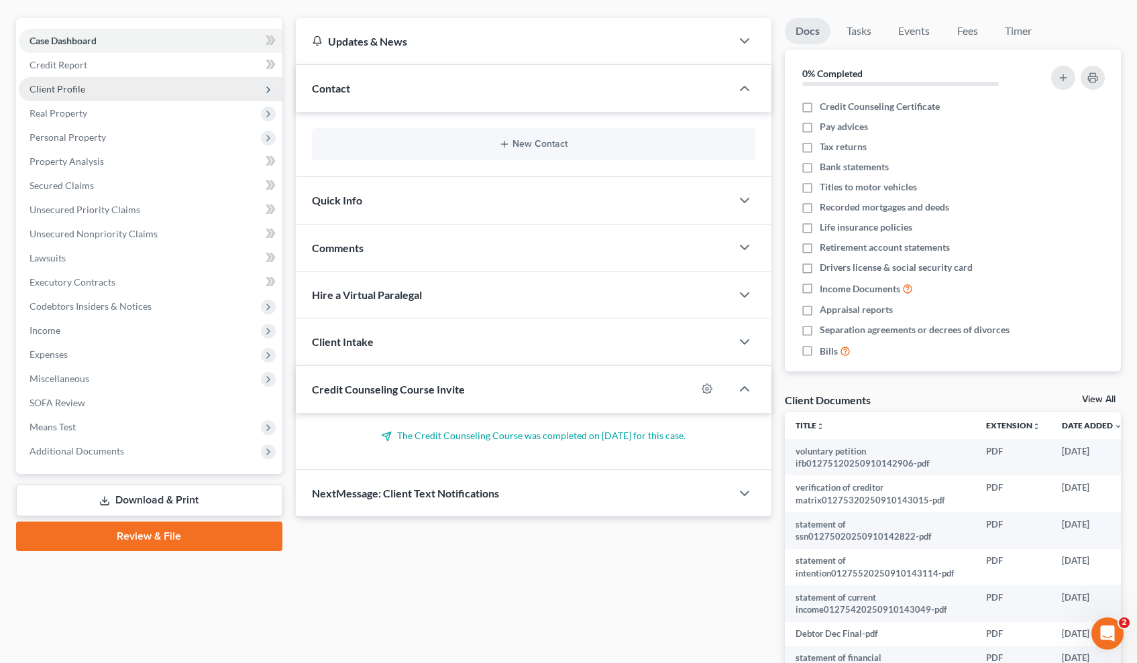
click at [61, 87] on span "Client Profile" at bounding box center [58, 88] width 56 height 11
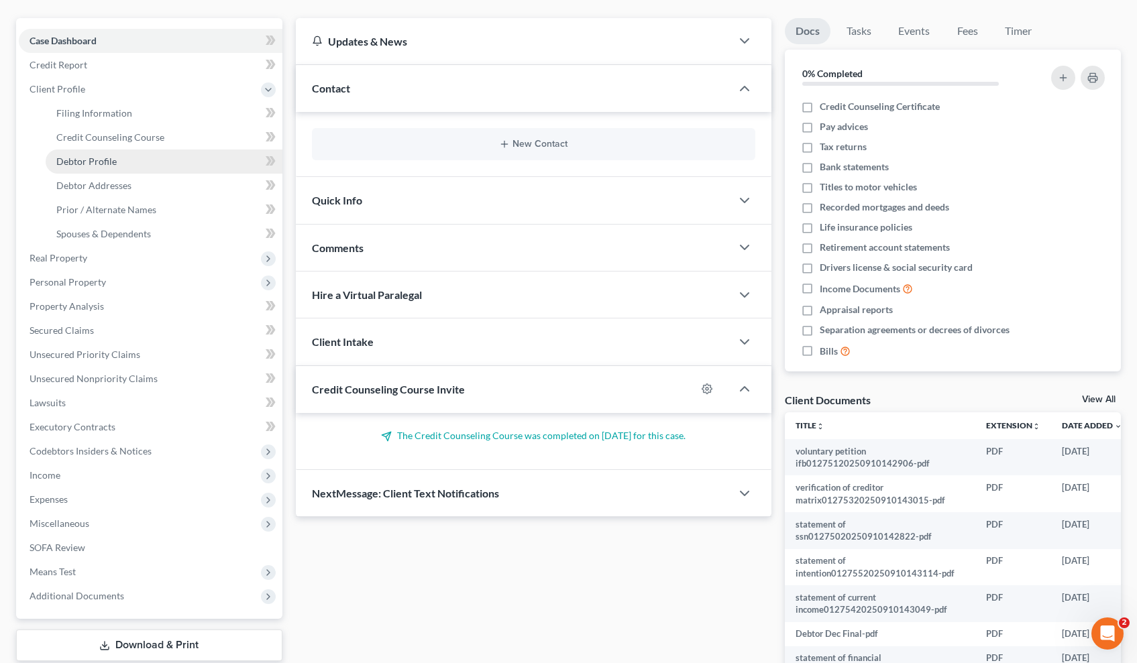
click at [107, 160] on span "Debtor Profile" at bounding box center [86, 161] width 60 height 11
select select "0"
select select "2"
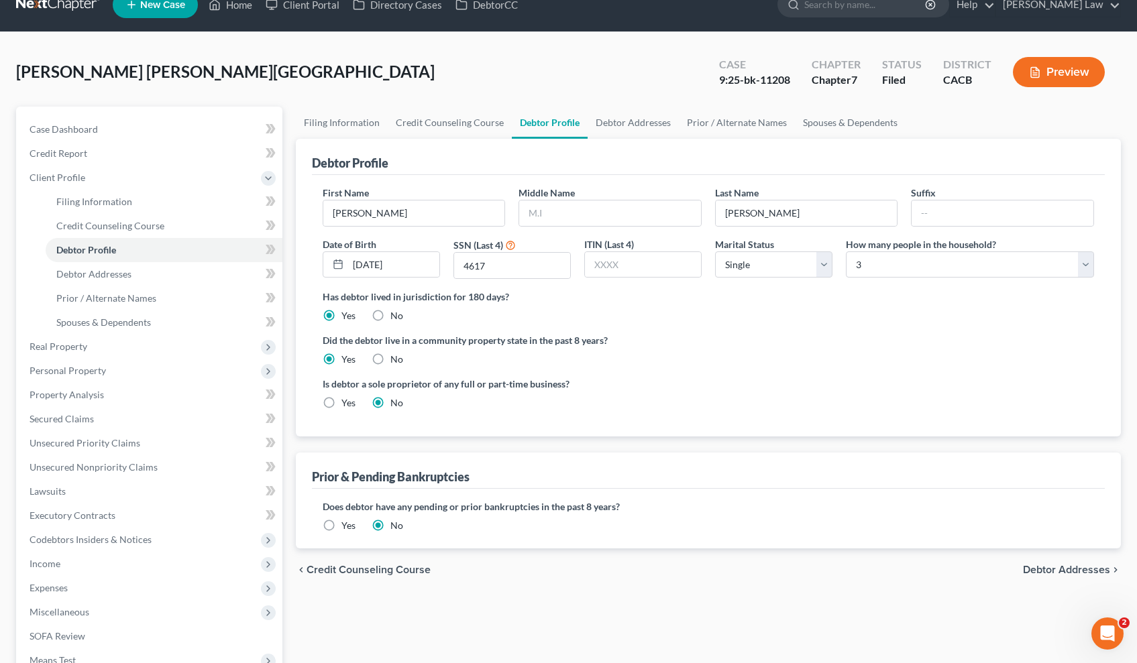
scroll to position [77, 0]
